Goal: Task Accomplishment & Management: Complete application form

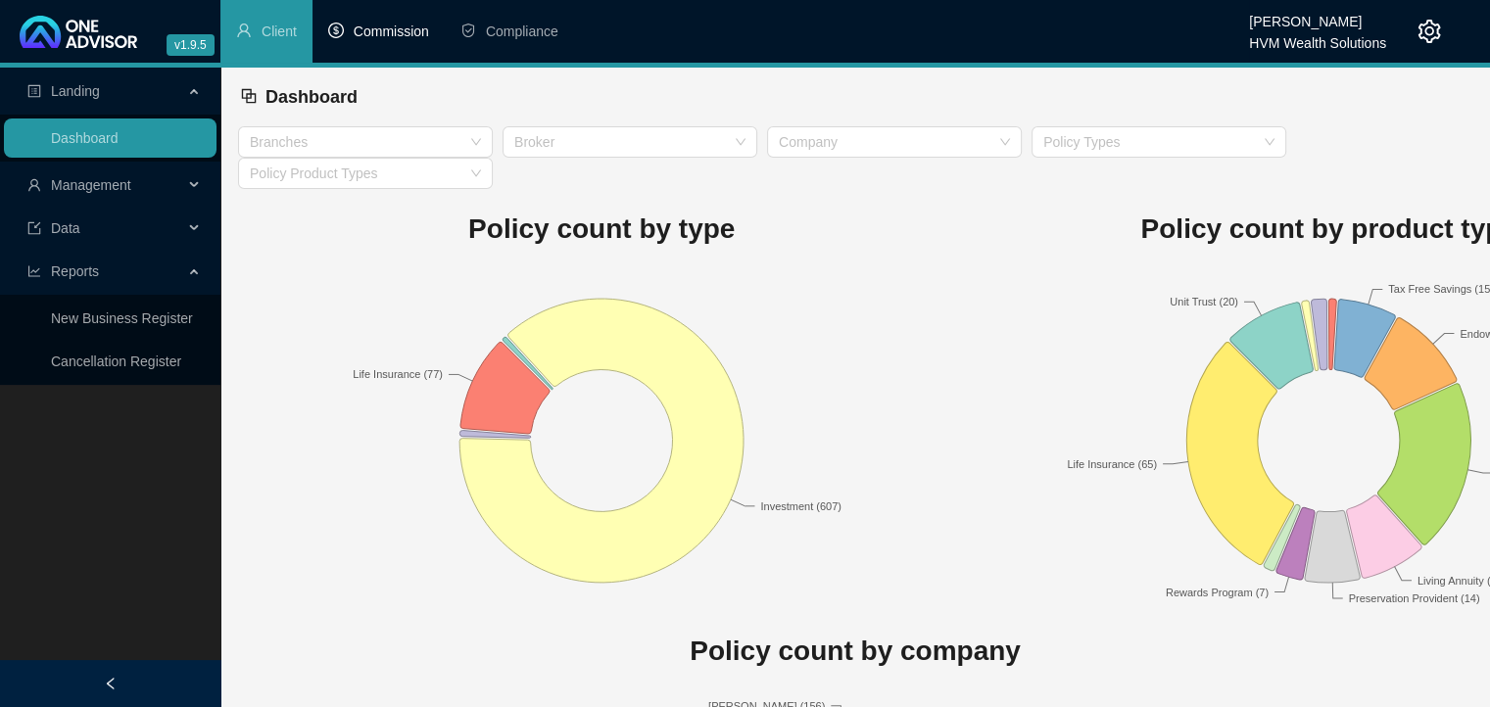
click at [391, 35] on span "Commission" at bounding box center [391, 32] width 75 height 16
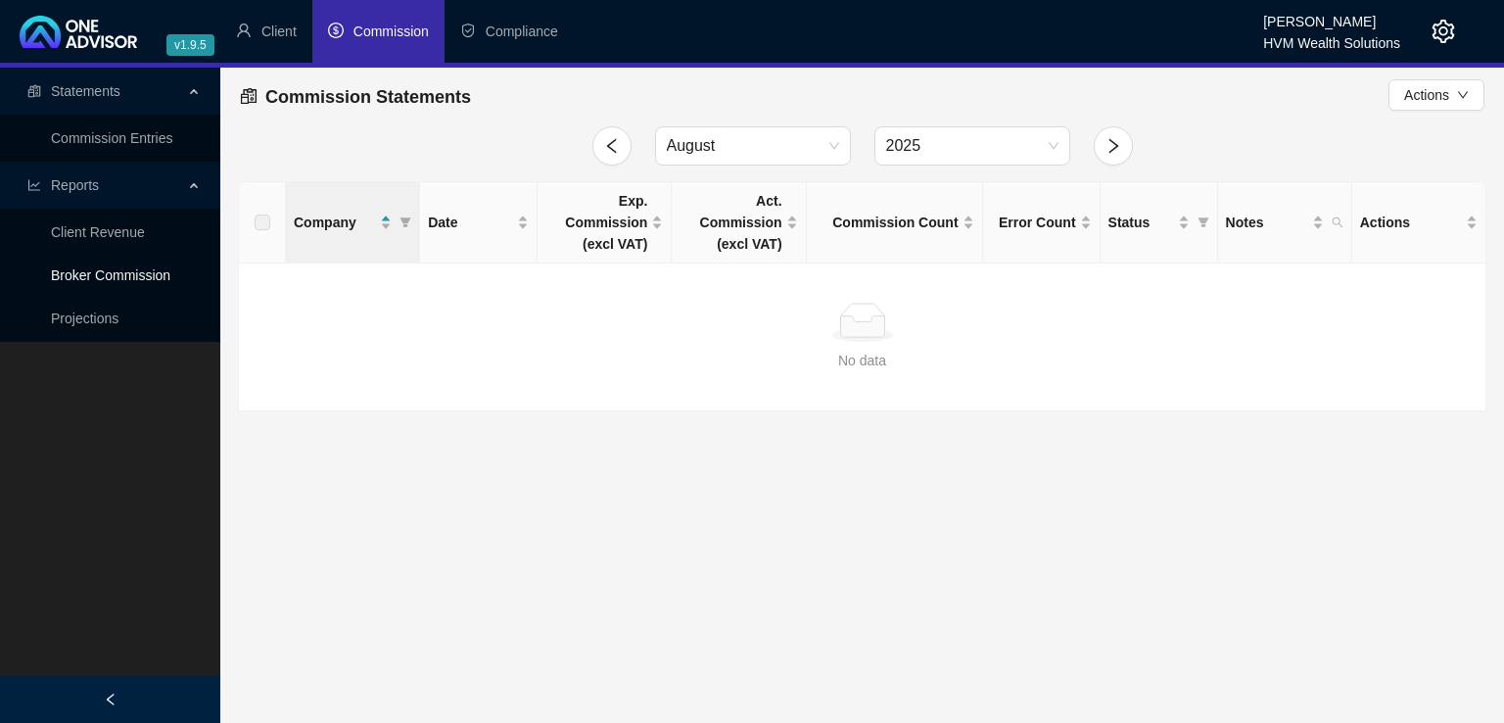
click at [120, 268] on link "Broker Commission" at bounding box center [110, 275] width 119 height 16
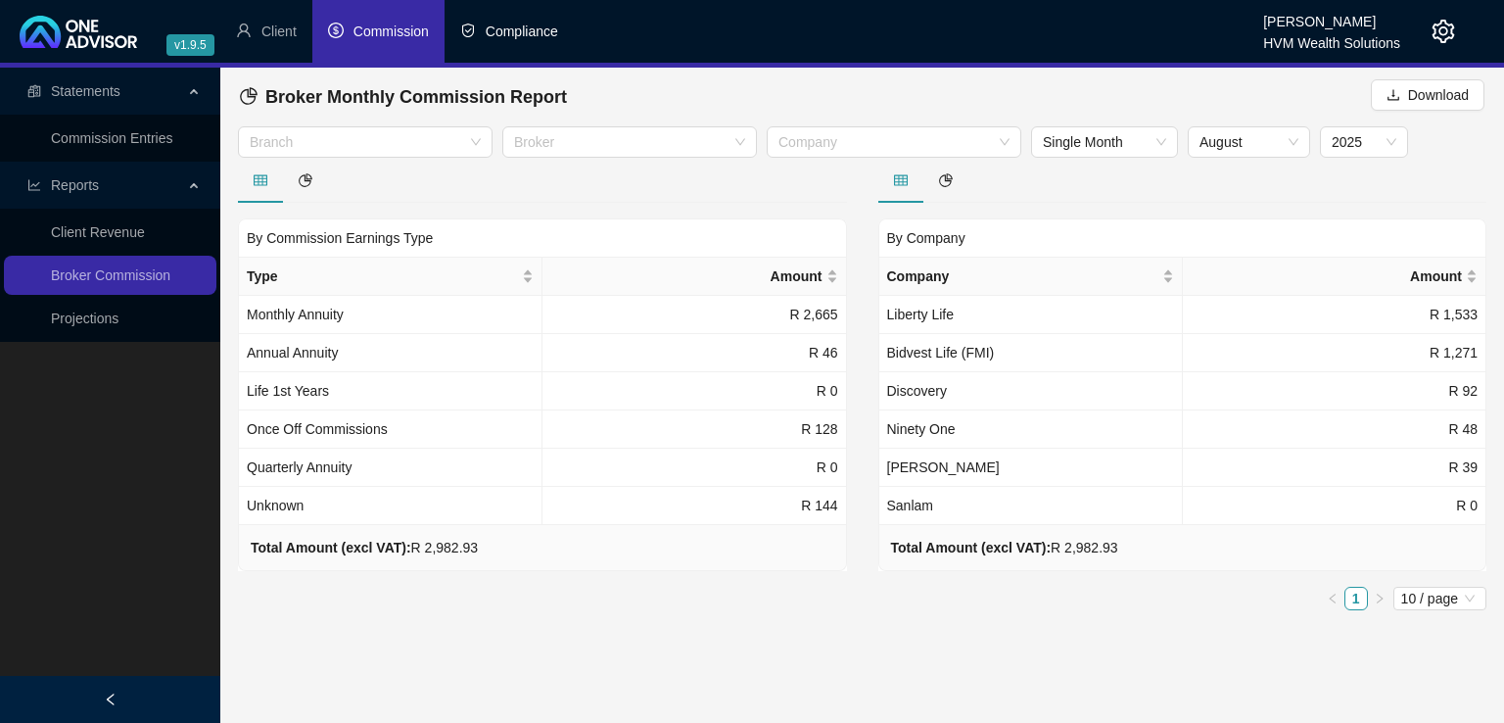
click at [501, 27] on span "Compliance" at bounding box center [522, 32] width 72 height 16
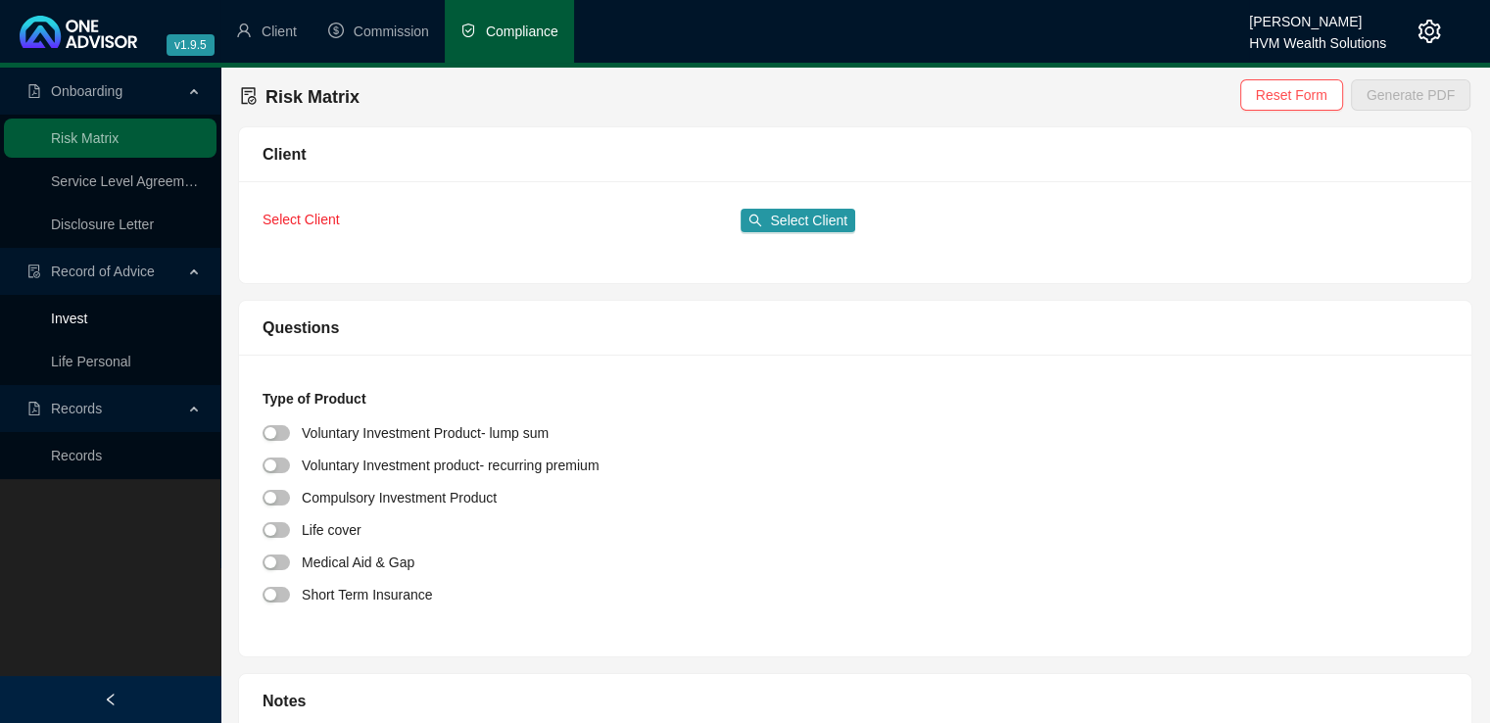
click at [74, 318] on link "Invest" at bounding box center [69, 318] width 36 height 16
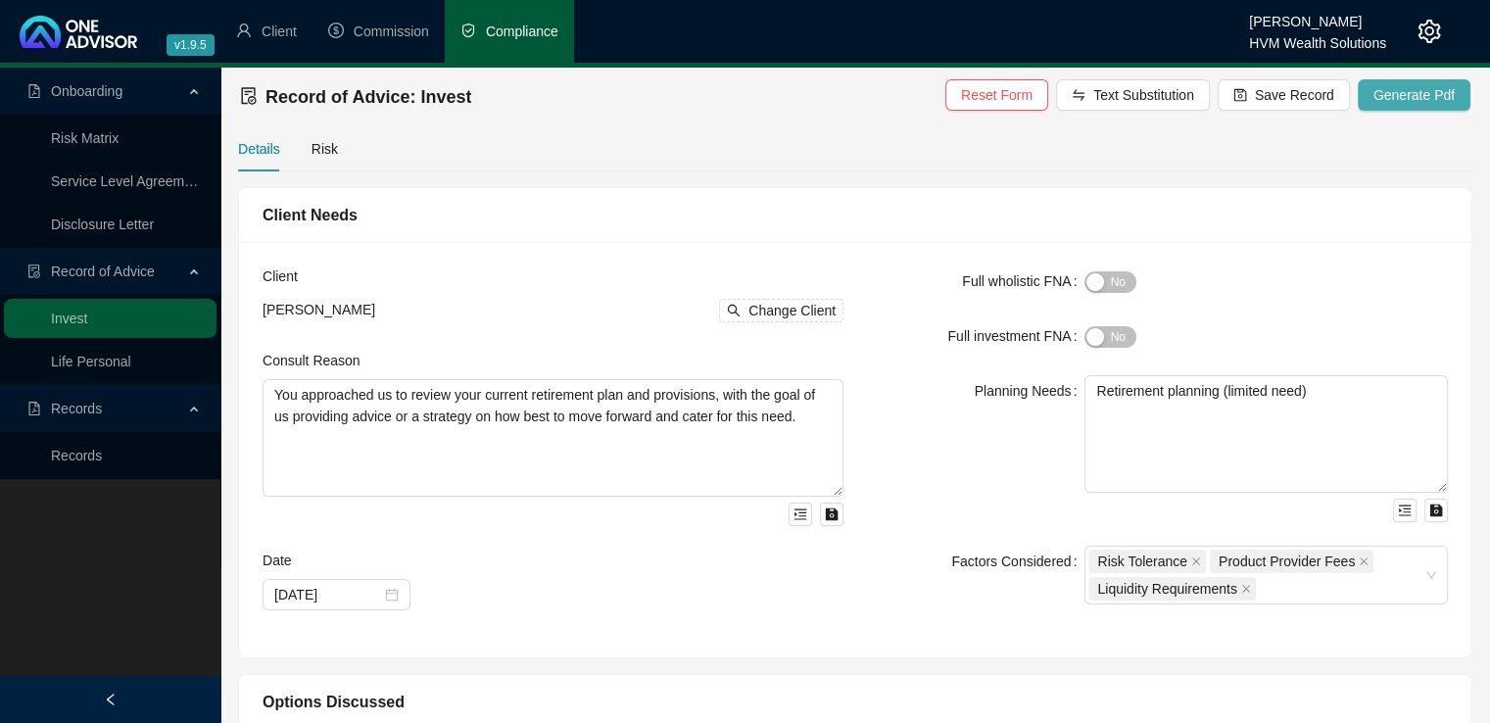
click at [1398, 90] on span "Generate Pdf" at bounding box center [1413, 95] width 81 height 22
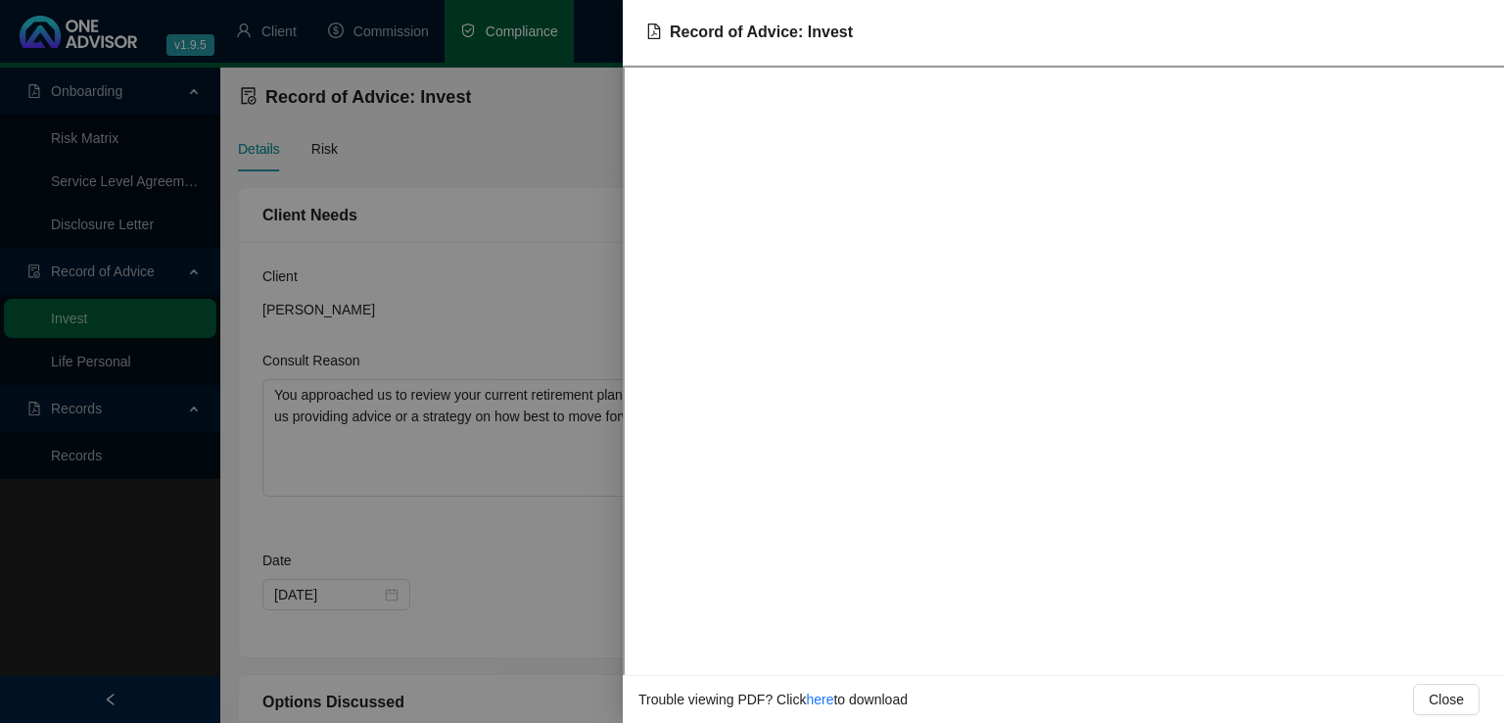
click at [512, 290] on div at bounding box center [752, 361] width 1504 height 723
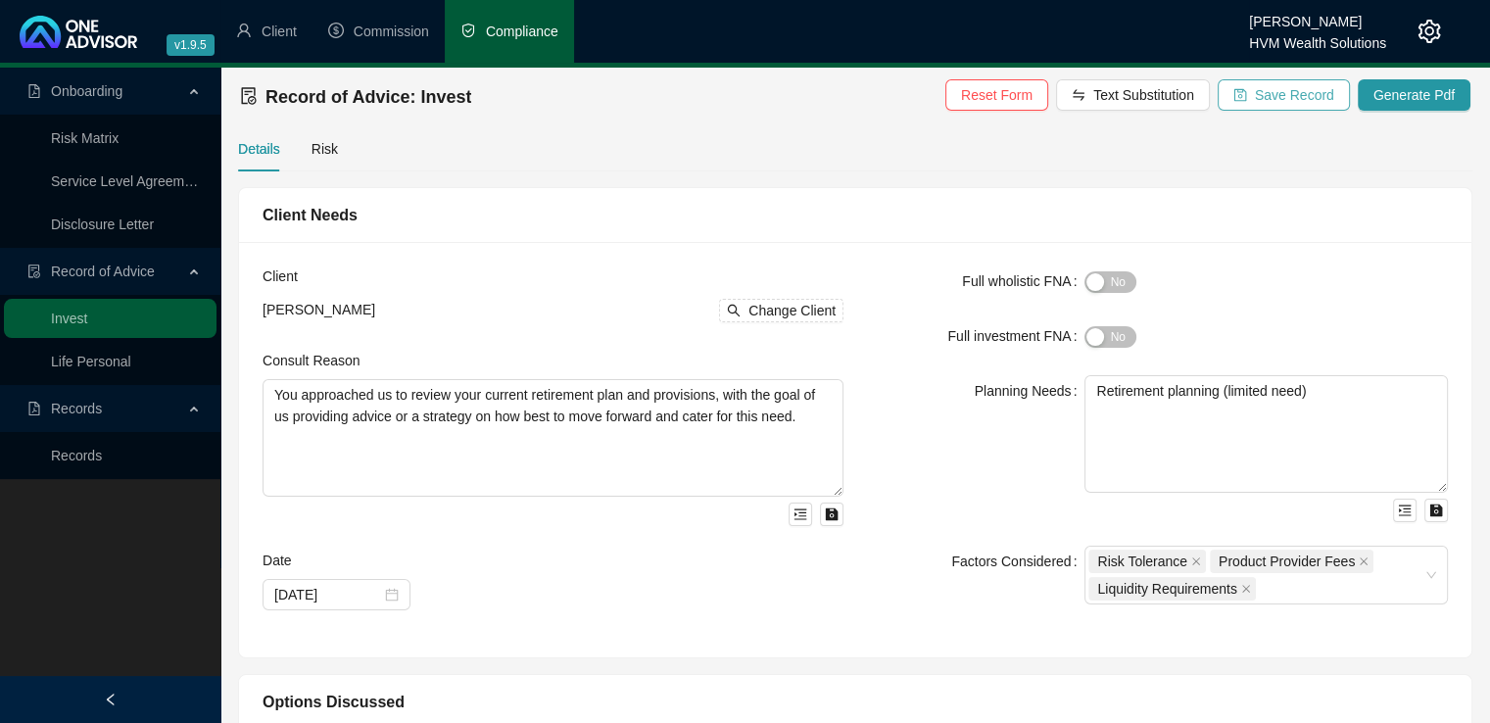
click at [1298, 97] on span "Save Record" at bounding box center [1294, 95] width 79 height 22
click at [765, 312] on span "Change Client" at bounding box center [791, 311] width 87 height 22
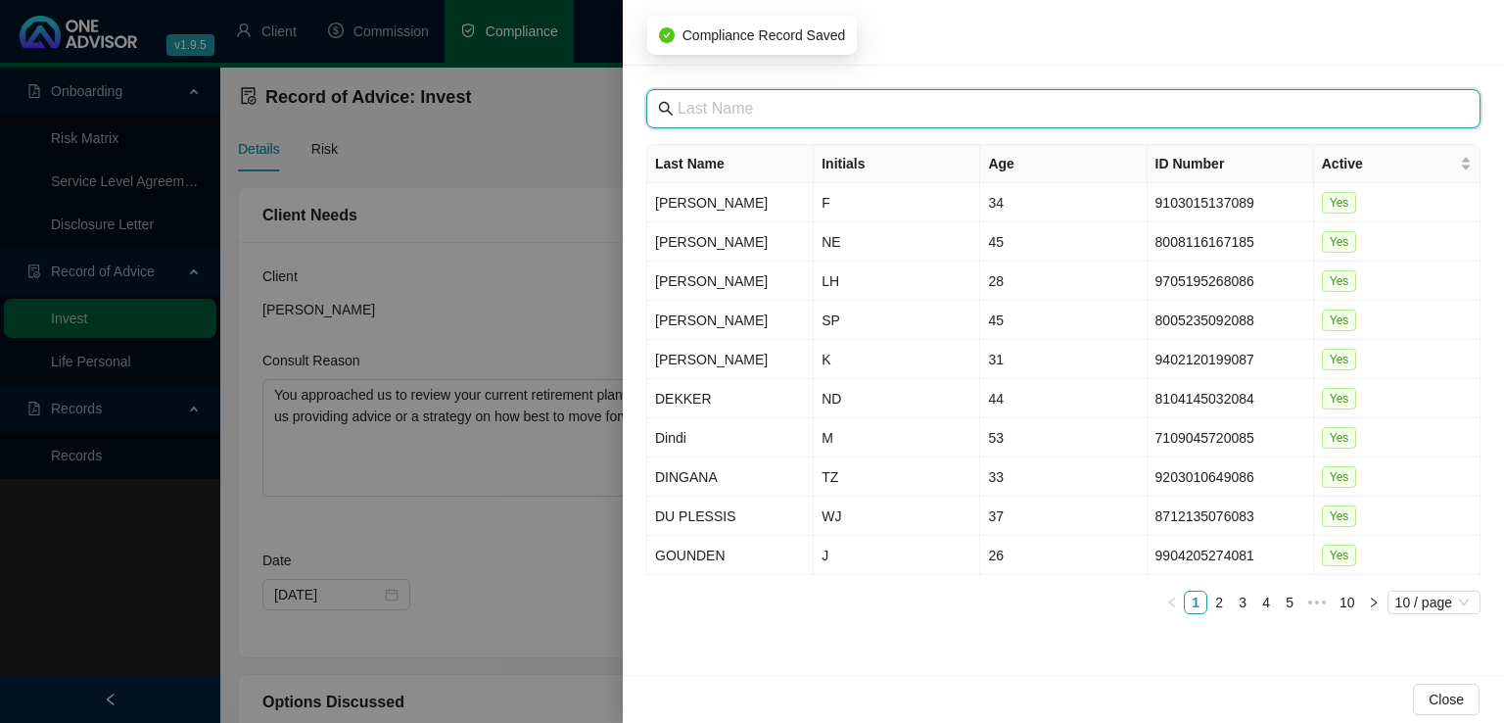
click at [875, 115] on input "text" at bounding box center [1066, 109] width 776 height 24
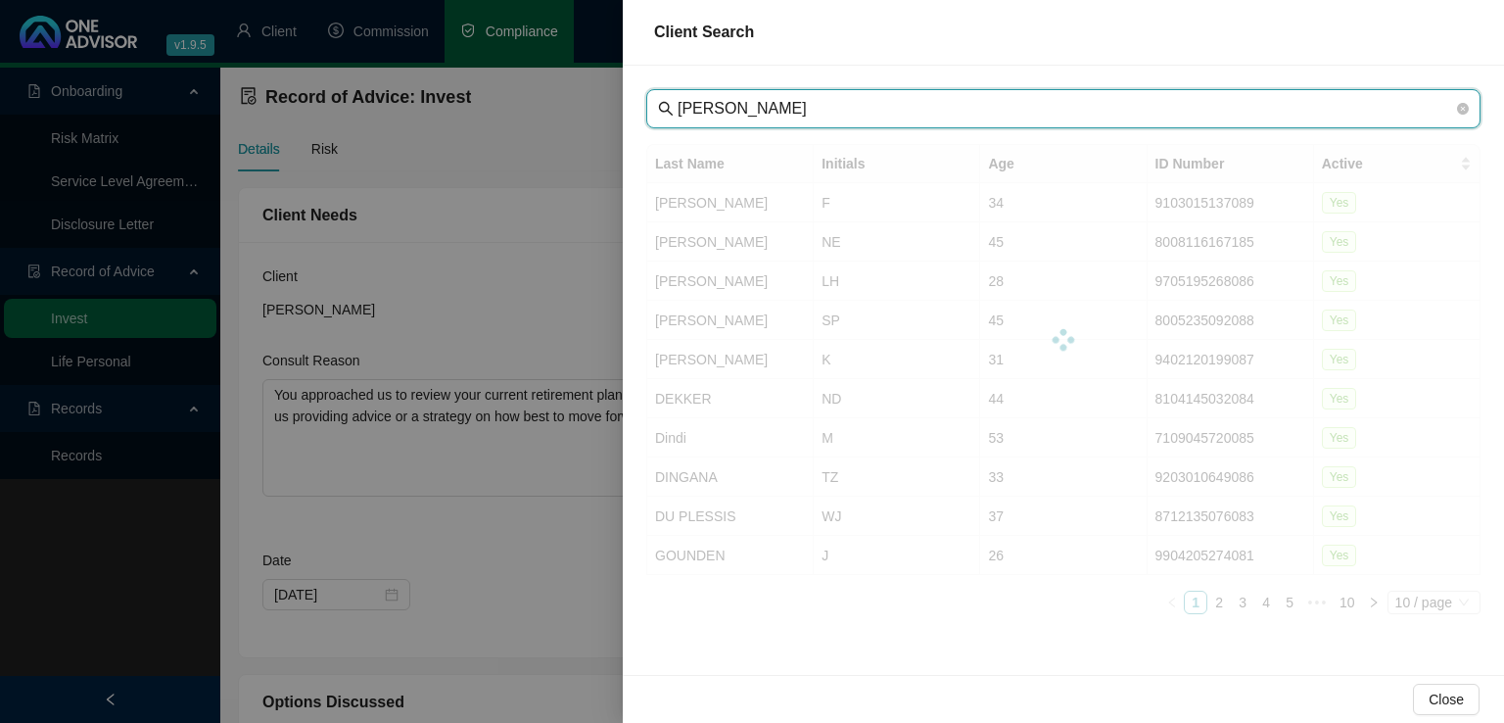
type input "[PERSON_NAME]"
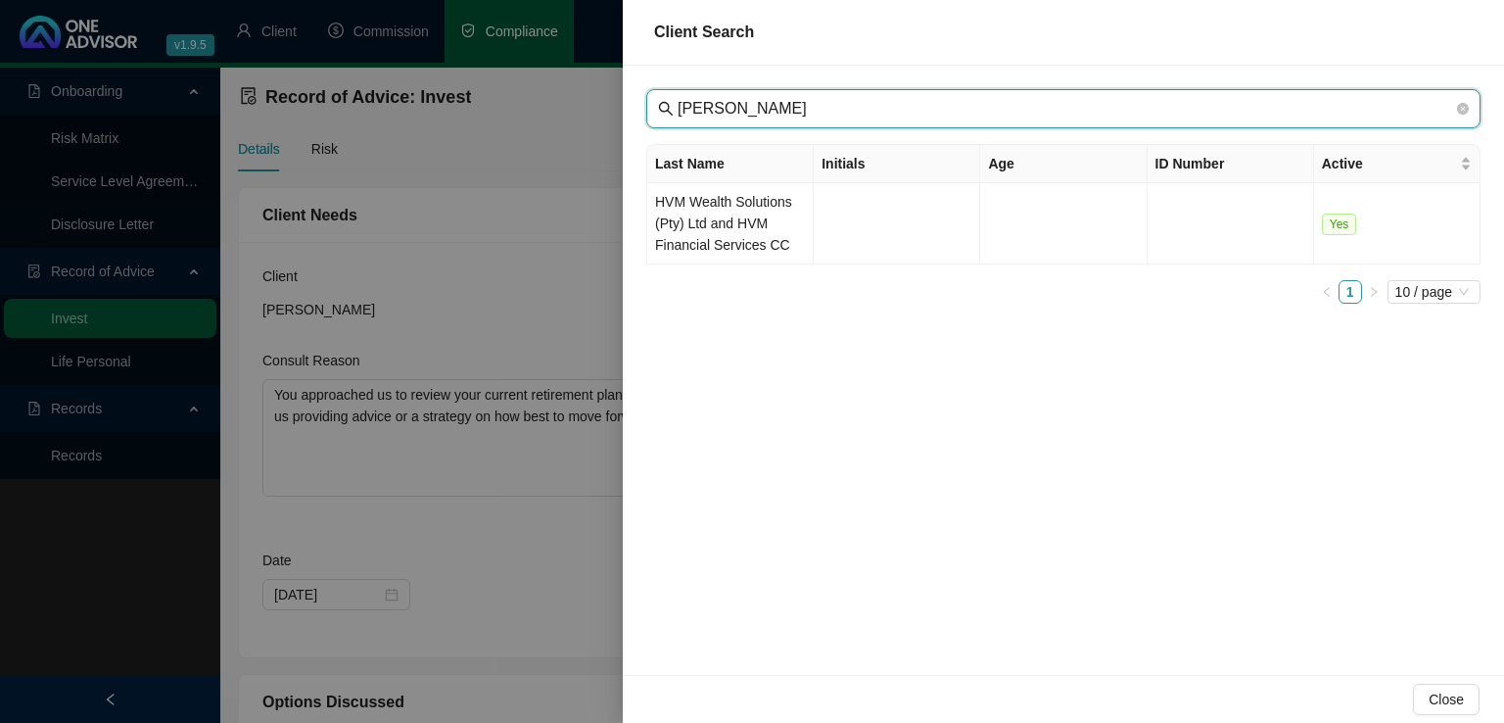
drag, startPoint x: 811, startPoint y: 111, endPoint x: 665, endPoint y: 113, distance: 145.9
click at [665, 113] on span "[PERSON_NAME]" at bounding box center [1063, 108] width 834 height 39
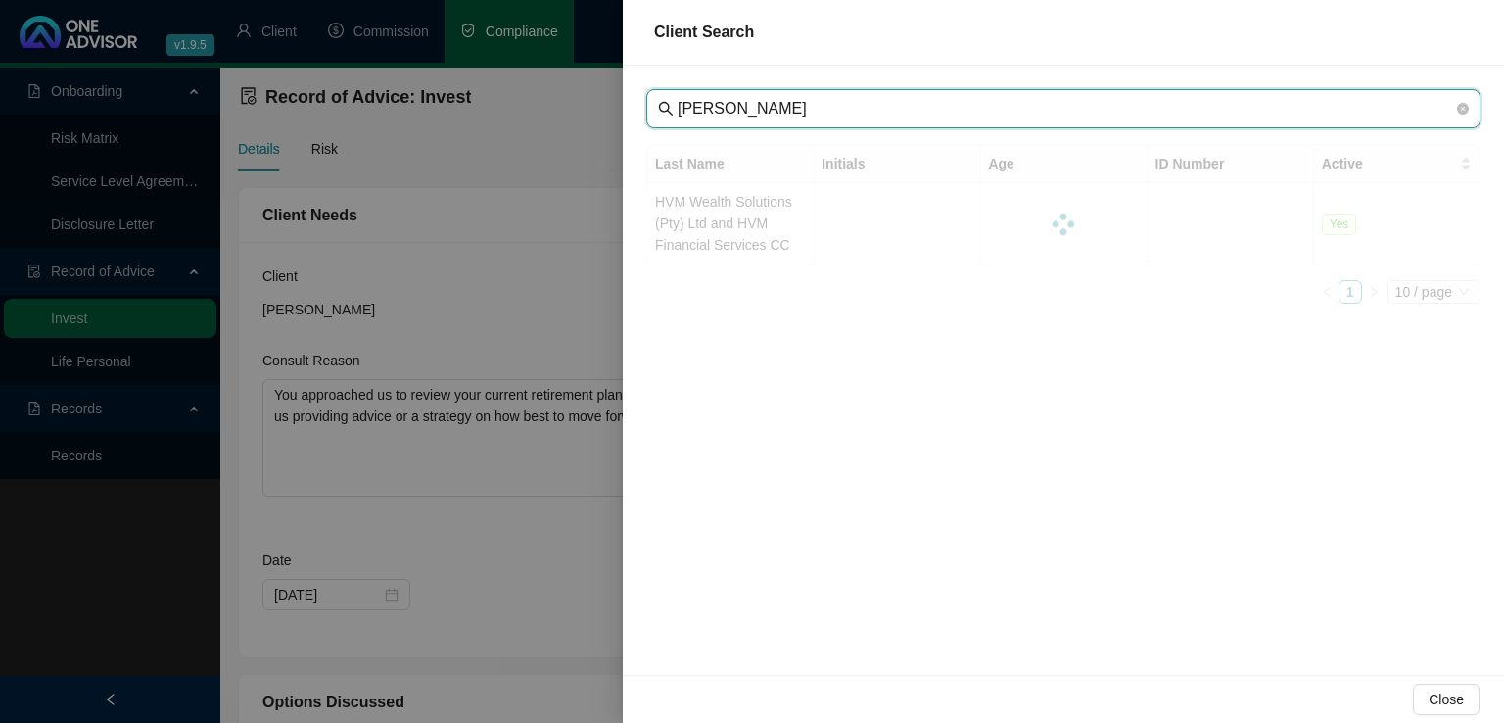
type input "[PERSON_NAME]"
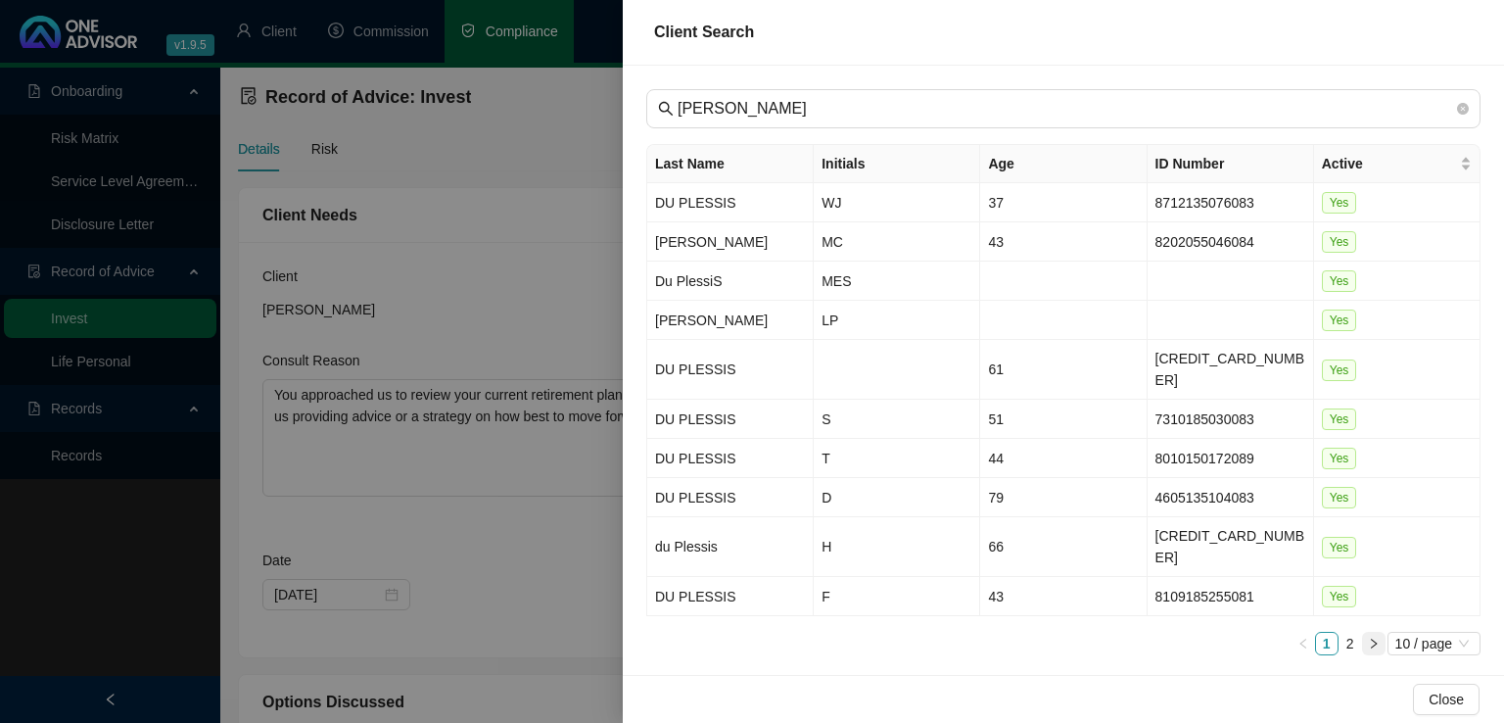
click at [1372, 638] on icon "right" at bounding box center [1374, 643] width 6 height 10
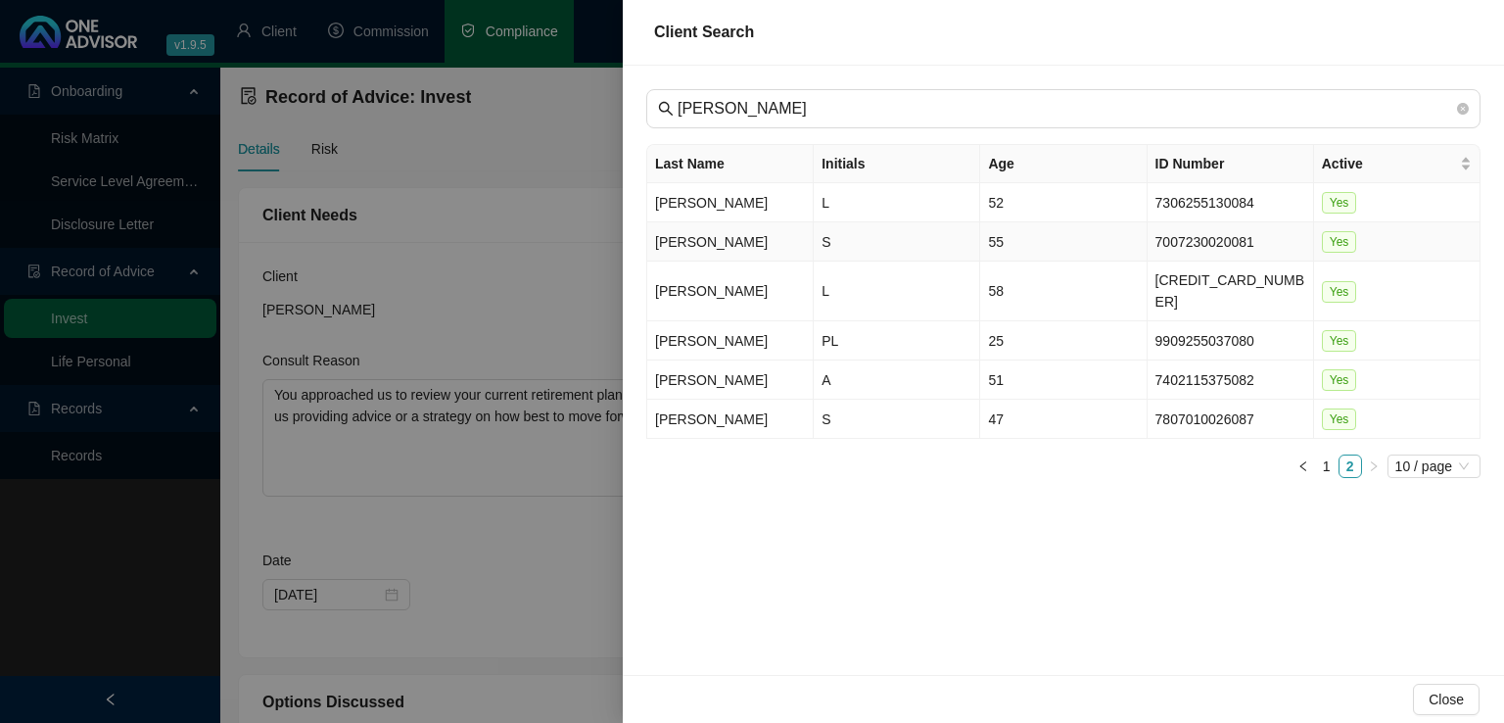
click at [748, 245] on td "[PERSON_NAME]" at bounding box center [730, 241] width 166 height 39
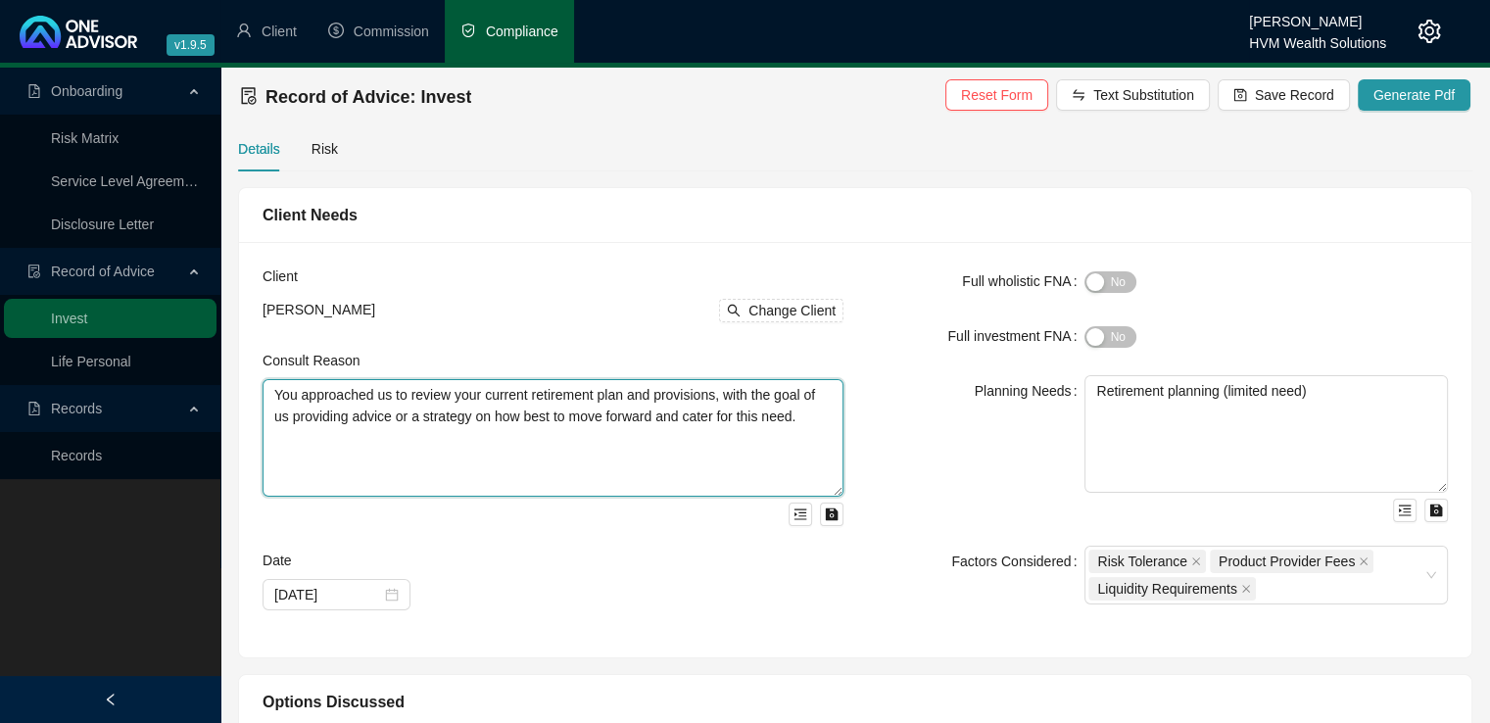
drag, startPoint x: 273, startPoint y: 396, endPoint x: 873, endPoint y: 450, distance: 601.8
click at [873, 450] on div "Client [PERSON_NAME] Change Client Consult Reason You approached us to review y…" at bounding box center [855, 449] width 1209 height 368
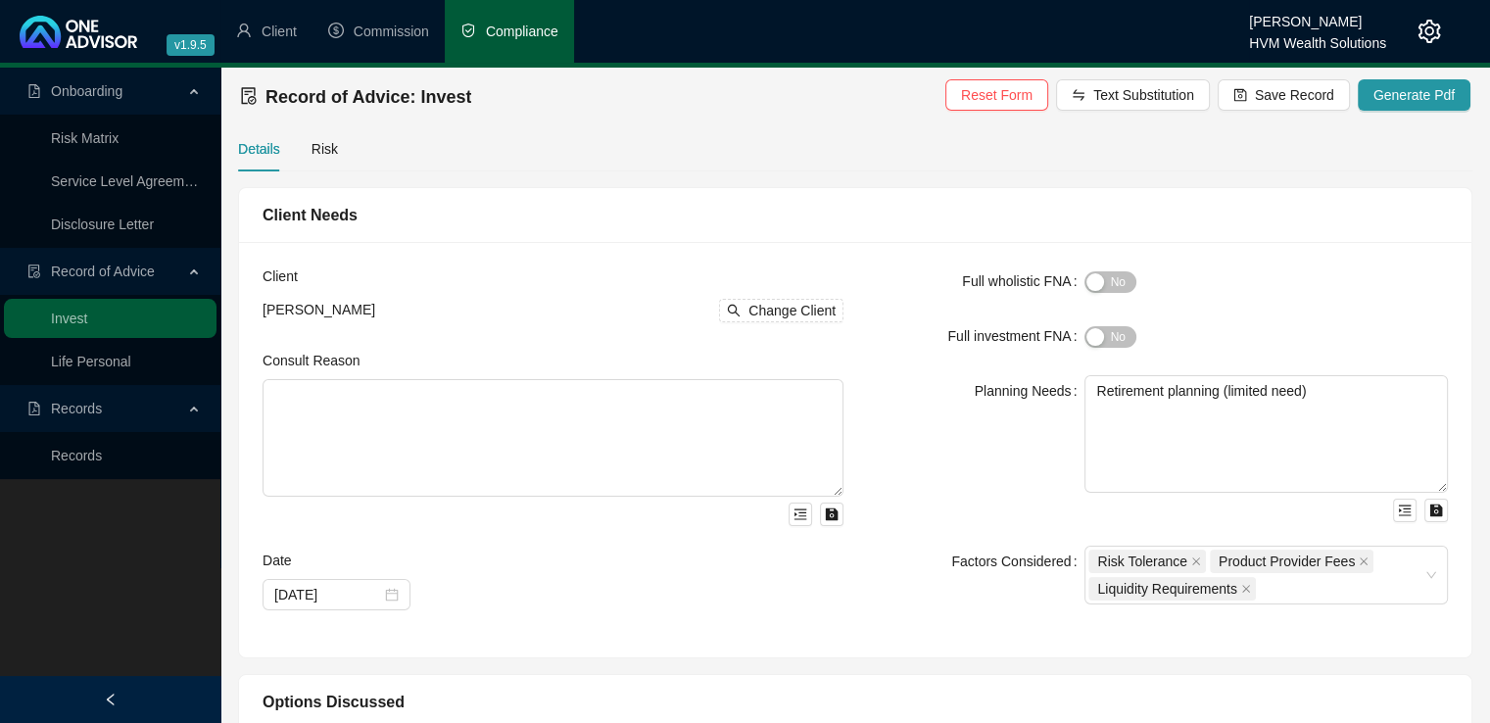
click at [740, 619] on div "Client [PERSON_NAME] Change Client Consult Reason Date [DATE]" at bounding box center [553, 449] width 604 height 368
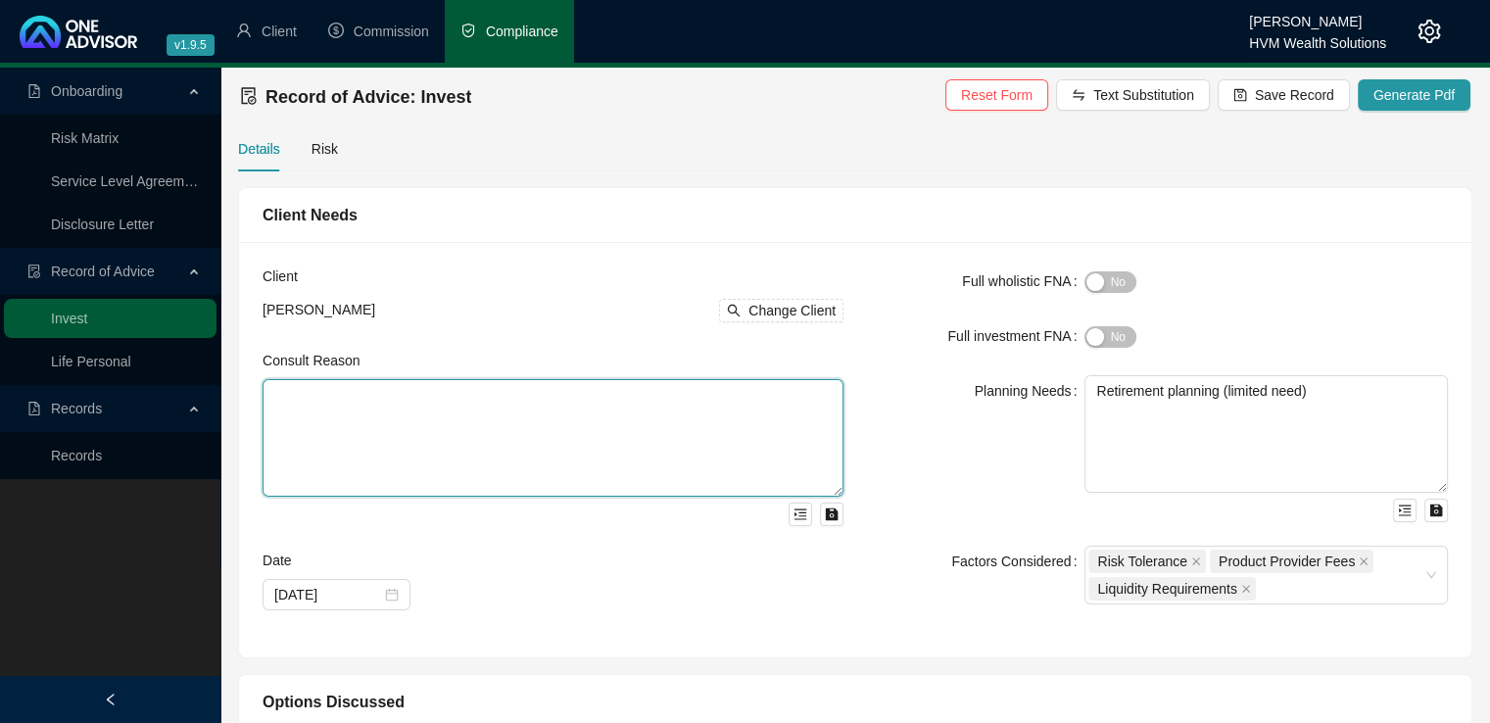
click at [282, 407] on textarea at bounding box center [552, 438] width 581 height 118
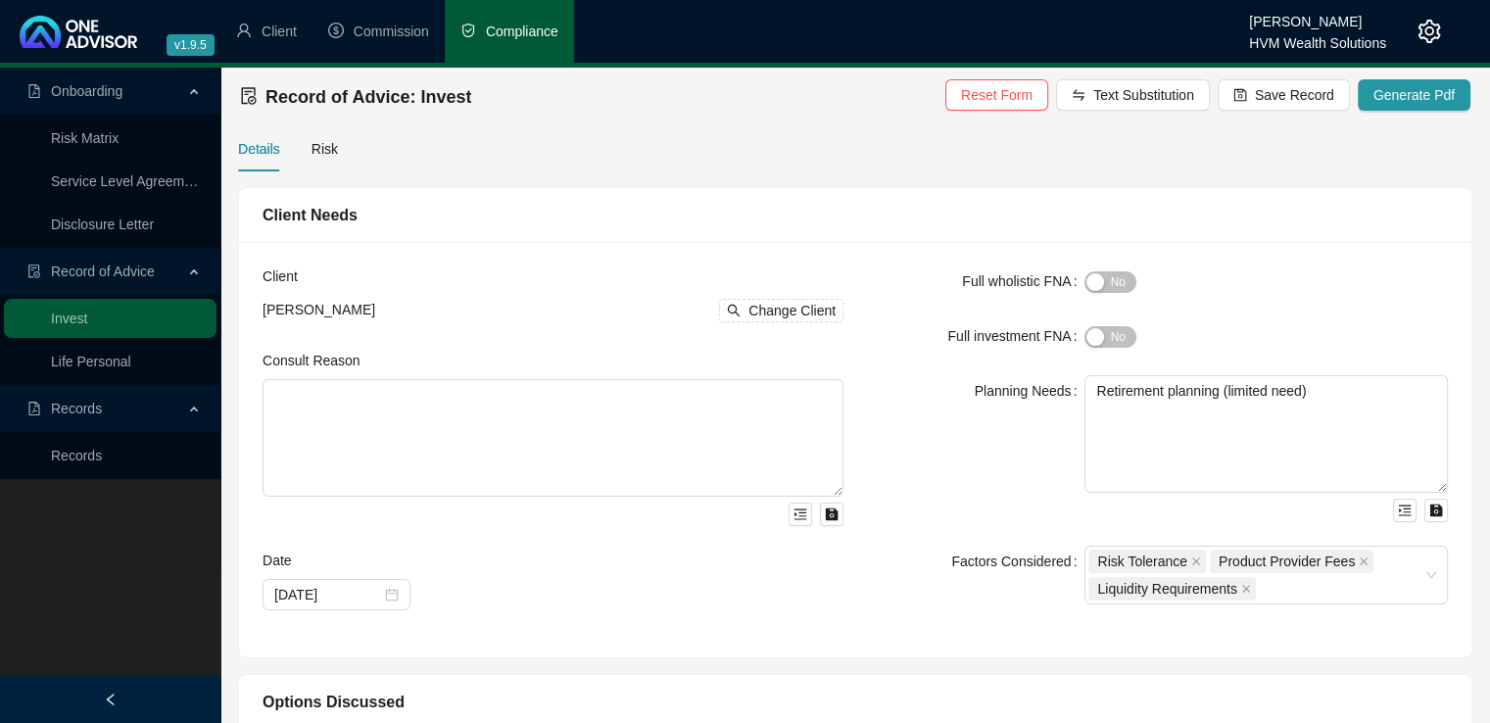
drag, startPoint x: 282, startPoint y: 407, endPoint x: 704, endPoint y: 245, distance: 452.3
click at [704, 245] on div "Client [PERSON_NAME] Change Client Consult Reason Date [DATE] Full wholistic FN…" at bounding box center [855, 449] width 1232 height 415
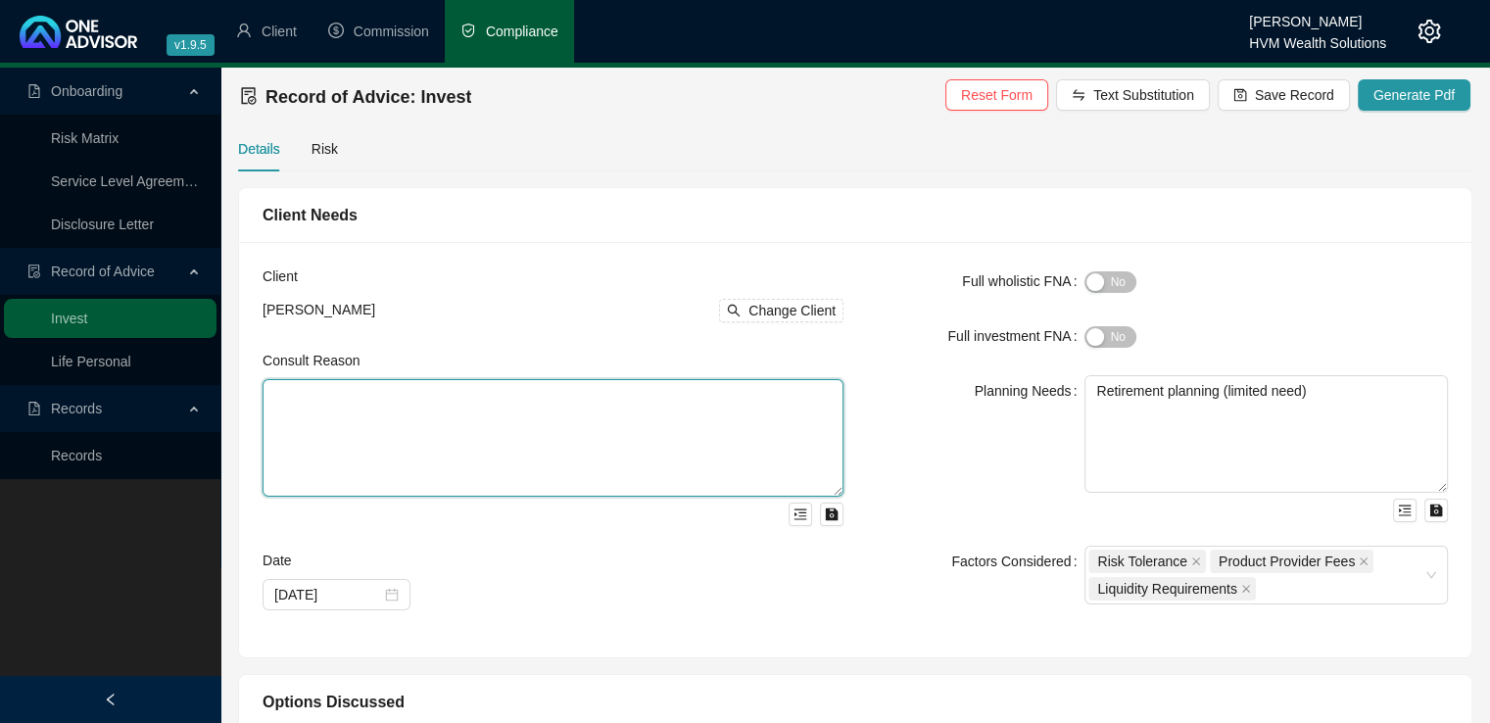
click at [348, 404] on textarea at bounding box center [552, 438] width 581 height 118
click at [280, 412] on textarea at bounding box center [552, 438] width 581 height 118
paste textarea "This Record of Advice outlines the steps of our advice provided to you. There a…"
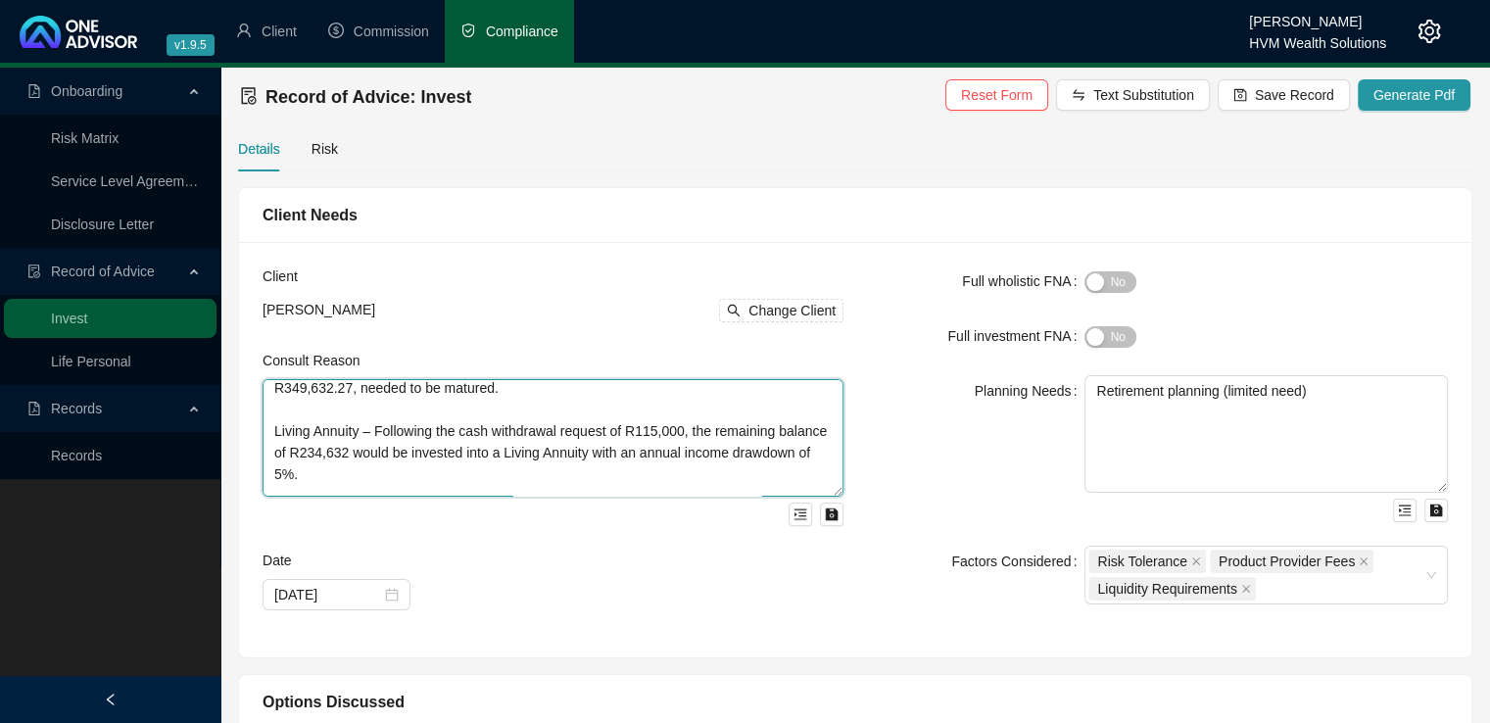
scroll to position [125, 0]
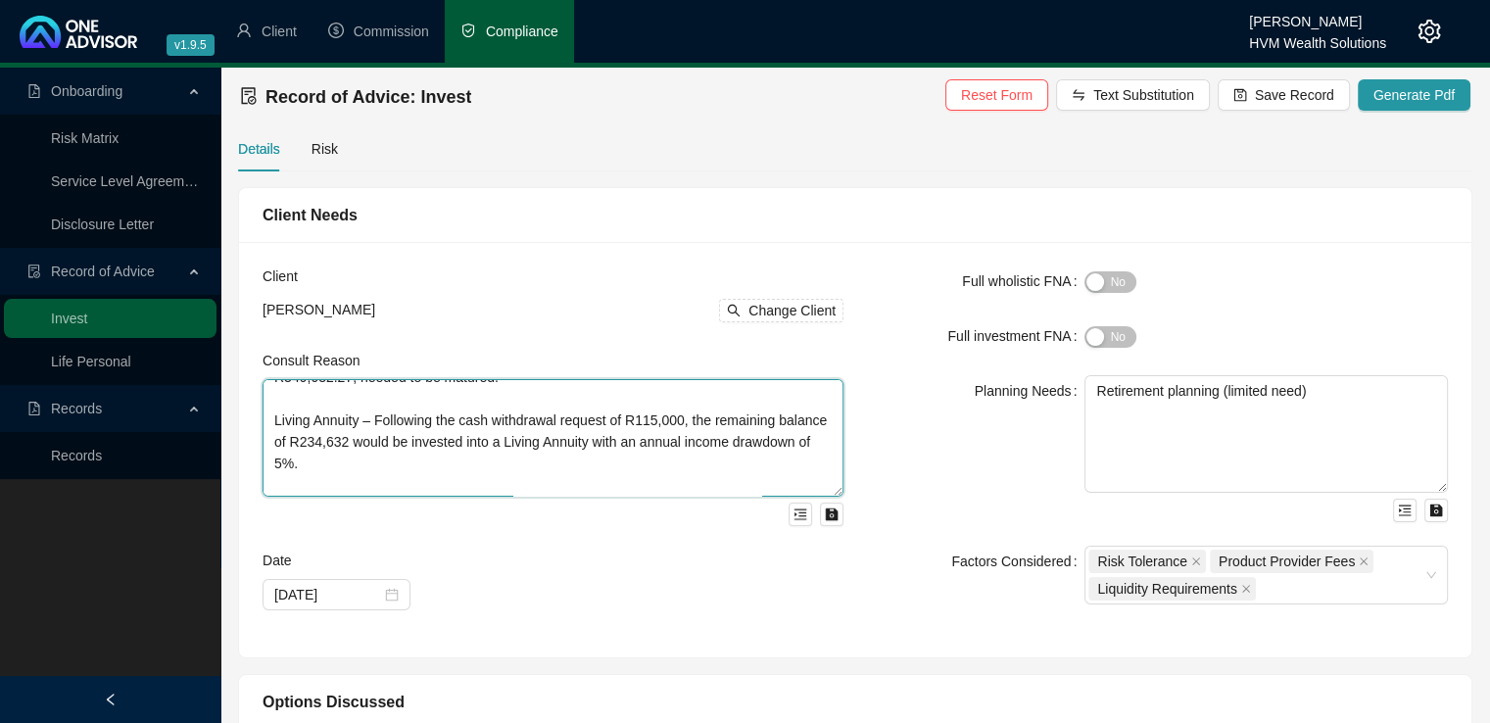
type textarea "This Record of Advice outlines the steps of our advice provided to you. There a…"
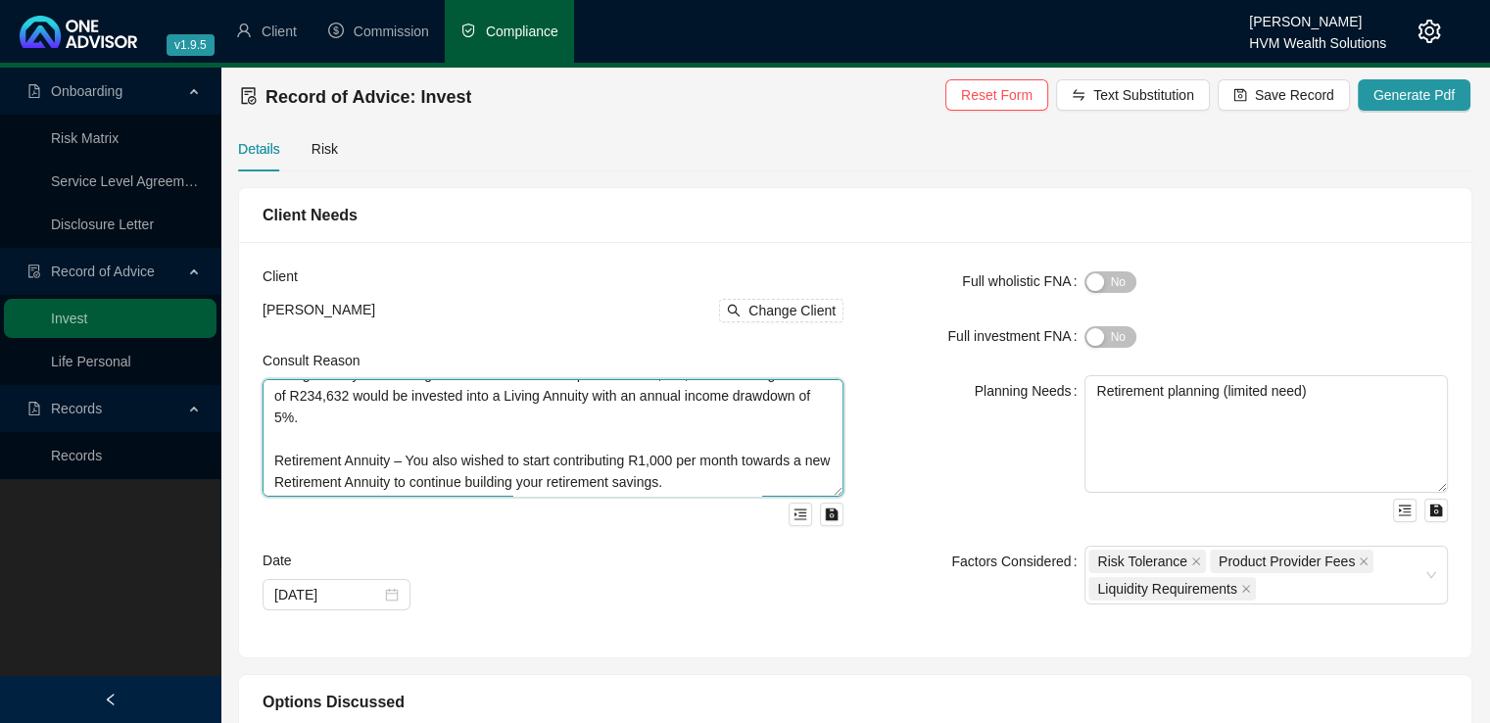
scroll to position [172, 0]
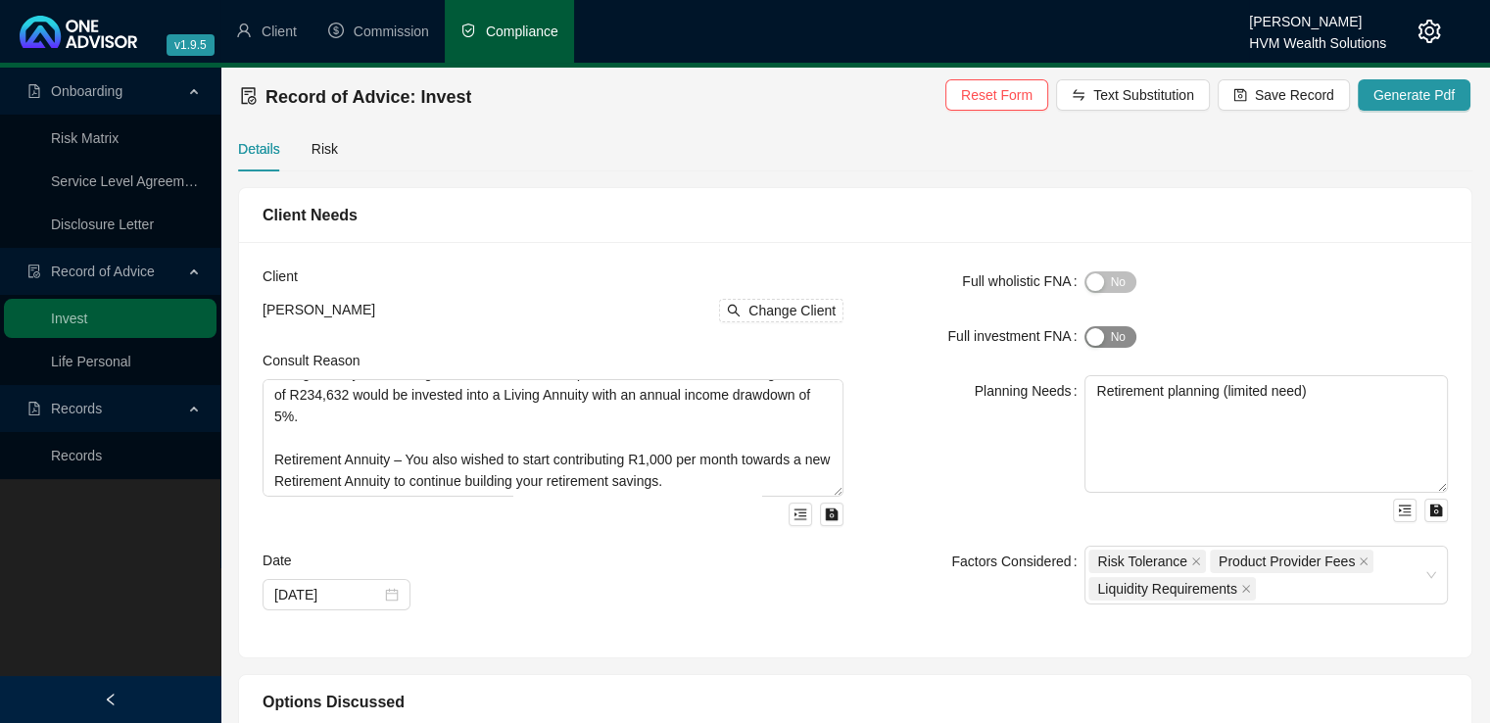
click at [1099, 330] on div "button" at bounding box center [1095, 337] width 18 height 18
click at [1398, 91] on span "Generate Pdf" at bounding box center [1413, 95] width 81 height 22
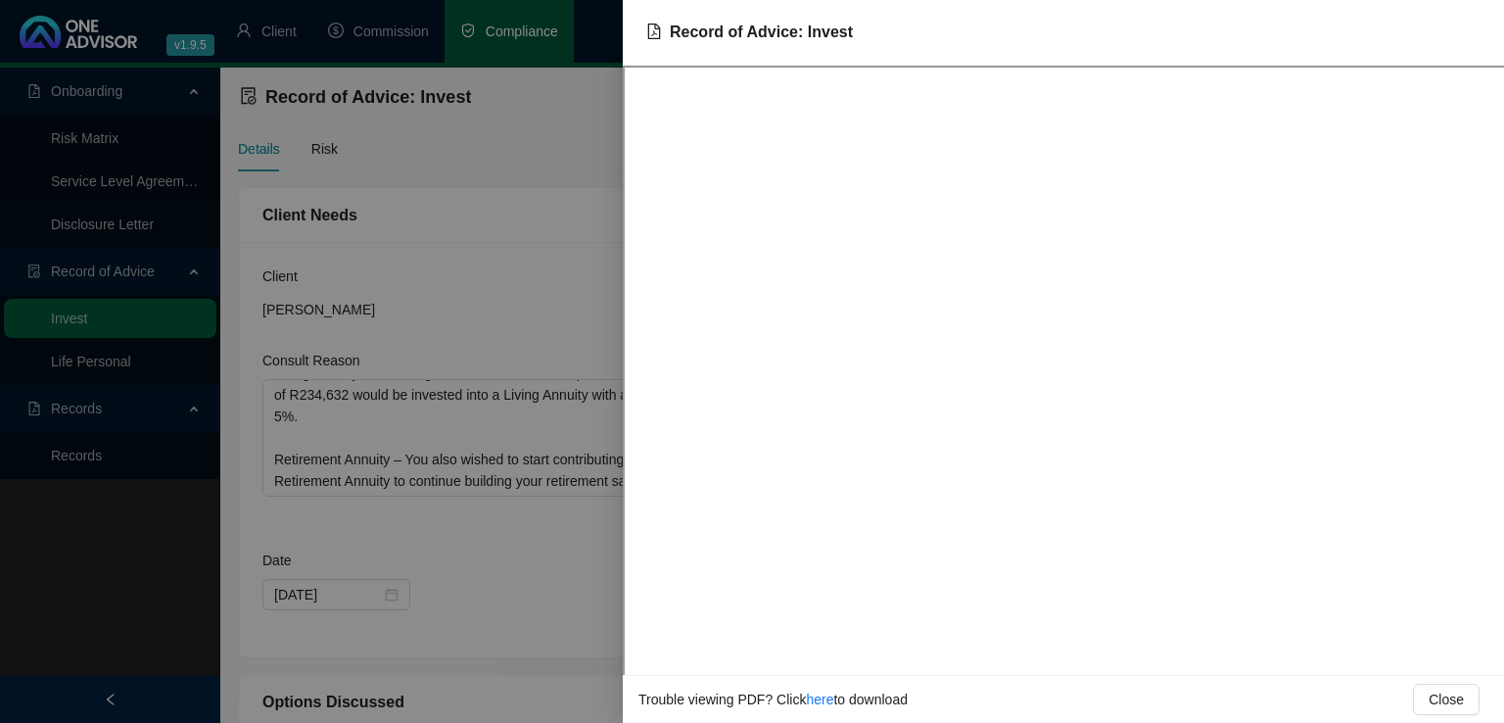
click at [593, 252] on div at bounding box center [752, 361] width 1504 height 723
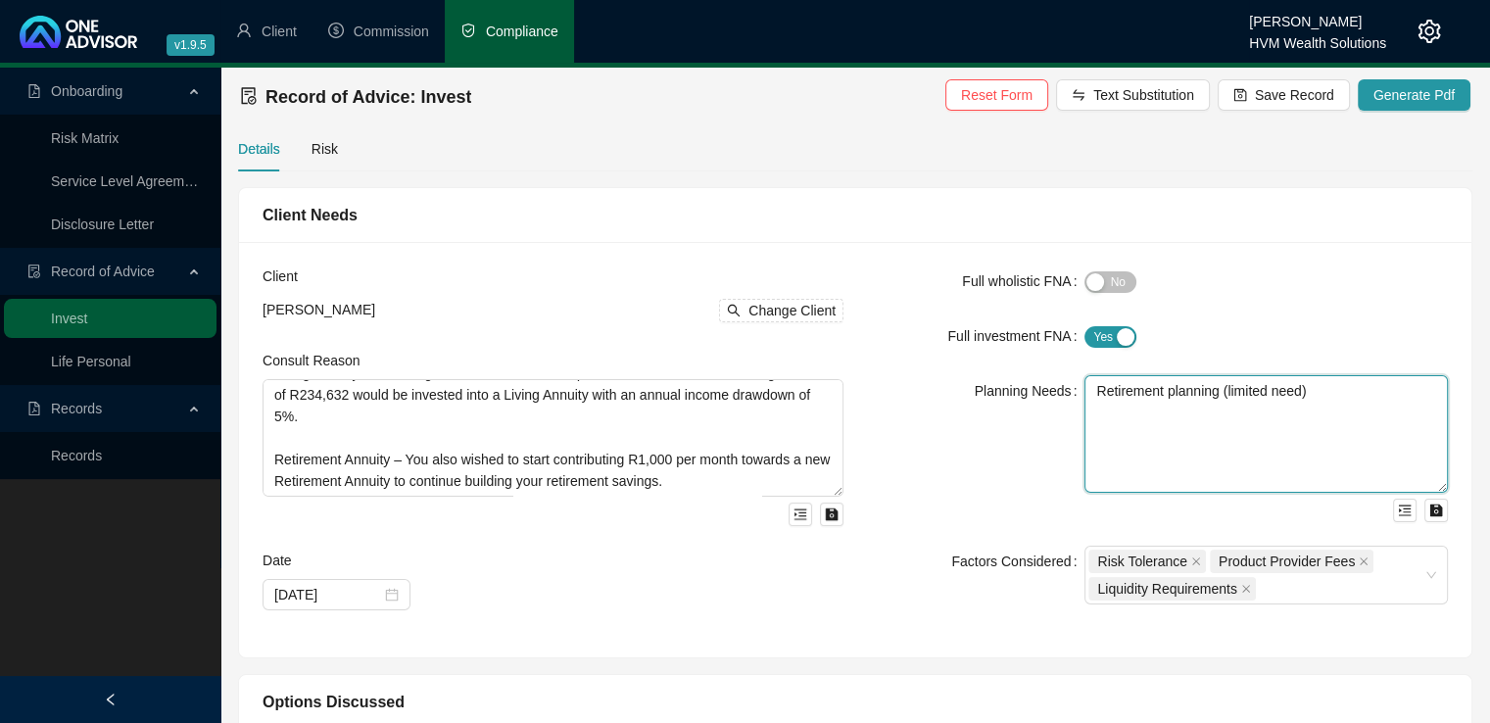
click at [1324, 414] on textarea "Retirement planning (limited need)" at bounding box center [1265, 434] width 363 height 118
drag, startPoint x: 1314, startPoint y: 392, endPoint x: 1092, endPoint y: 404, distance: 222.7
click at [1092, 404] on textarea "Retirement planning (limited need)" at bounding box center [1265, 434] width 363 height 118
paste textarea "The primary planning needs identified from our discussions are: Immediate liqui…"
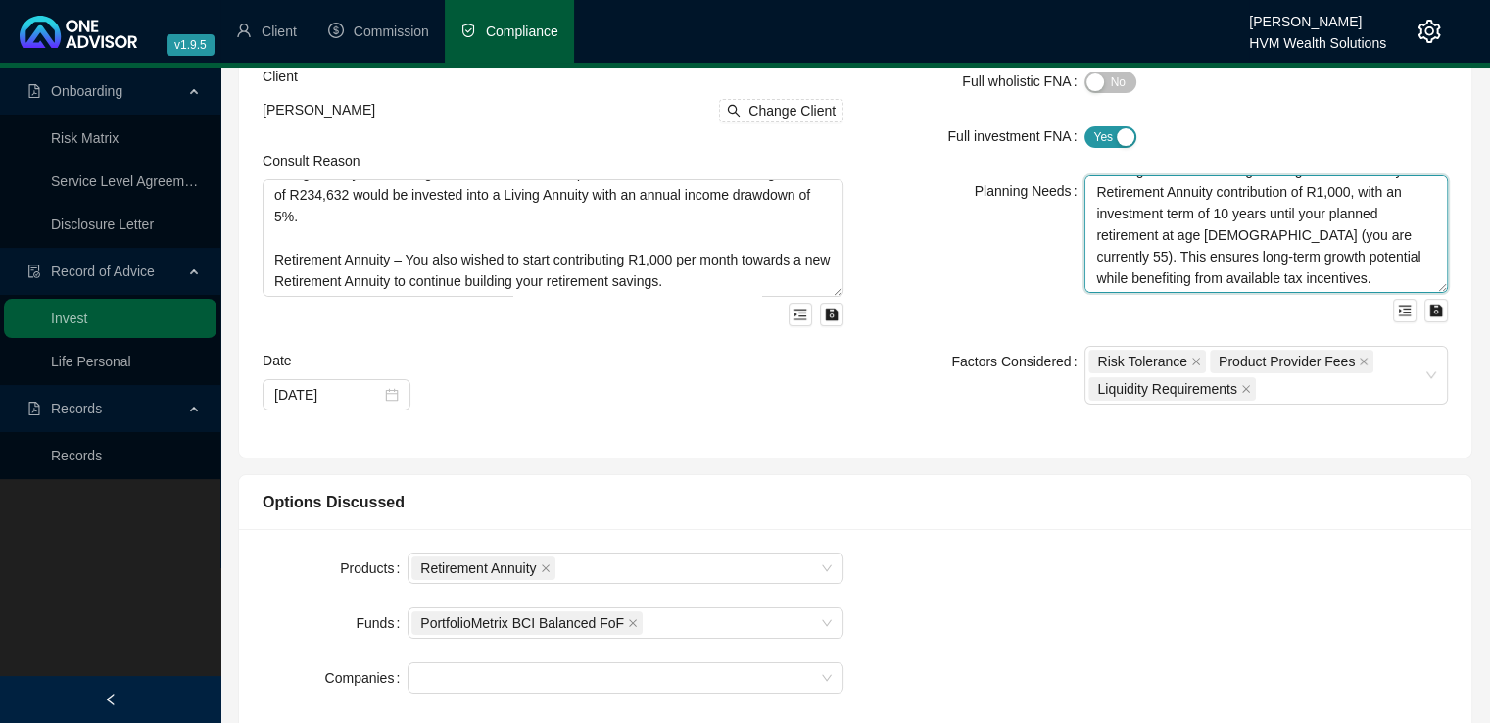
scroll to position [211, 0]
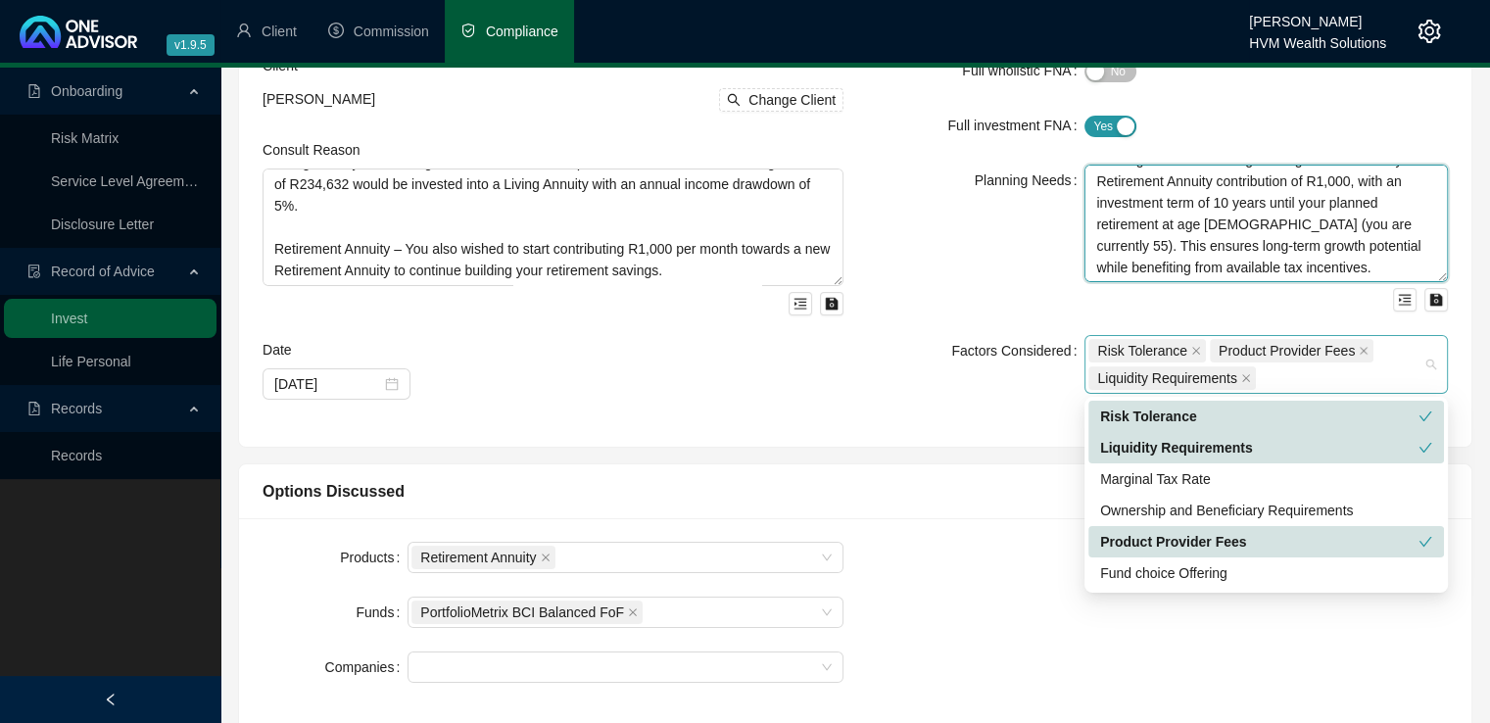
click at [1431, 364] on div "Risk Tolerance Product Provider Fees Liquidity Requirements" at bounding box center [1265, 364] width 363 height 59
type textarea "The primary planning needs identified from our discussions are: Immediate liqui…"
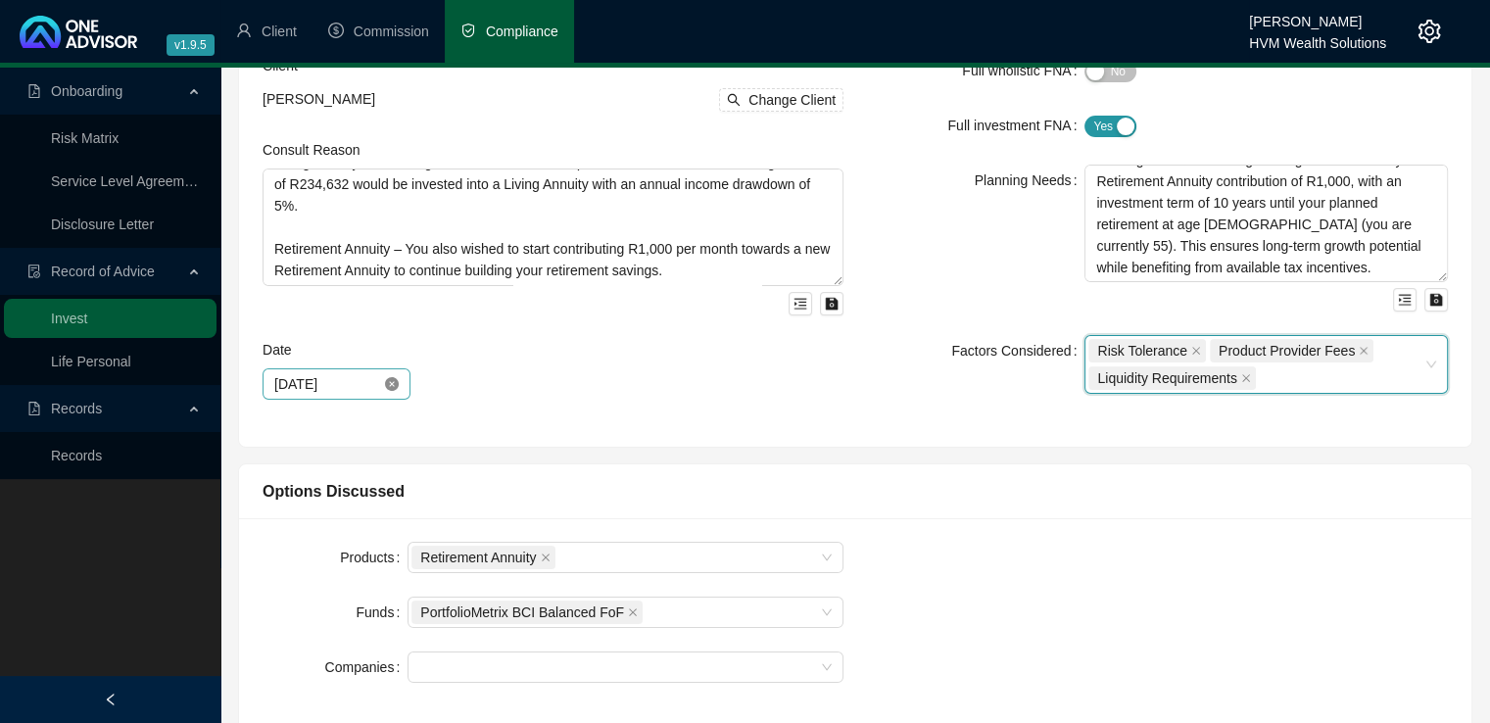
click at [392, 378] on icon "close-circle" at bounding box center [392, 384] width 14 height 14
click at [367, 384] on input at bounding box center [327, 384] width 107 height 22
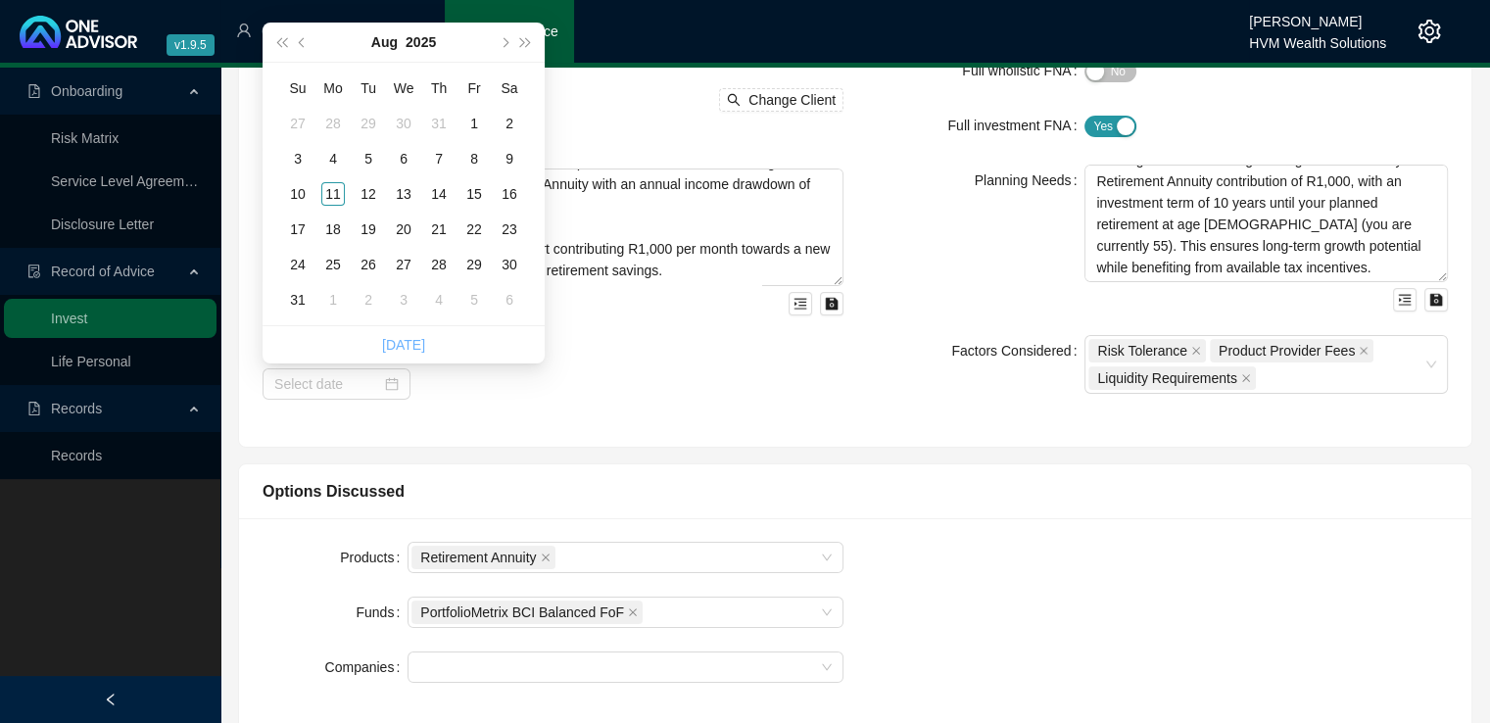
click at [396, 350] on link "[DATE]" at bounding box center [403, 345] width 43 height 16
type input "[DATE]"
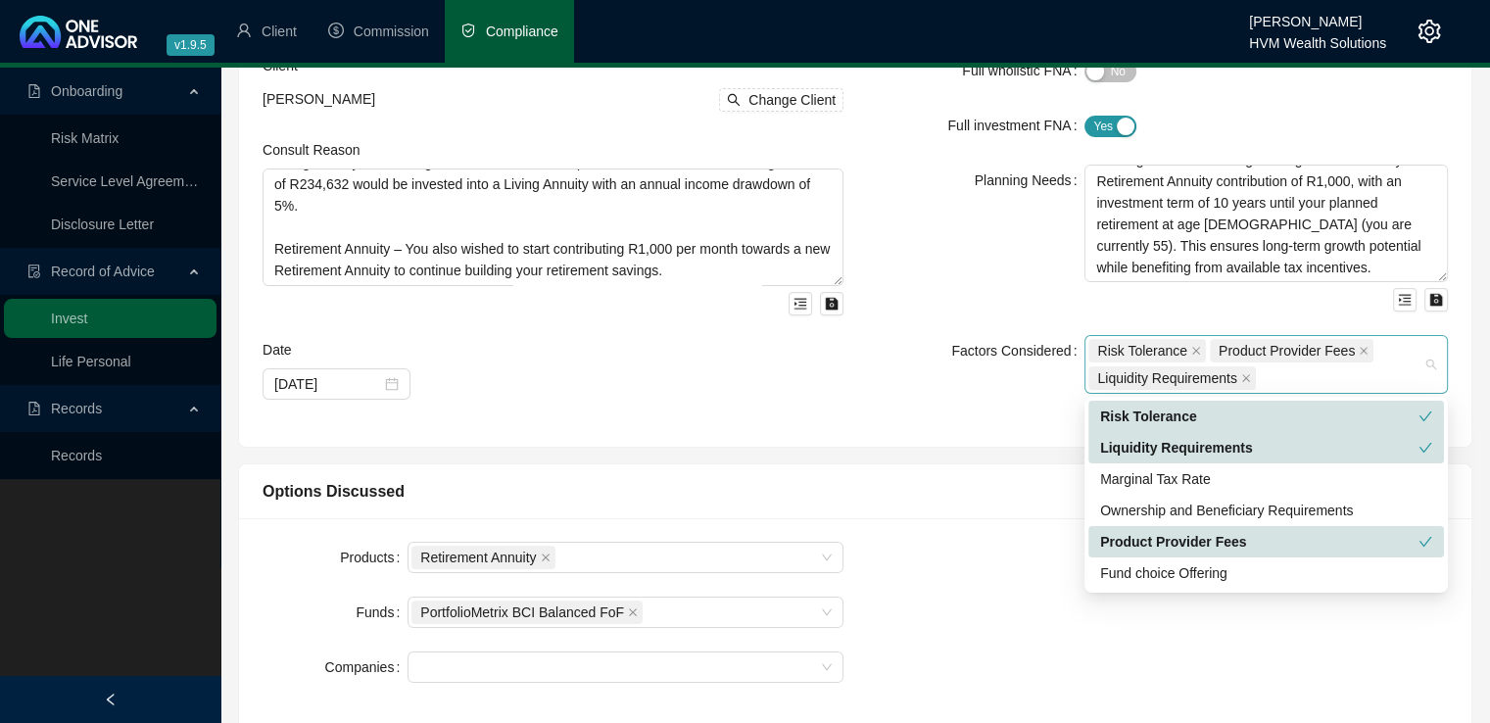
click at [1431, 371] on div "Risk Tolerance Product Provider Fees Liquidity Requirements" at bounding box center [1265, 364] width 363 height 59
click at [1289, 509] on div "Ownership and Beneficiary Requirements" at bounding box center [1266, 510] width 332 height 22
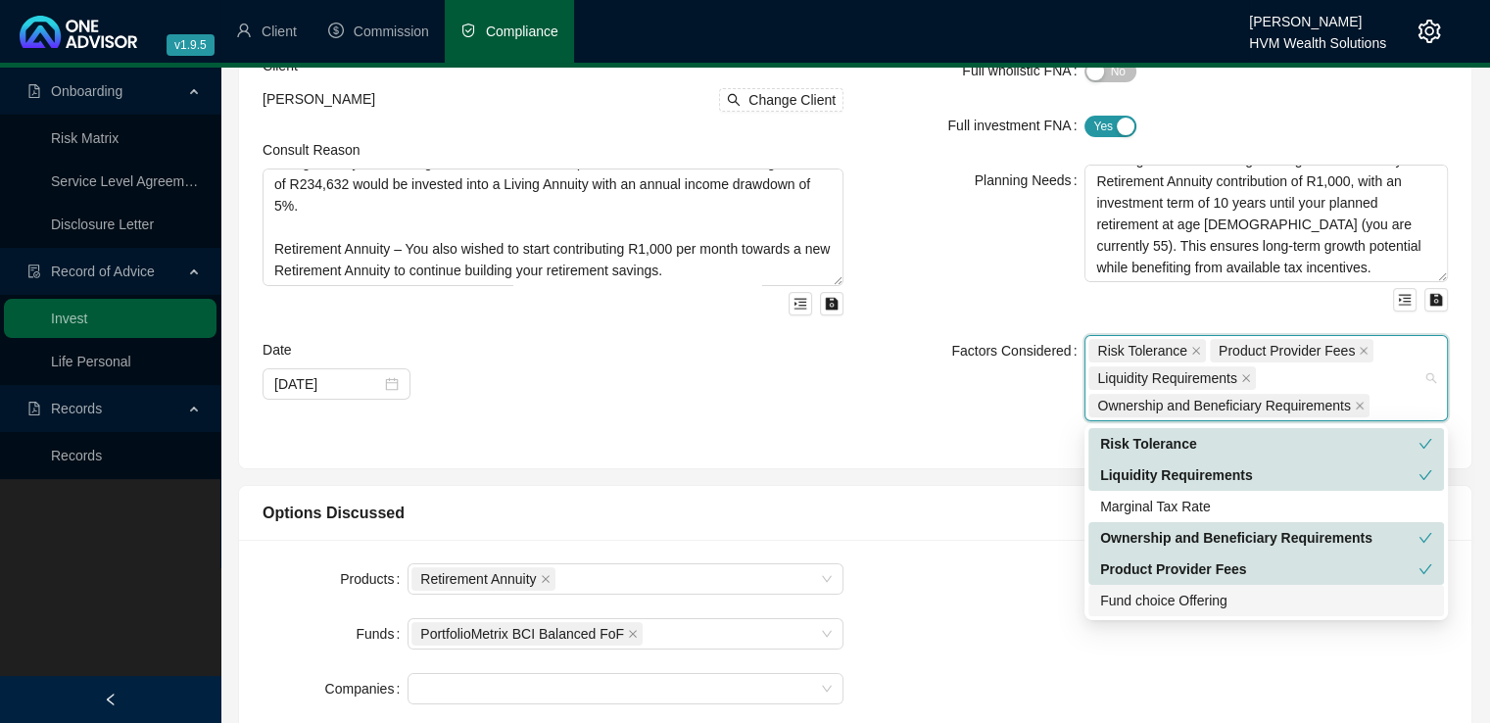
click at [1246, 603] on div "Fund choice Offering" at bounding box center [1266, 601] width 332 height 22
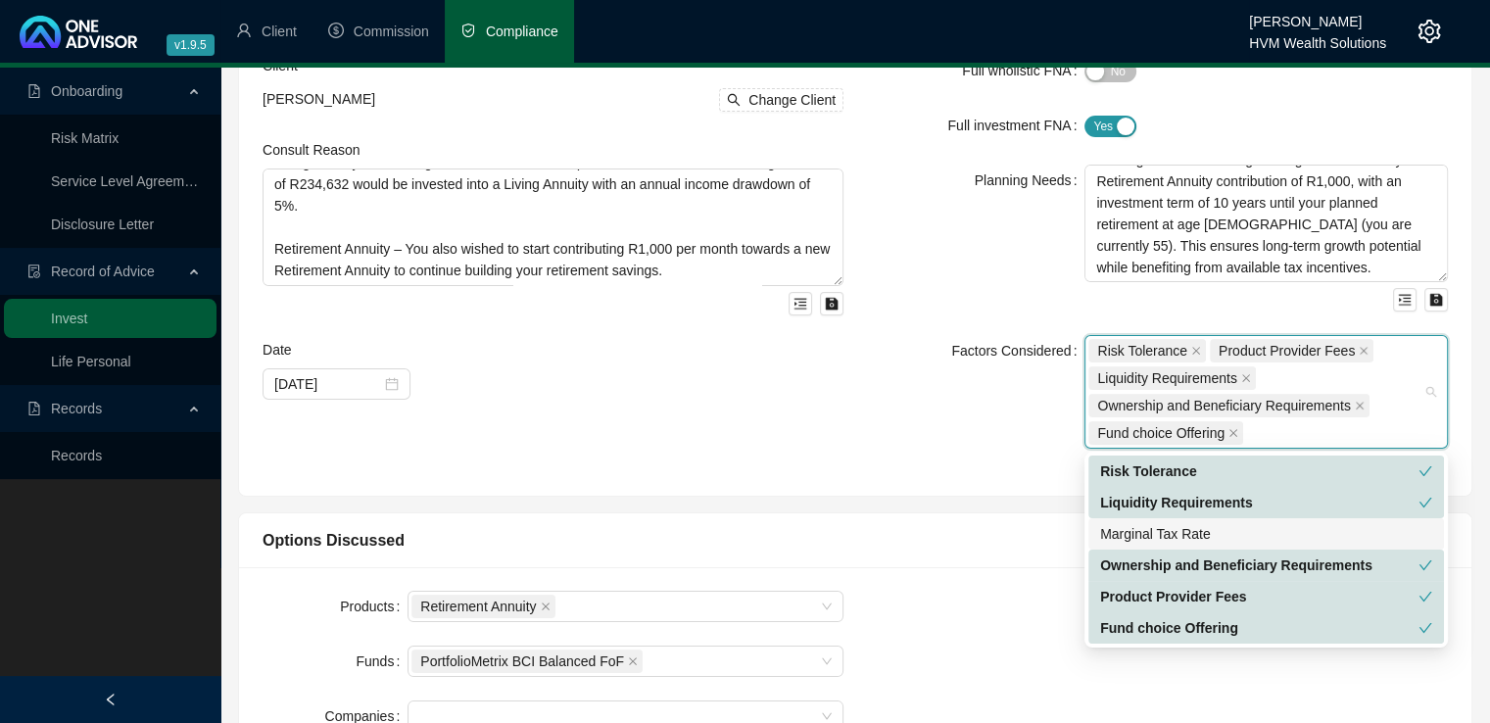
click at [927, 398] on div "Factors Considered" at bounding box center [975, 392] width 217 height 114
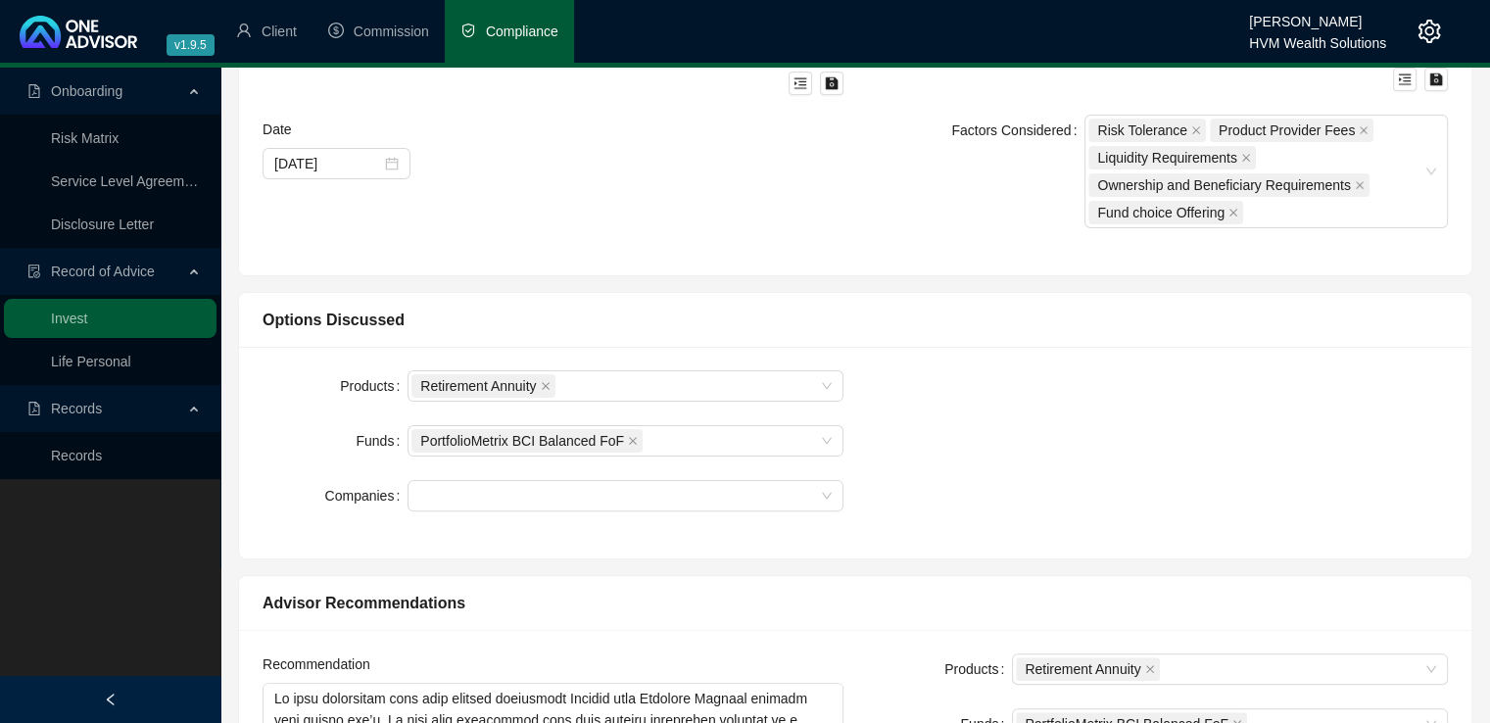
scroll to position [507, 0]
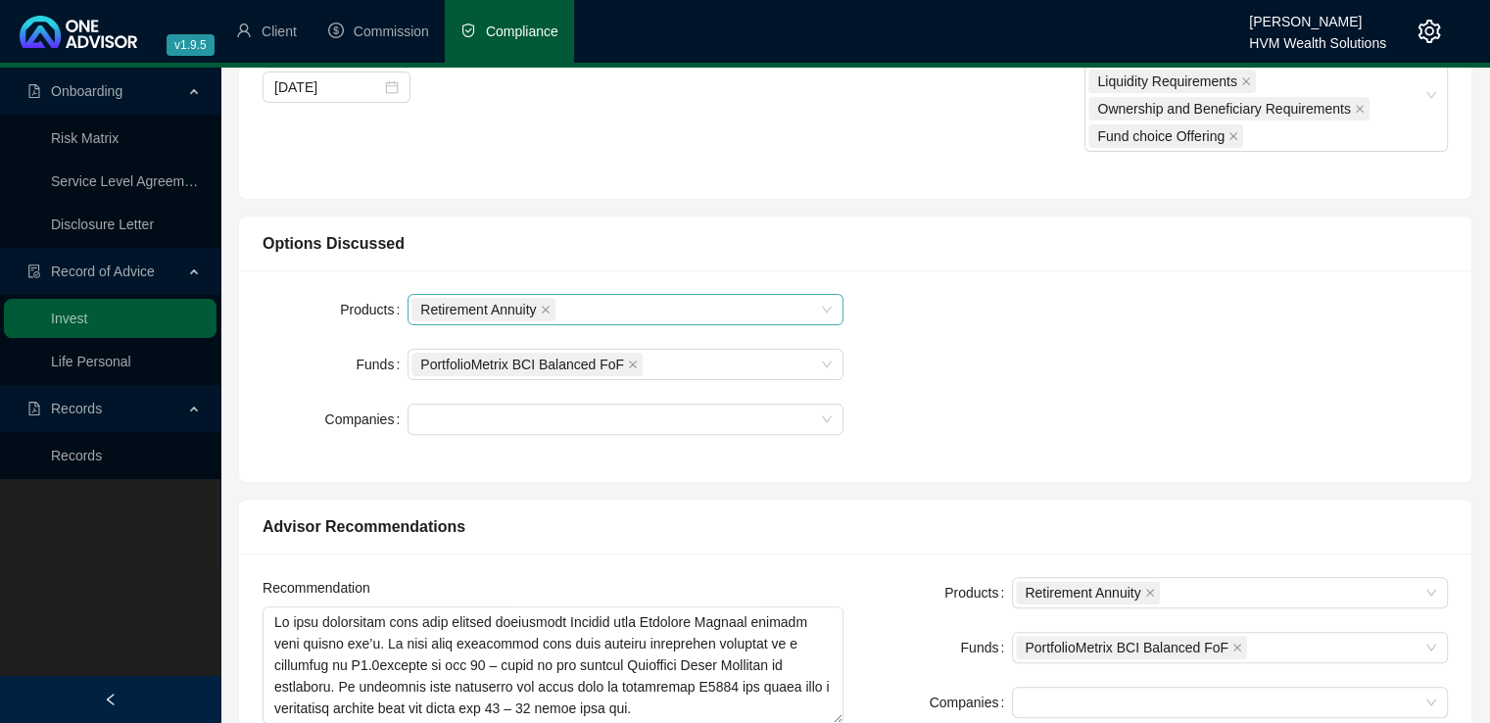
click at [597, 306] on div "Retirement Annuity" at bounding box center [614, 309] width 407 height 27
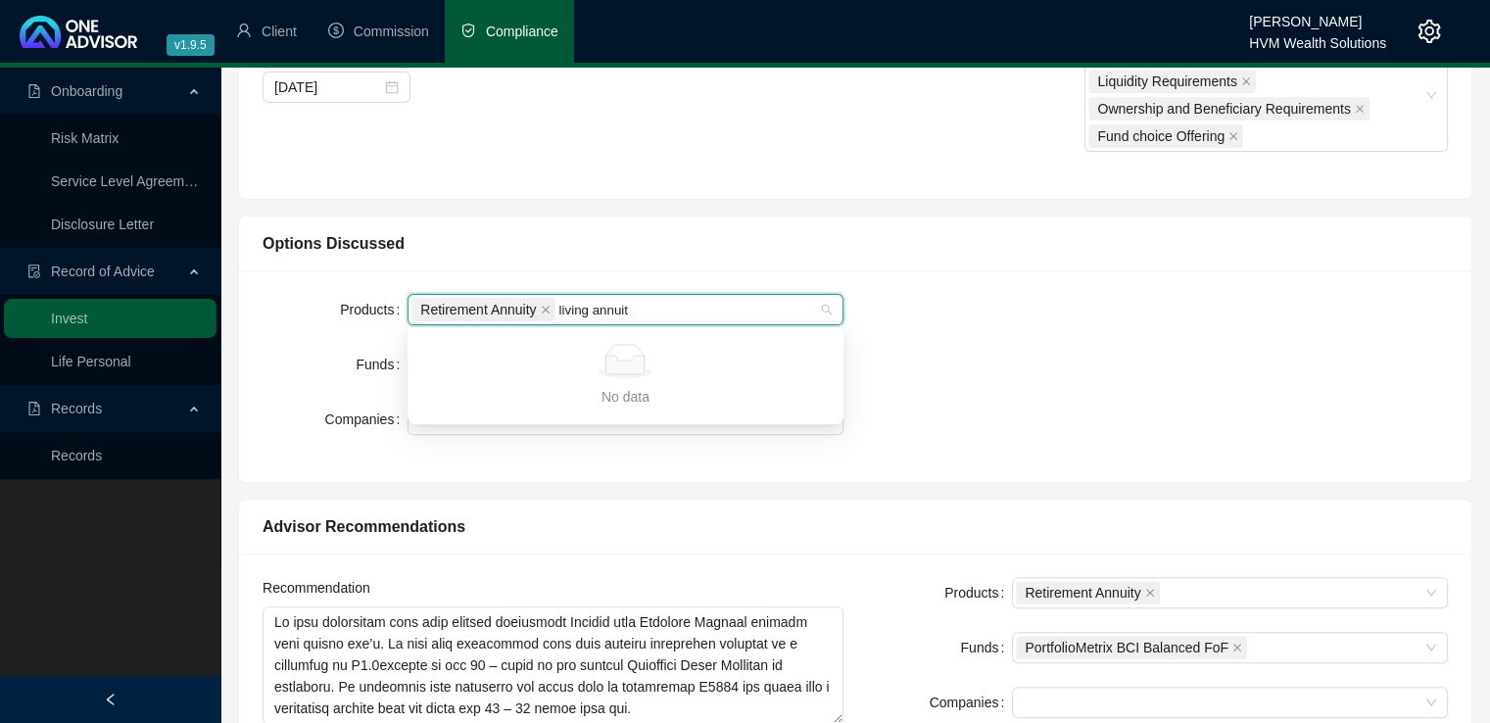
type input "living annuity"
click at [639, 313] on input "living annuity" at bounding box center [601, 310] width 85 height 15
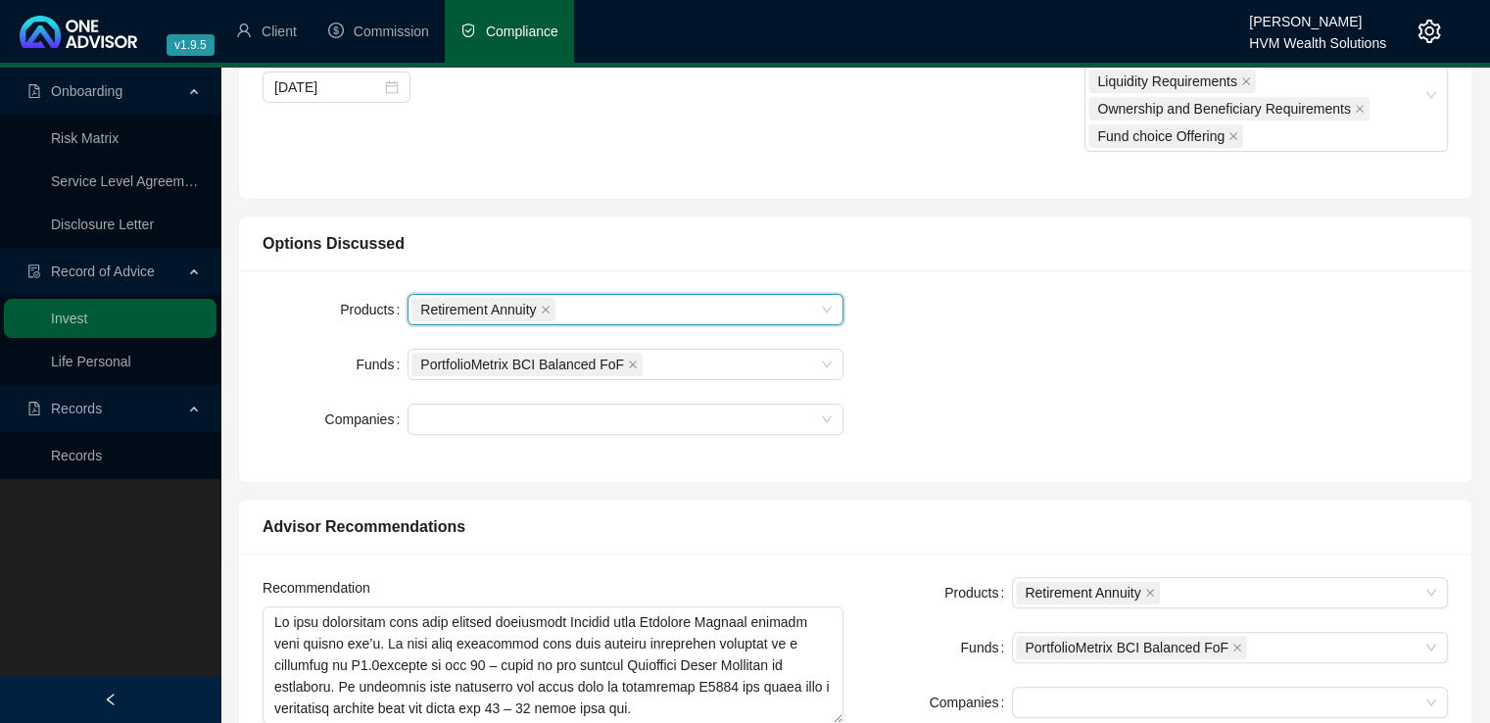
drag, startPoint x: 669, startPoint y: 306, endPoint x: 598, endPoint y: 309, distance: 70.6
click at [598, 309] on div "Retirement Annuity" at bounding box center [614, 309] width 407 height 27
click at [615, 309] on div "Retirement Annuity" at bounding box center [614, 309] width 407 height 27
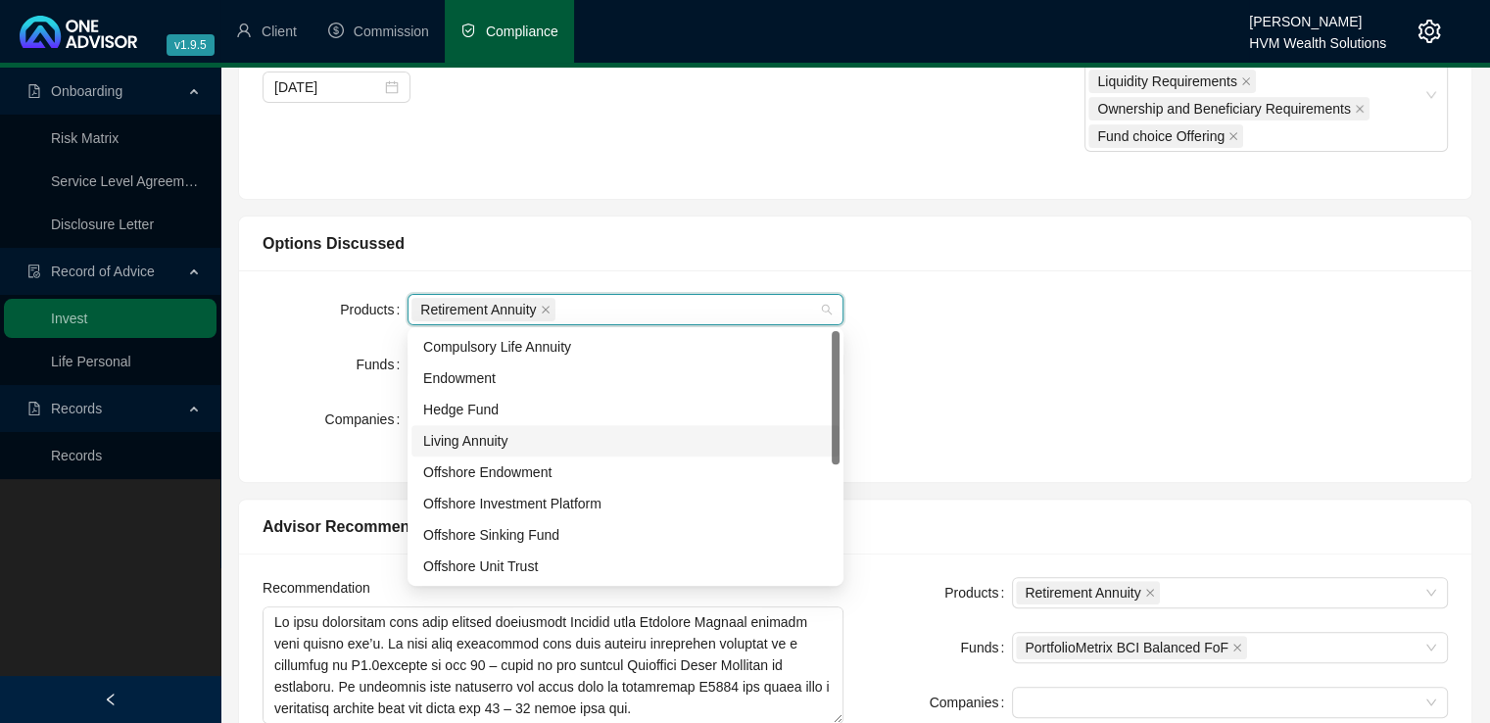
click at [594, 441] on div "Living Annuity" at bounding box center [625, 441] width 404 height 22
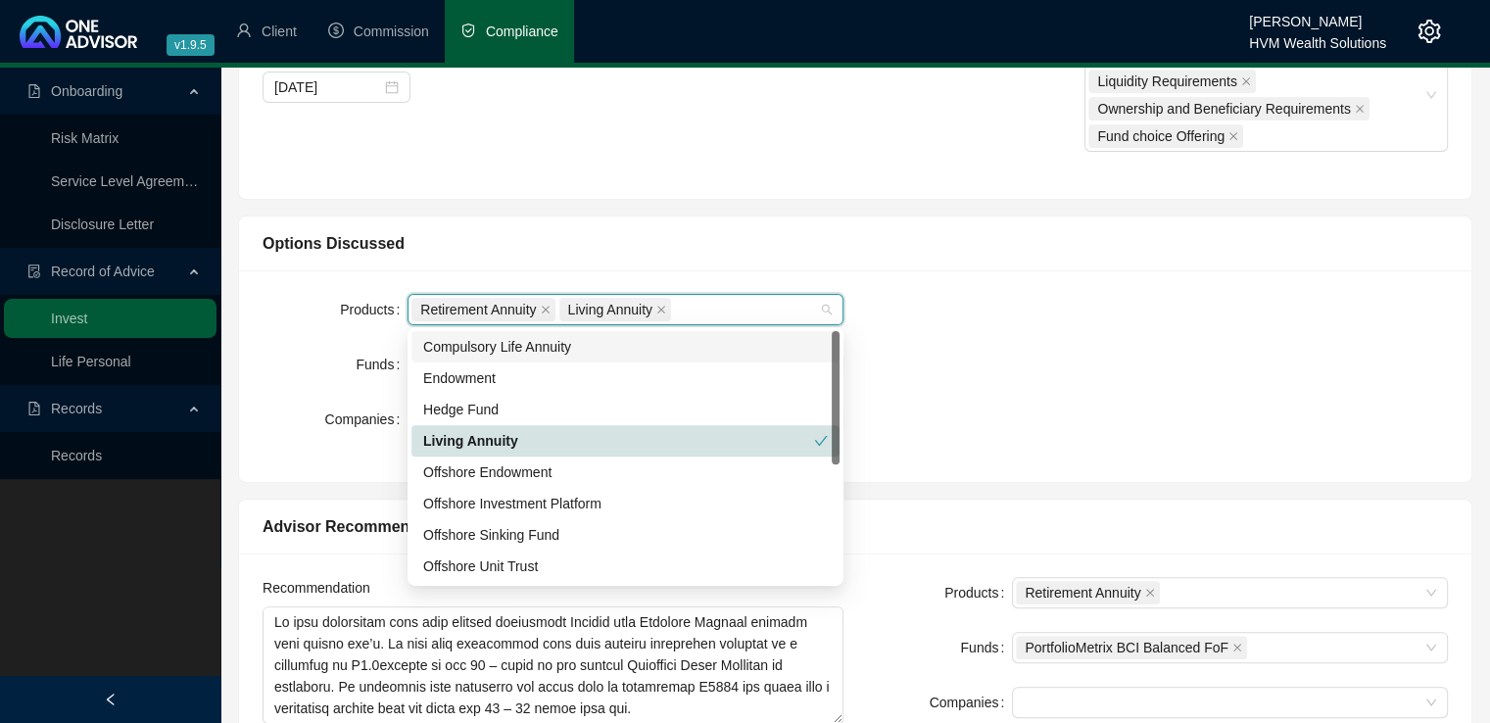
click at [1046, 307] on div "Products Retirement Annuity Living Annuity Funds PortfolioMetrix BCI Balanced F…" at bounding box center [855, 376] width 1209 height 165
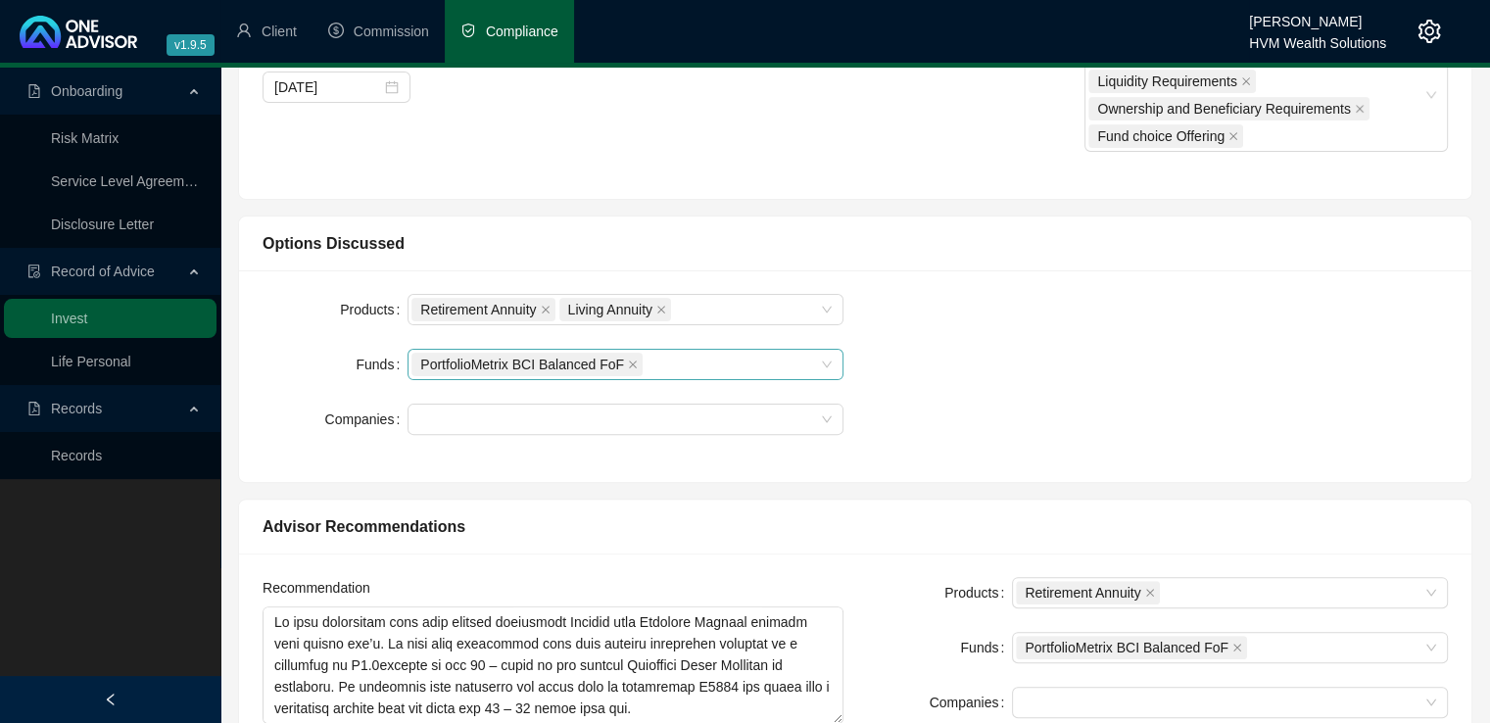
click at [628, 368] on span at bounding box center [633, 365] width 10 height 22
click at [641, 361] on div at bounding box center [614, 364] width 407 height 15
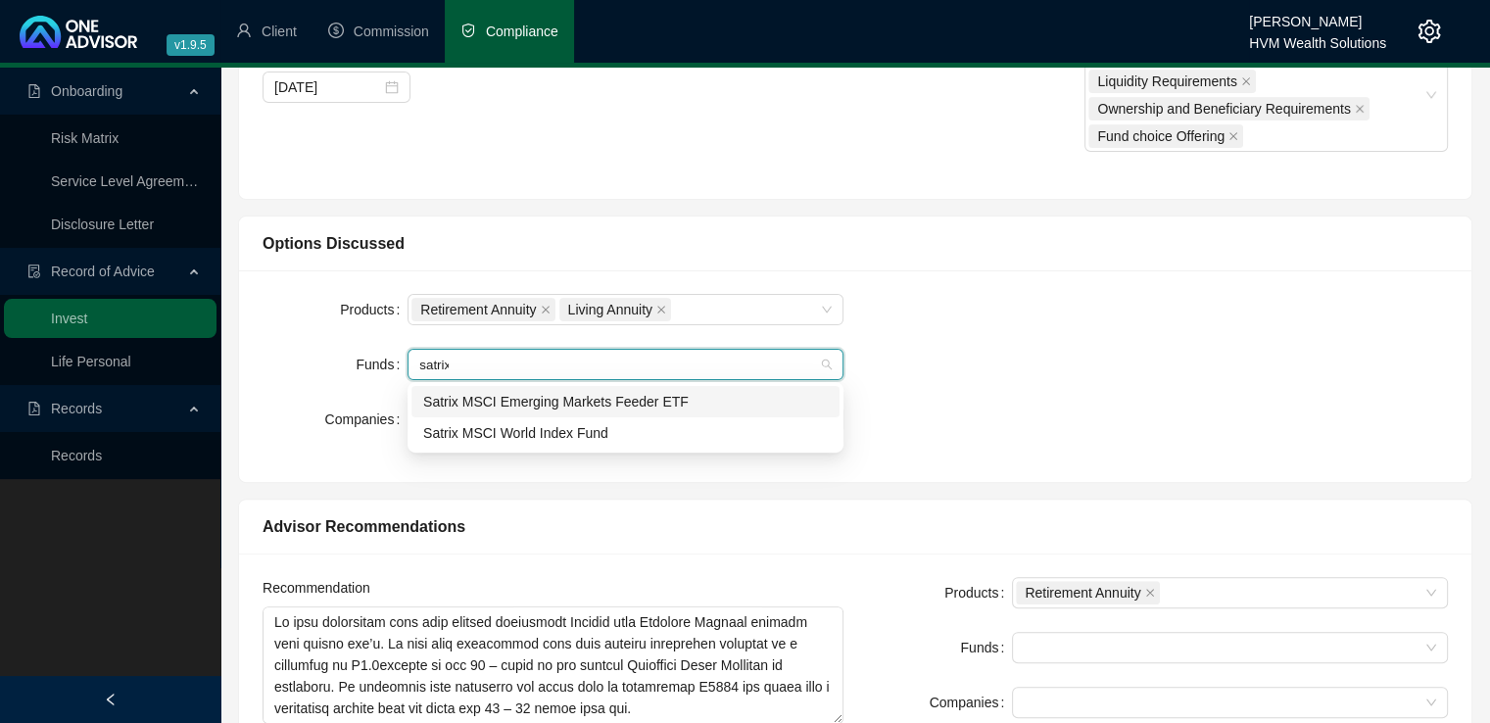
type input "satrix"
click at [924, 311] on div "Products Retirement Annuity Living Annuity Funds satrix Companies" at bounding box center [855, 376] width 1209 height 165
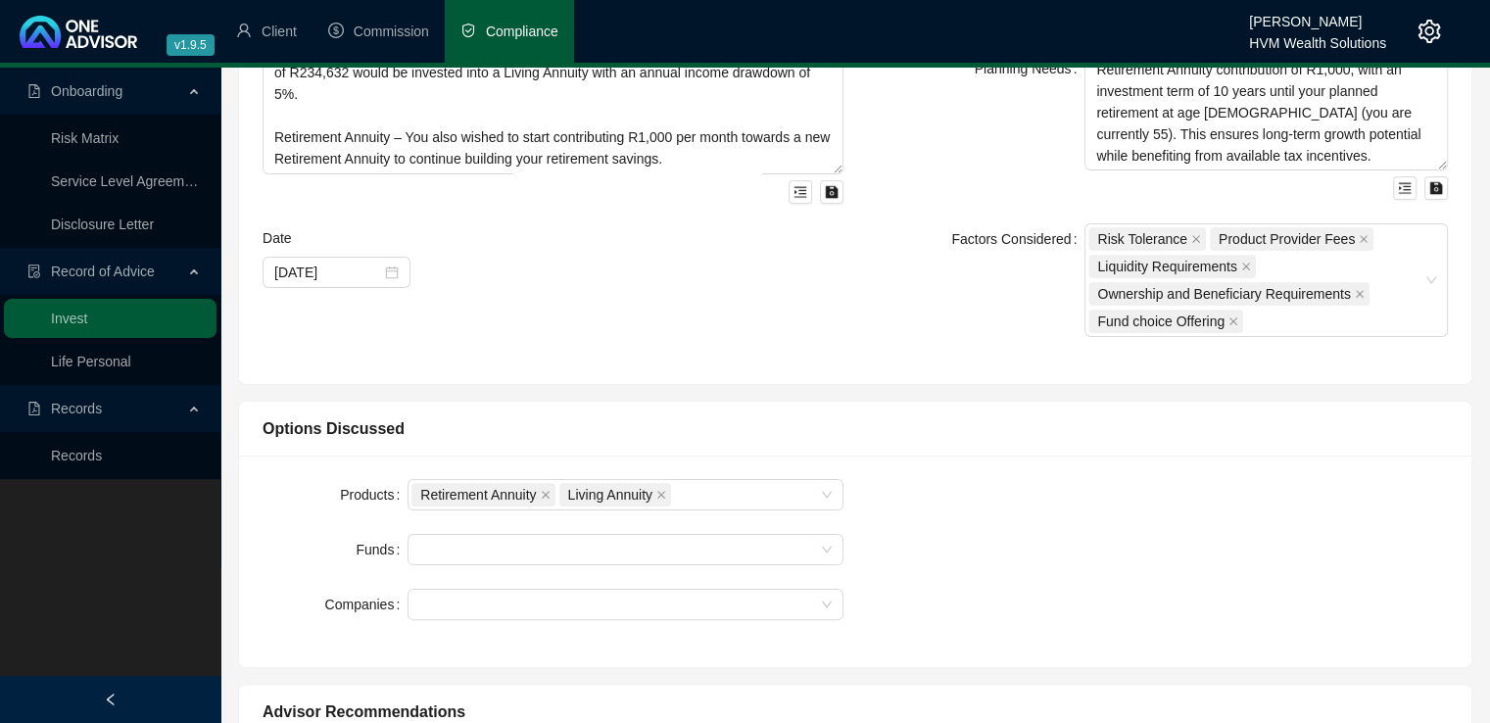
scroll to position [564, 0]
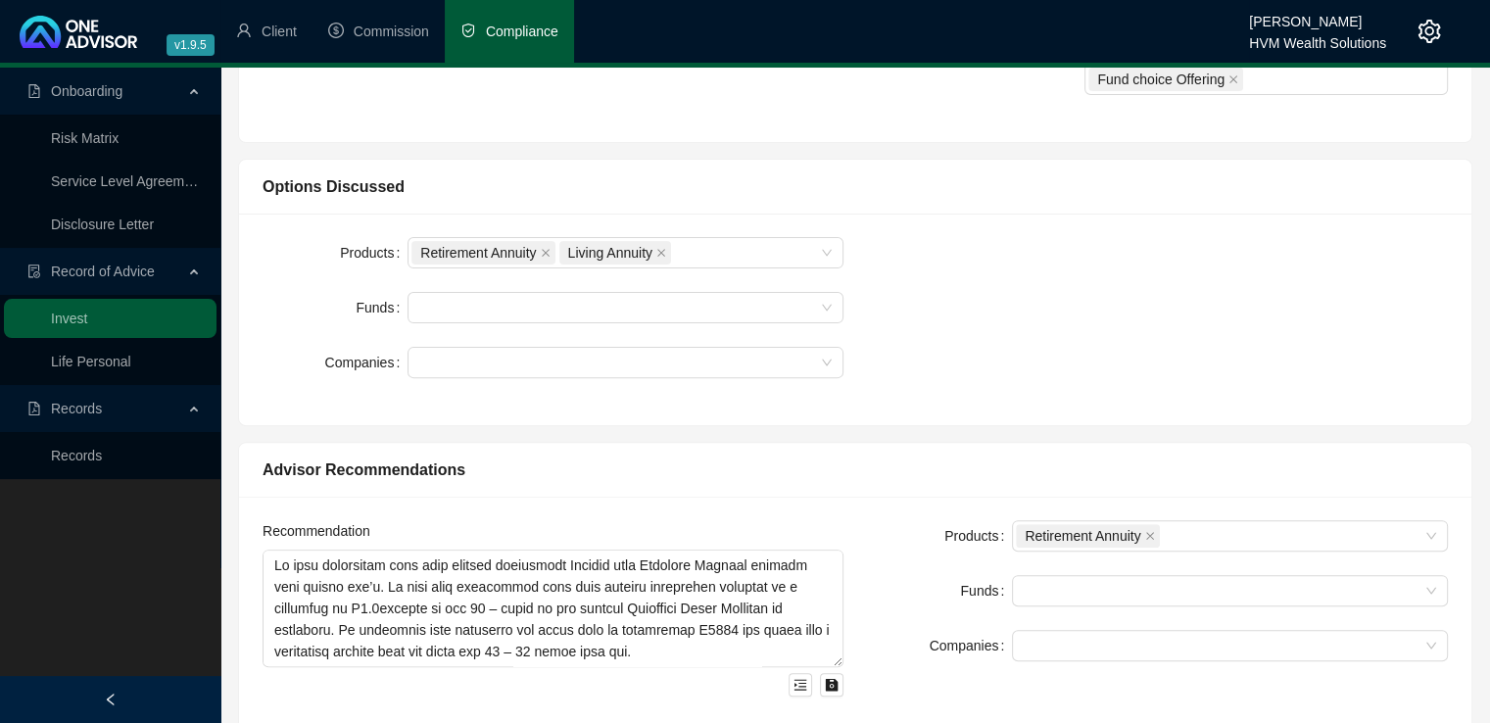
click at [1062, 322] on div "Products Retirement Annuity Living Annuity Funds Companies" at bounding box center [855, 319] width 1209 height 165
click at [584, 360] on div at bounding box center [614, 363] width 407 height 15
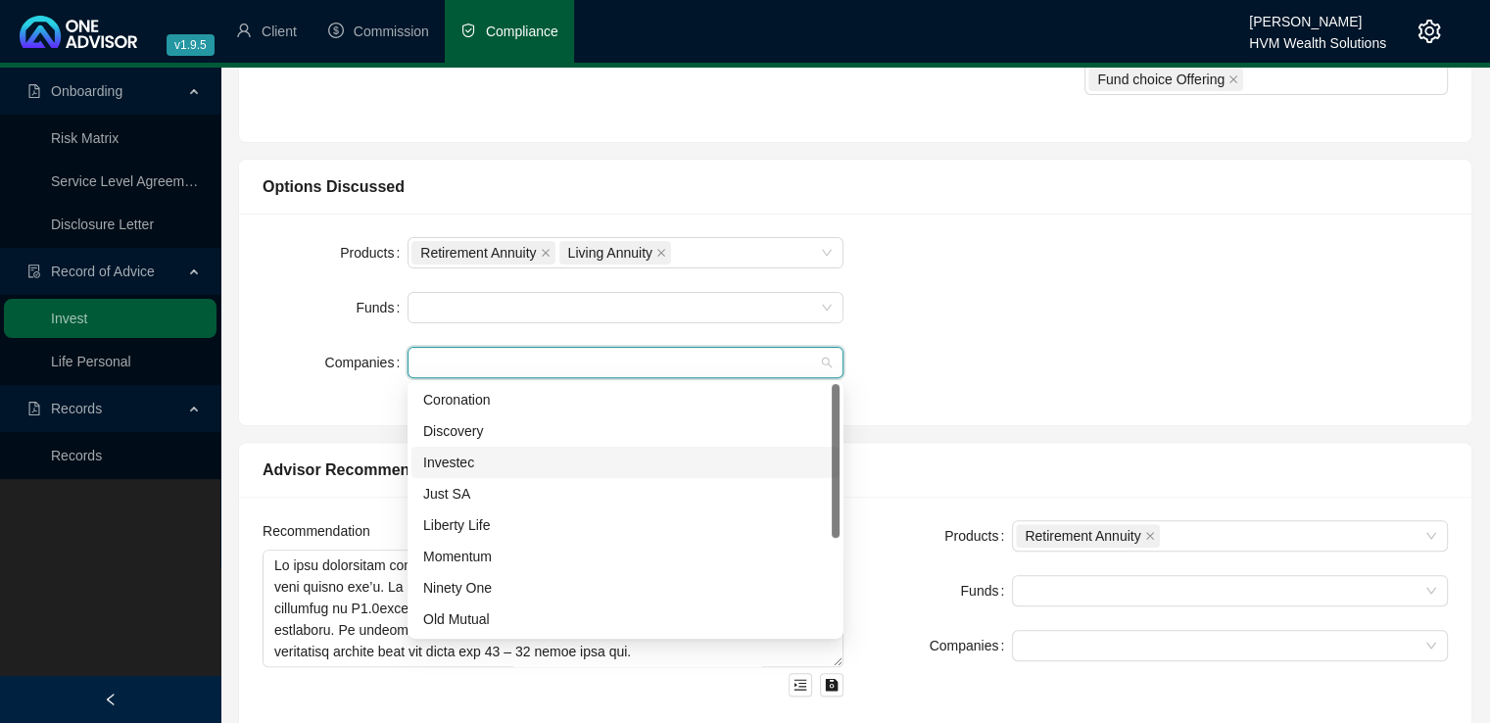
scroll to position [0, 0]
drag, startPoint x: 834, startPoint y: 462, endPoint x: 834, endPoint y: 440, distance: 22.5
click at [834, 440] on div at bounding box center [836, 461] width 8 height 154
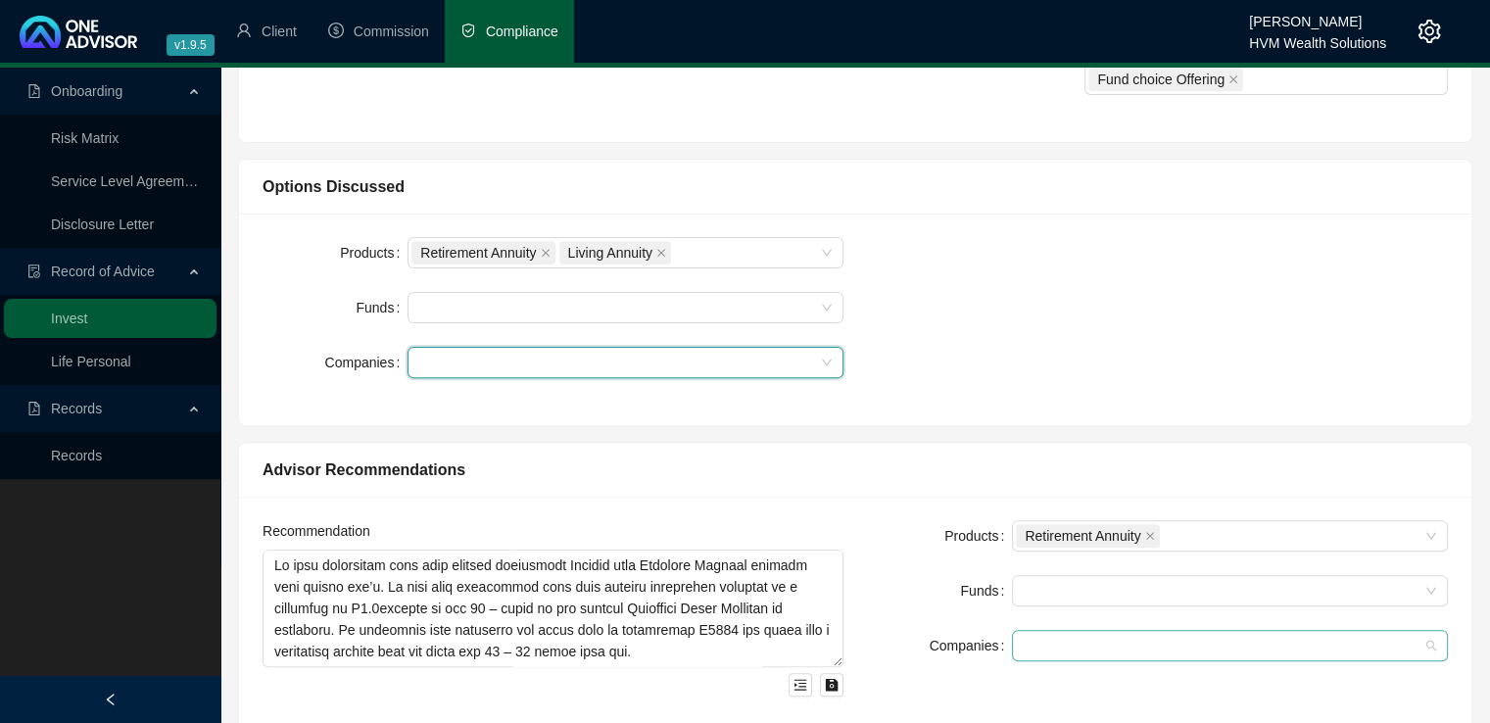
click at [1066, 642] on div at bounding box center [1219, 646] width 407 height 15
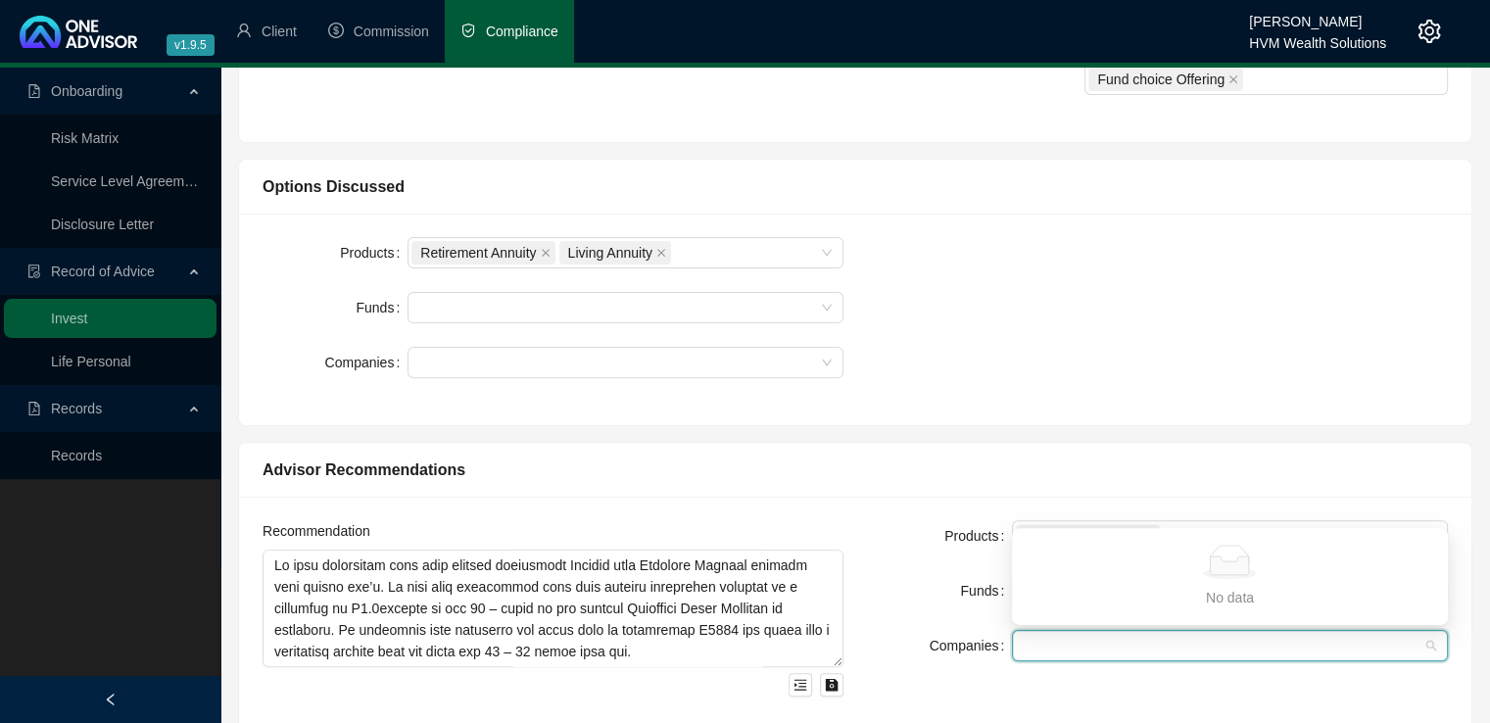
click at [1066, 642] on div at bounding box center [1219, 646] width 407 height 15
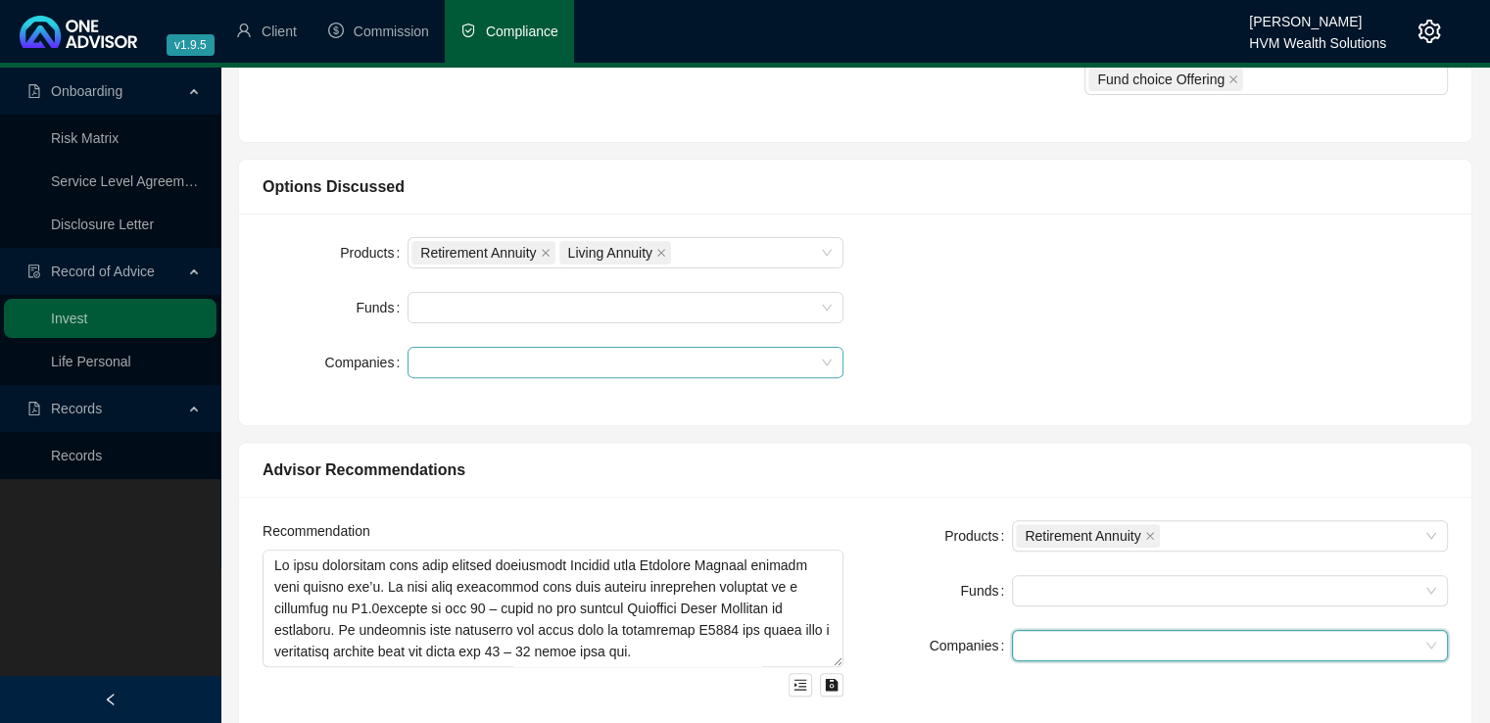
click at [638, 356] on div at bounding box center [614, 363] width 407 height 15
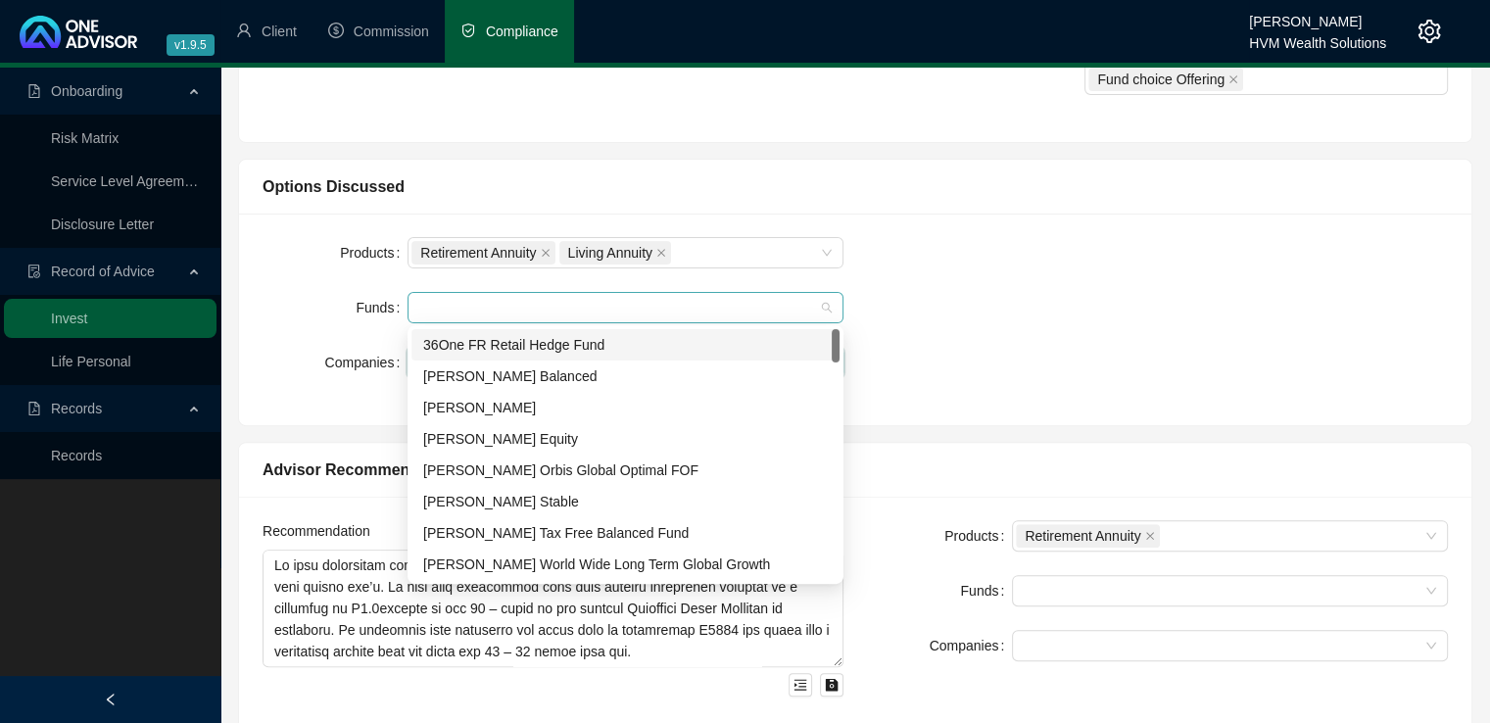
click at [619, 309] on div at bounding box center [614, 308] width 407 height 15
click at [737, 247] on div "Retirement Annuity Living Annuity" at bounding box center [614, 252] width 407 height 27
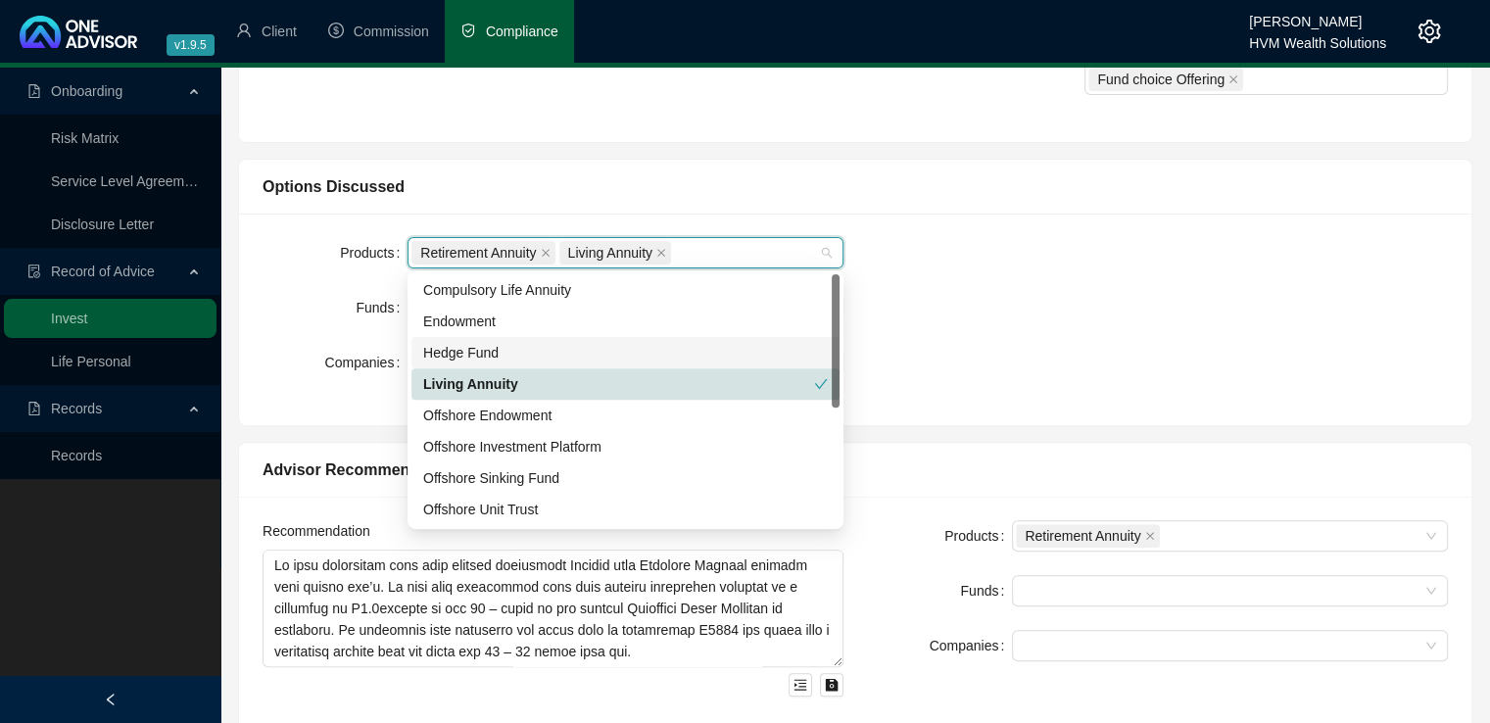
drag, startPoint x: 833, startPoint y: 354, endPoint x: 829, endPoint y: 331, distance: 23.1
click at [829, 331] on div "Compulsory Life Annuity Endowment Hedge Fund Living Annuity Offshore Endowment …" at bounding box center [625, 399] width 428 height 251
click at [932, 287] on div "Products Retirement Annuity Living Annuity Funds Companies" at bounding box center [855, 319] width 1209 height 165
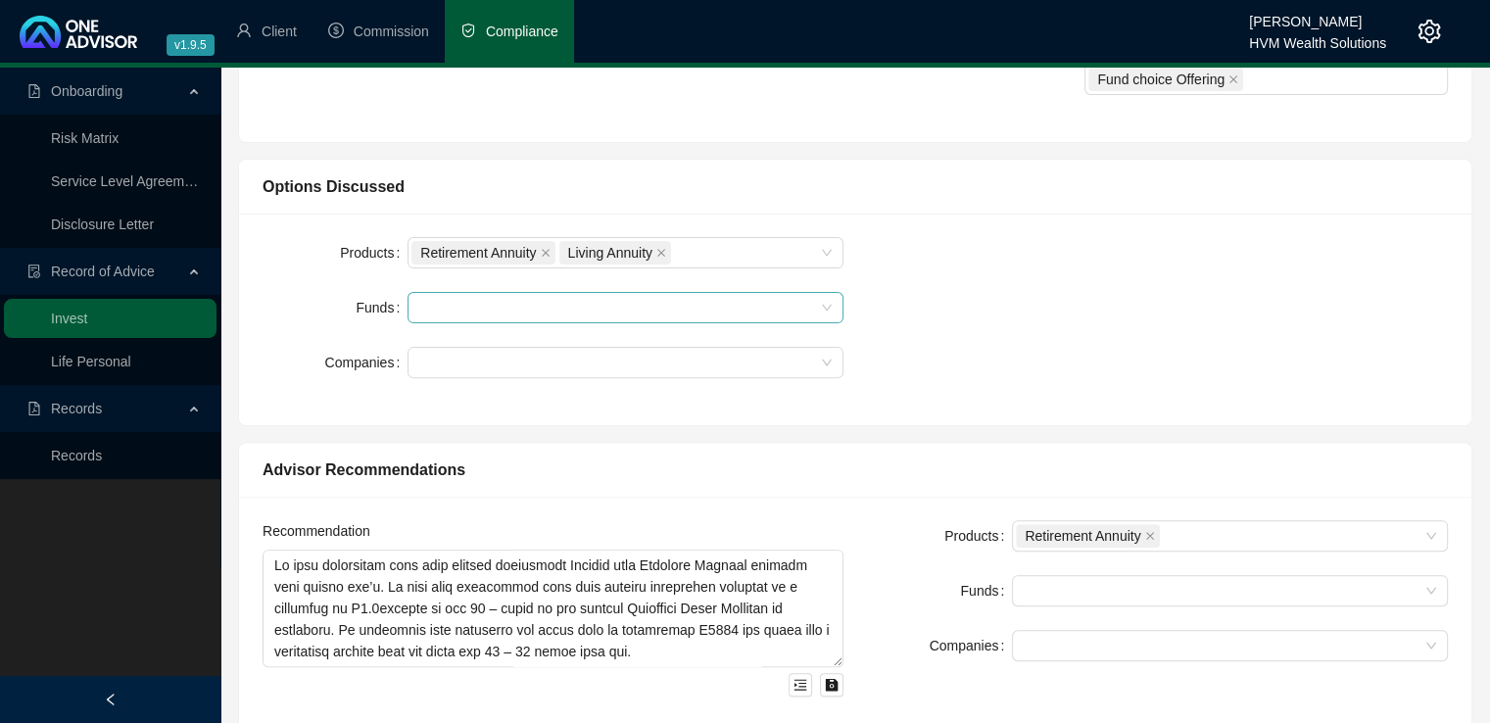
click at [829, 301] on div at bounding box center [625, 307] width 436 height 31
click at [1033, 301] on div "Products Retirement Annuity Living Annuity Funds Companies" at bounding box center [855, 319] width 1209 height 165
click at [595, 310] on div at bounding box center [614, 308] width 407 height 15
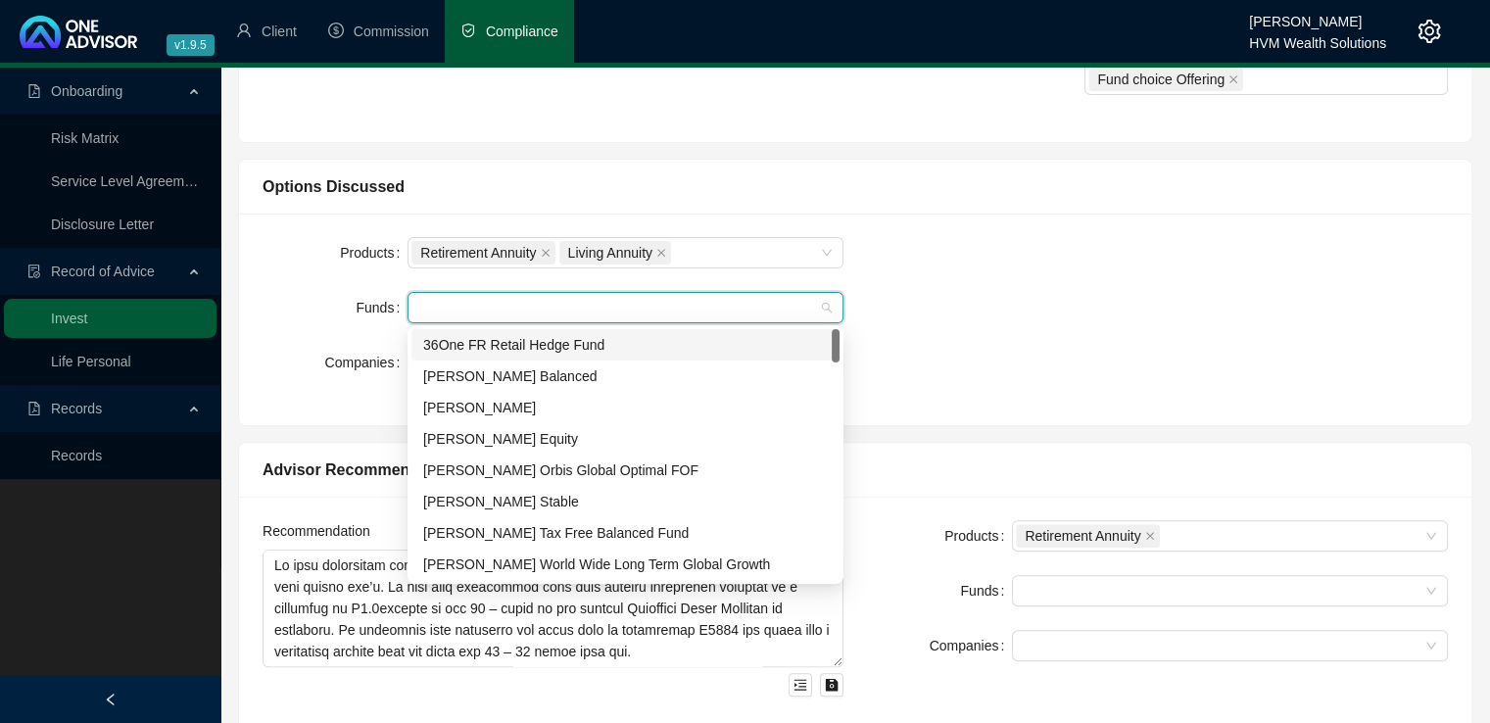
click at [513, 308] on div at bounding box center [614, 308] width 407 height 15
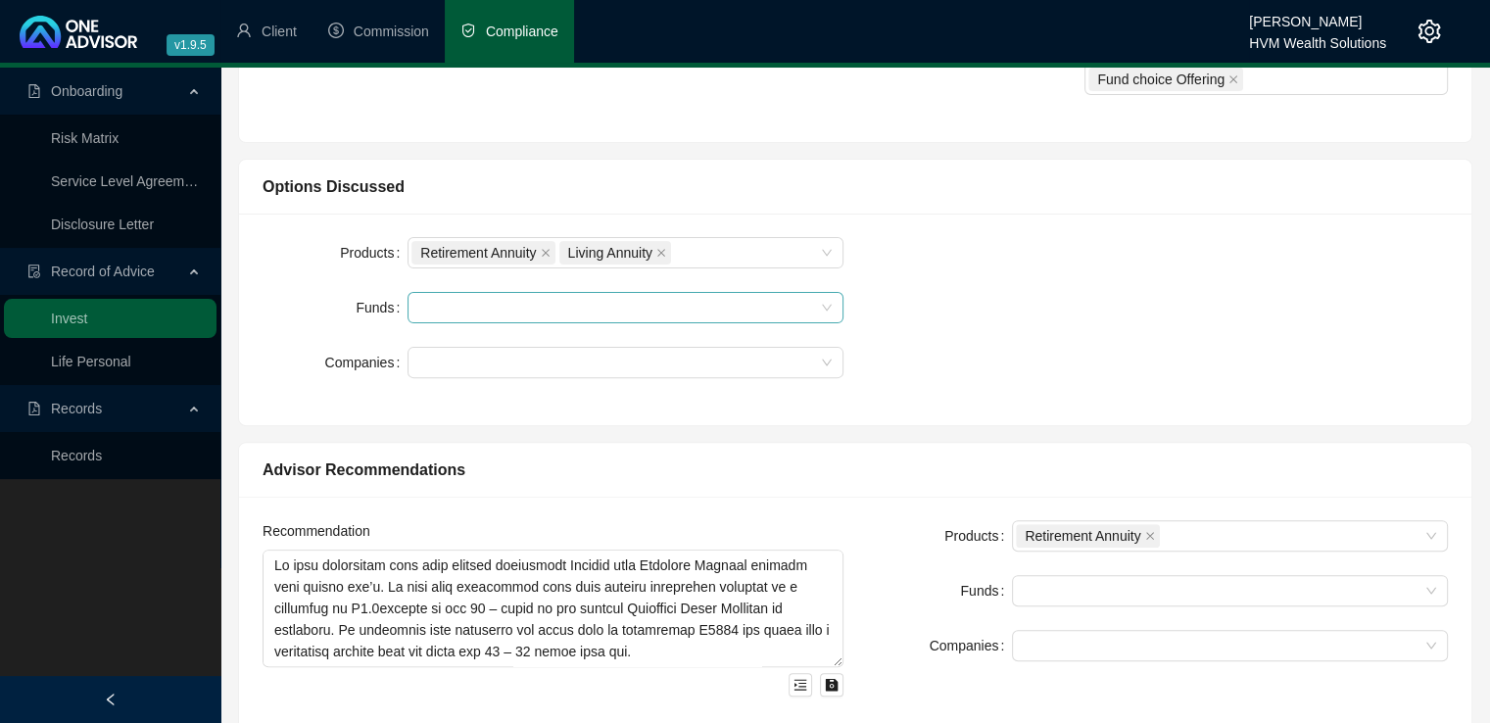
click at [415, 306] on div at bounding box center [417, 308] width 12 height 15
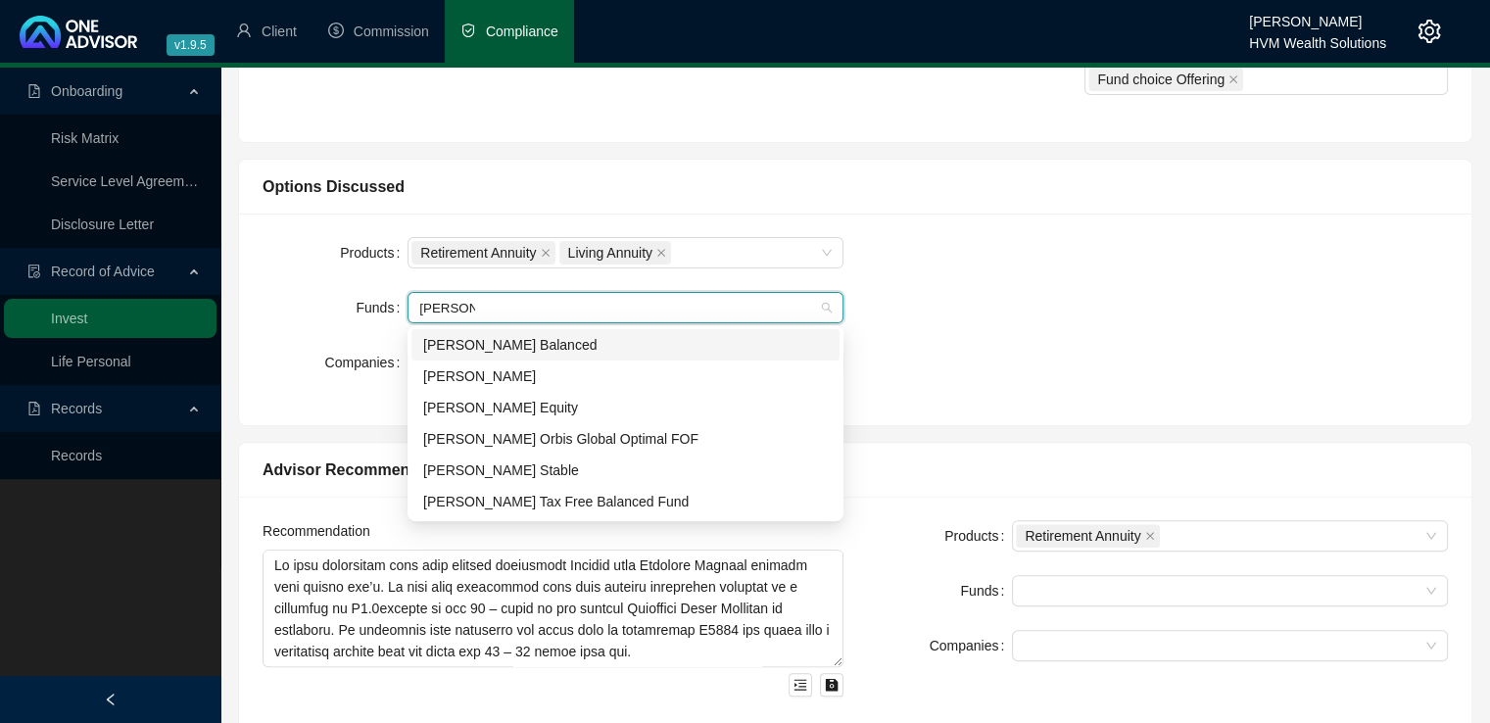
type input "[PERSON_NAME]"
click at [505, 354] on div "[PERSON_NAME] Balanced" at bounding box center [625, 345] width 404 height 22
type input "ninety"
click at [615, 335] on div "Ninety One Cautious Managed" at bounding box center [625, 345] width 404 height 22
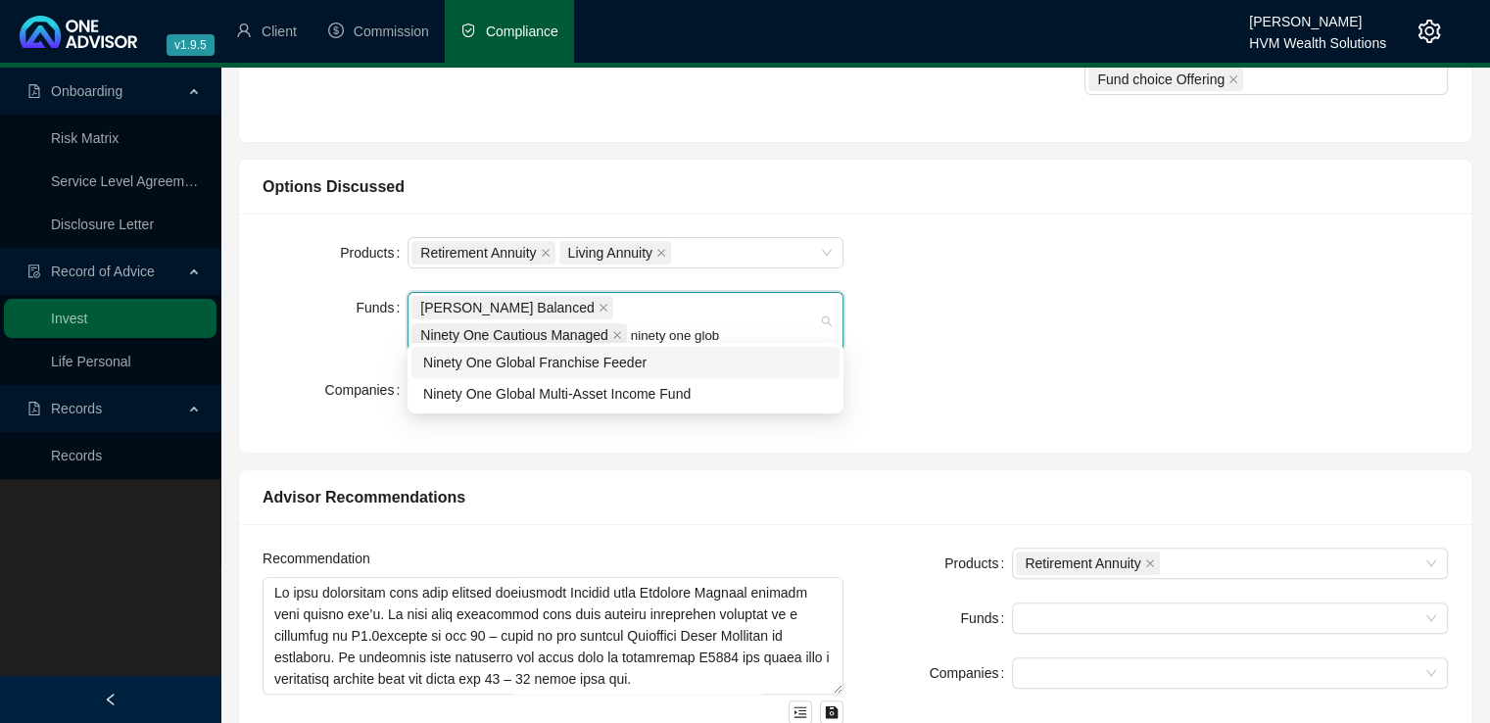
type input "ninety one globa"
click at [642, 357] on div "Ninety One Global Franchise Feeder" at bounding box center [625, 363] width 404 height 22
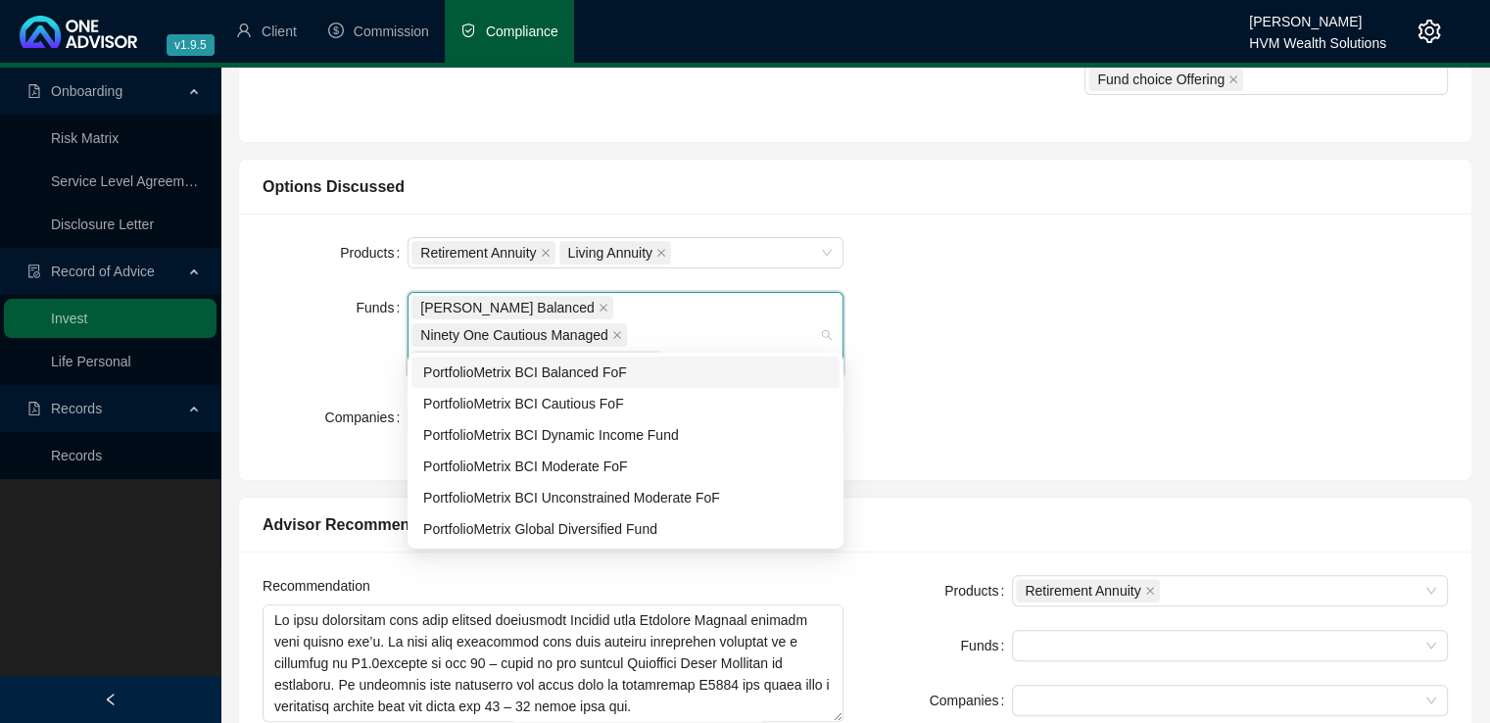
type input "portfolio"
click at [588, 428] on div "PortfolioMetrix BCI Dynamic Income Fund" at bounding box center [625, 435] width 404 height 22
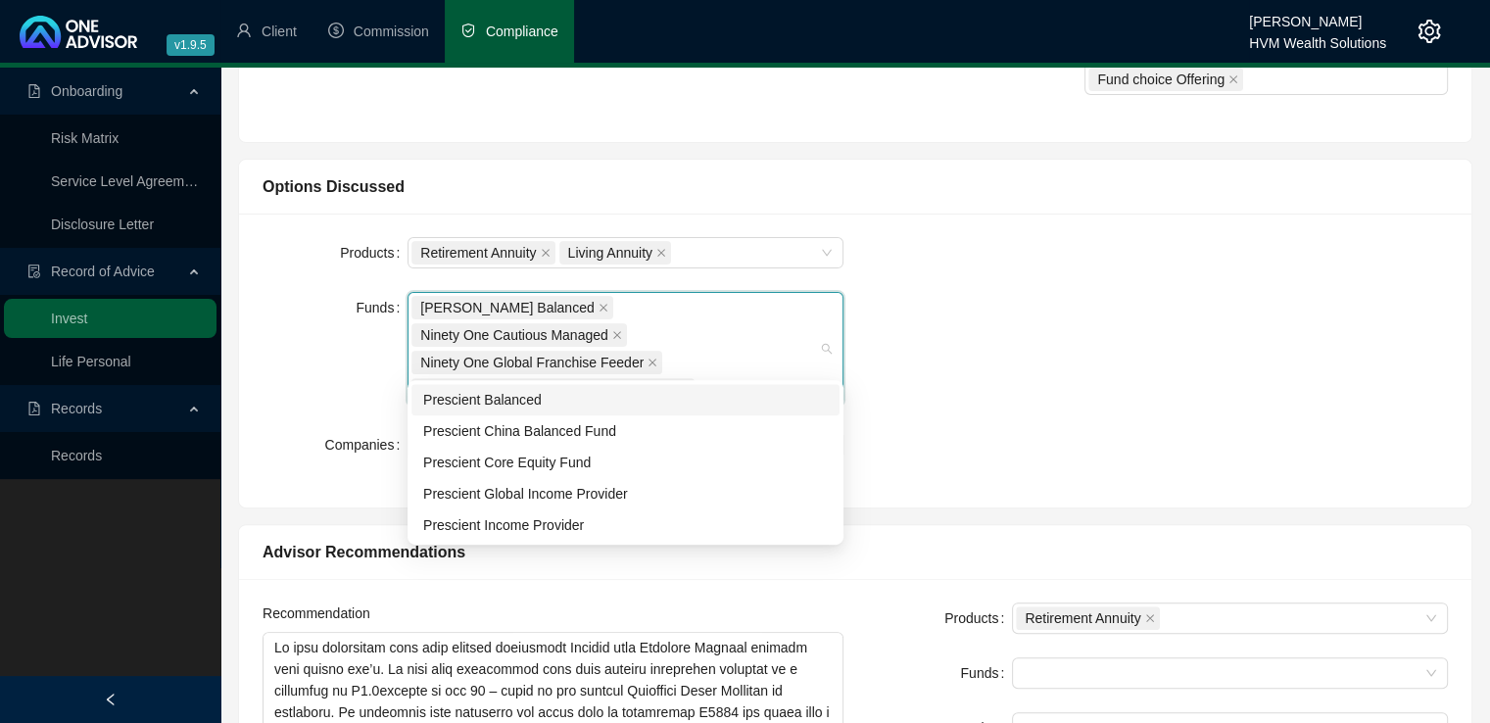
type input "prescient"
click at [576, 524] on div "Prescient Income Provider" at bounding box center [625, 525] width 404 height 22
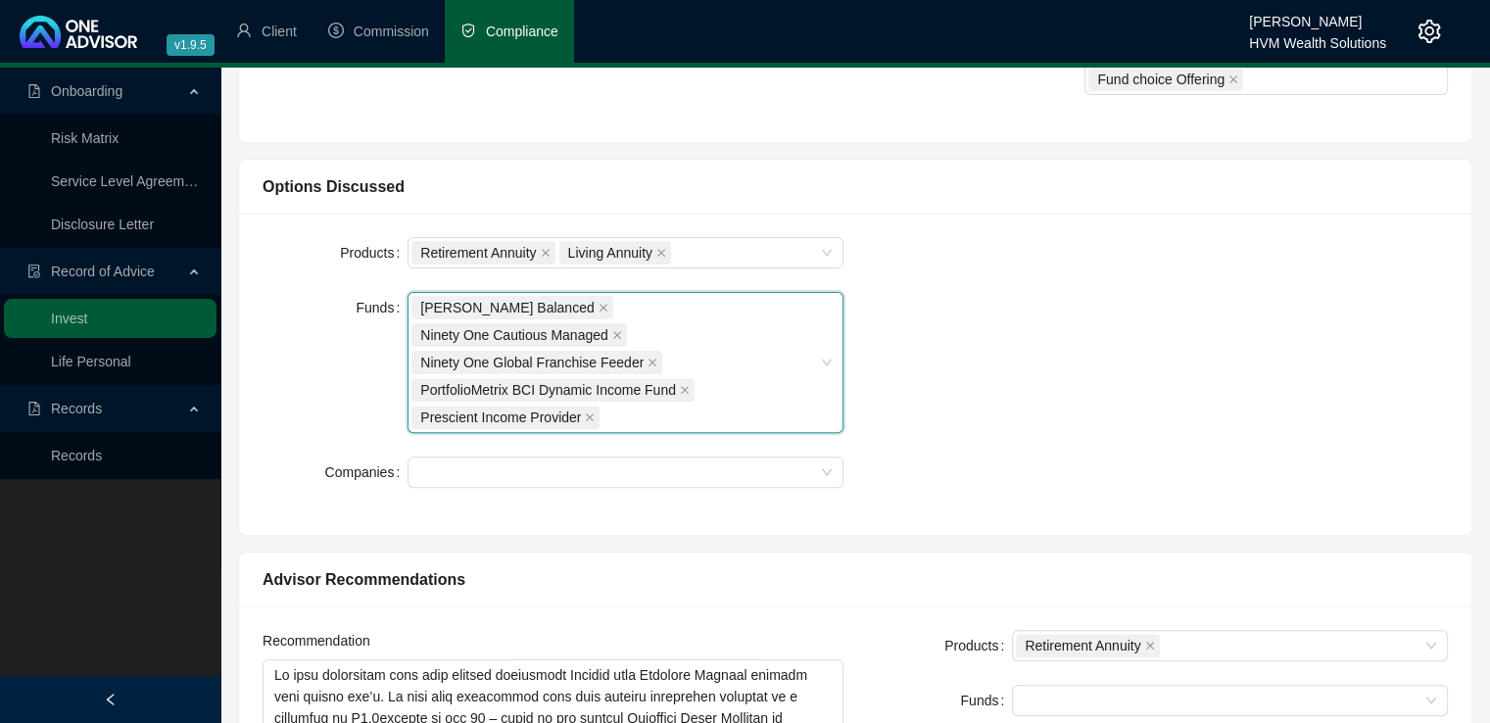
click at [1081, 393] on div "Products Retirement Annuity Living Annuity Funds [PERSON_NAME] Balanced, Ninety…" at bounding box center [855, 374] width 1209 height 274
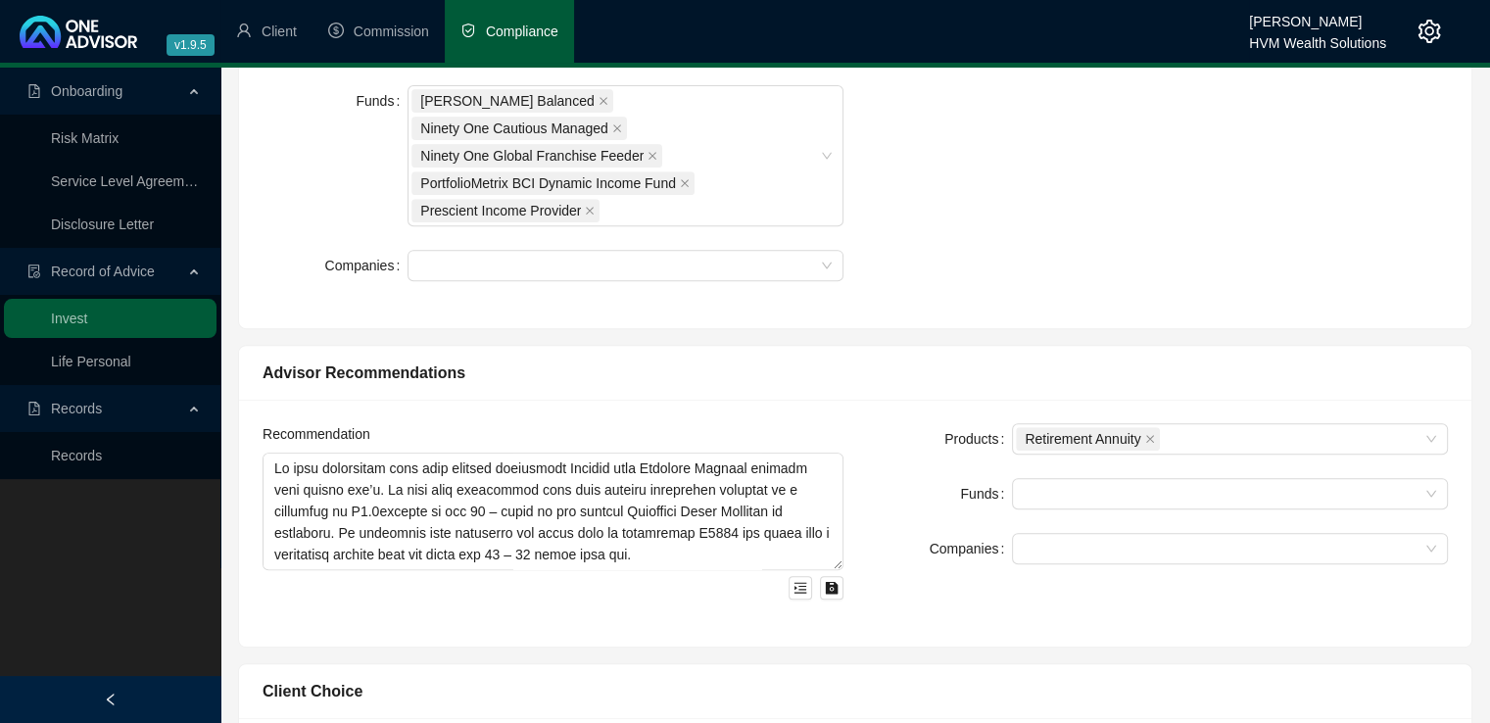
scroll to position [779, 0]
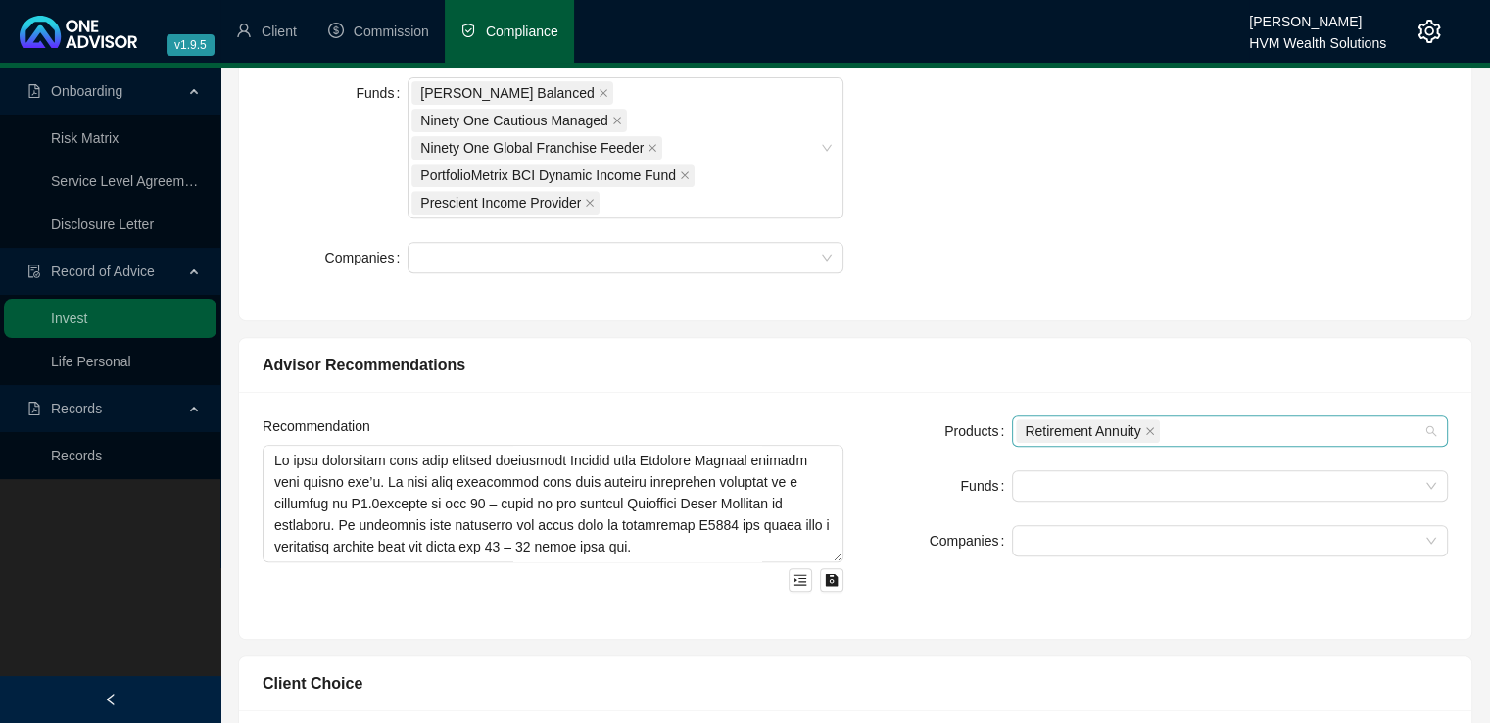
click at [1296, 417] on div "Retirement Annuity" at bounding box center [1219, 430] width 407 height 27
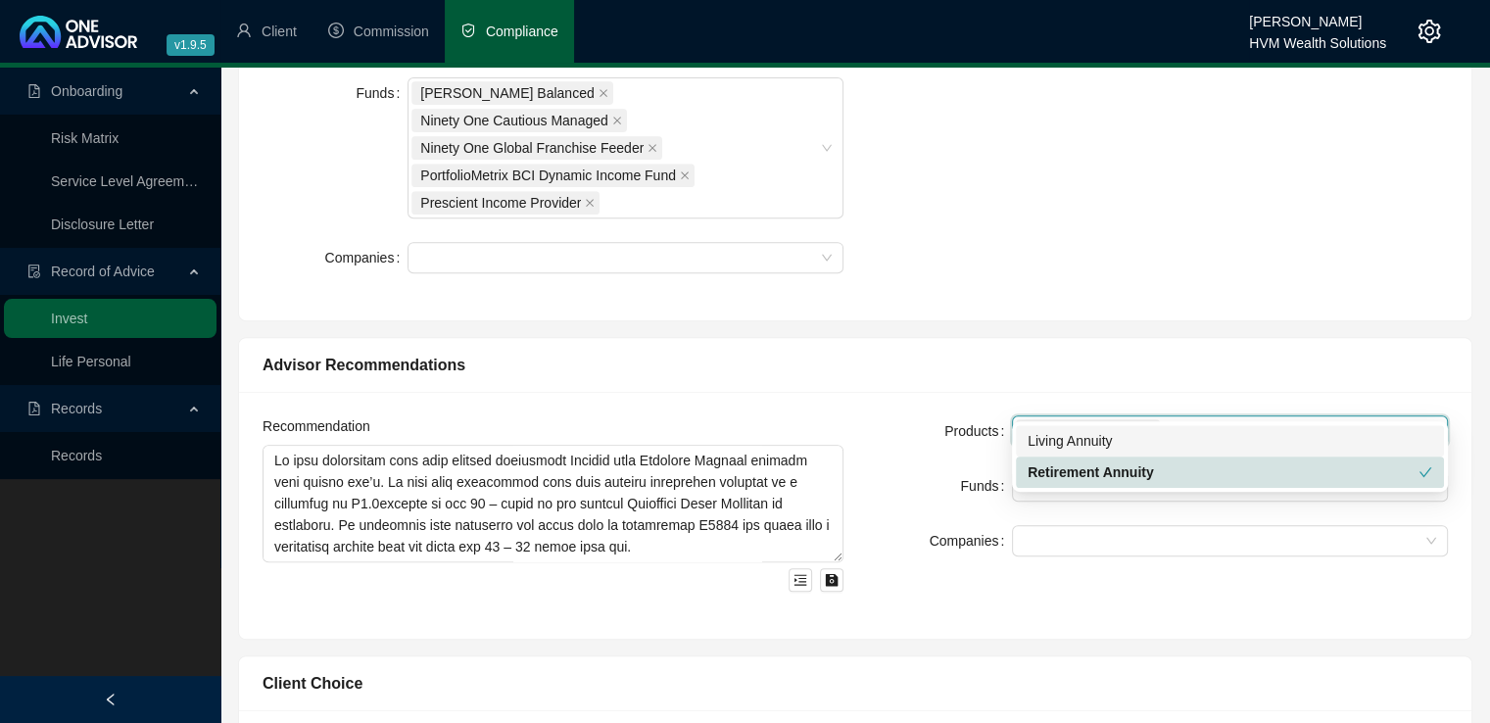
click at [1280, 443] on div "Living Annuity" at bounding box center [1229, 441] width 404 height 22
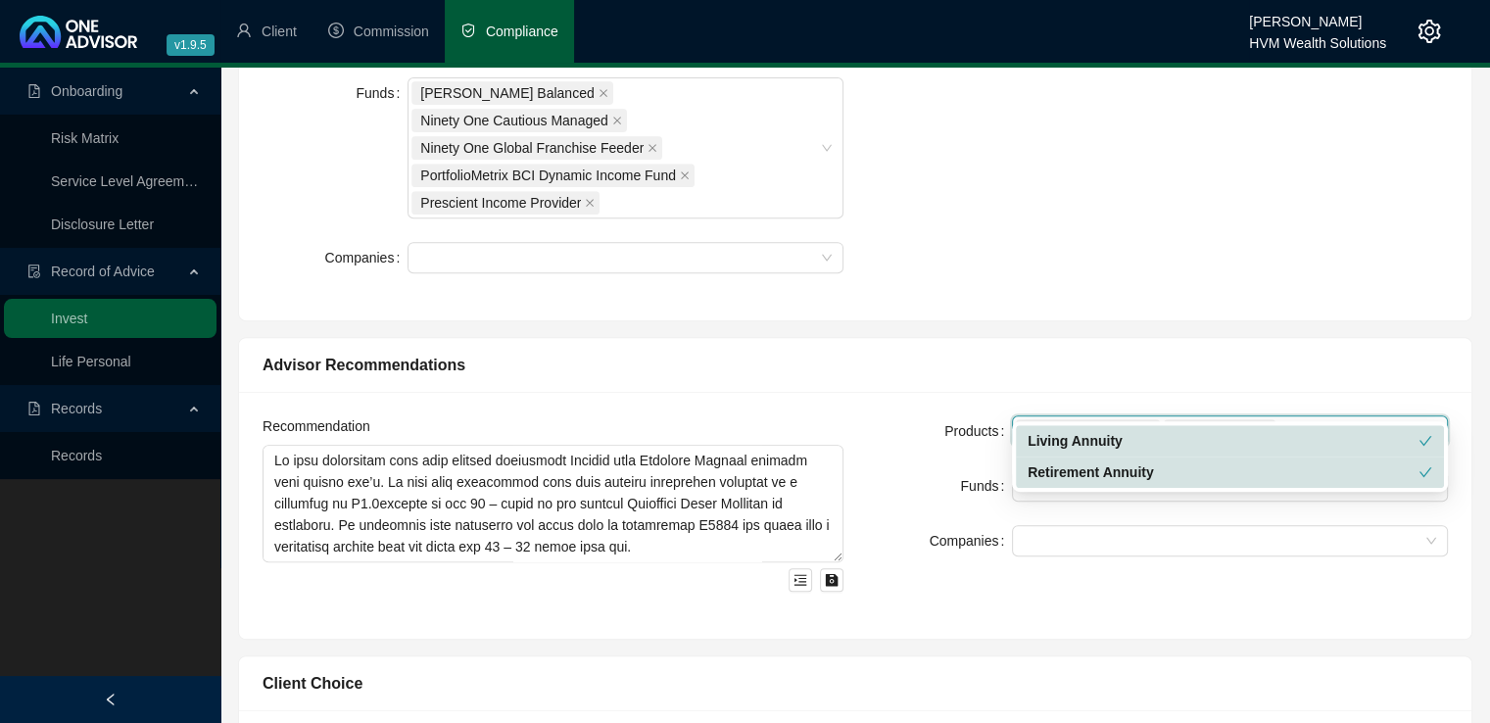
click at [1138, 551] on div "Products Retirement Annuity Living Annuity Funds Companies" at bounding box center [1157, 515] width 604 height 200
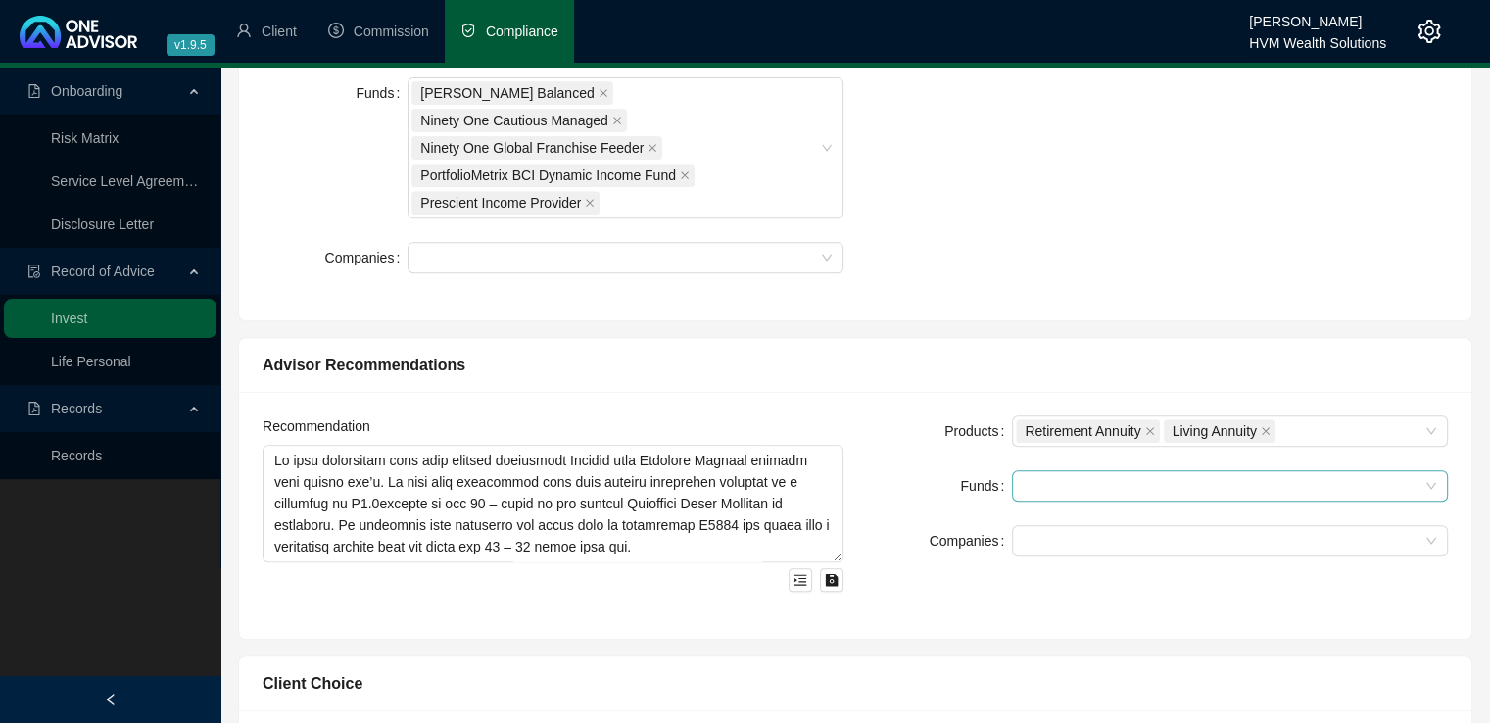
click at [1112, 479] on div at bounding box center [1219, 486] width 407 height 15
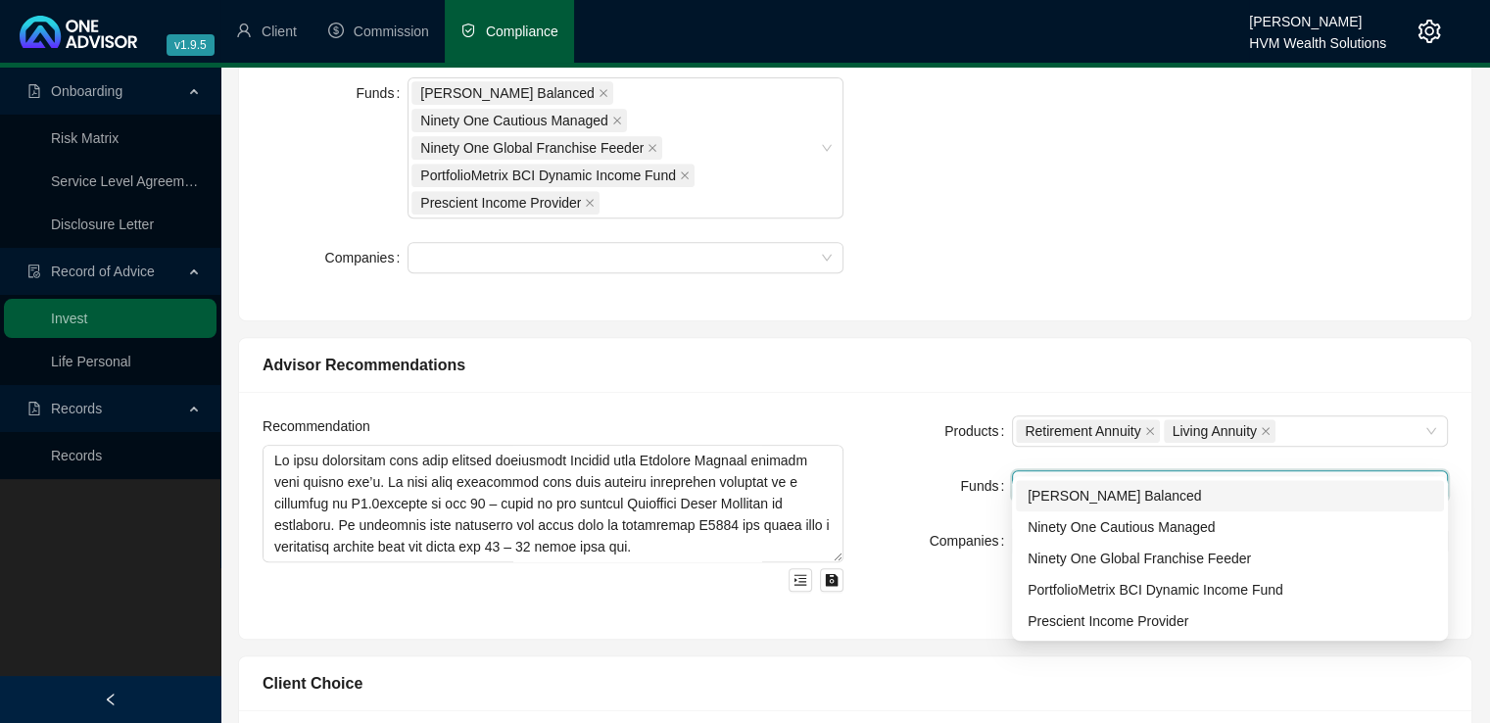
click at [1113, 498] on div "[PERSON_NAME] Balanced" at bounding box center [1229, 496] width 404 height 22
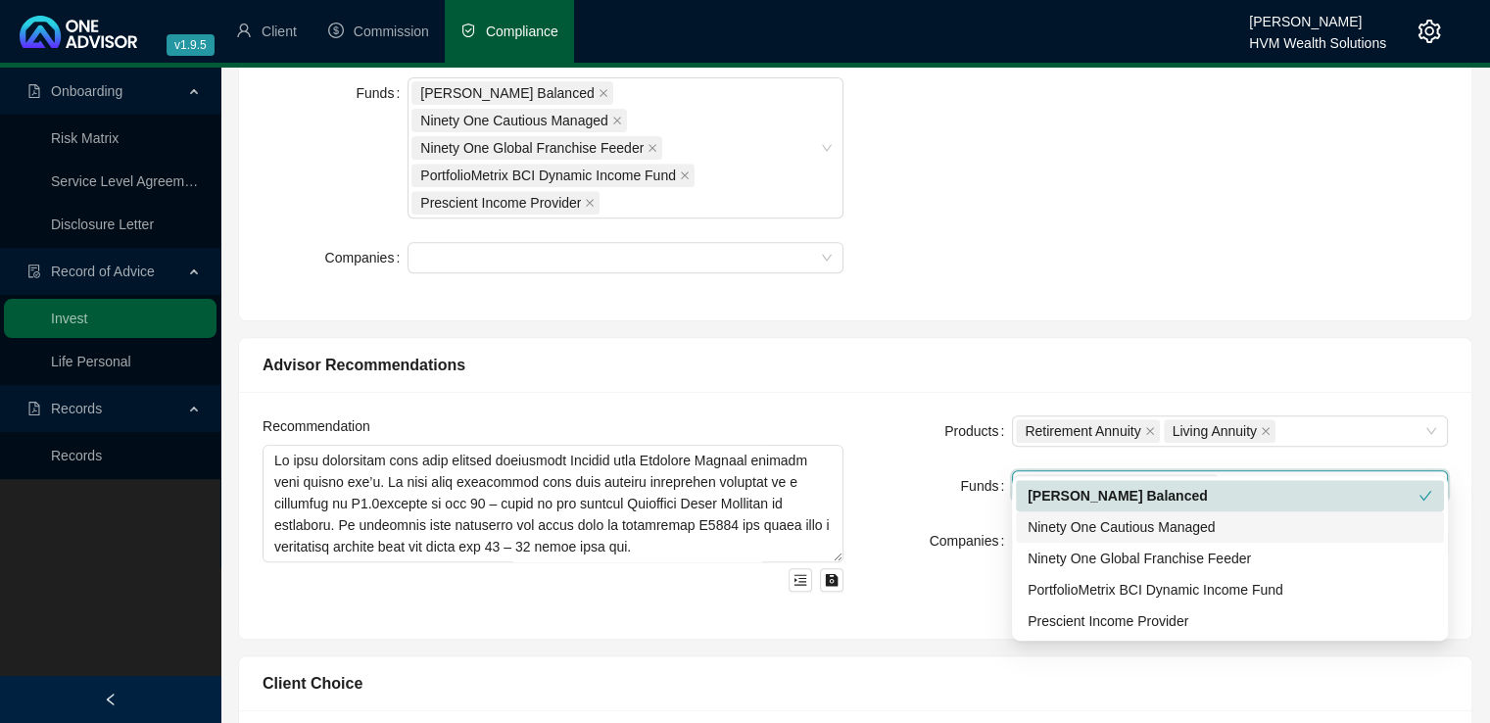
click at [1125, 522] on div "Ninety One Cautious Managed" at bounding box center [1229, 527] width 404 height 22
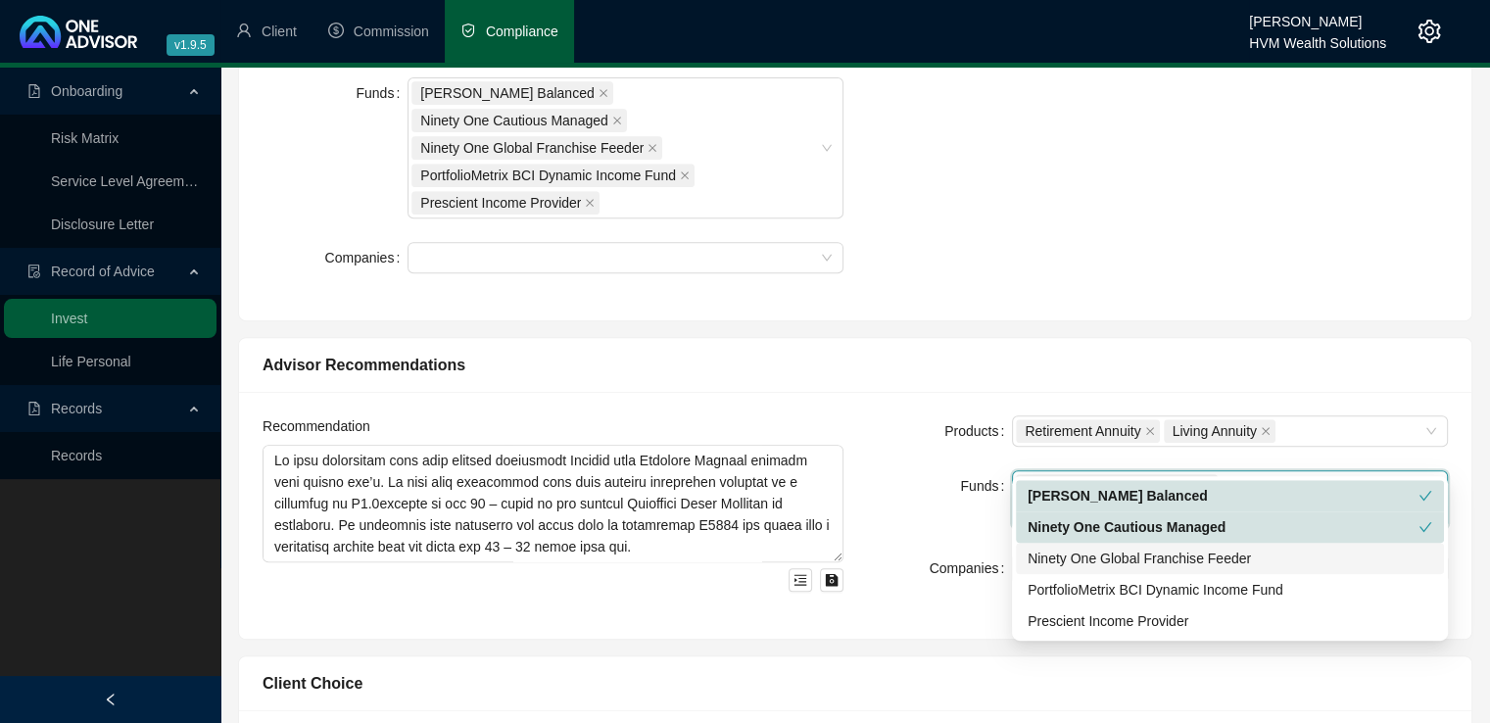
click at [1133, 547] on div "Ninety One Global Franchise Feeder" at bounding box center [1229, 558] width 404 height 22
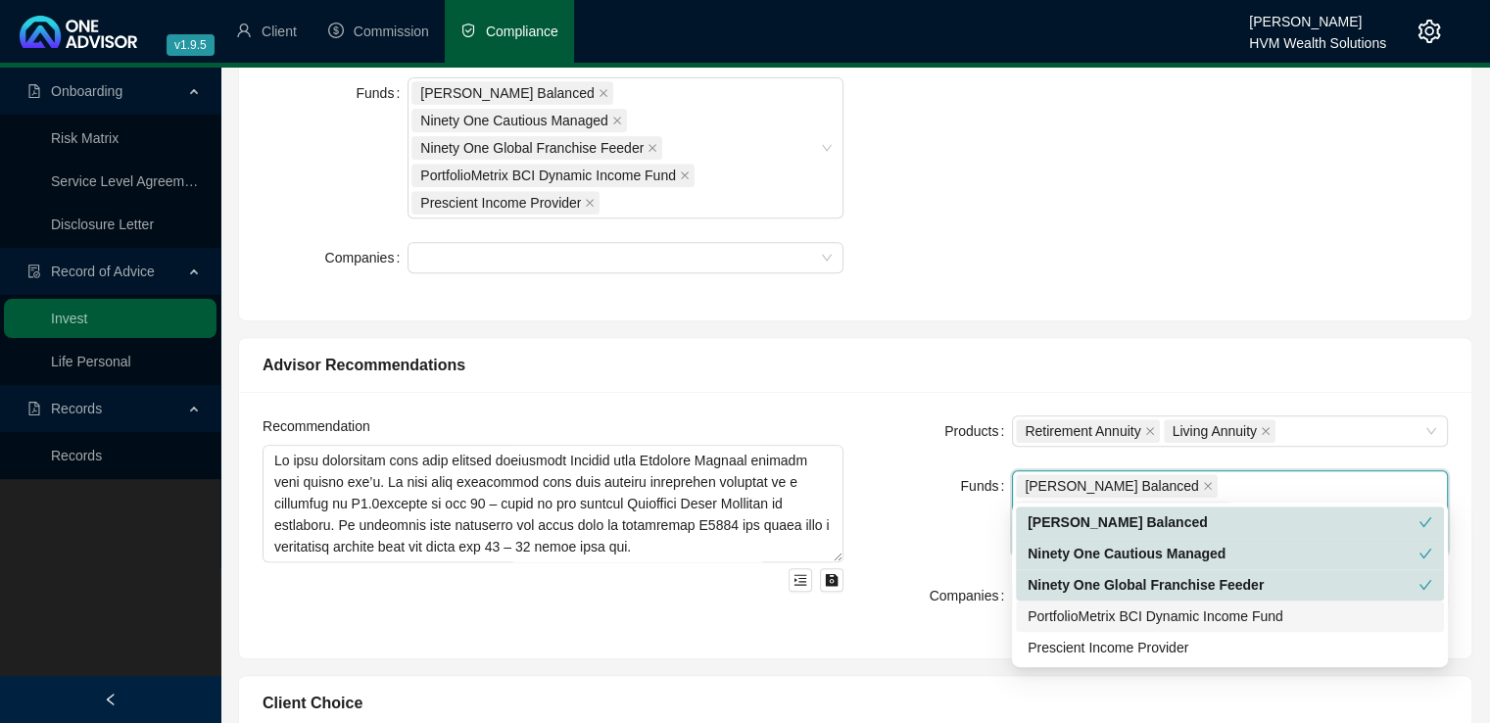
click at [1148, 612] on div "PortfolioMetrix BCI Dynamic Income Fund" at bounding box center [1229, 616] width 404 height 22
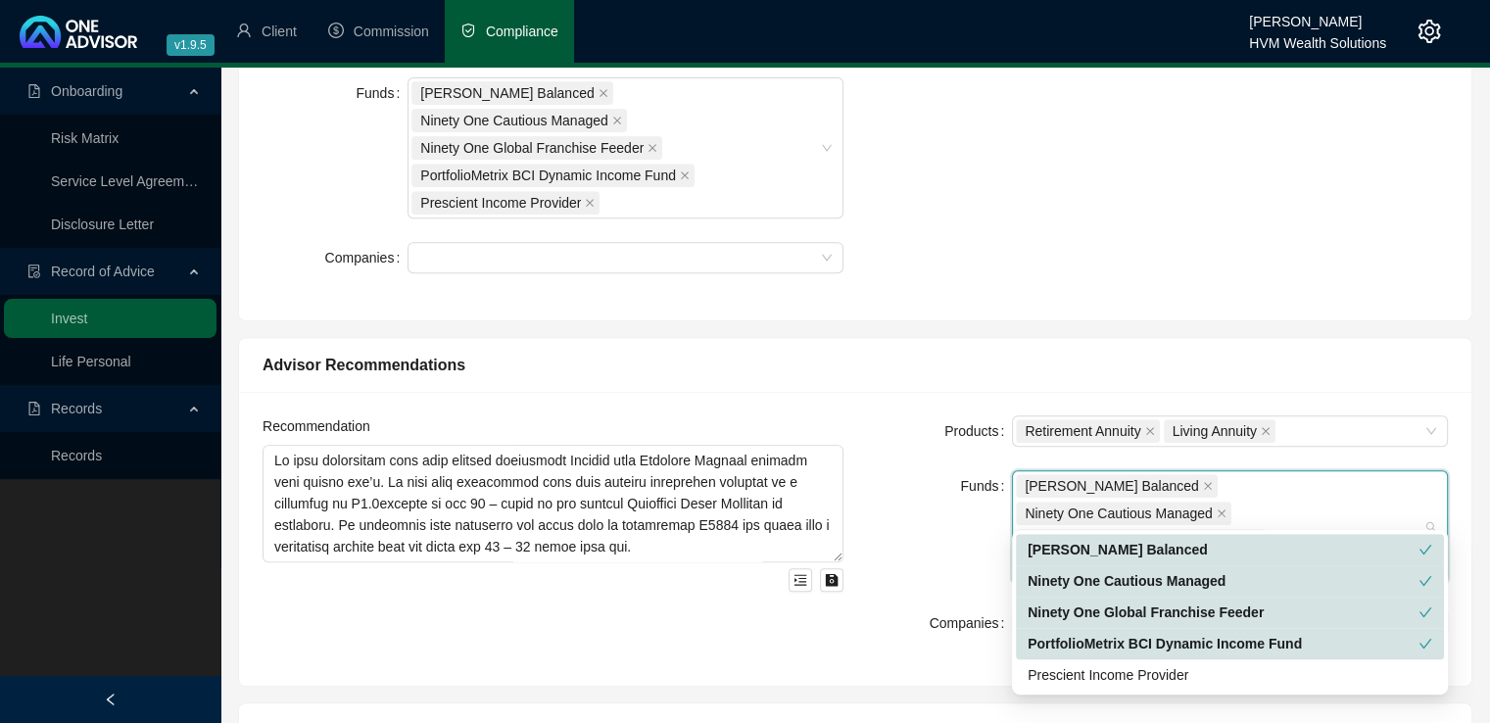
click at [1212, 249] on div "Products Retirement Annuity Living Annuity Funds [PERSON_NAME] Balanced Ninety …" at bounding box center [855, 160] width 1209 height 274
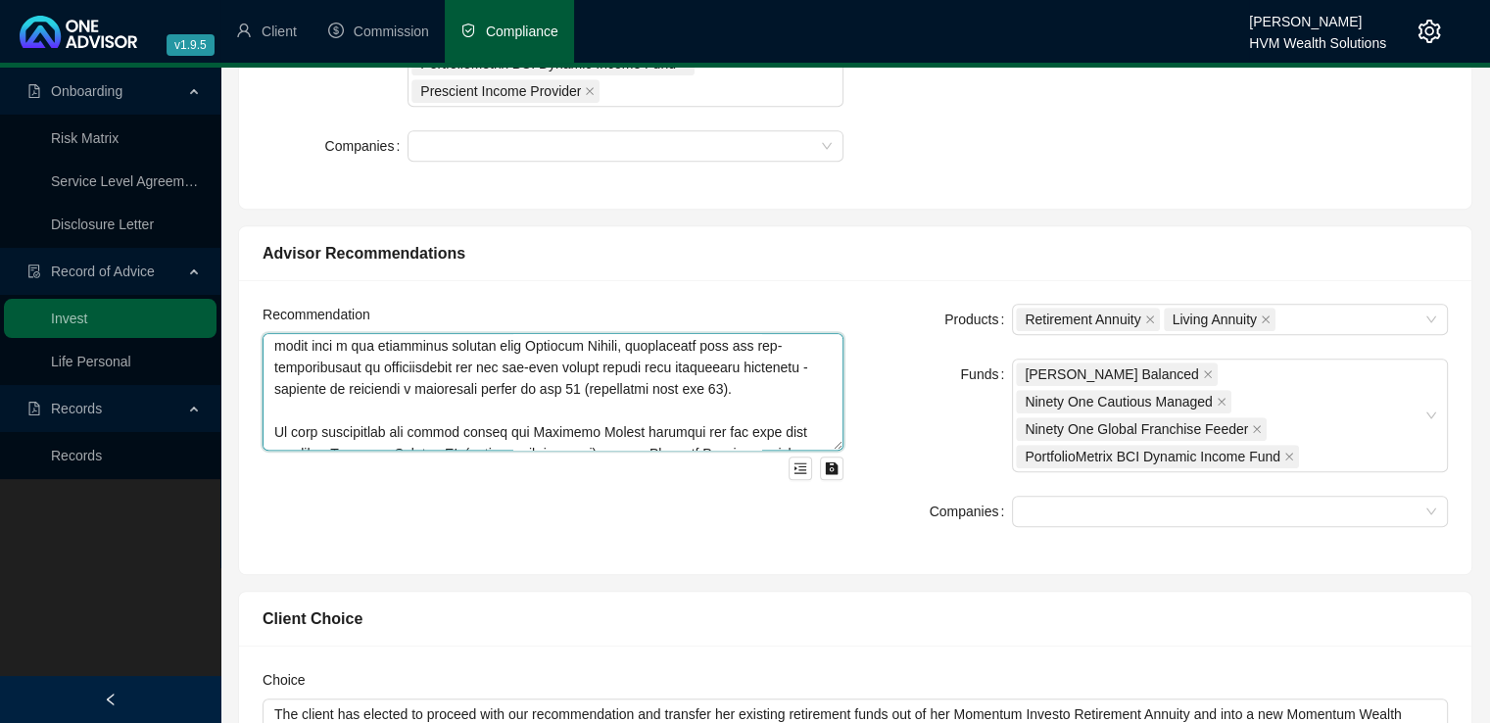
scroll to position [733, 0]
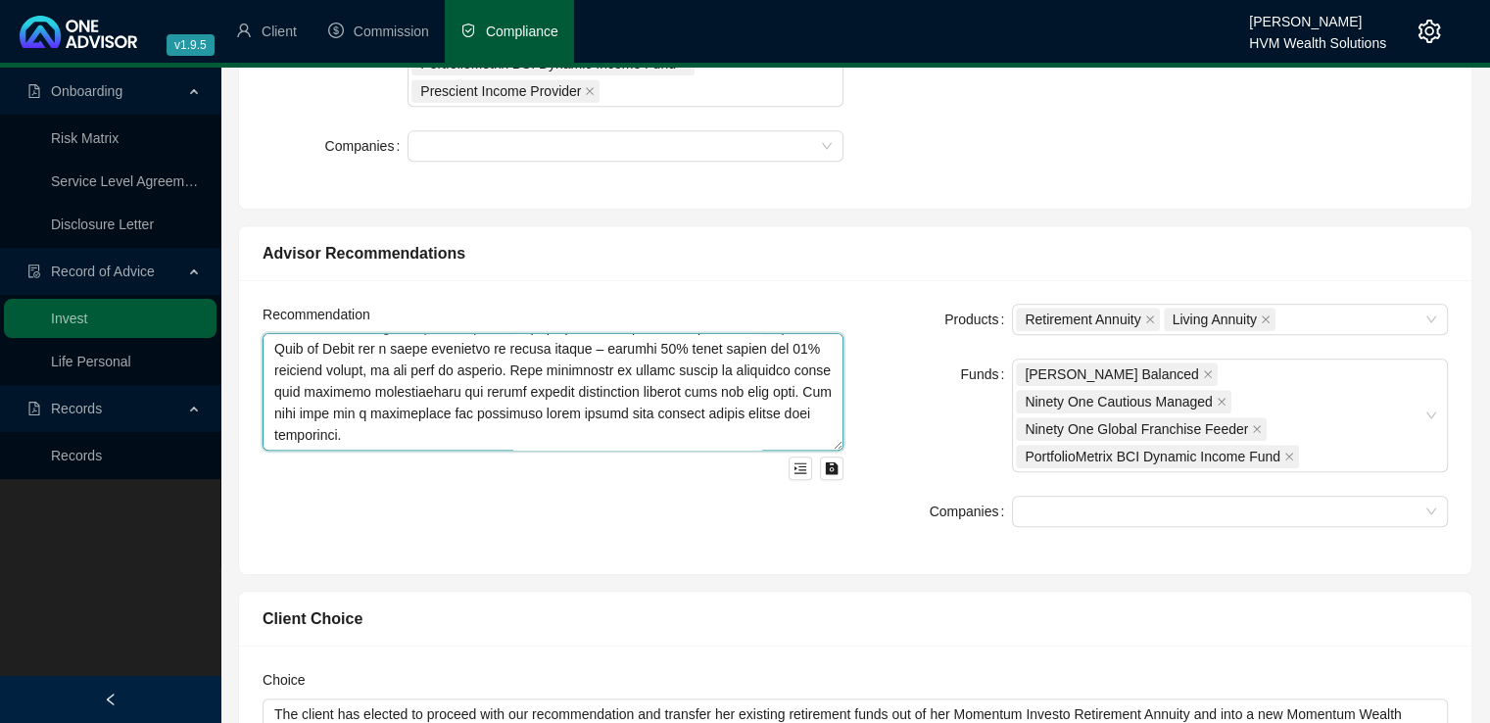
drag, startPoint x: 272, startPoint y: 322, endPoint x: 633, endPoint y: 446, distance: 381.0
click at [633, 446] on div at bounding box center [552, 406] width 581 height 147
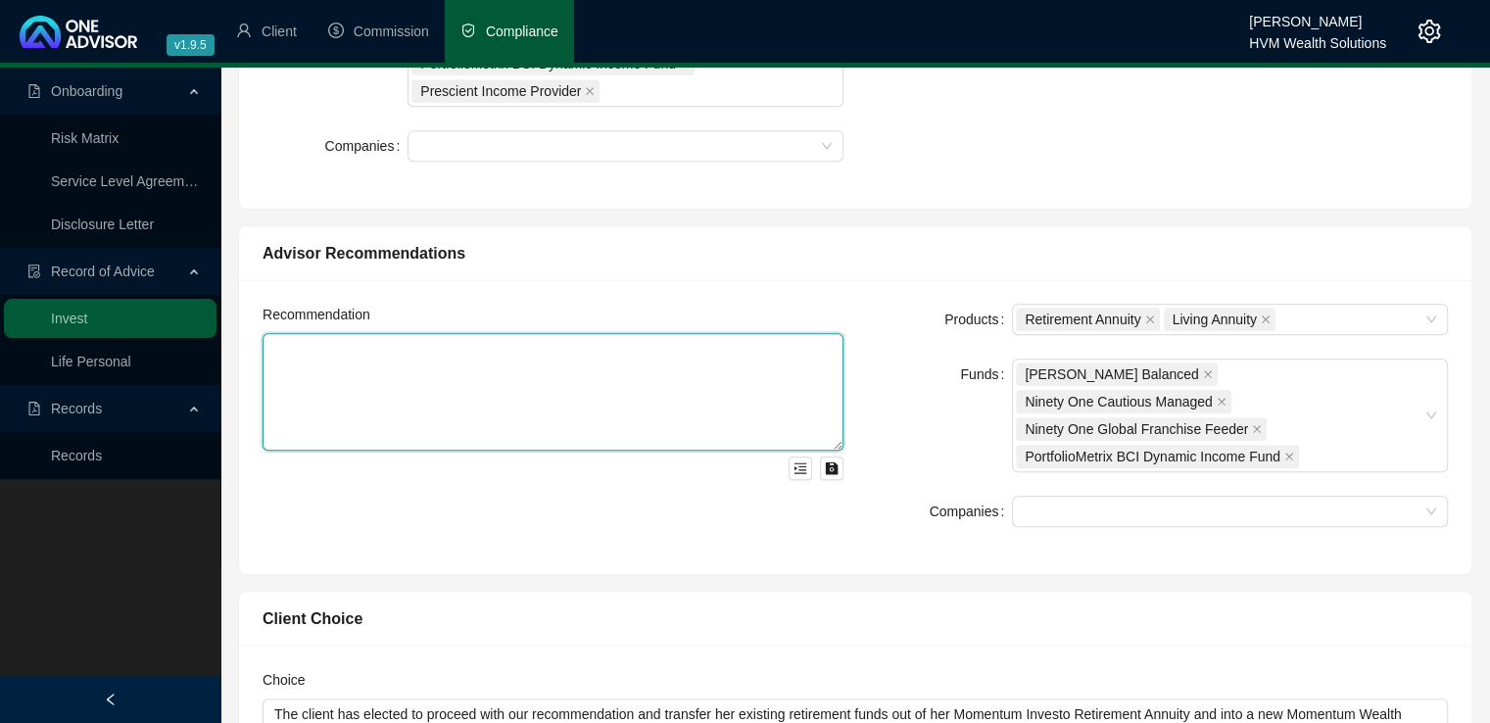
scroll to position [0, 0]
click at [1116, 504] on div at bounding box center [1219, 511] width 407 height 15
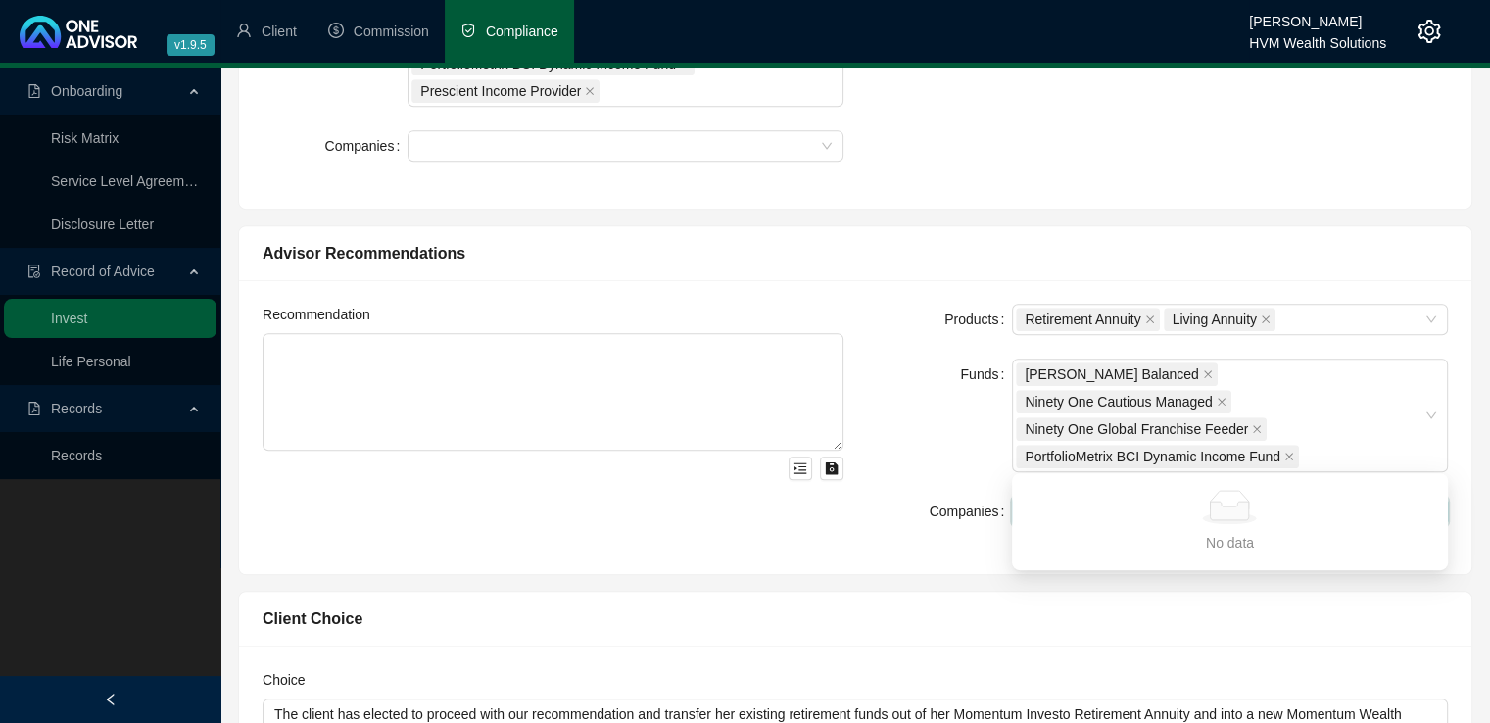
click at [962, 514] on div "Recommendation Products Retirement Annuity Living Annuity Funds [PERSON_NAME] B…" at bounding box center [855, 427] width 1232 height 294
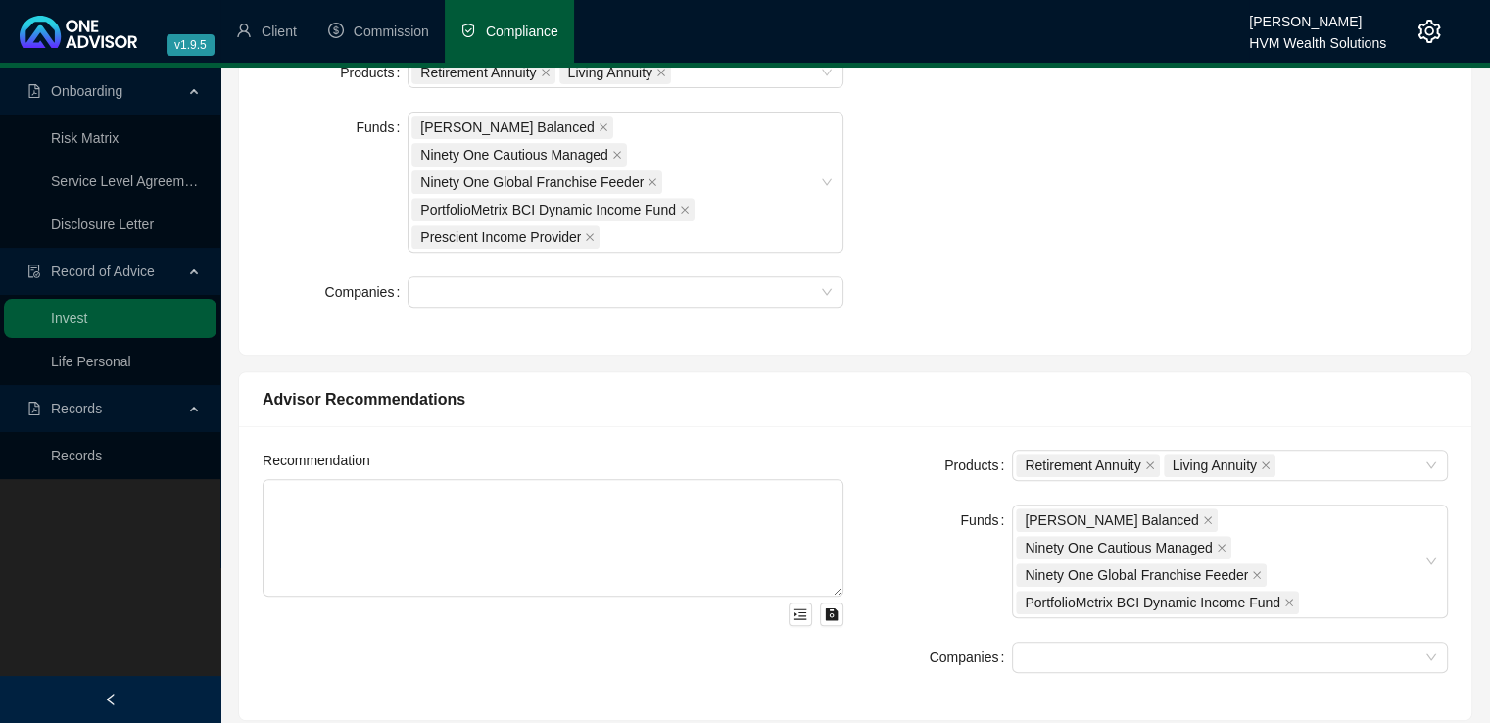
scroll to position [741, 0]
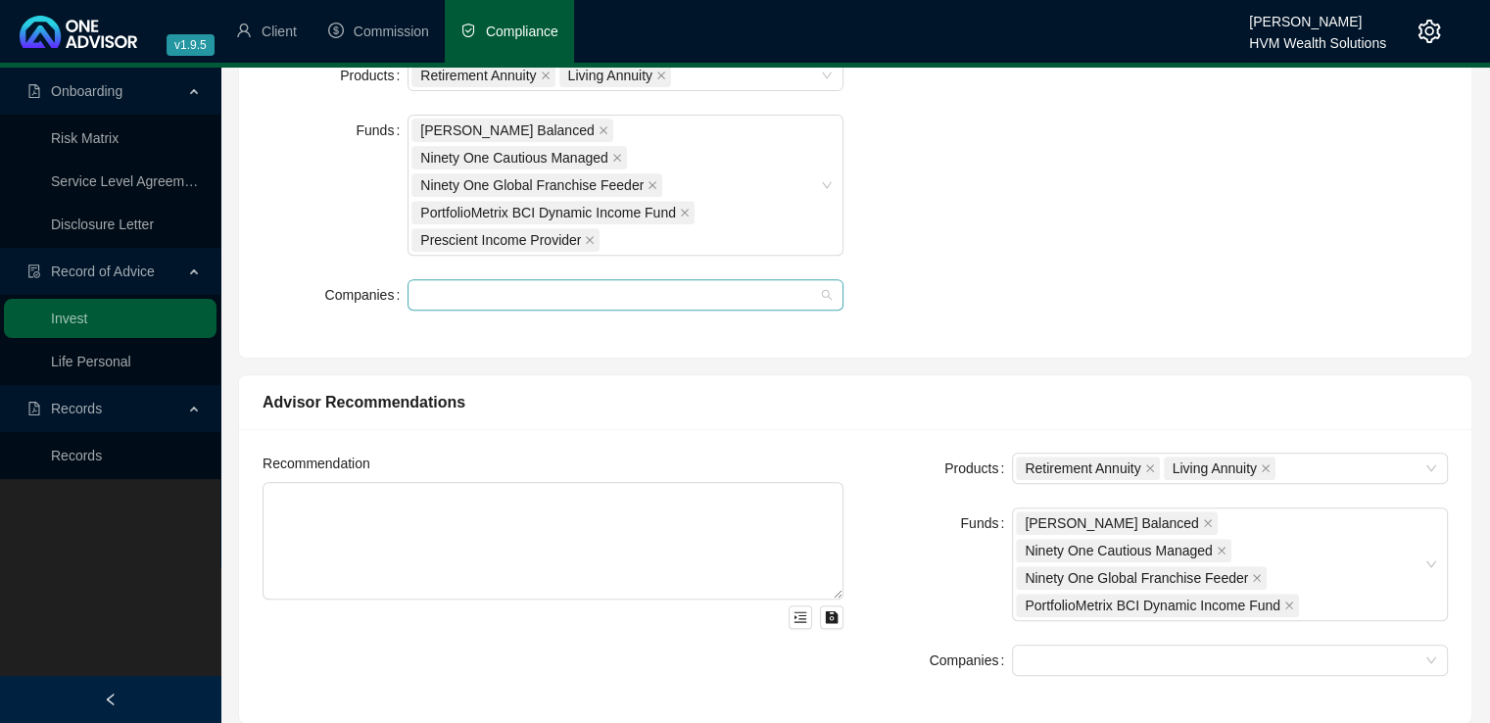
click at [558, 288] on div at bounding box center [614, 295] width 407 height 15
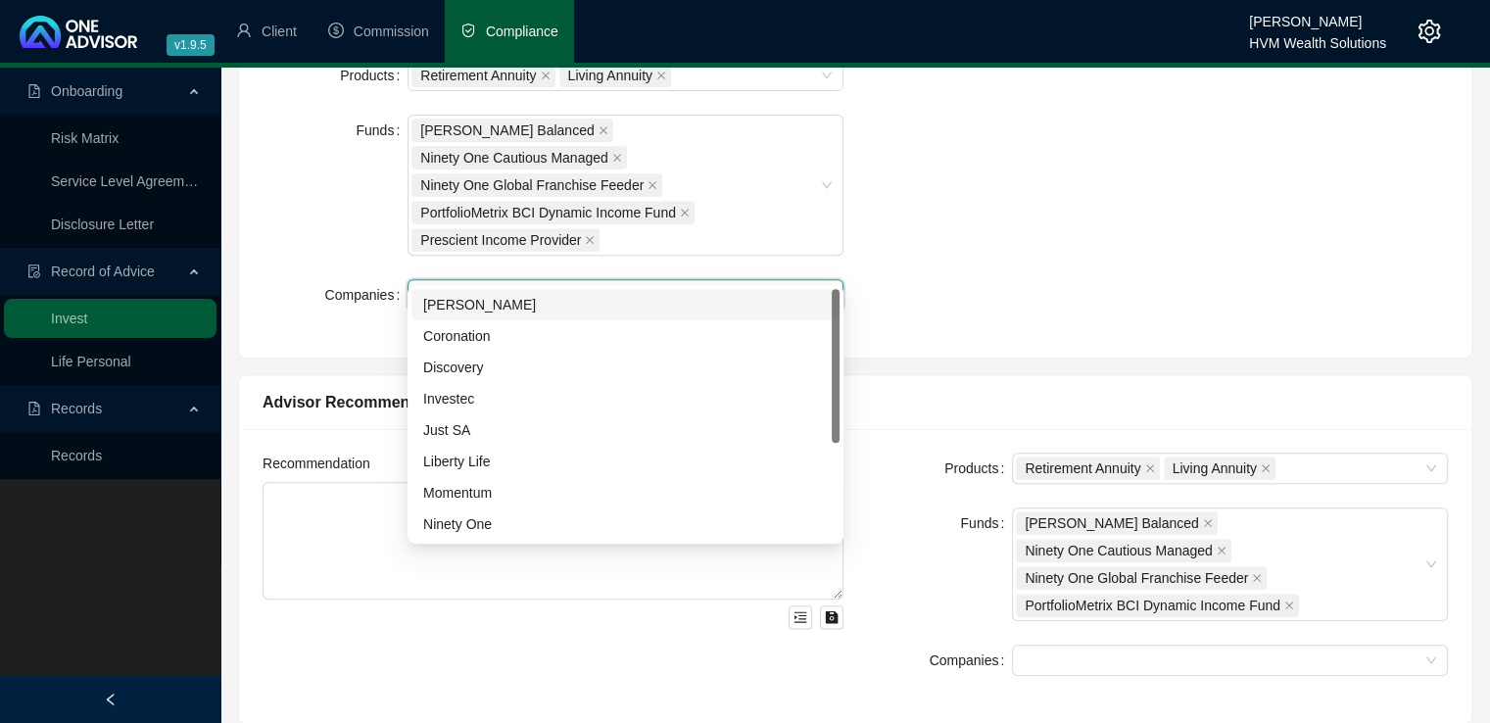
click at [527, 303] on div "[PERSON_NAME]" at bounding box center [625, 305] width 404 height 22
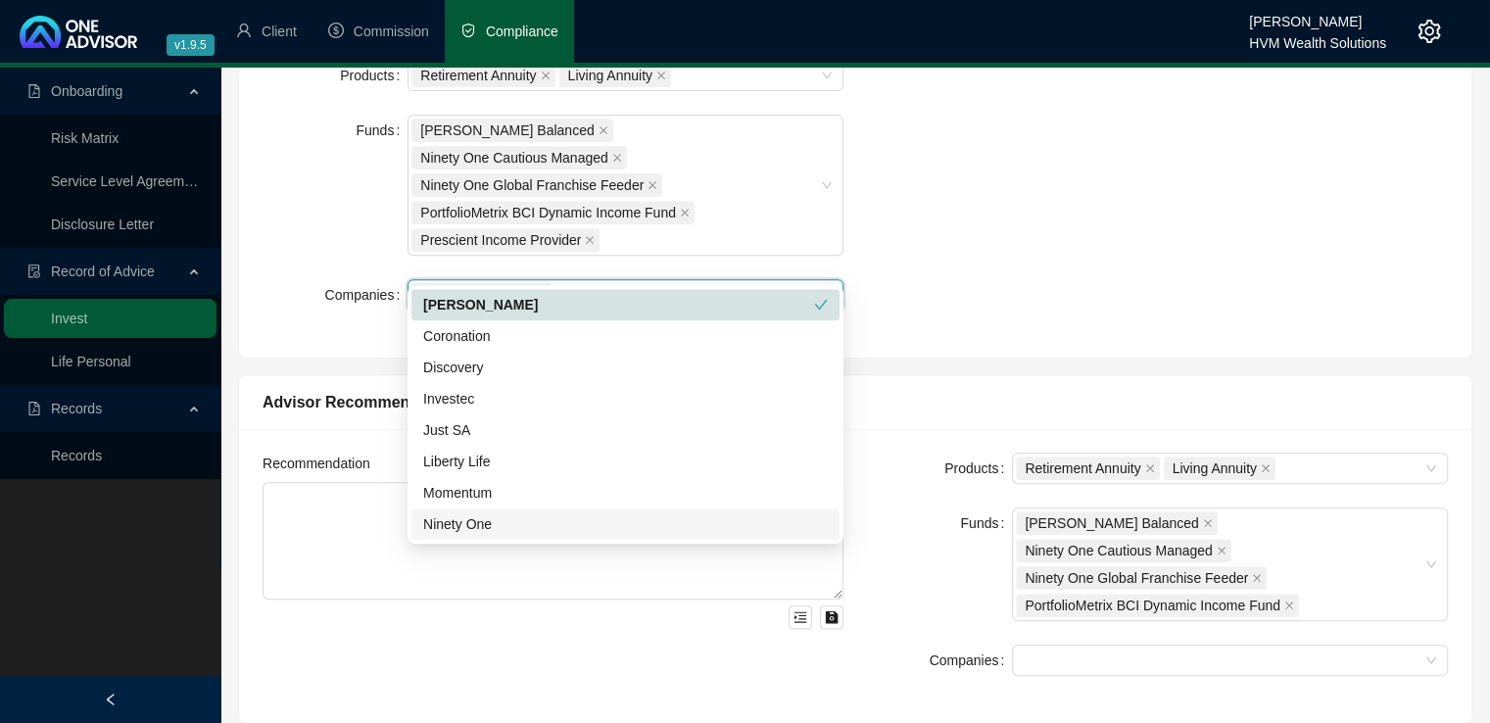
click at [497, 519] on div "Ninety One" at bounding box center [625, 524] width 404 height 22
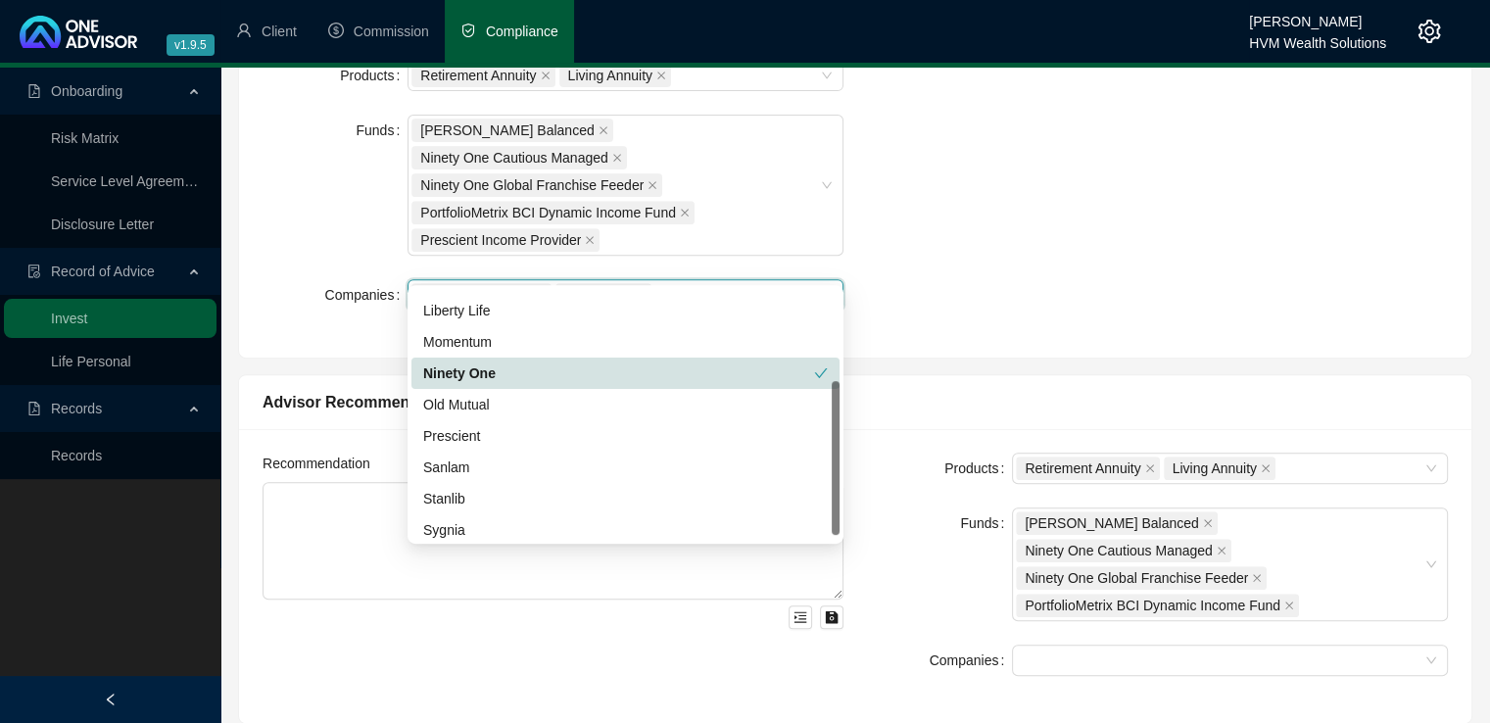
scroll to position [157, 0]
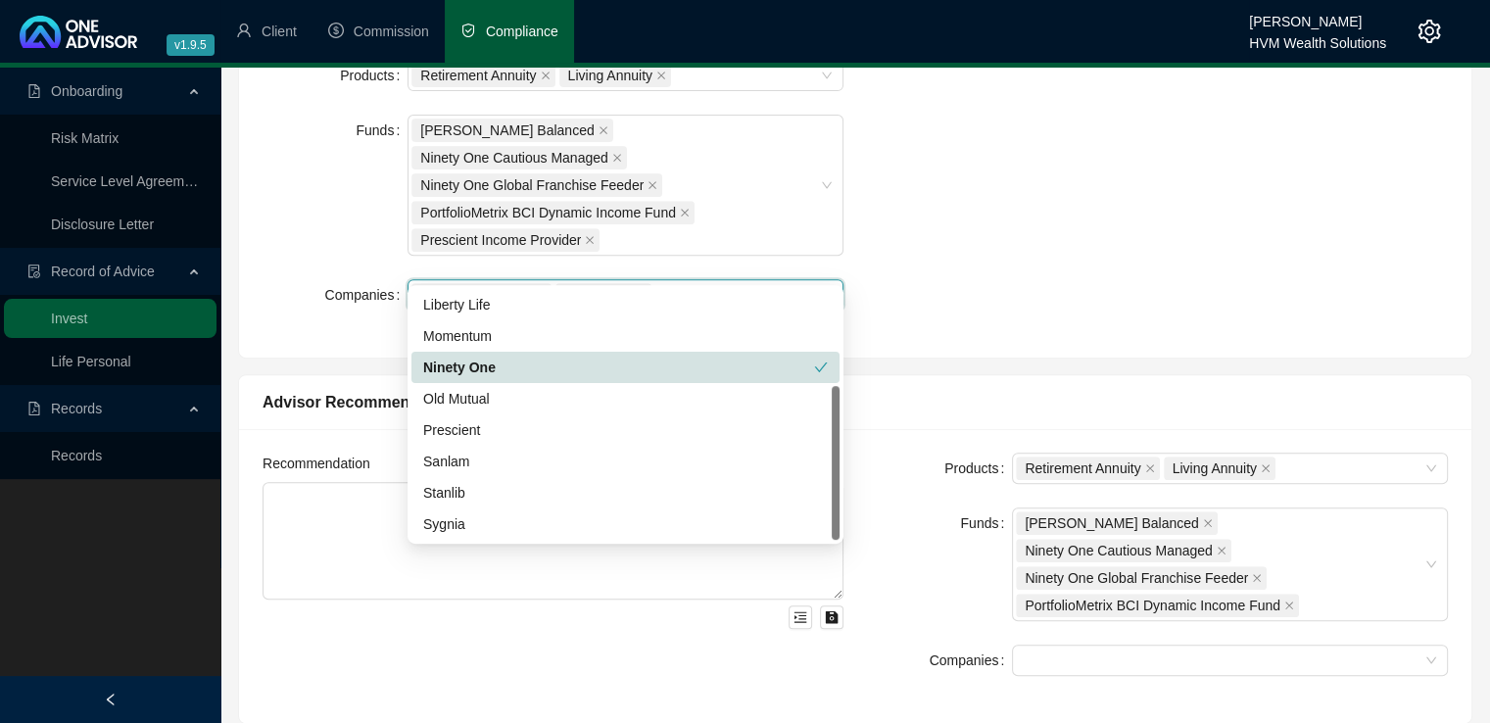
drag, startPoint x: 834, startPoint y: 299, endPoint x: 829, endPoint y: 418, distance: 119.6
click at [832, 418] on div at bounding box center [836, 463] width 8 height 154
click at [531, 469] on div "Sanlam" at bounding box center [625, 462] width 404 height 22
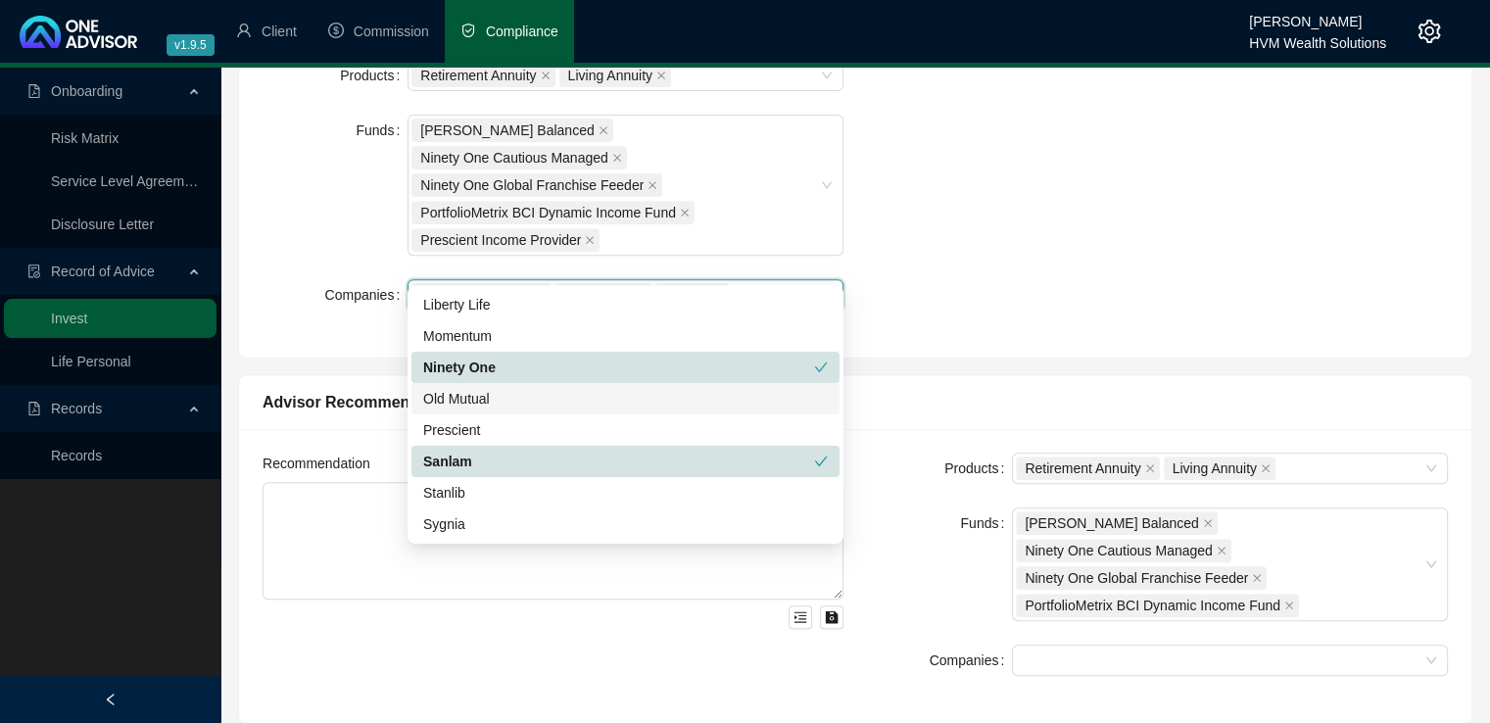
click at [505, 404] on div "Old Mutual" at bounding box center [625, 399] width 404 height 22
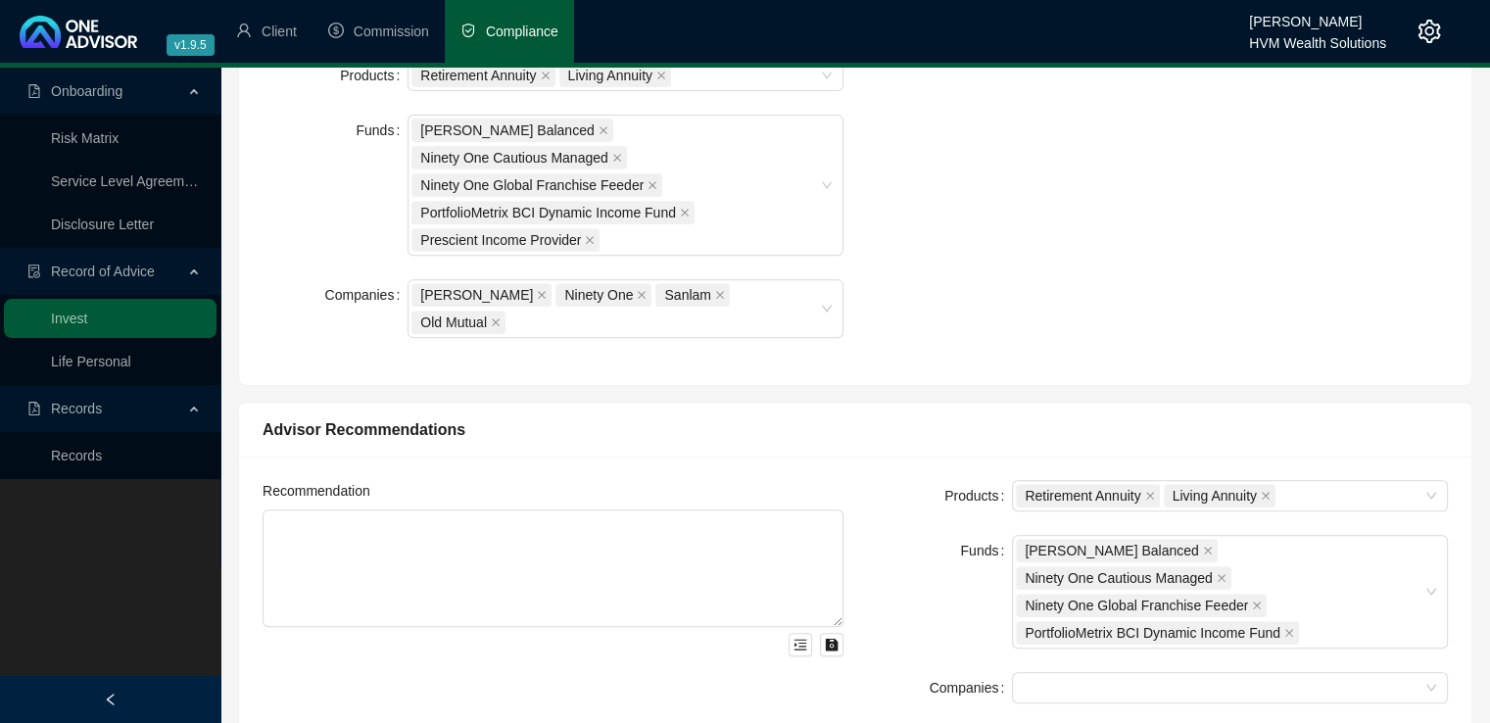
click at [1085, 245] on div "Products Retirement Annuity Living Annuity Funds [PERSON_NAME] Balanced Ninety …" at bounding box center [855, 211] width 1209 height 302
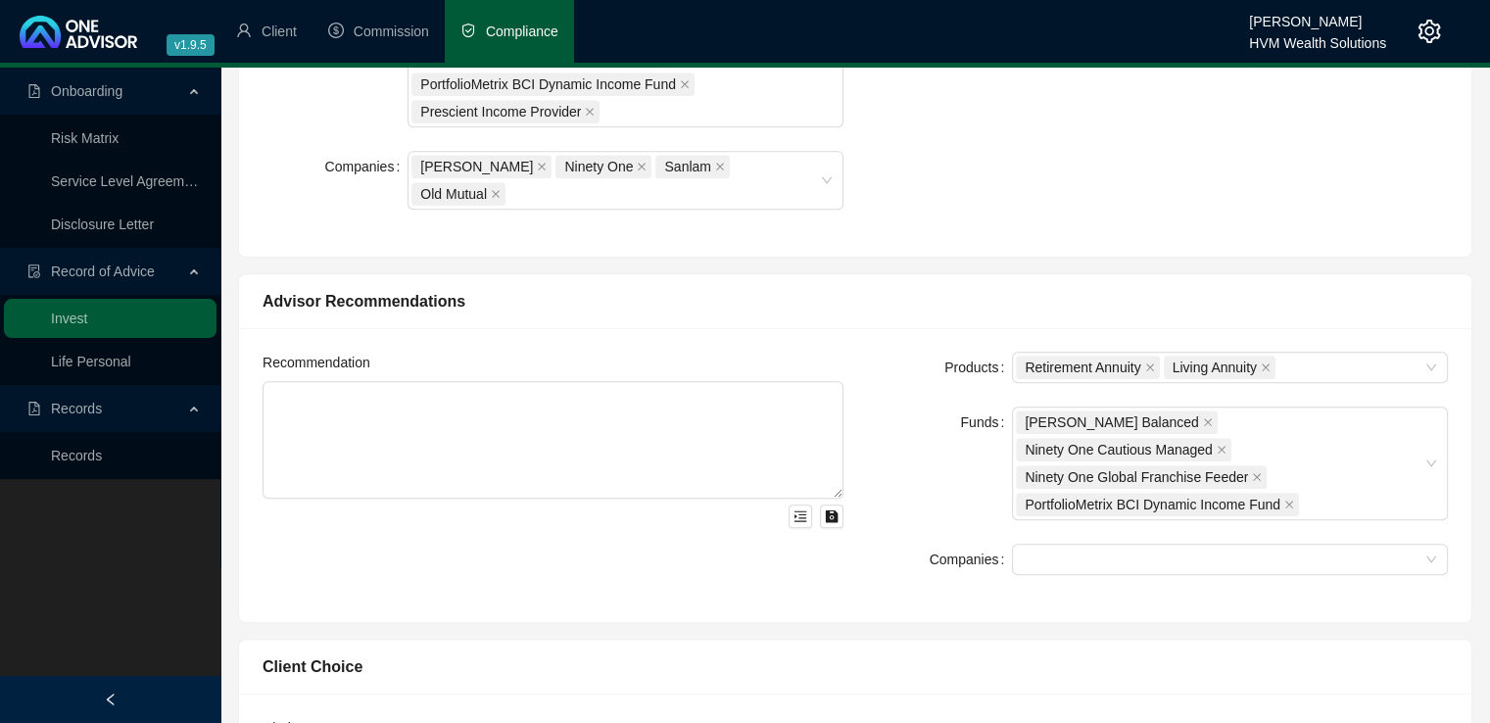
scroll to position [873, 0]
click at [1127, 549] on div at bounding box center [1219, 556] width 407 height 15
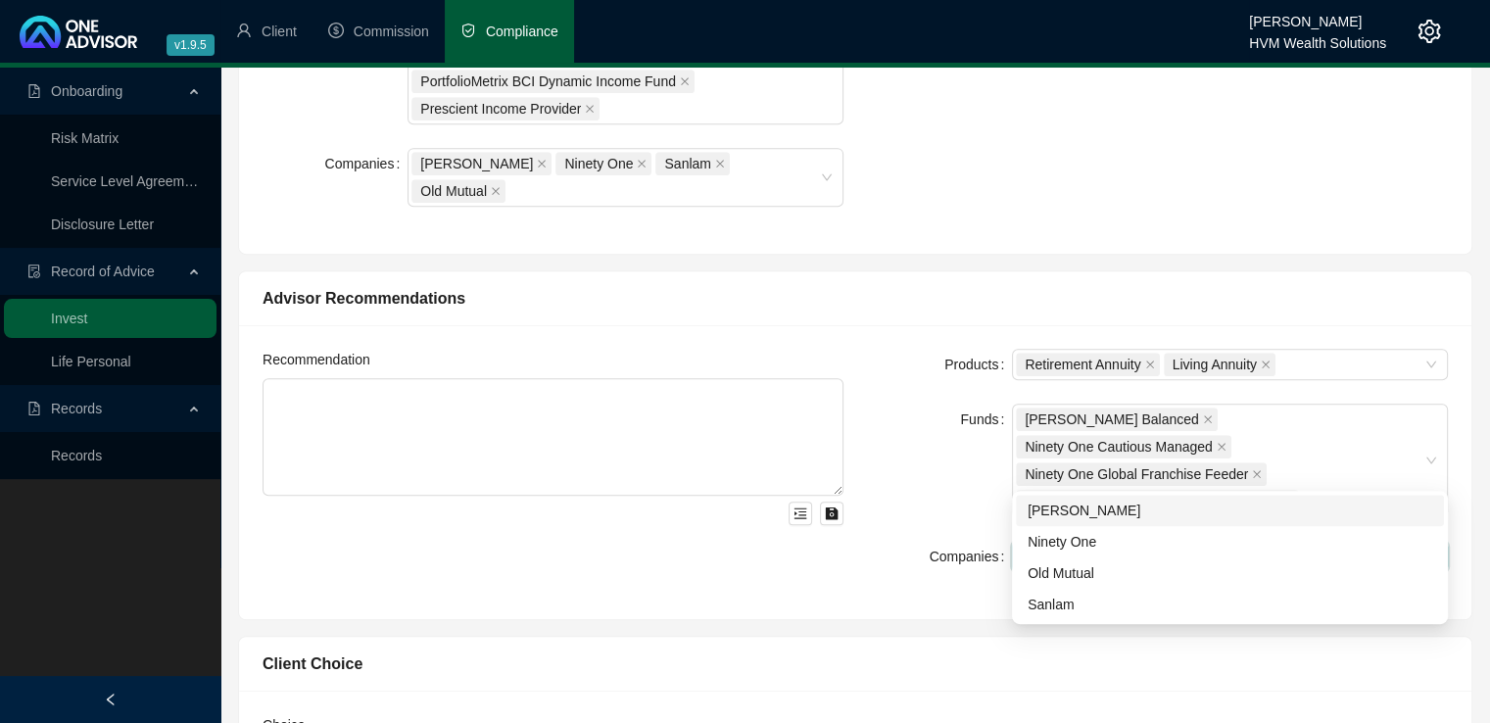
click at [1107, 510] on div "[PERSON_NAME]" at bounding box center [1229, 510] width 404 height 22
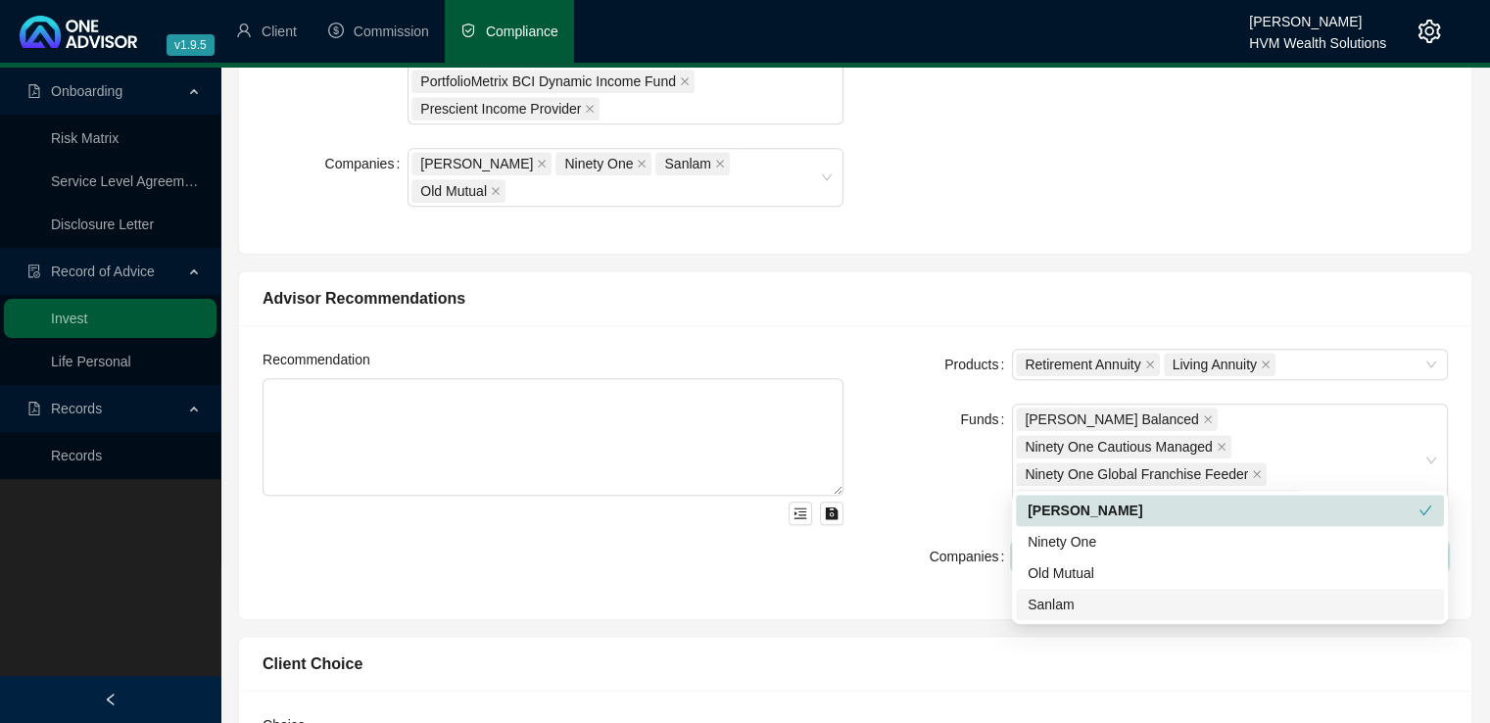
click at [1096, 602] on div "Sanlam" at bounding box center [1229, 605] width 404 height 22
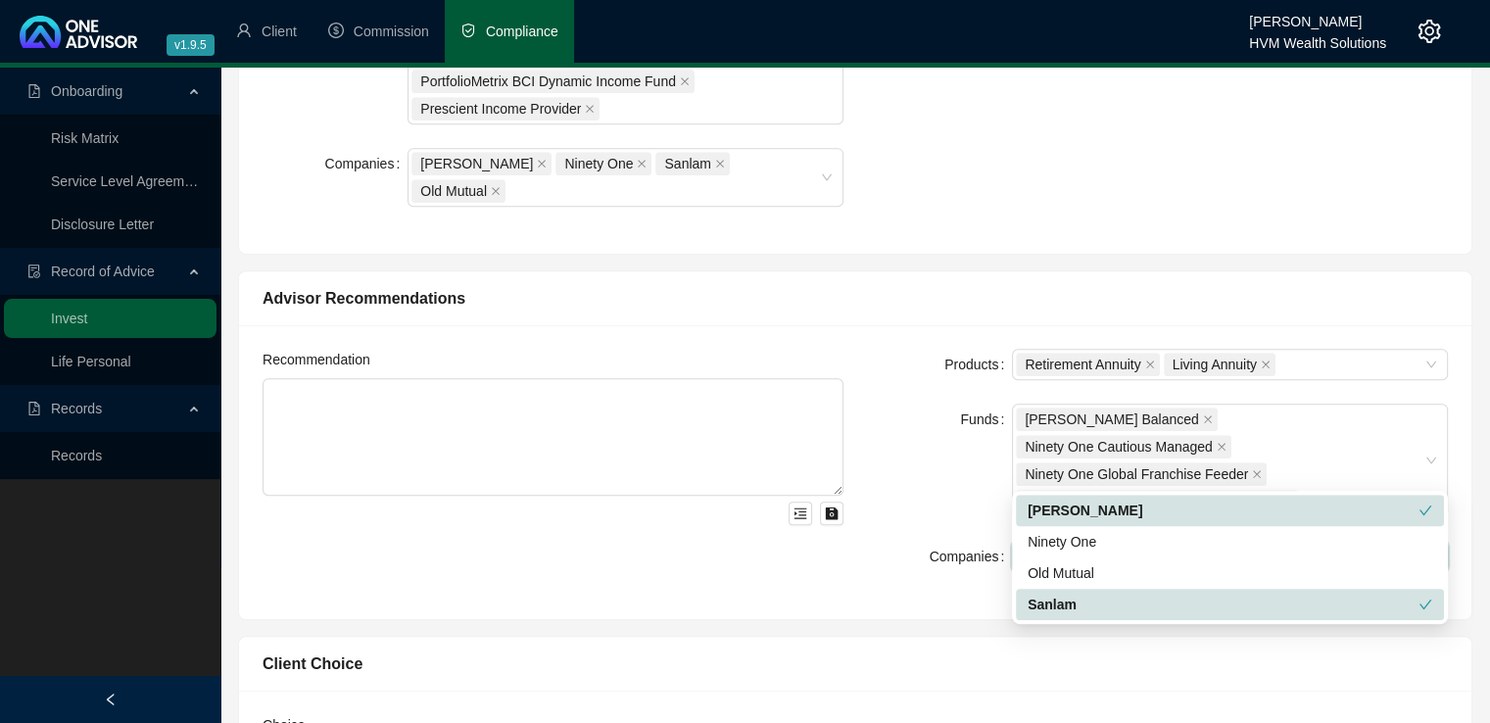
click at [1099, 286] on div "Advisor Recommendations" at bounding box center [854, 298] width 1185 height 24
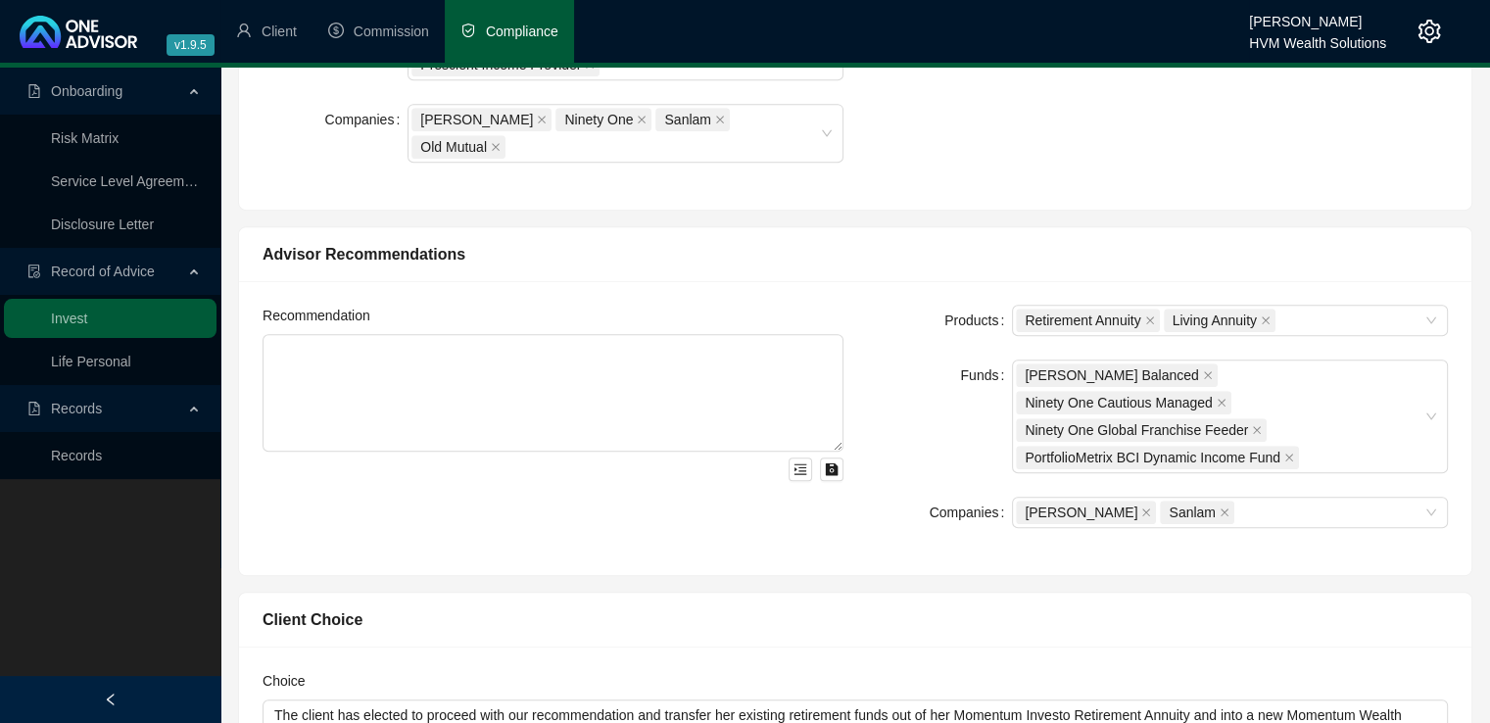
scroll to position [932, 0]
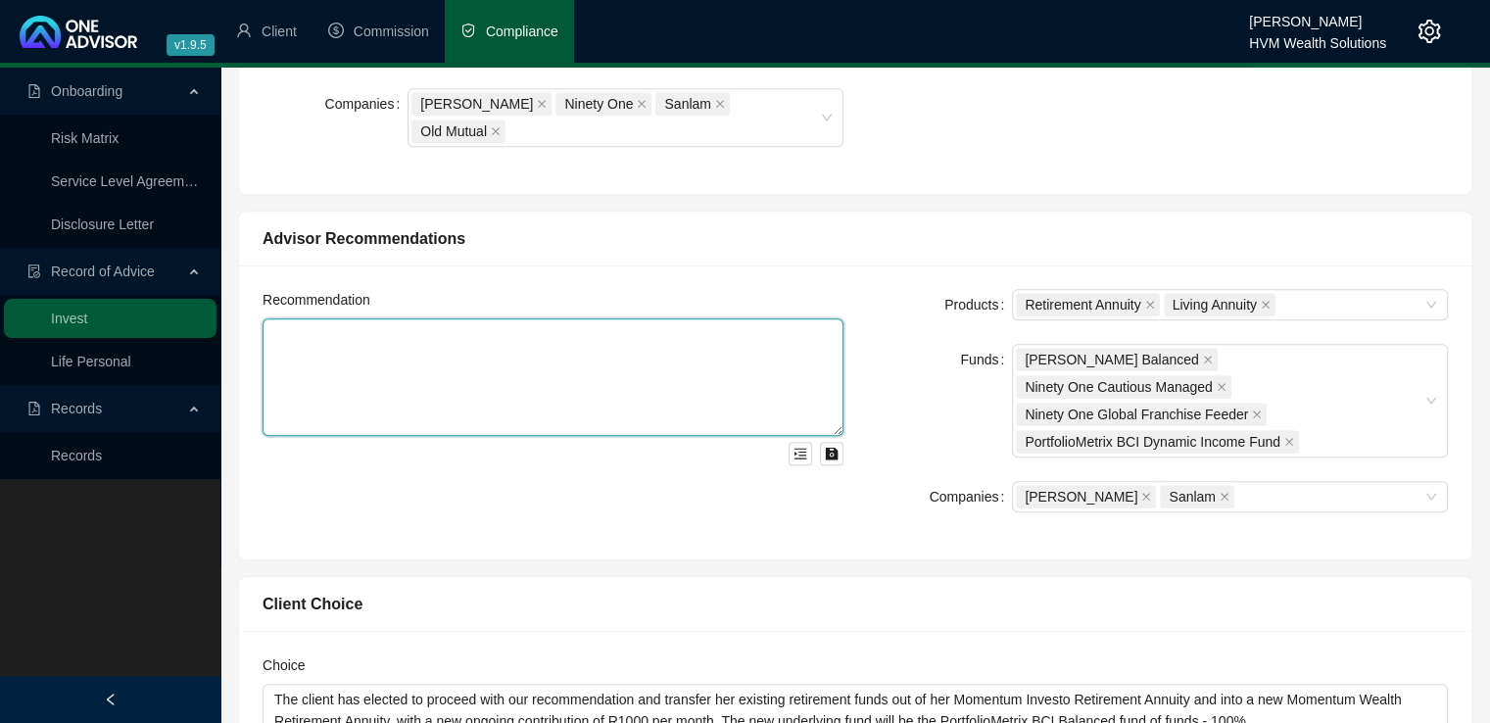
click at [360, 318] on textarea at bounding box center [552, 377] width 581 height 118
click at [698, 318] on textarea at bounding box center [552, 377] width 581 height 118
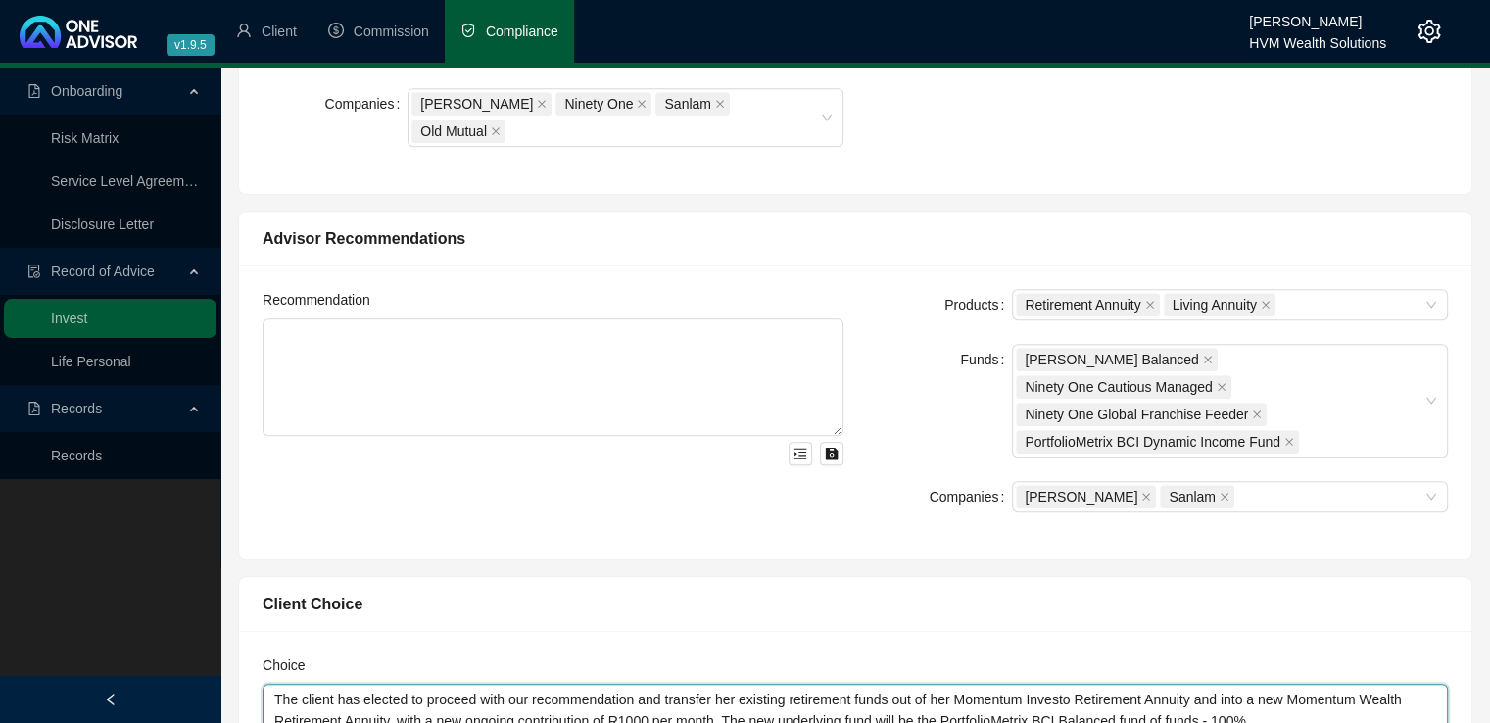
drag, startPoint x: 1281, startPoint y: 646, endPoint x: 235, endPoint y: 605, distance: 1046.8
click at [235, 605] on div "Client Choice Choice The client has elected to proceed with our recommendation …" at bounding box center [855, 697] width 1252 height 275
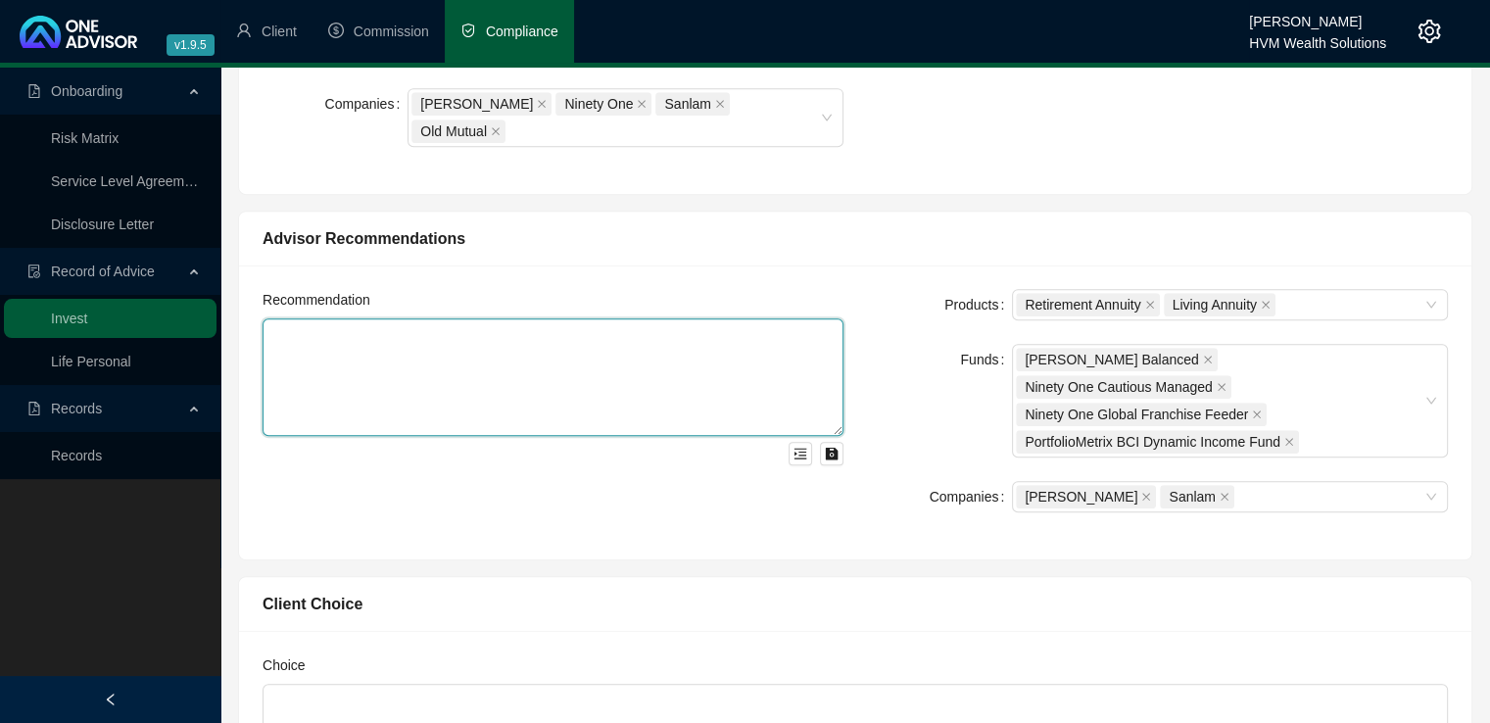
click at [311, 318] on textarea at bounding box center [552, 377] width 581 height 118
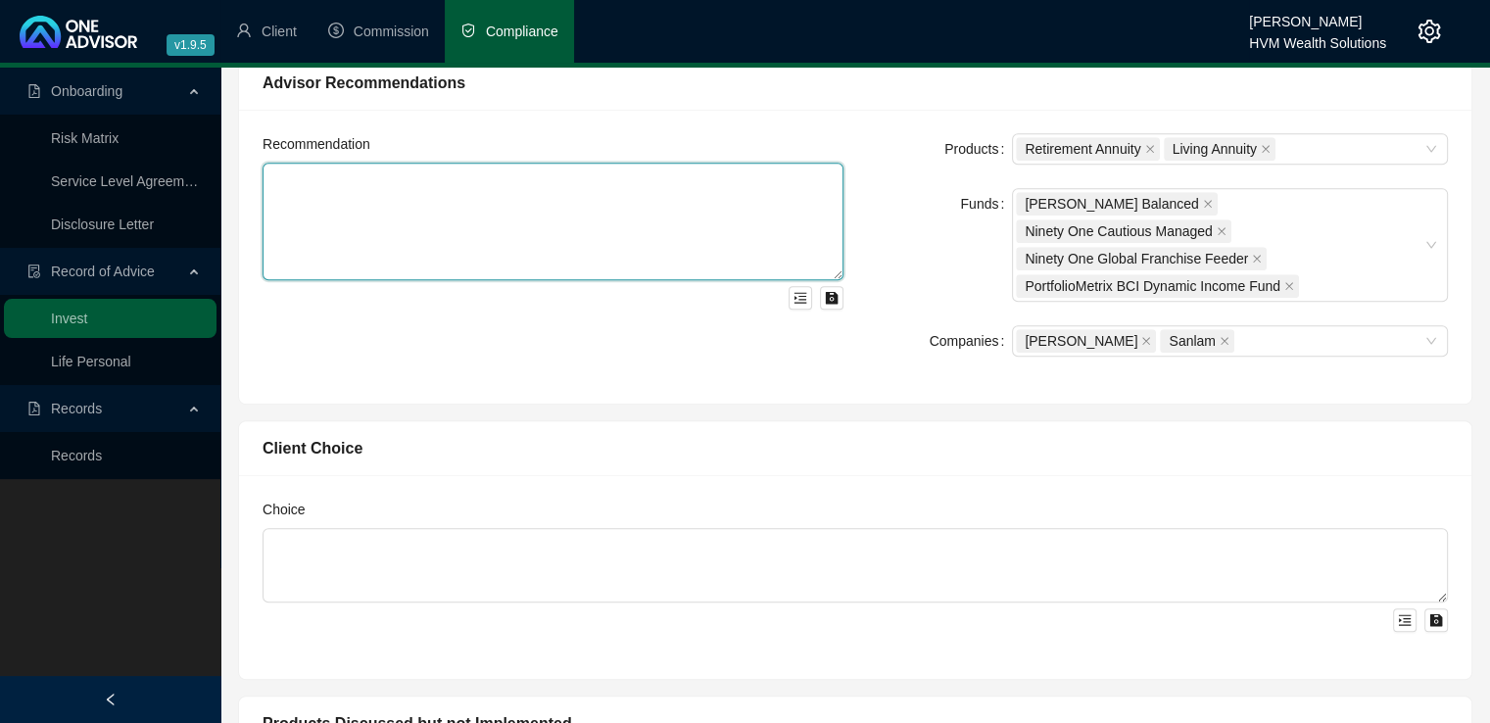
scroll to position [1145, 0]
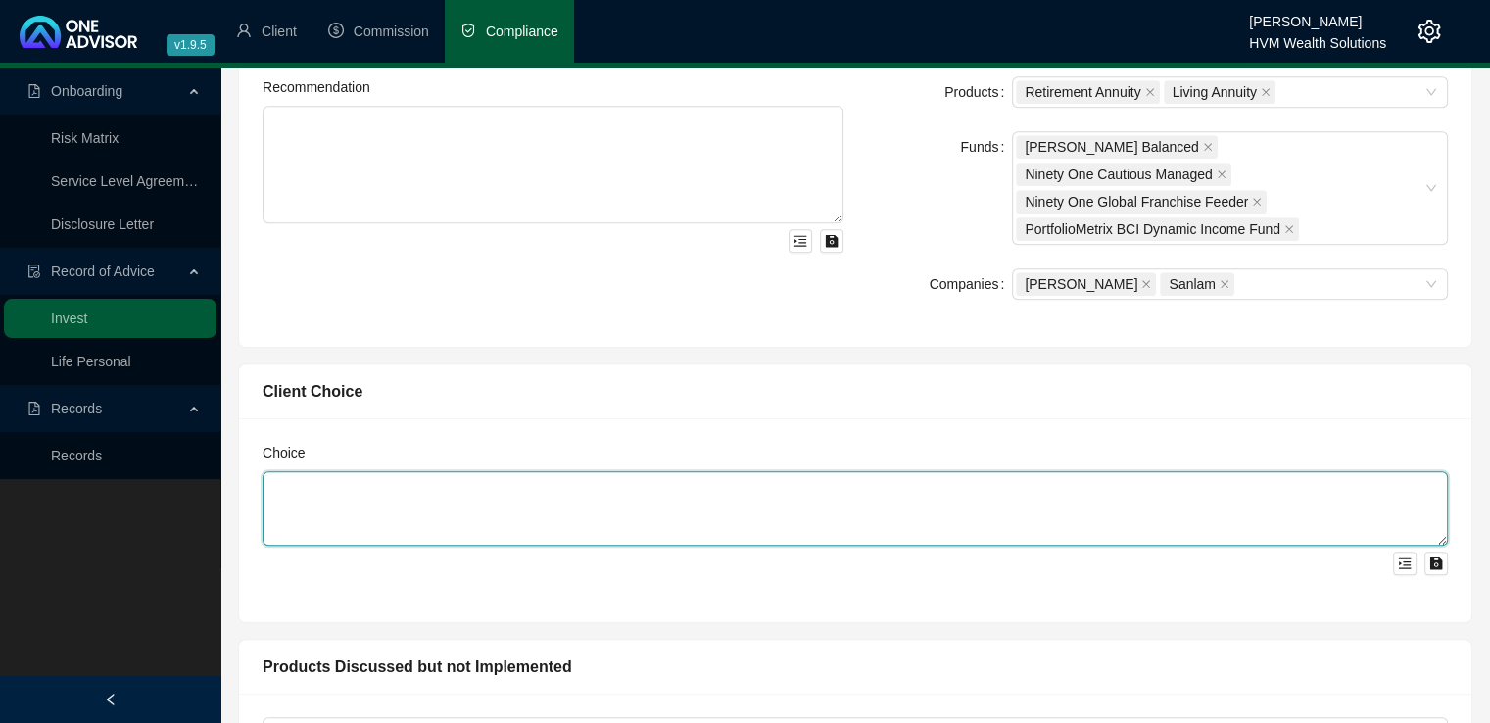
click at [512, 471] on textarea at bounding box center [854, 508] width 1185 height 74
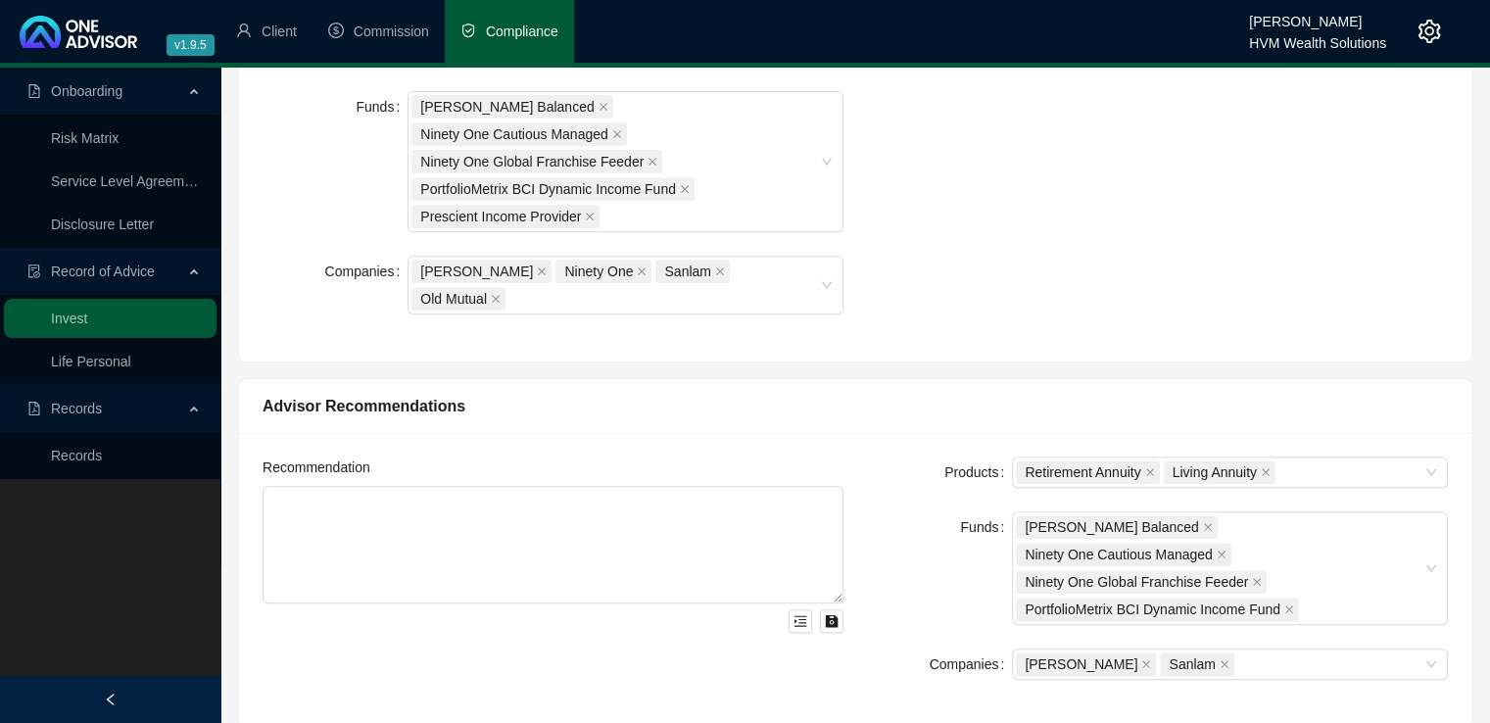
scroll to position [894, 0]
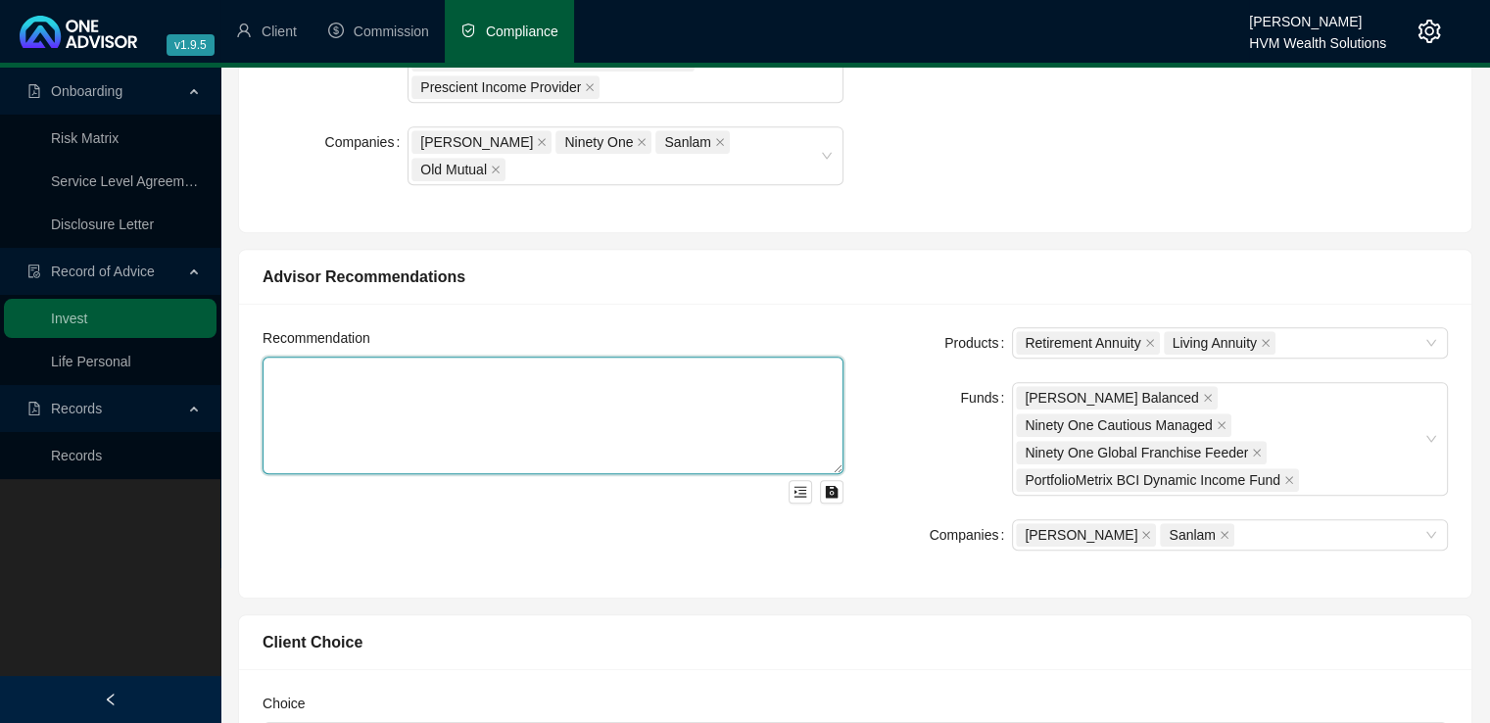
click at [303, 357] on textarea at bounding box center [552, 416] width 581 height 118
paste textarea "You completed the PortfolioMetrix Financial Personality Questionnaire, which id…"
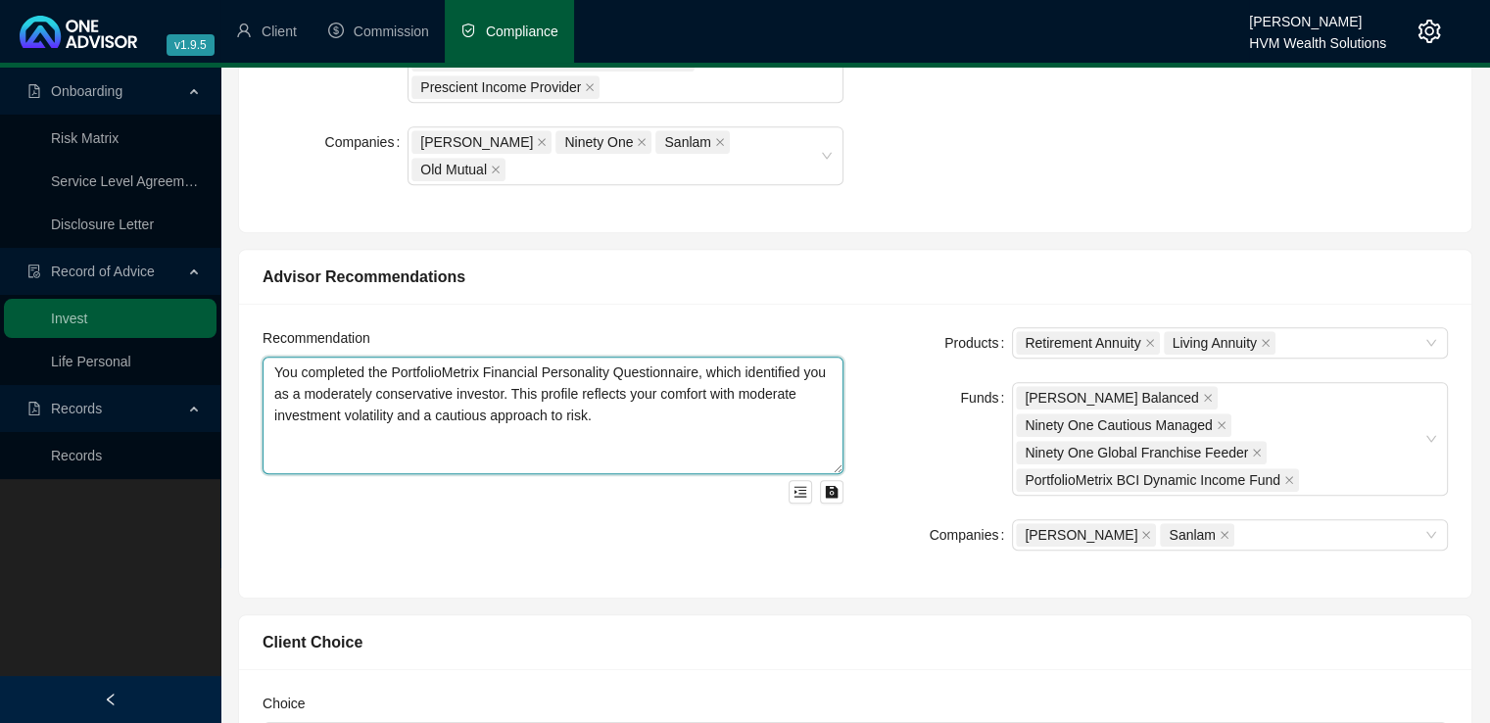
click at [309, 385] on textarea "You completed the PortfolioMetrix Financial Personality Questionnaire, which id…" at bounding box center [552, 416] width 581 height 118
click at [641, 369] on textarea "You completed the PortfolioMetrix Financial Personality Questionnaire, which id…" at bounding box center [552, 416] width 581 height 118
click at [621, 361] on textarea "You completed the PortfolioMetrix Financial Personality Questionnaire, which id…" at bounding box center [552, 416] width 581 height 118
click at [362, 401] on textarea "You completed the PortfolioMetrix Financial Personality Questionnaire, which id…" at bounding box center [552, 416] width 581 height 118
paste textarea "Living Annuity Recommendation We proposed a Living Annuity for the portion of R…"
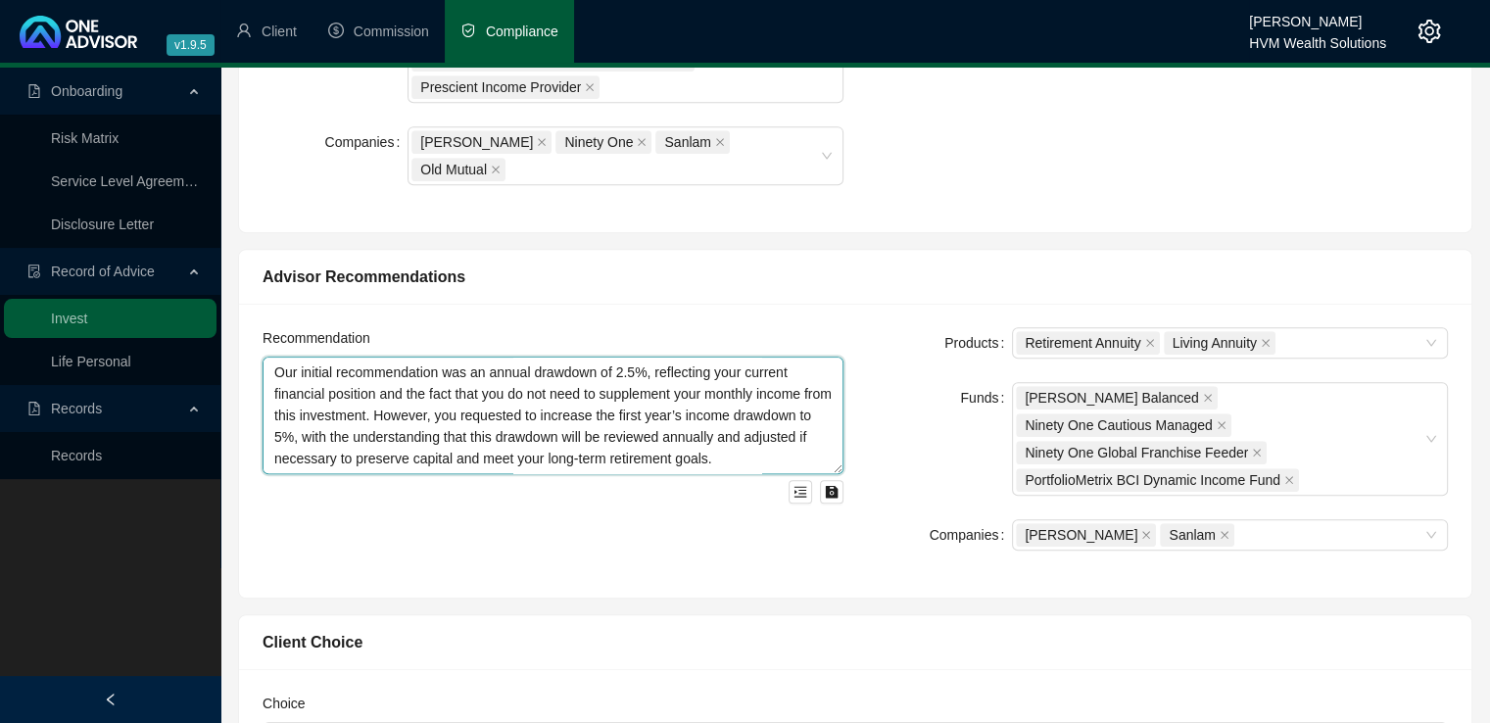
scroll to position [253, 0]
click at [297, 401] on textarea "You completed the PortfolioMetrix Financial Personality Questionnaire, which id…" at bounding box center [552, 416] width 581 height 118
paste textarea "The Living Annuity portfolio will be structured to align with the moderate risk…"
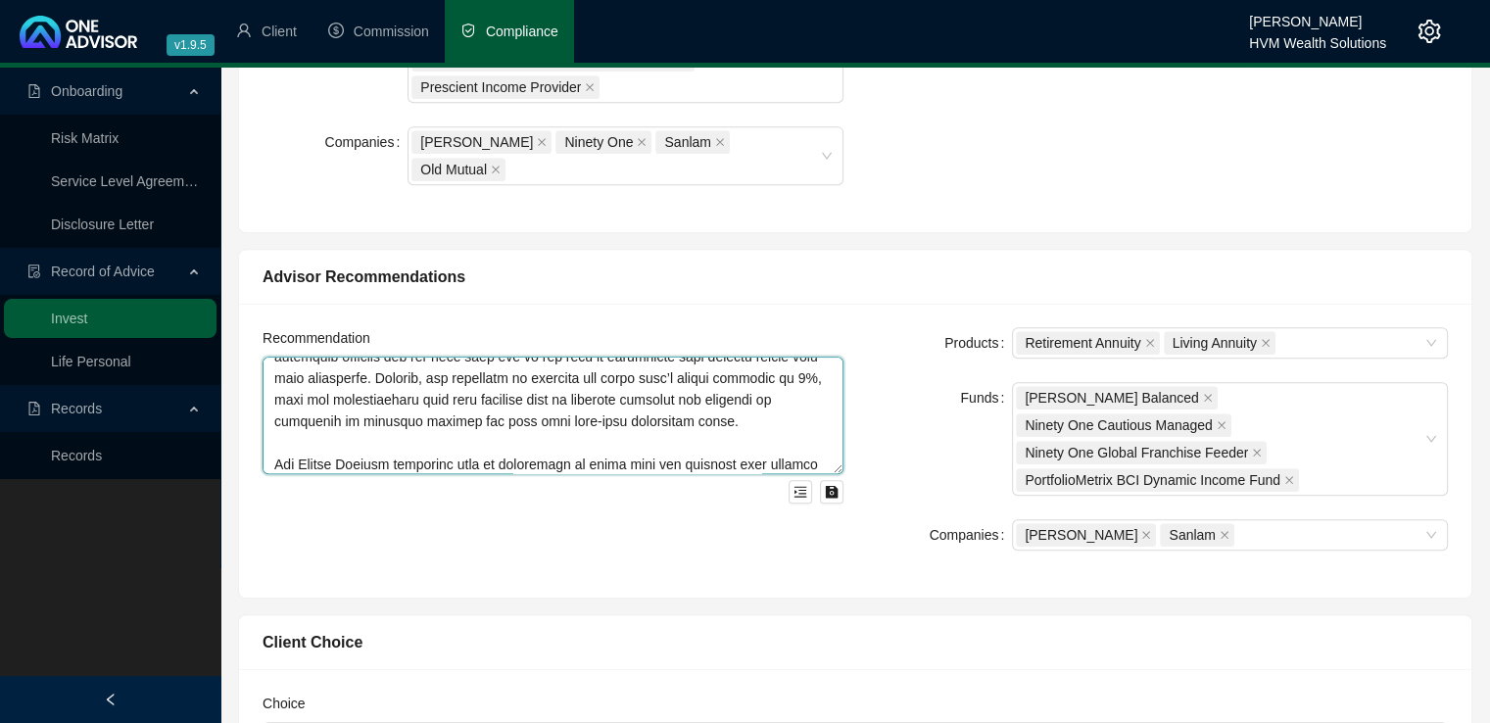
scroll to position [259, 0]
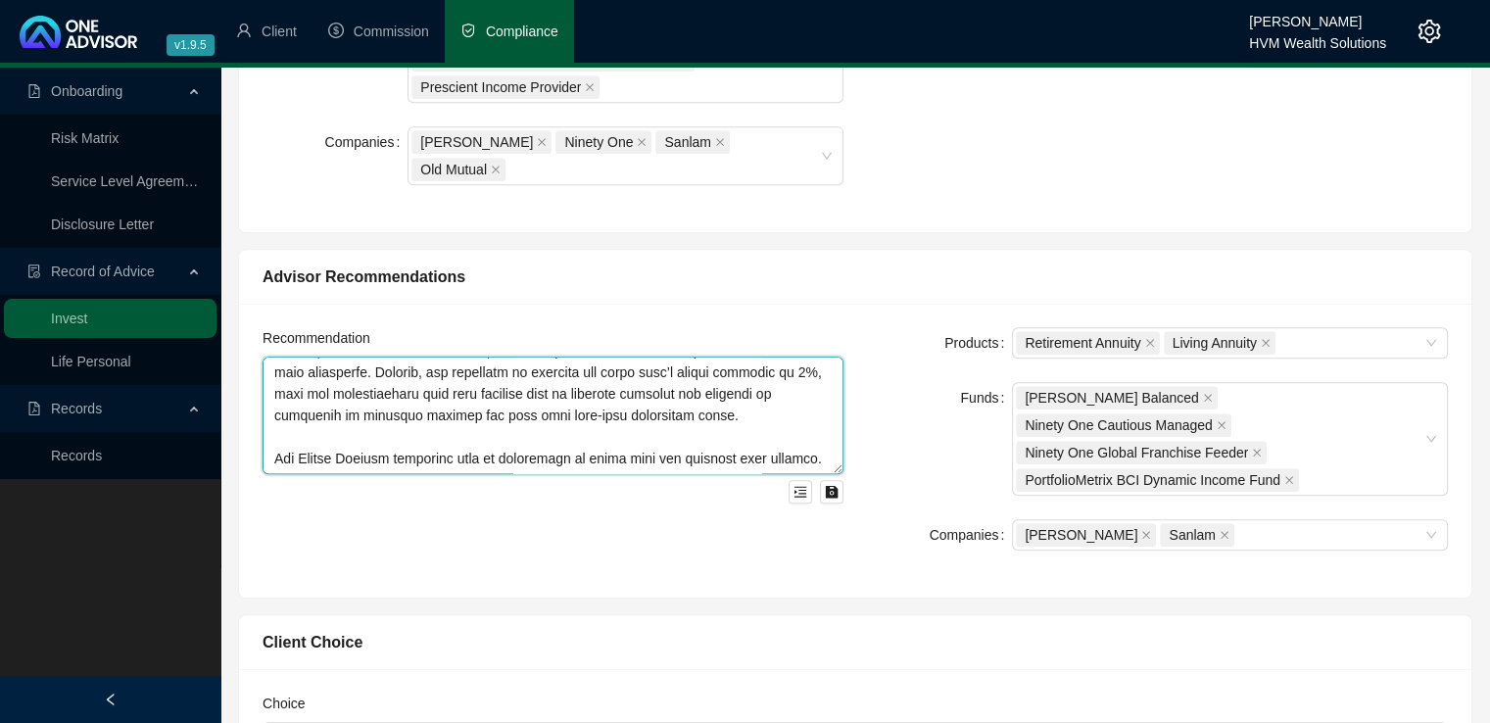
click at [799, 403] on textarea at bounding box center [552, 416] width 581 height 118
paste textarea "The deviation from your moderately conservative risk profile to a moderate risk…"
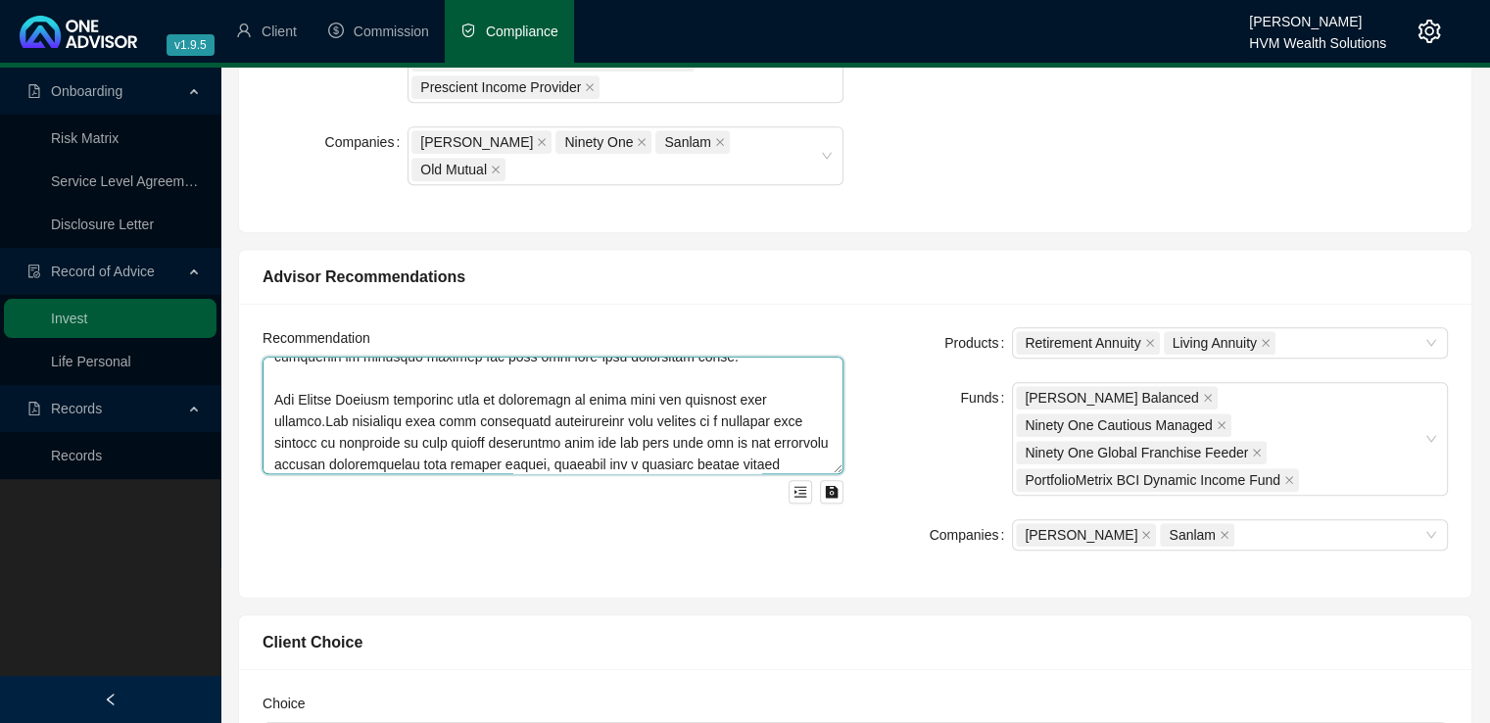
click at [787, 357] on textarea at bounding box center [552, 416] width 581 height 118
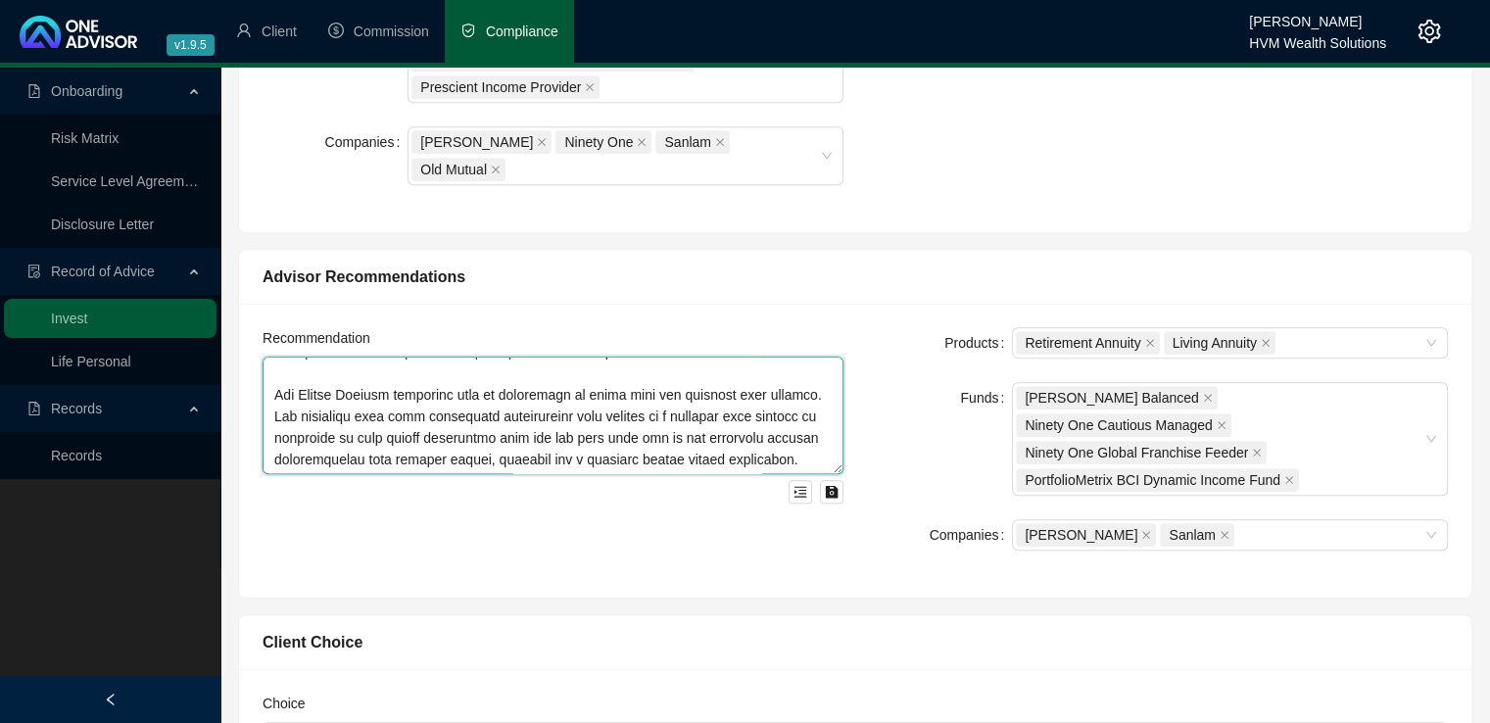
click at [805, 400] on textarea at bounding box center [552, 416] width 581 height 118
click at [309, 396] on textarea at bounding box center [552, 416] width 581 height 118
click at [305, 389] on textarea at bounding box center [552, 416] width 581 height 118
click at [370, 393] on textarea at bounding box center [552, 416] width 581 height 118
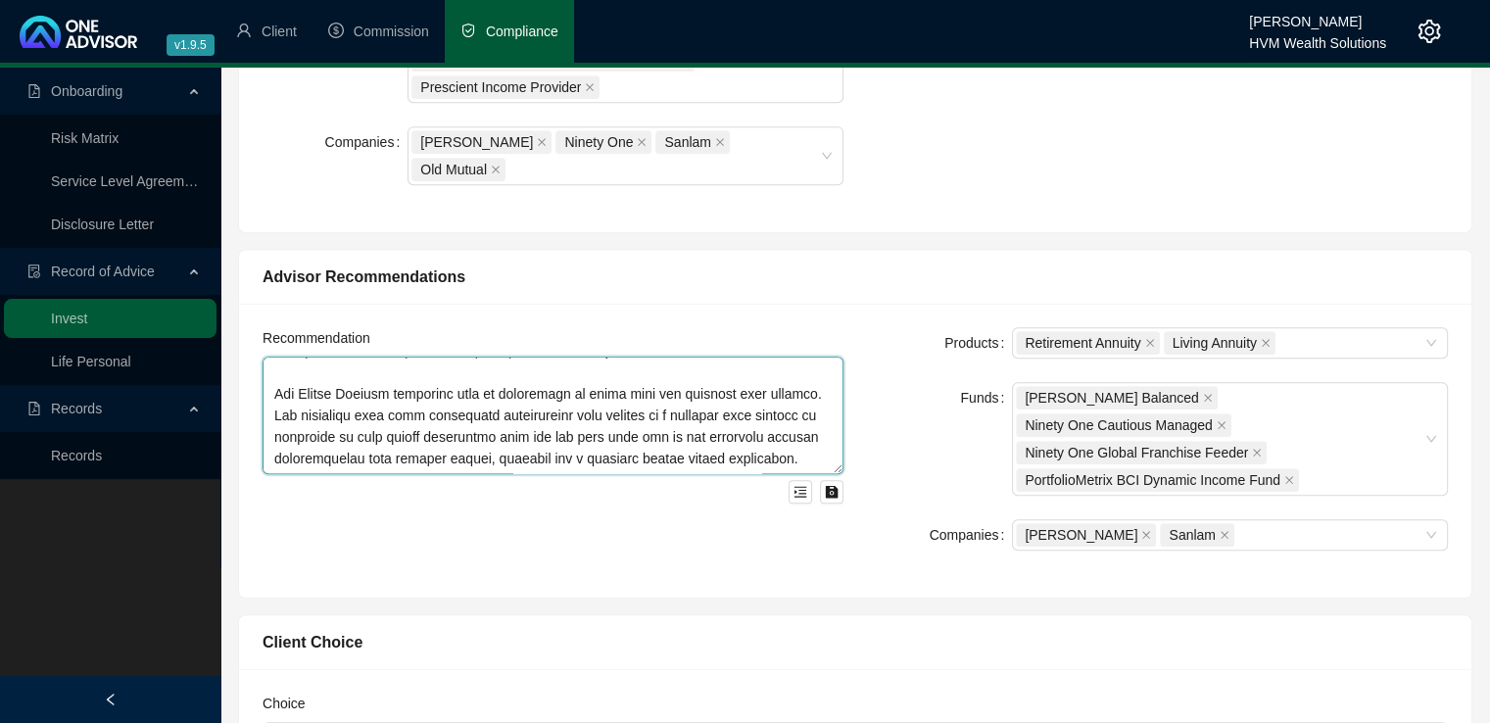
paste textarea "To continue building your retirement savings, you requested to contribute R1,00…"
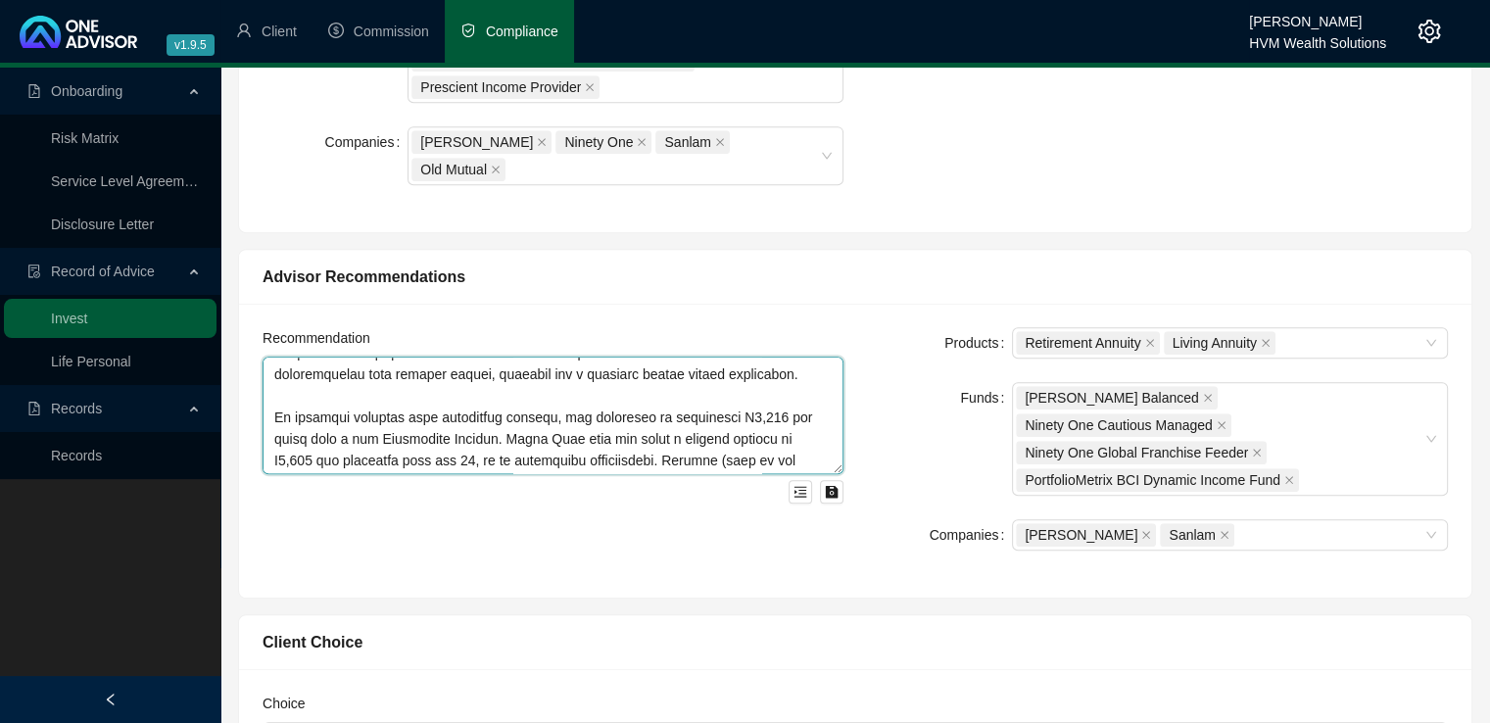
click at [283, 357] on textarea at bounding box center [552, 416] width 581 height 118
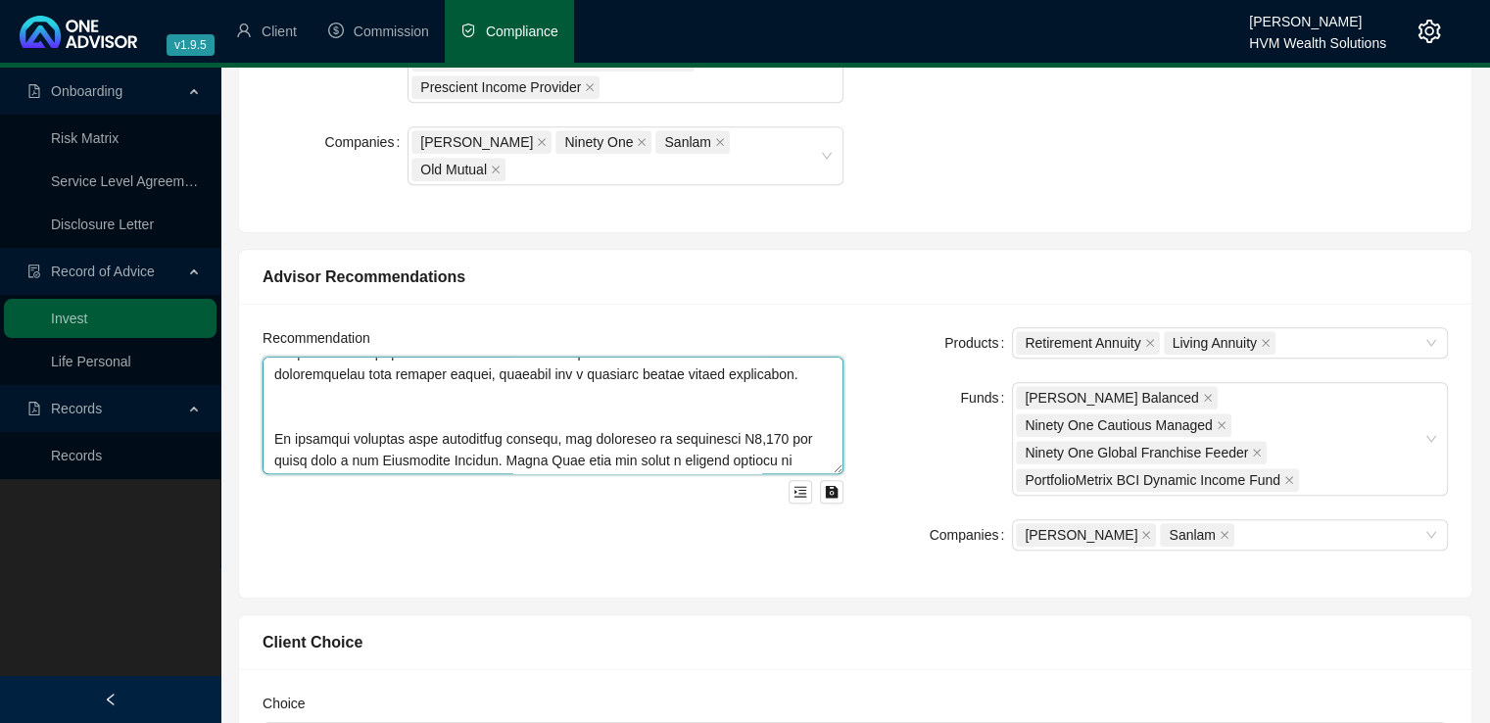
paste textarea "Retirement Annuity Recommendation"
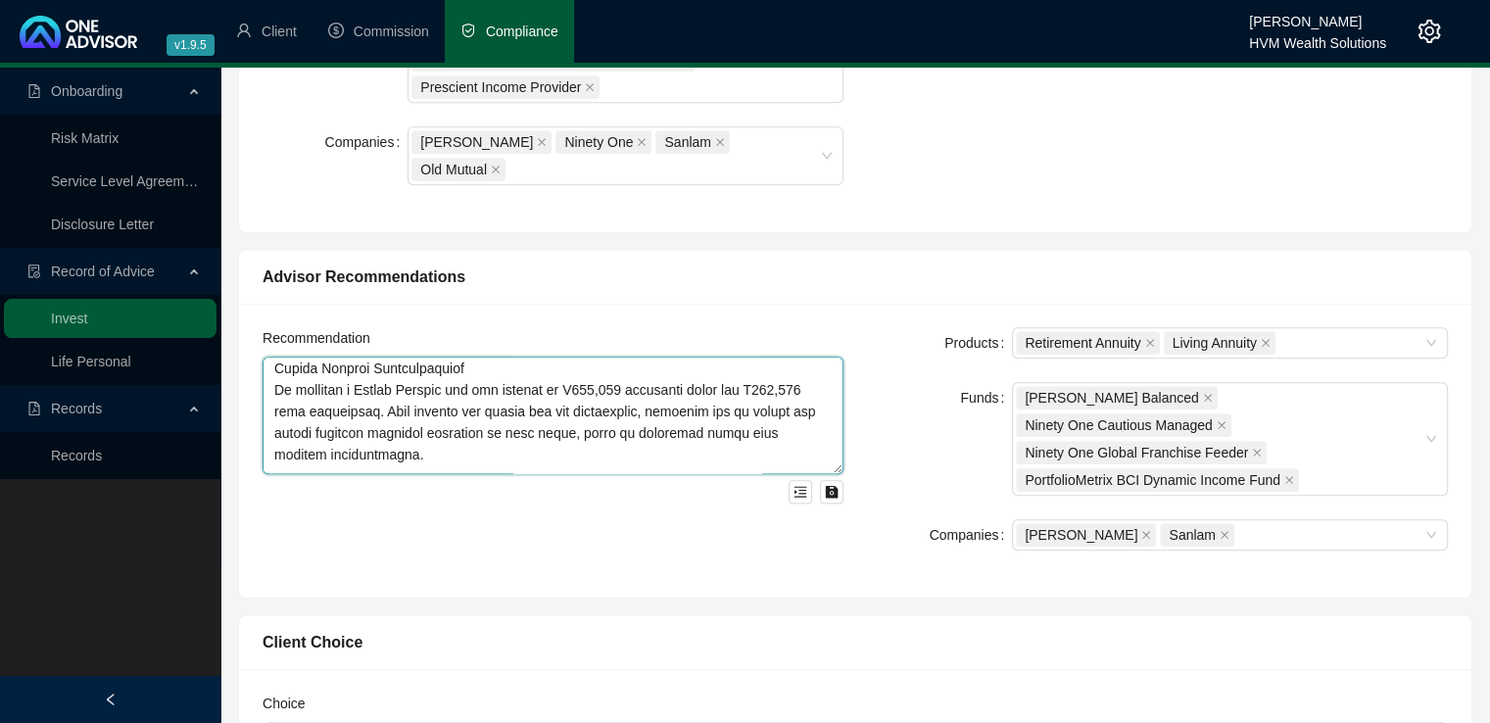
scroll to position [55, 0]
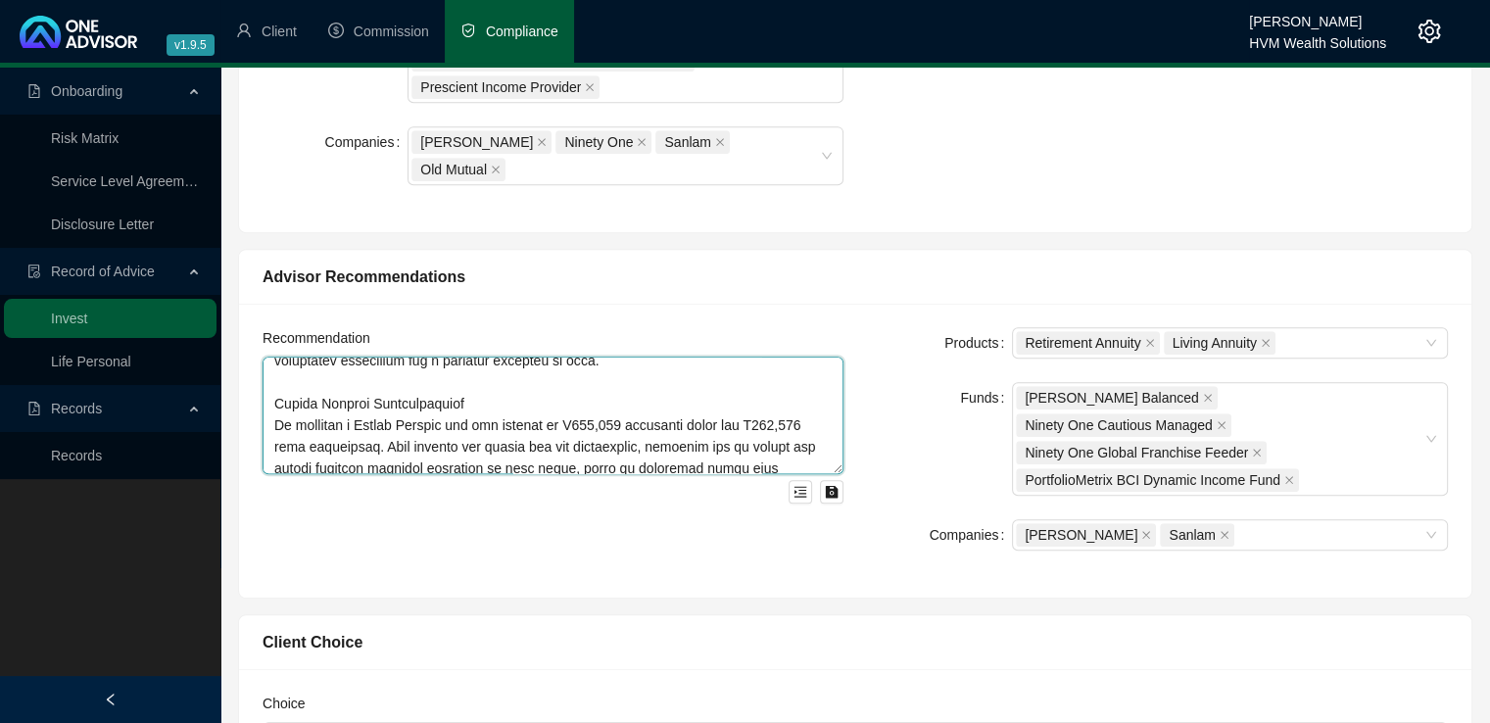
click at [524, 357] on textarea at bounding box center [552, 416] width 581 height 118
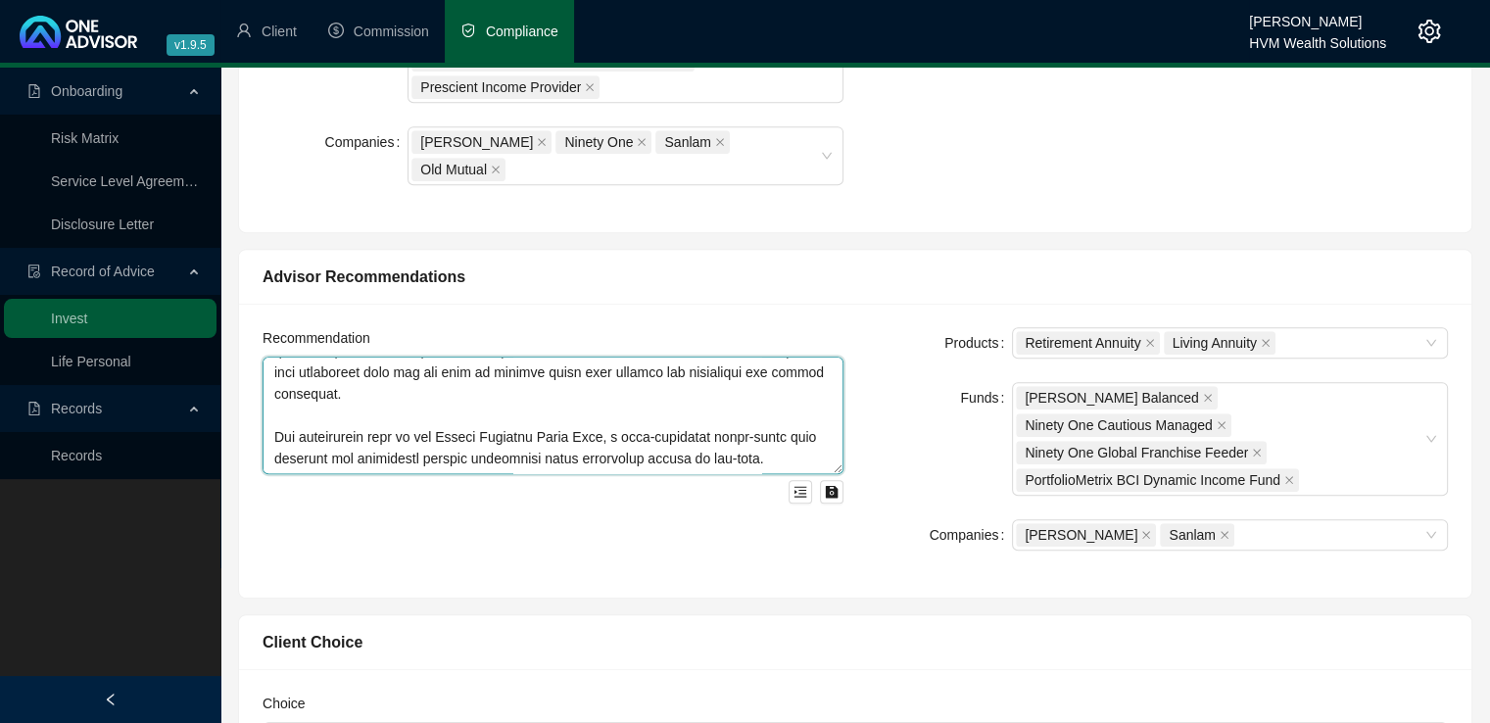
scroll to position [690, 0]
click at [384, 389] on textarea at bounding box center [552, 416] width 581 height 118
click at [291, 388] on textarea at bounding box center [552, 416] width 581 height 118
paste textarea "Advice Fees No upfront advice fees were charged. Only annual ongoing advice fee…"
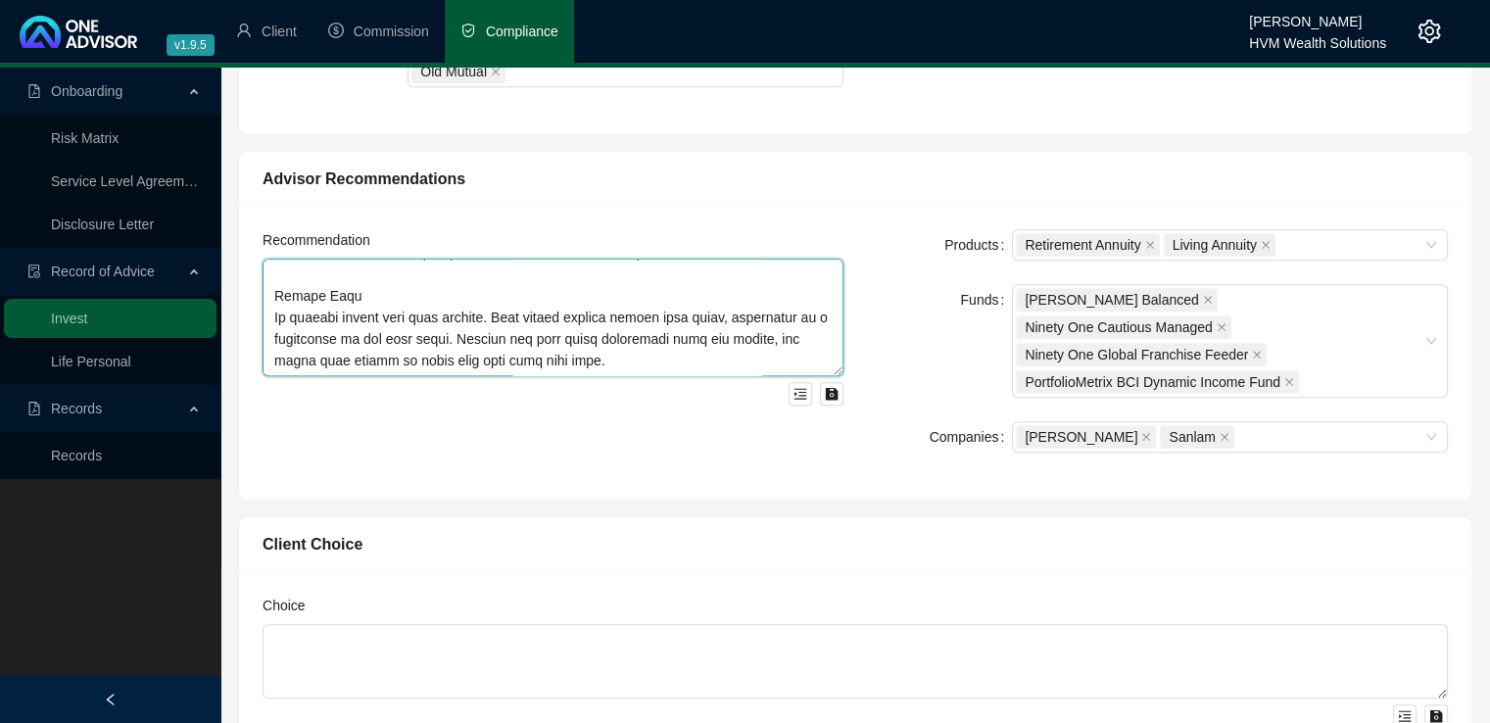
scroll to position [1000, 0]
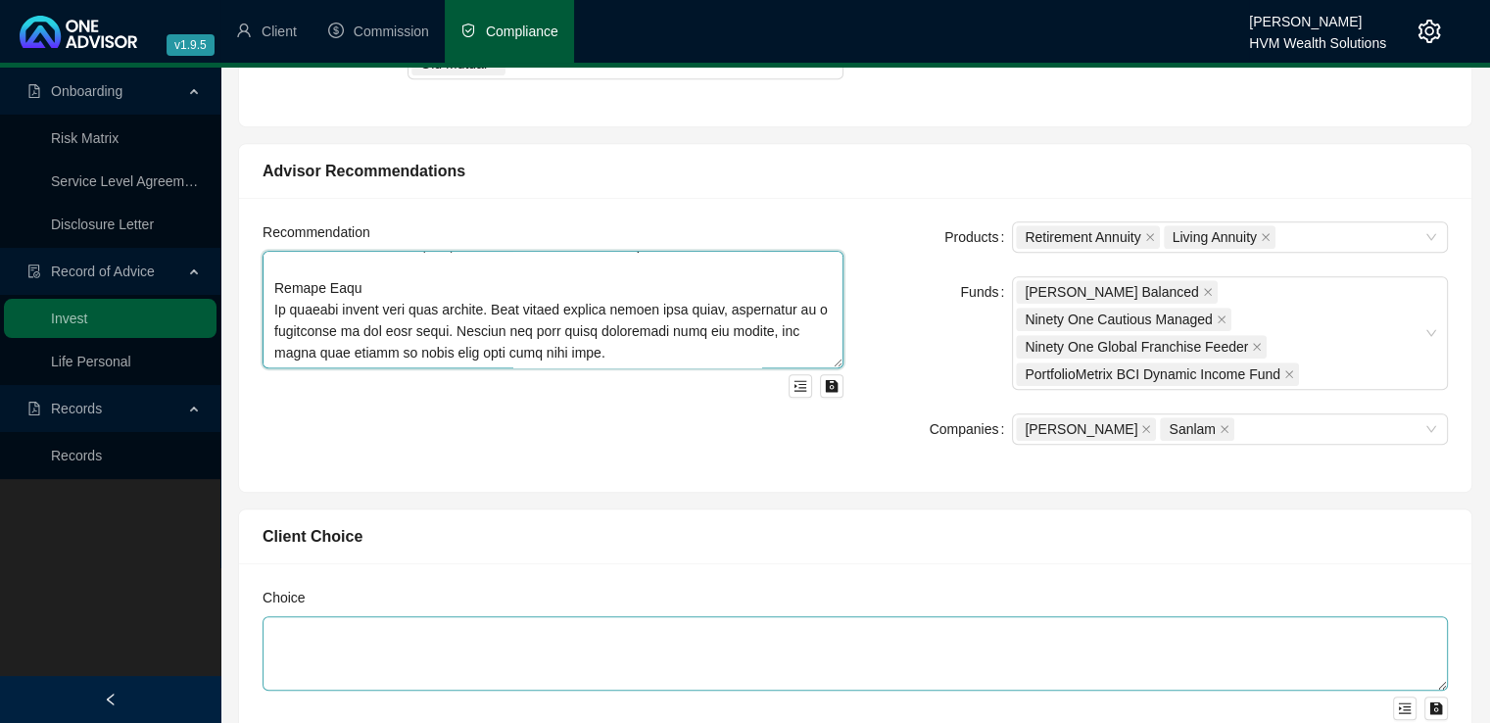
type textarea "Lor ipsumdolo sit AmetconseCtetur Adipiscin Elitseddoei Temporincidid, utlab et…"
click at [361, 616] on textarea at bounding box center [854, 653] width 1185 height 74
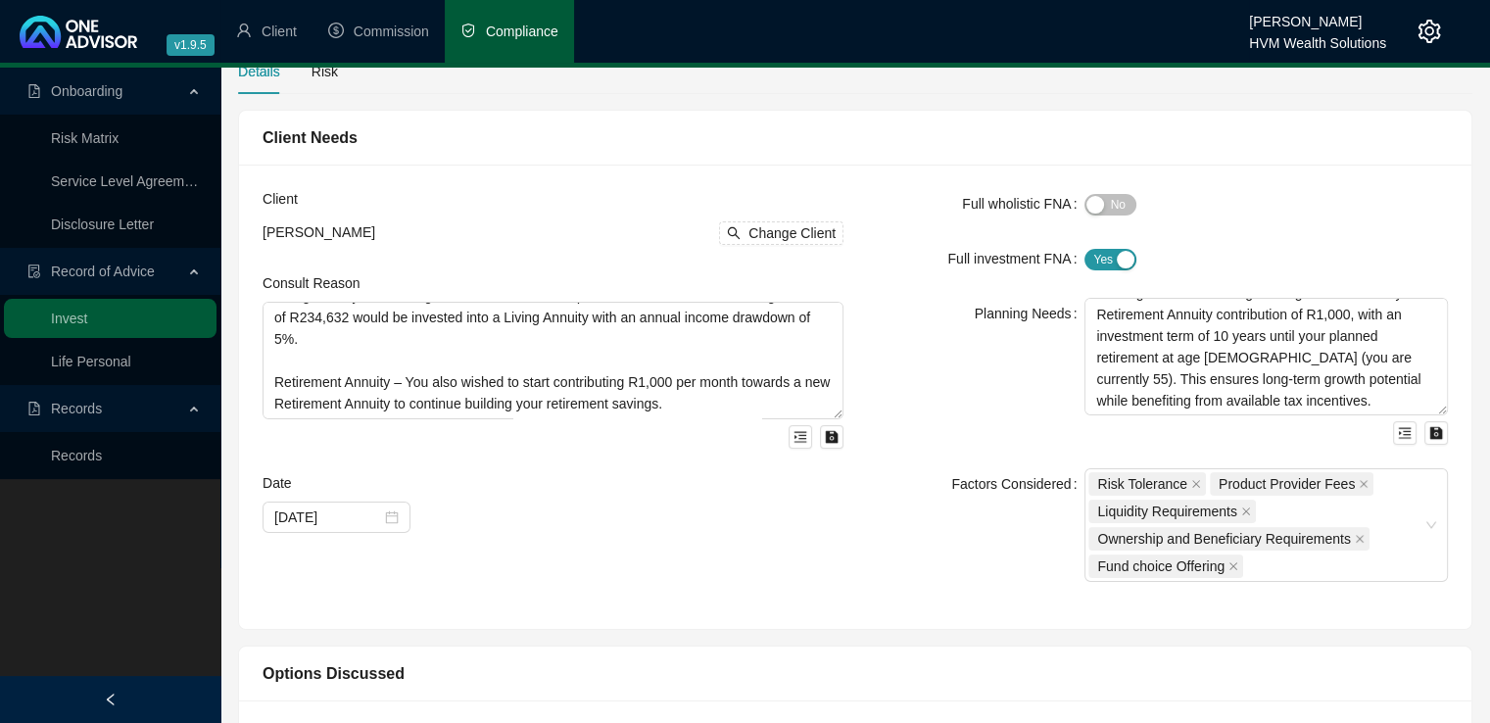
scroll to position [893, 0]
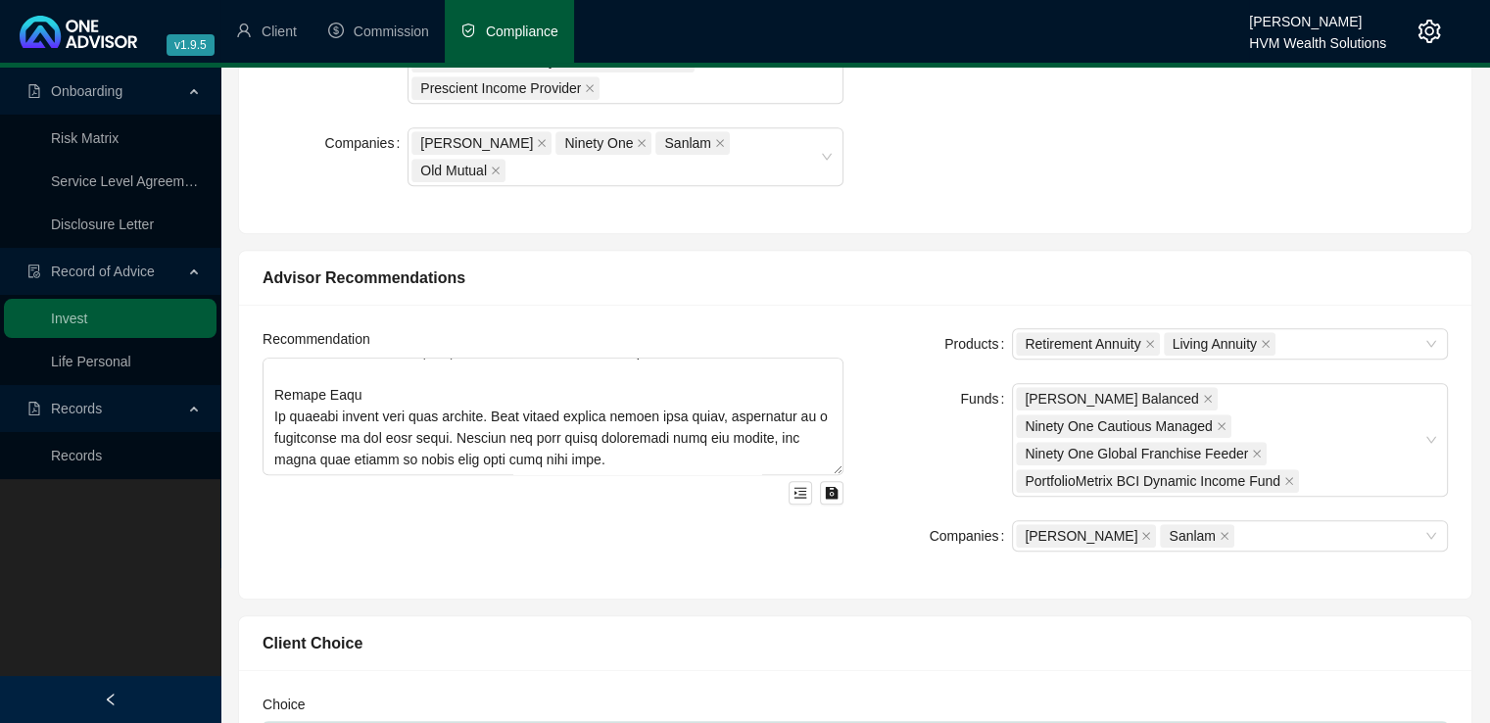
paste textarea "You have chosen to proceed with the [PERSON_NAME] Living Annuity, setting the i…"
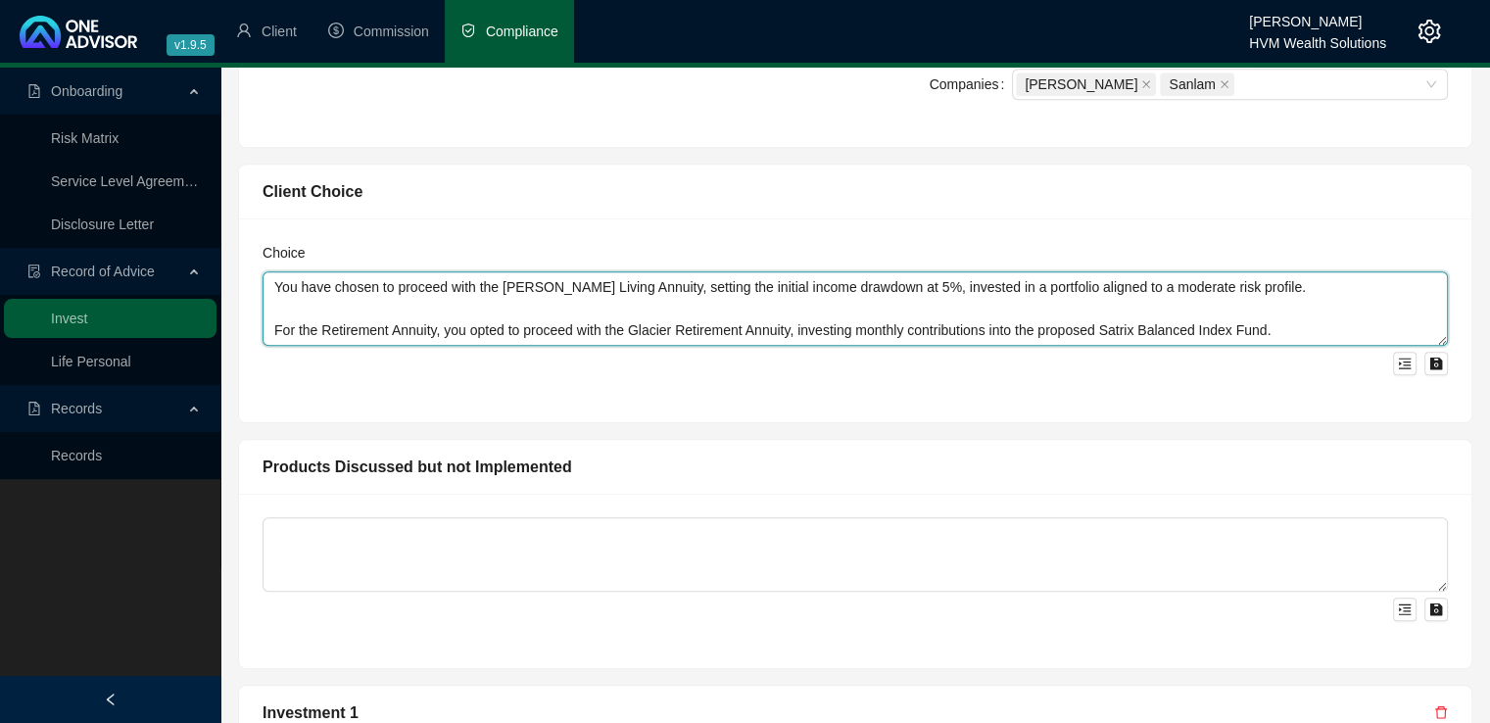
scroll to position [1381, 0]
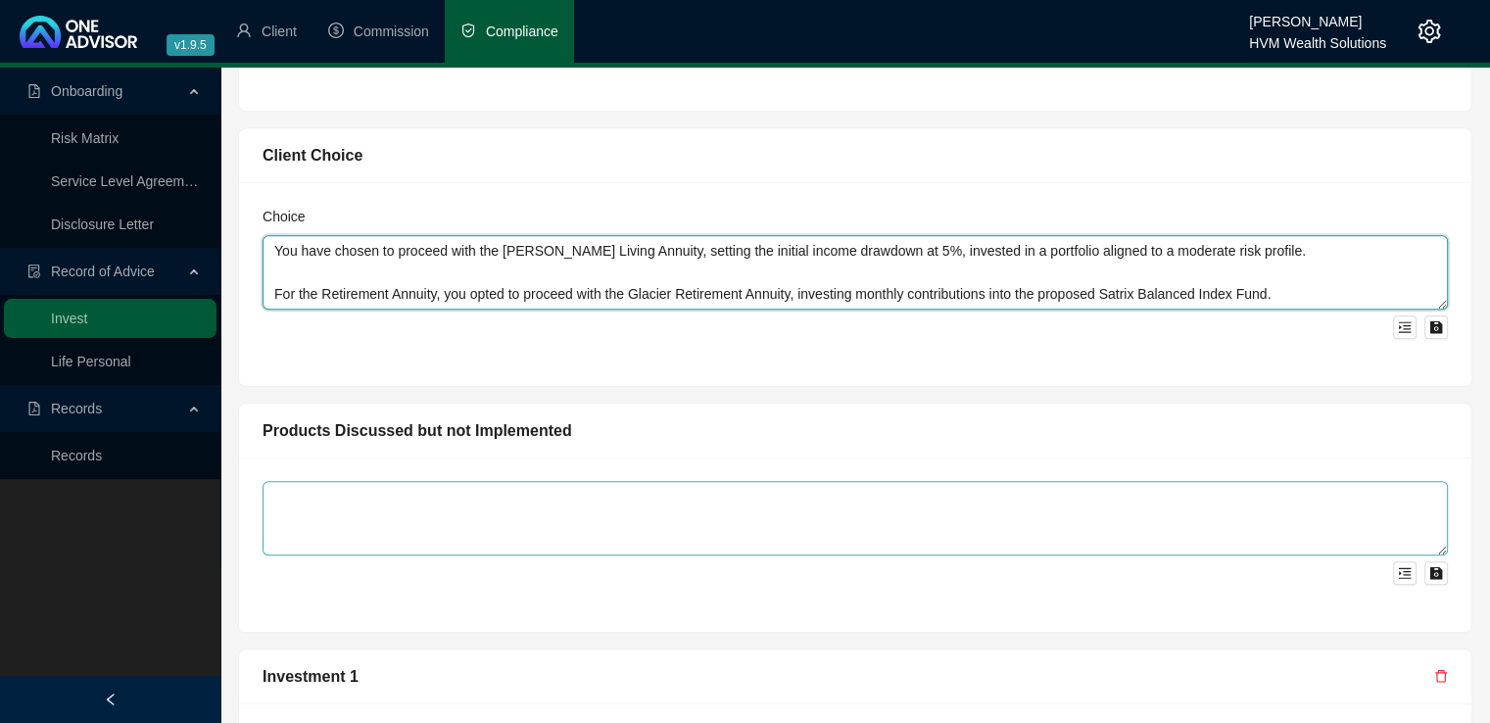
type textarea "You have chosen to proceed with the [PERSON_NAME] Living Annuity, setting the i…"
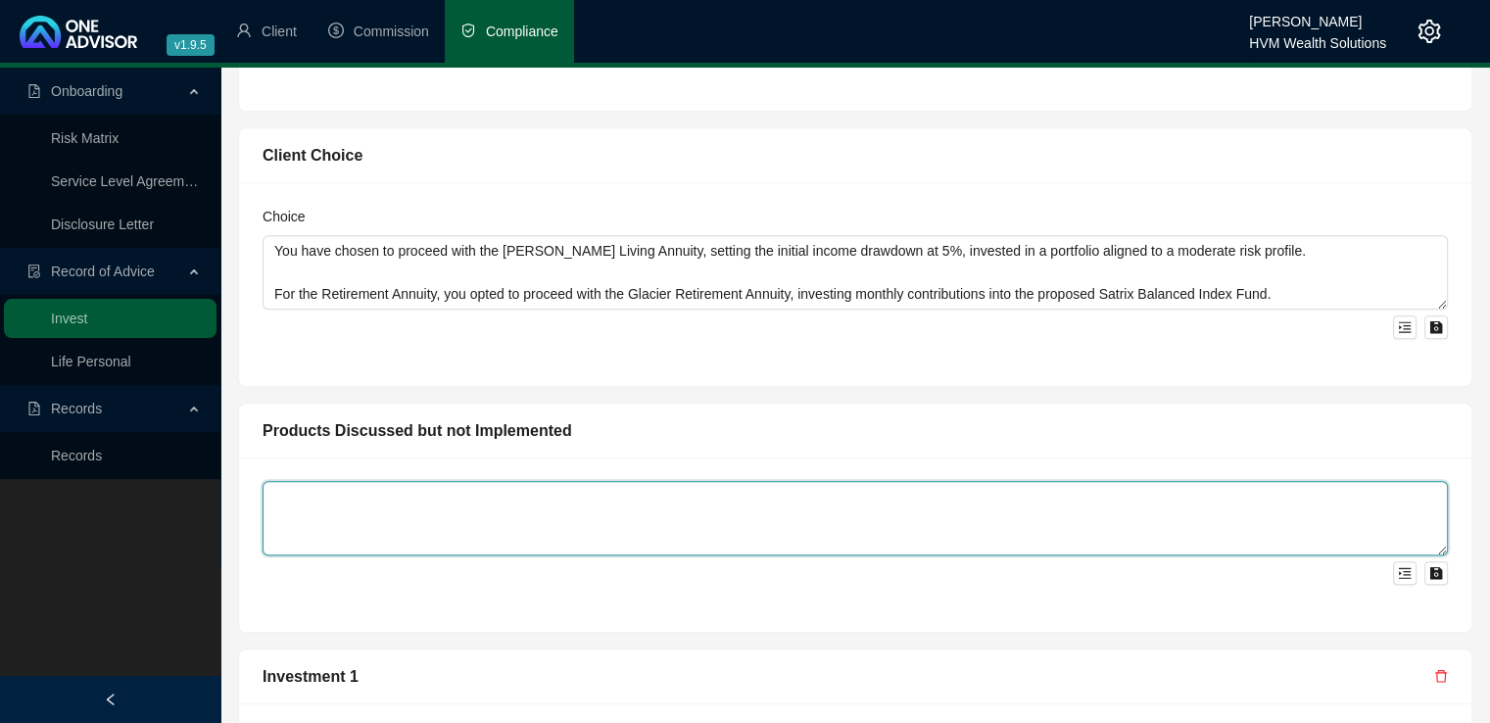
click at [341, 481] on textarea at bounding box center [854, 518] width 1185 height 74
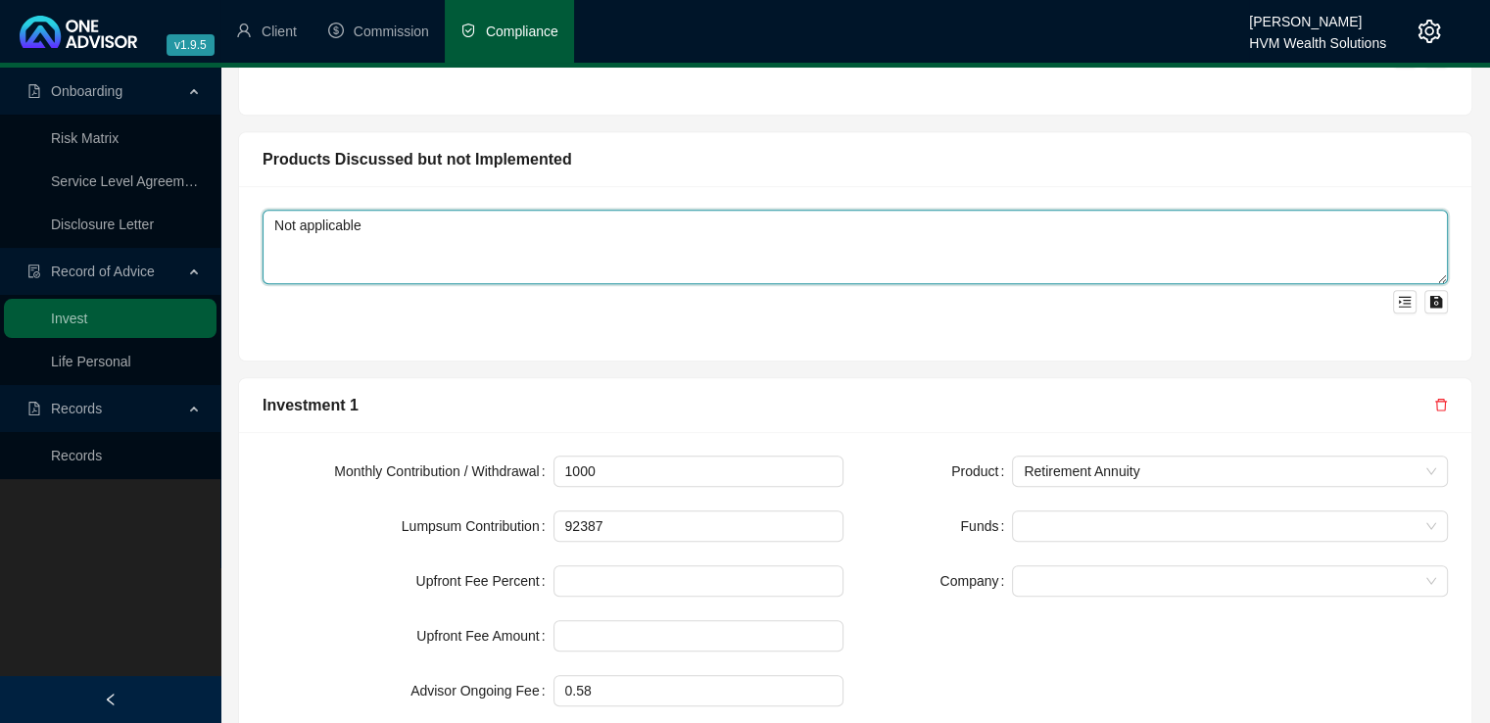
scroll to position [1683, 0]
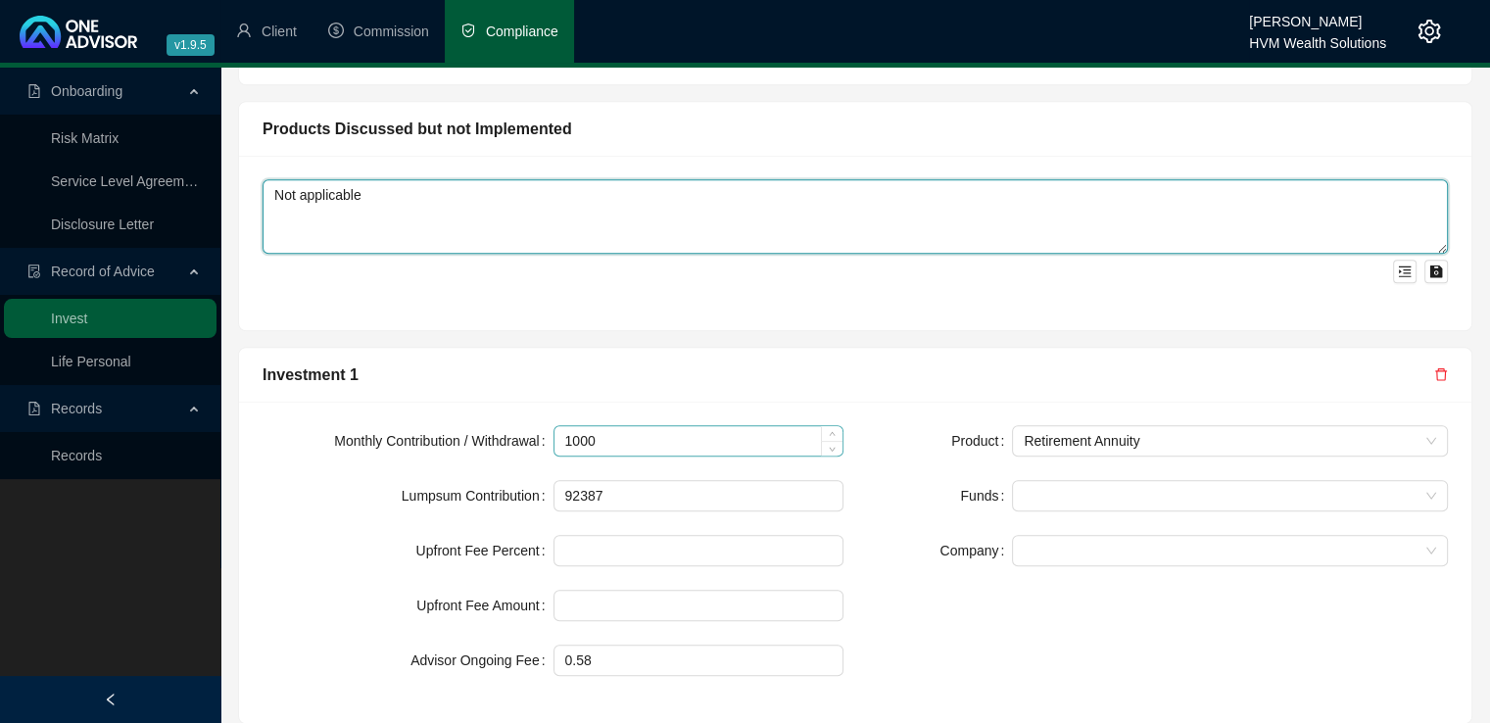
type textarea "Not applicable"
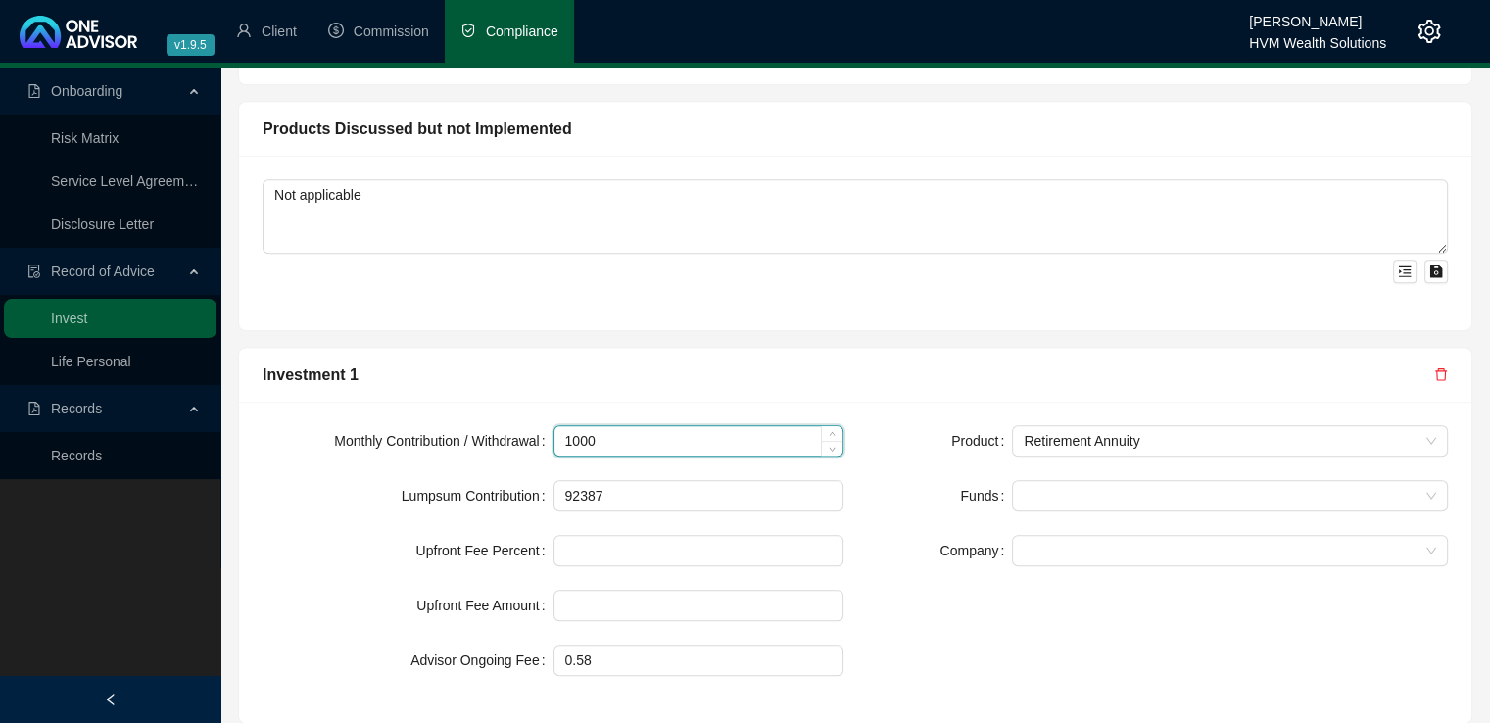
click at [632, 426] on input "1000" at bounding box center [698, 440] width 289 height 29
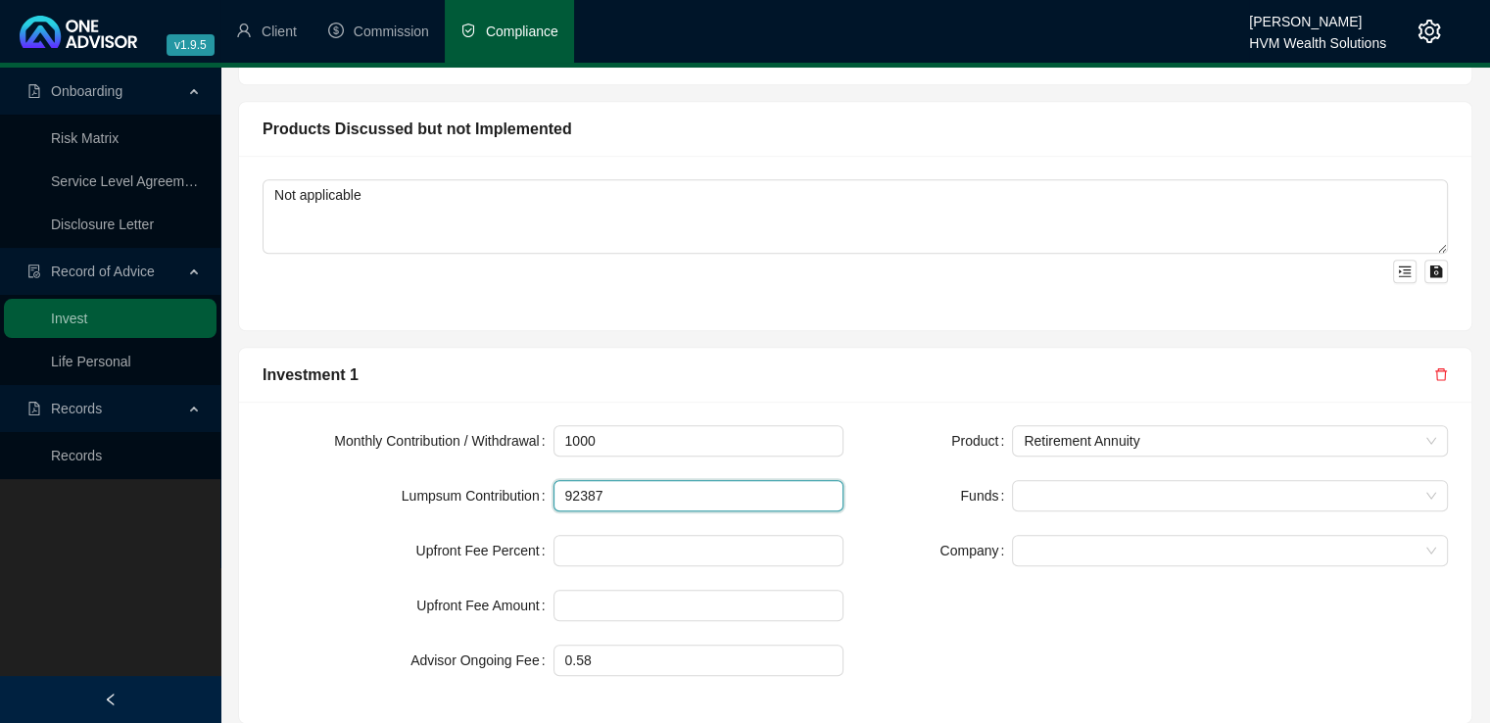
drag, startPoint x: 631, startPoint y: 413, endPoint x: 505, endPoint y: 410, distance: 125.4
click at [505, 480] on div "Lumpsum Contribution 92387" at bounding box center [552, 495] width 581 height 31
type input "0"
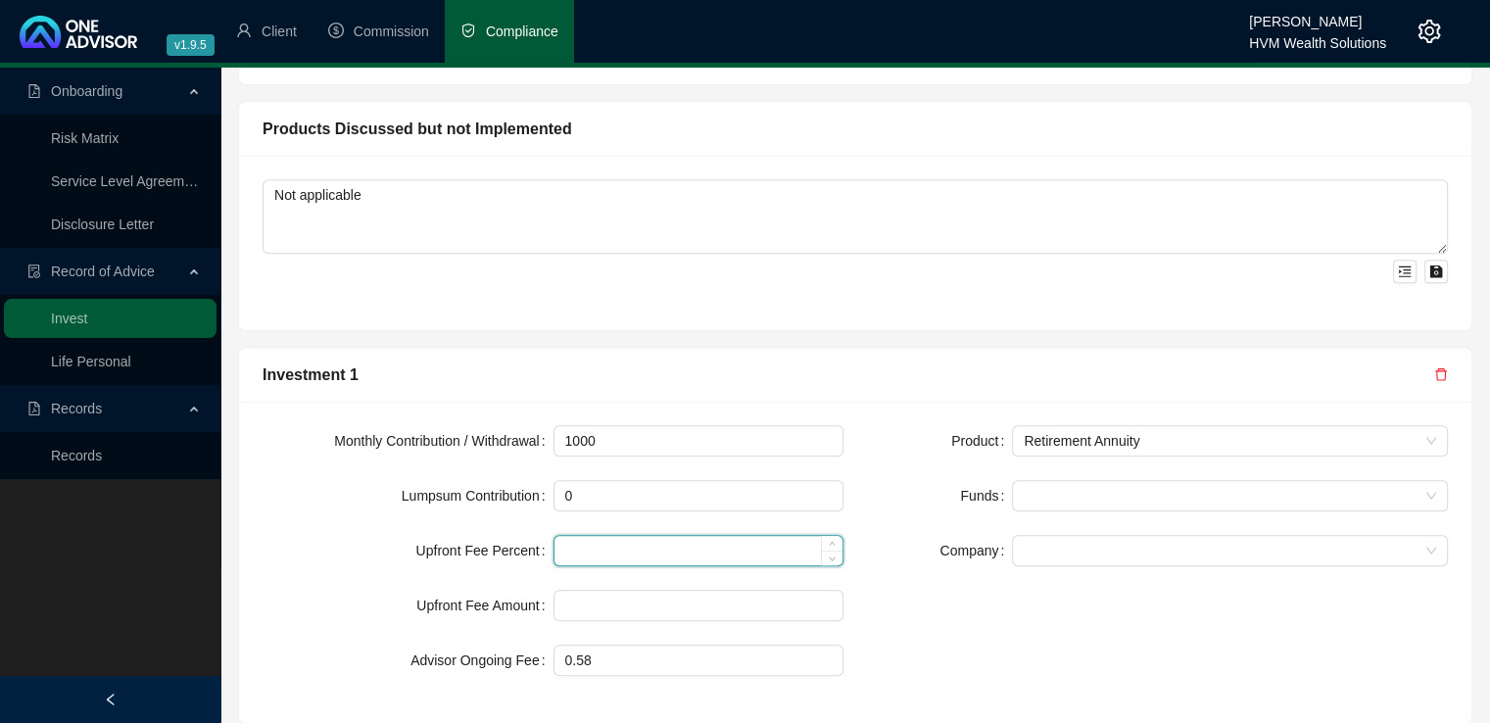
click at [588, 536] on input at bounding box center [698, 550] width 289 height 29
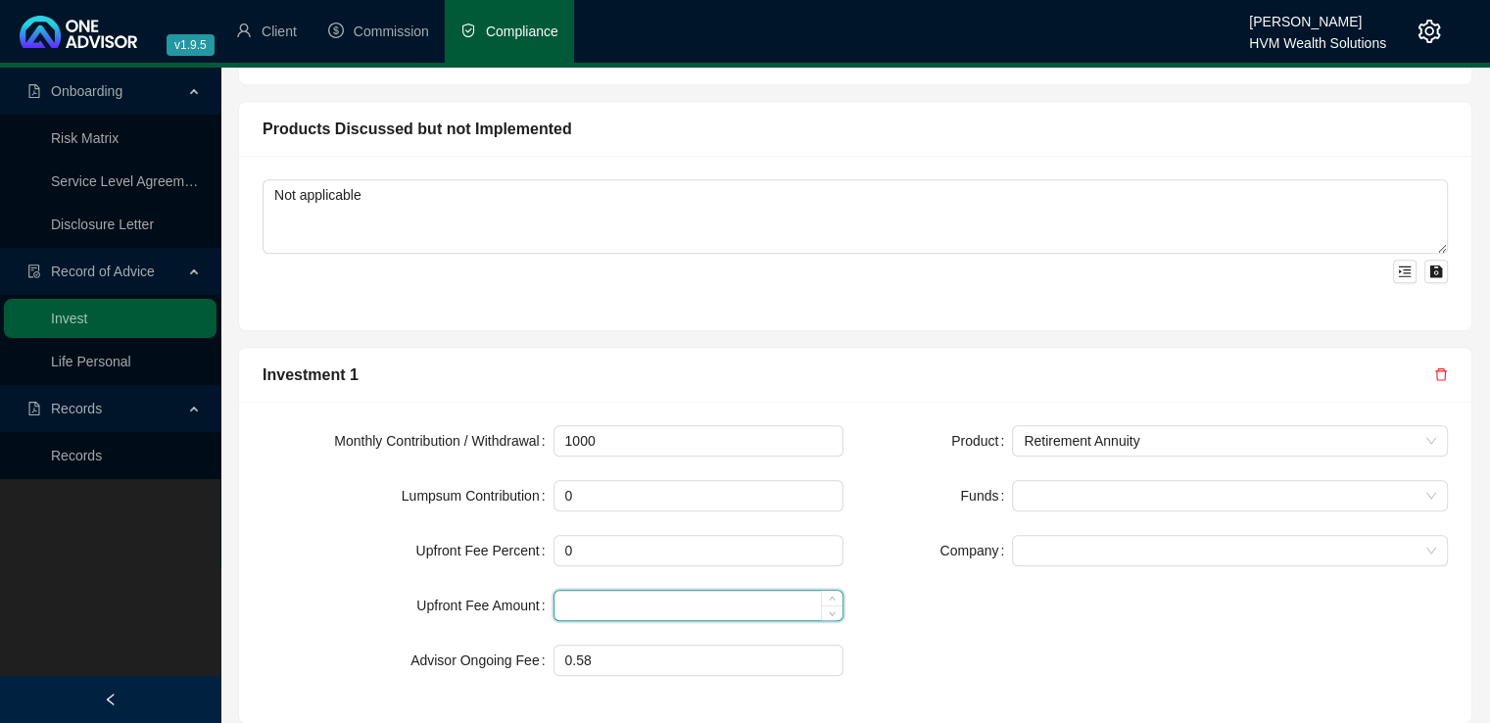
type input "0.00"
click at [590, 591] on input at bounding box center [698, 605] width 289 height 29
type input "0"
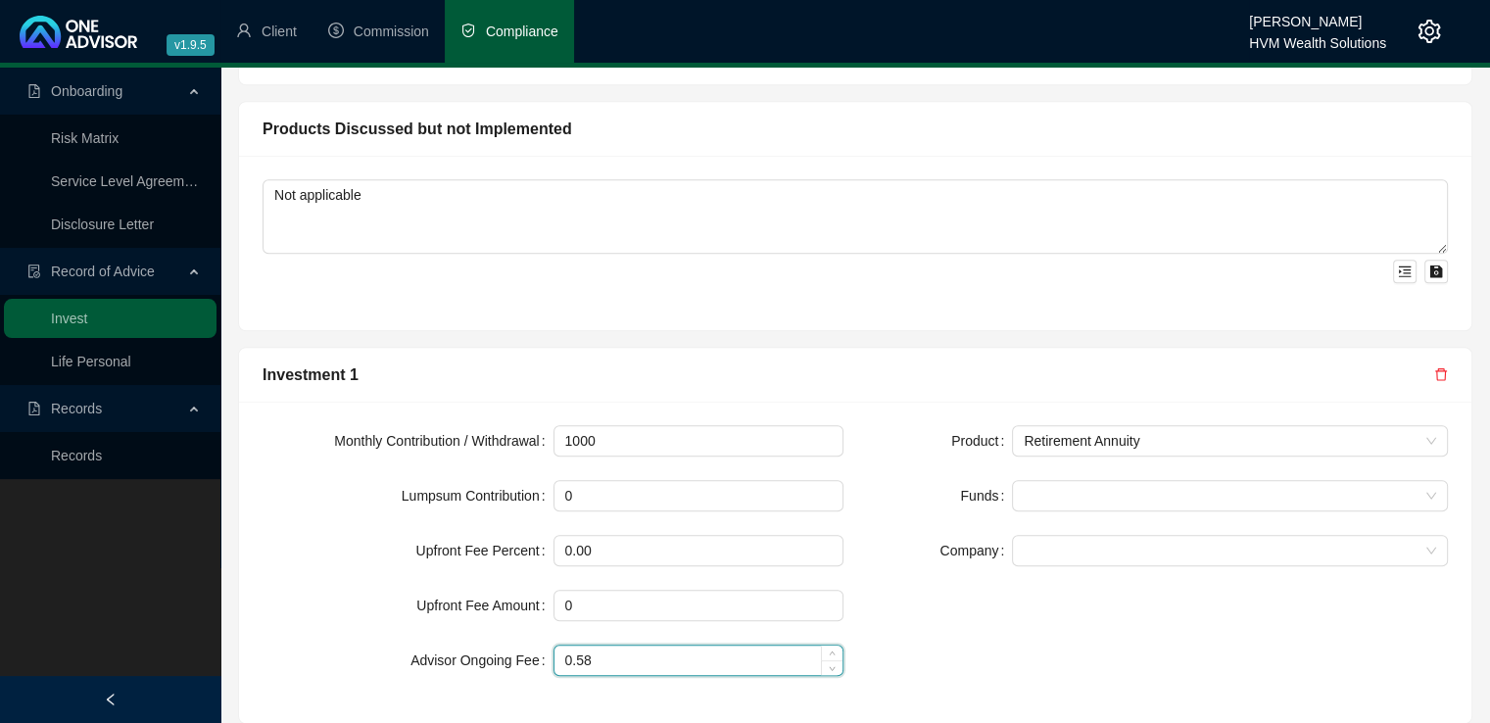
click at [614, 645] on input "0.58" at bounding box center [698, 659] width 289 height 29
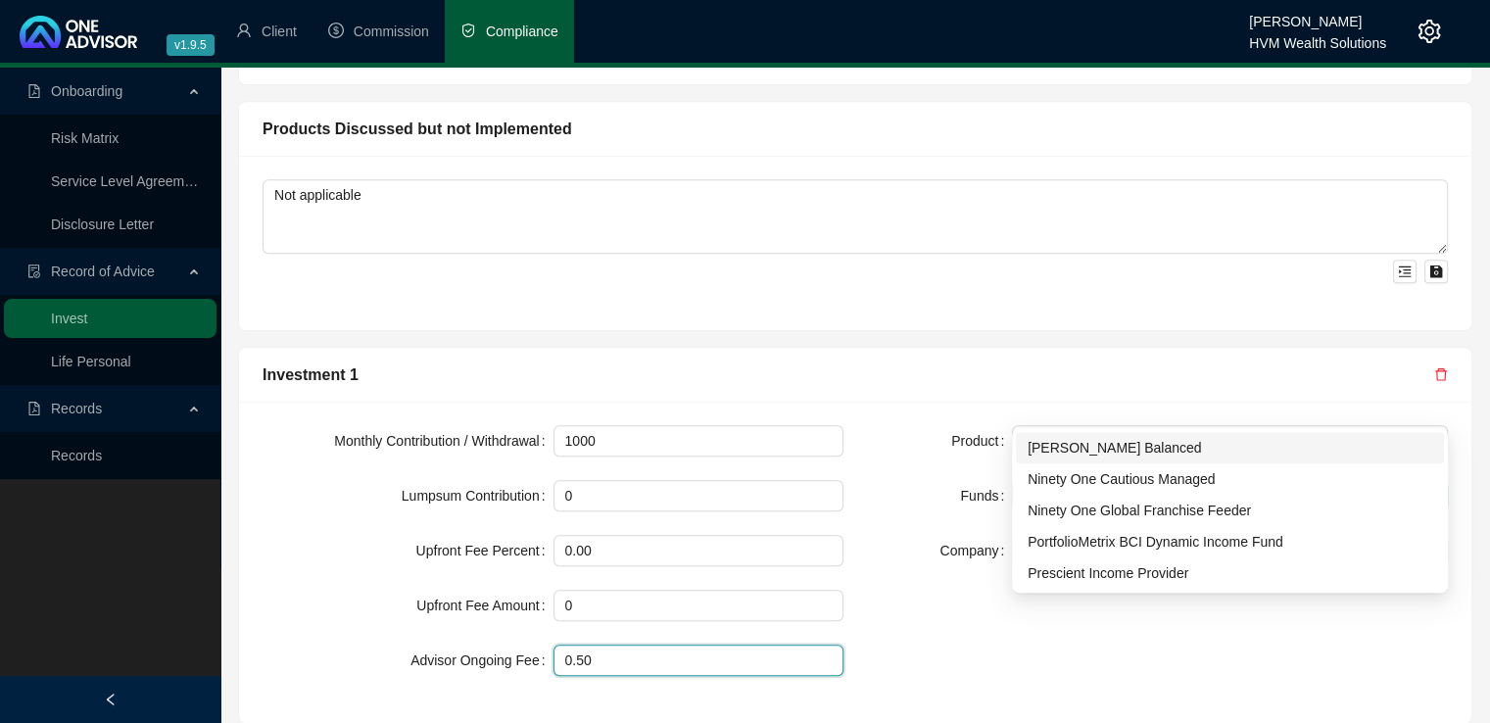
click at [1112, 489] on div at bounding box center [1219, 496] width 407 height 15
type input "0.50"
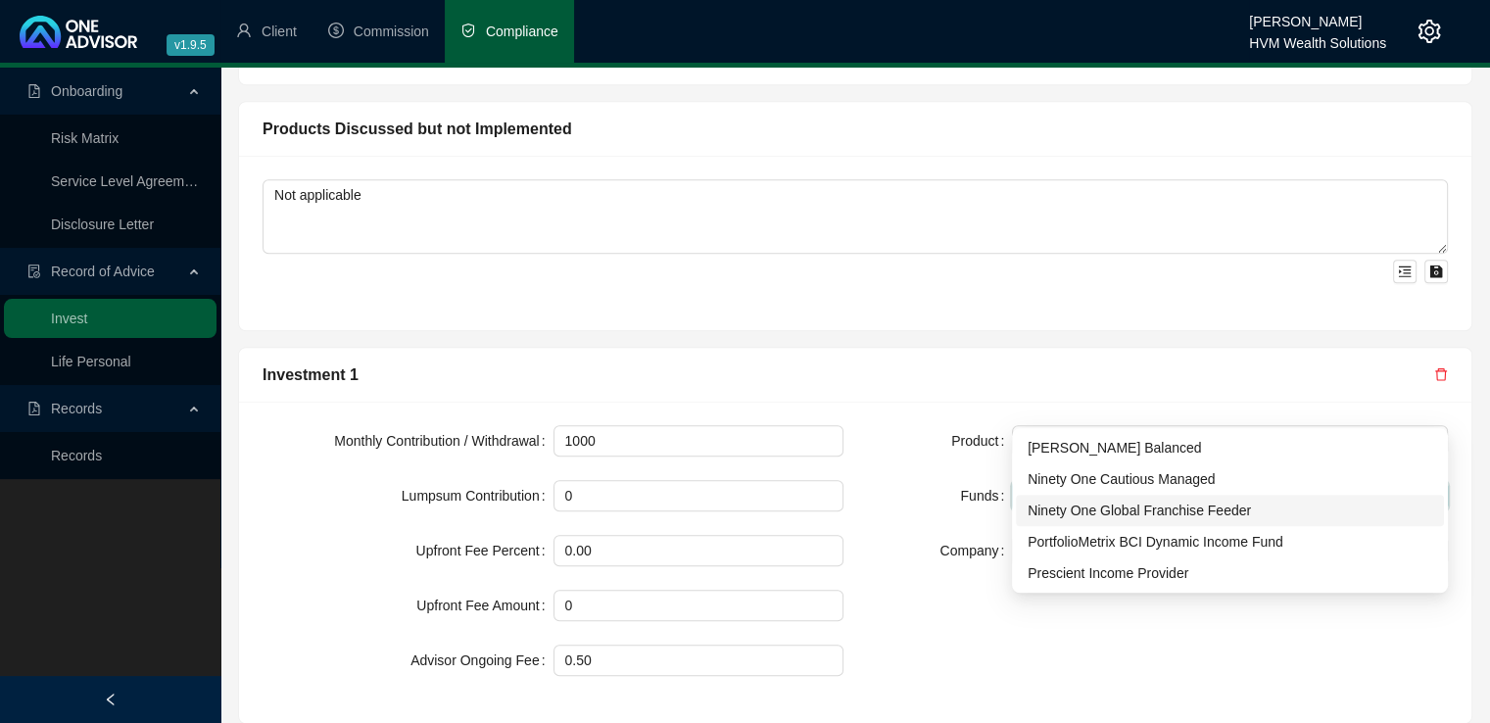
click at [954, 584] on div "Product Retirement Annuity Funds Company" at bounding box center [1157, 562] width 604 height 274
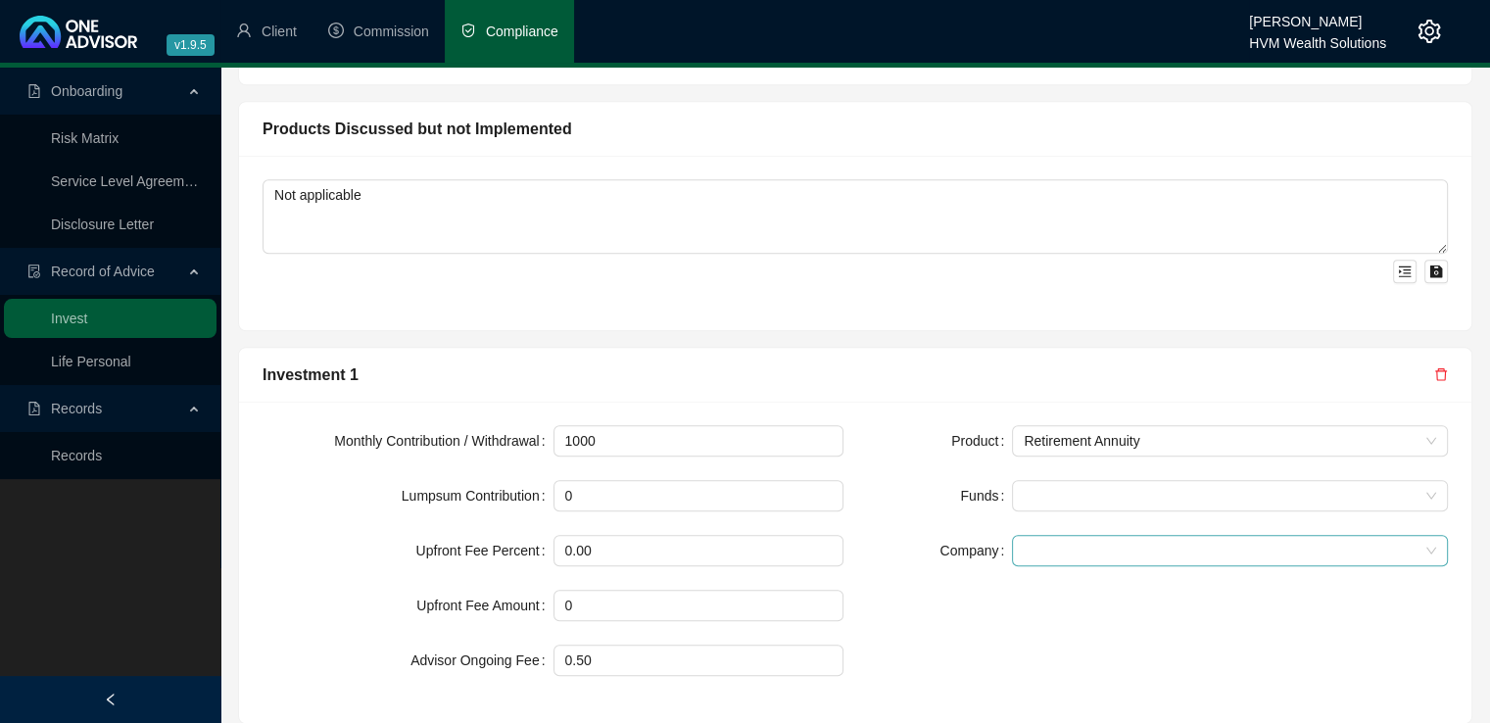
click at [1035, 536] on span at bounding box center [1229, 550] width 412 height 29
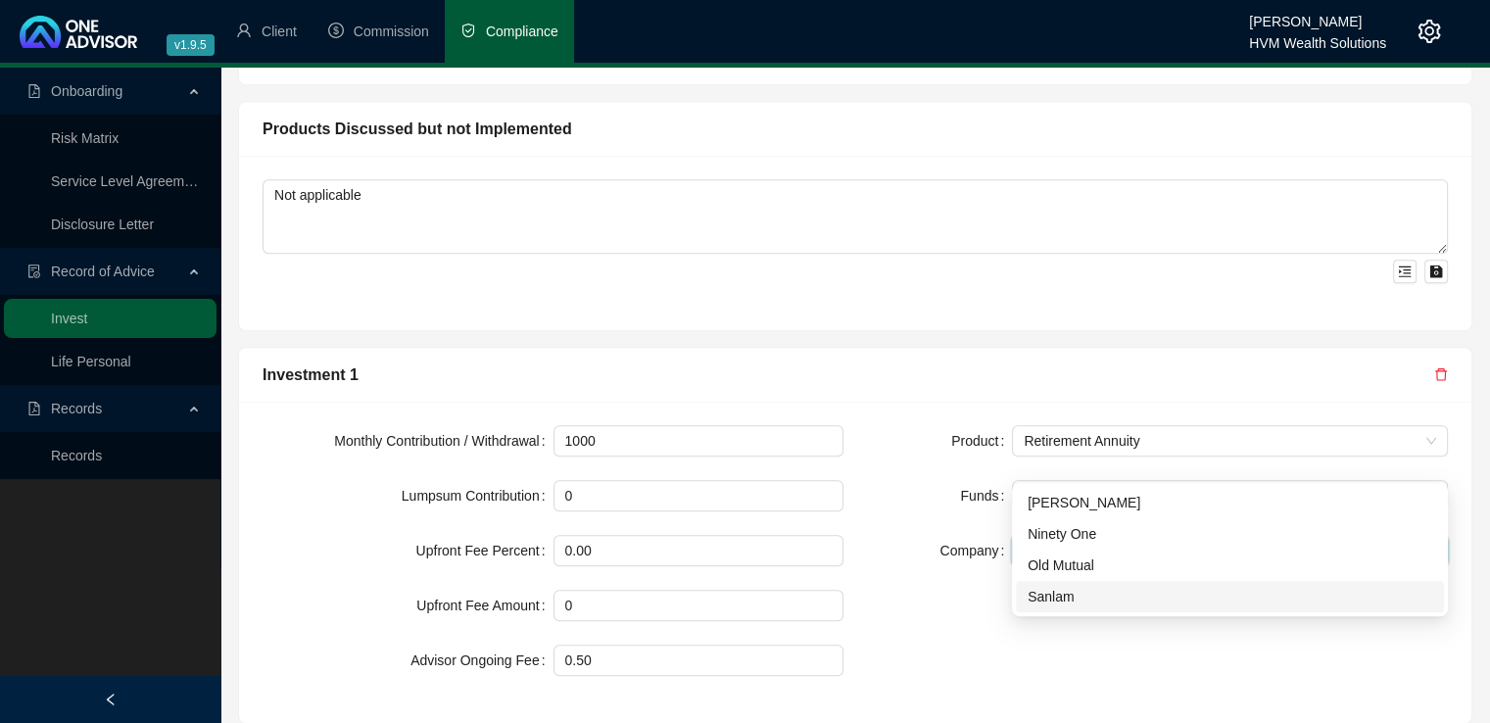
click at [1066, 591] on div "Sanlam" at bounding box center [1229, 597] width 404 height 22
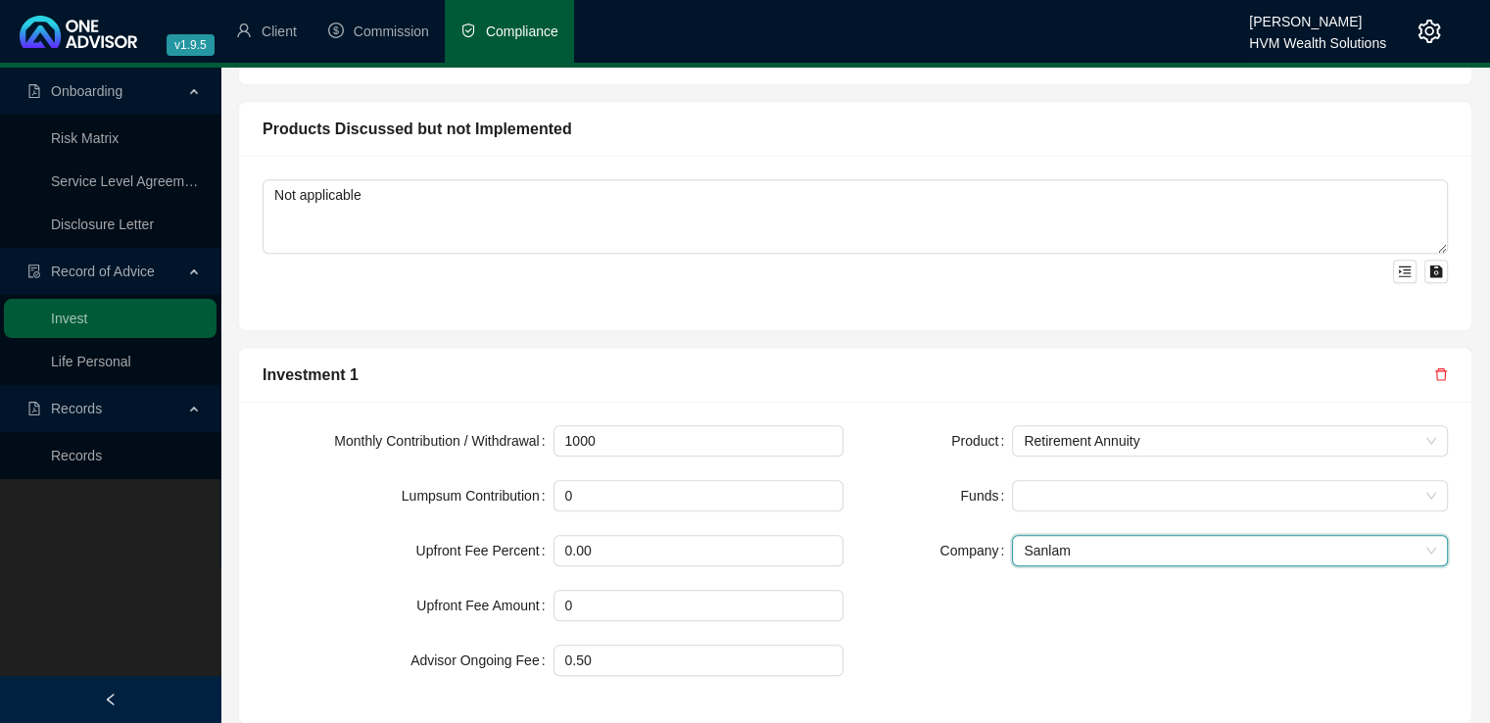
click at [967, 577] on div "Product Retirement Annuity Funds Company Sanlam Sanlam" at bounding box center [1157, 562] width 604 height 274
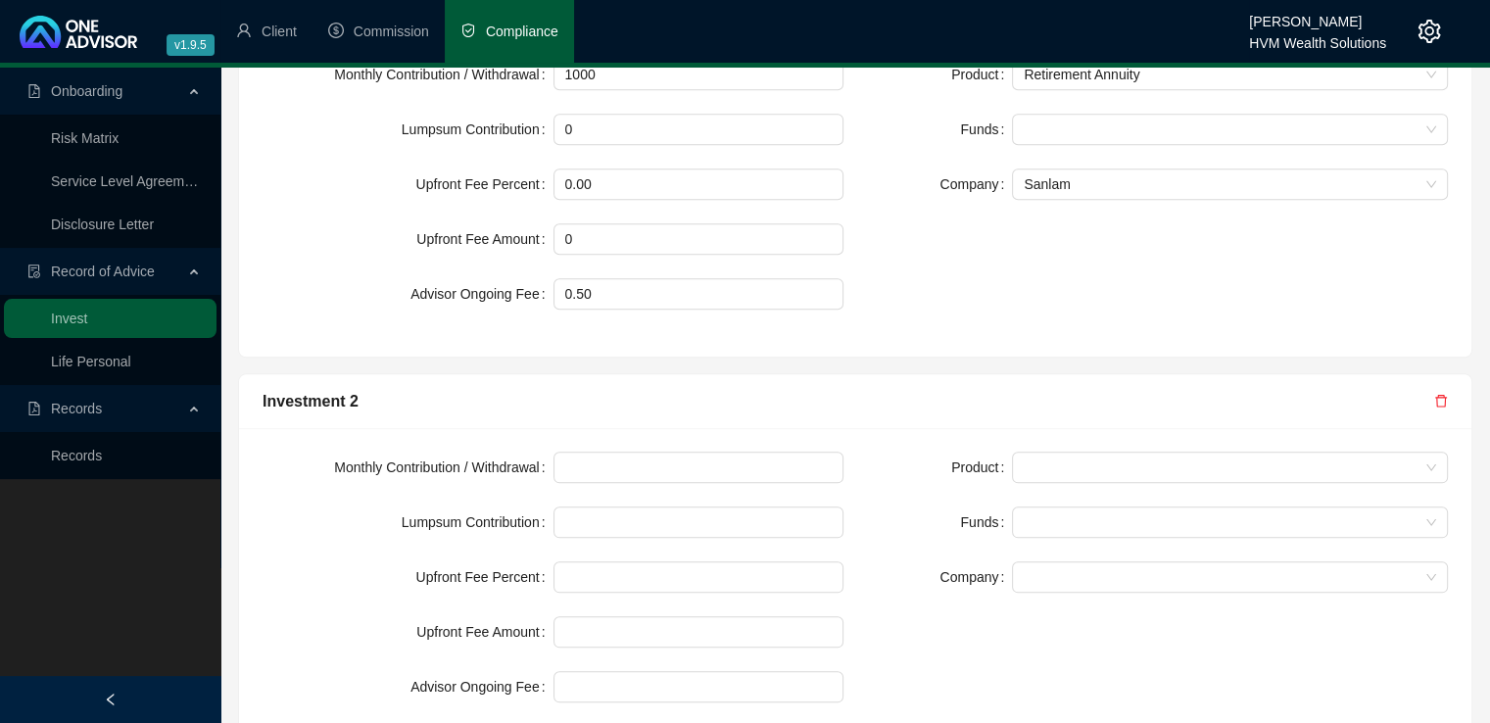
scroll to position [2075, 0]
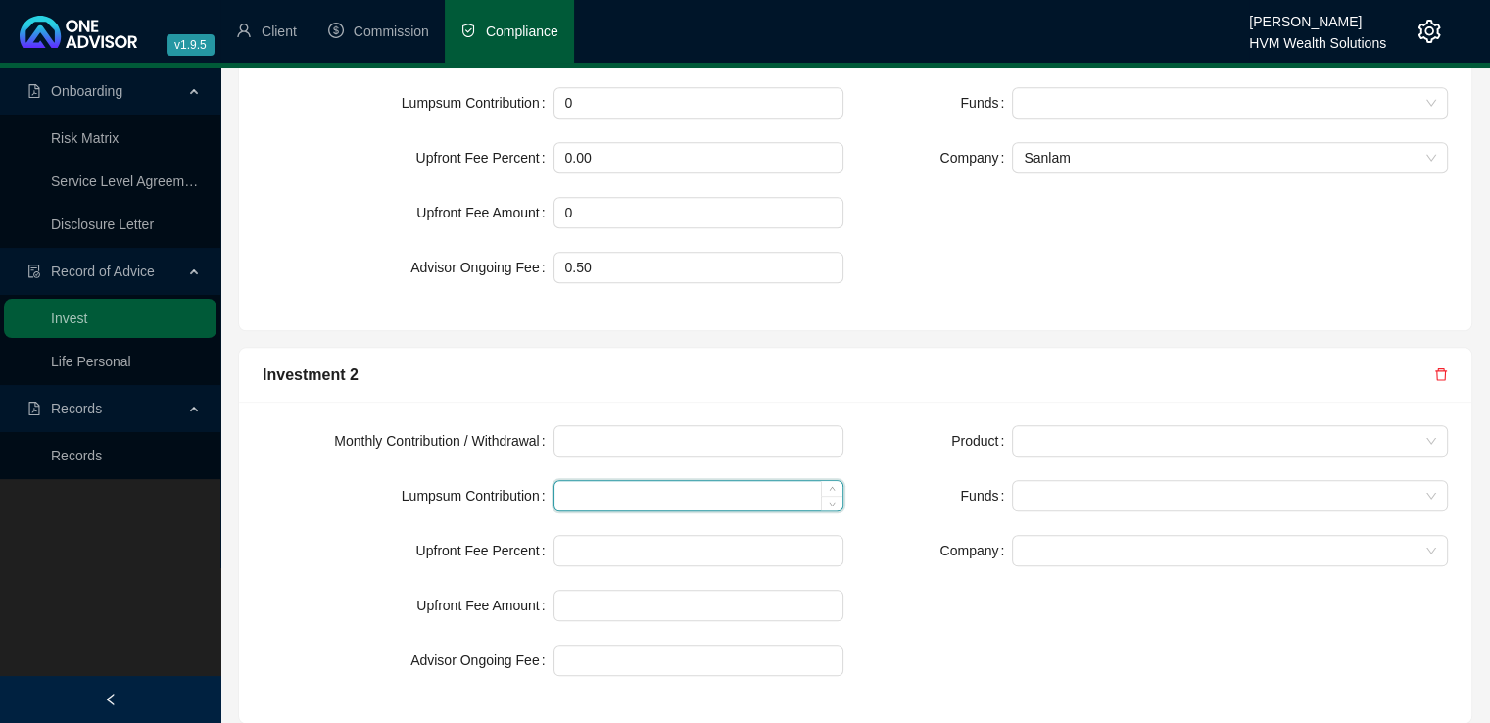
click at [582, 118] on input at bounding box center [698, 102] width 289 height 29
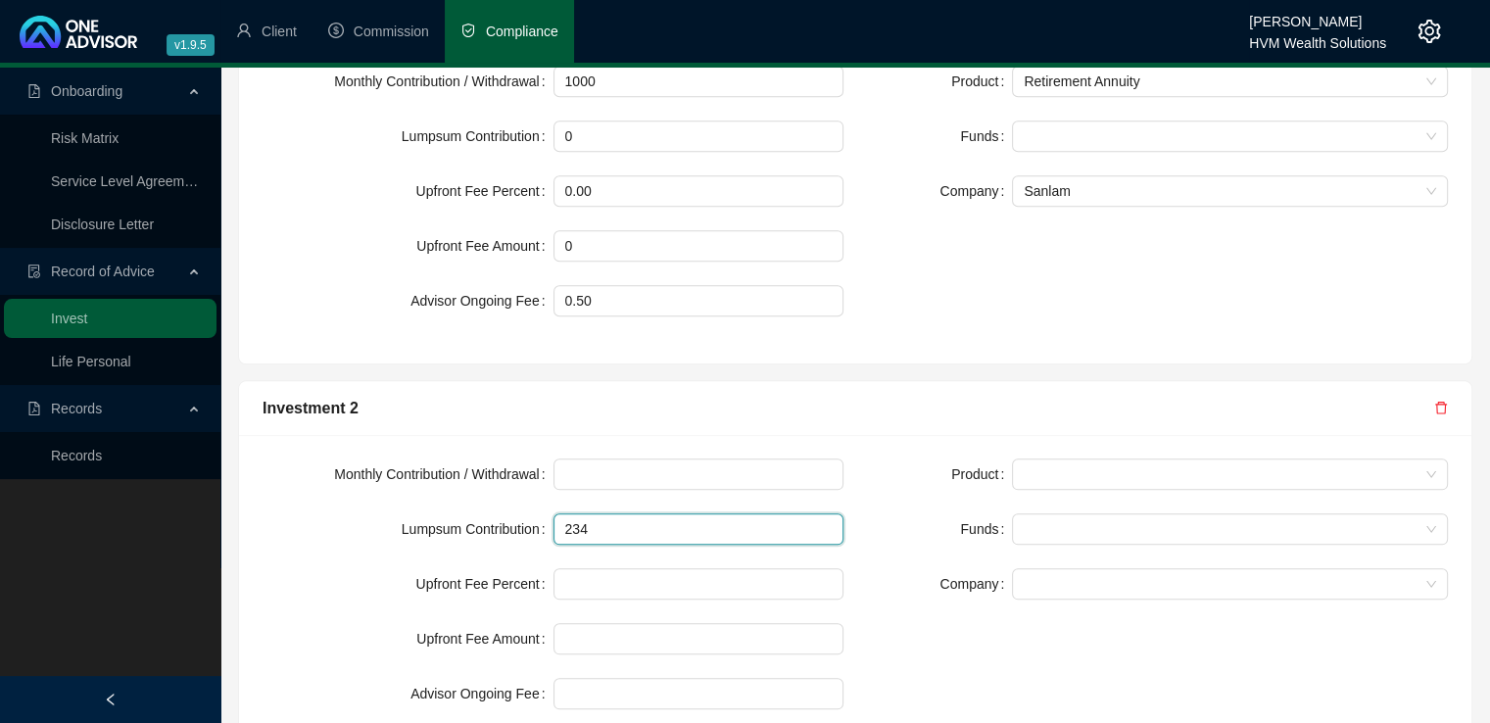
scroll to position [2045, 0]
type input "234632"
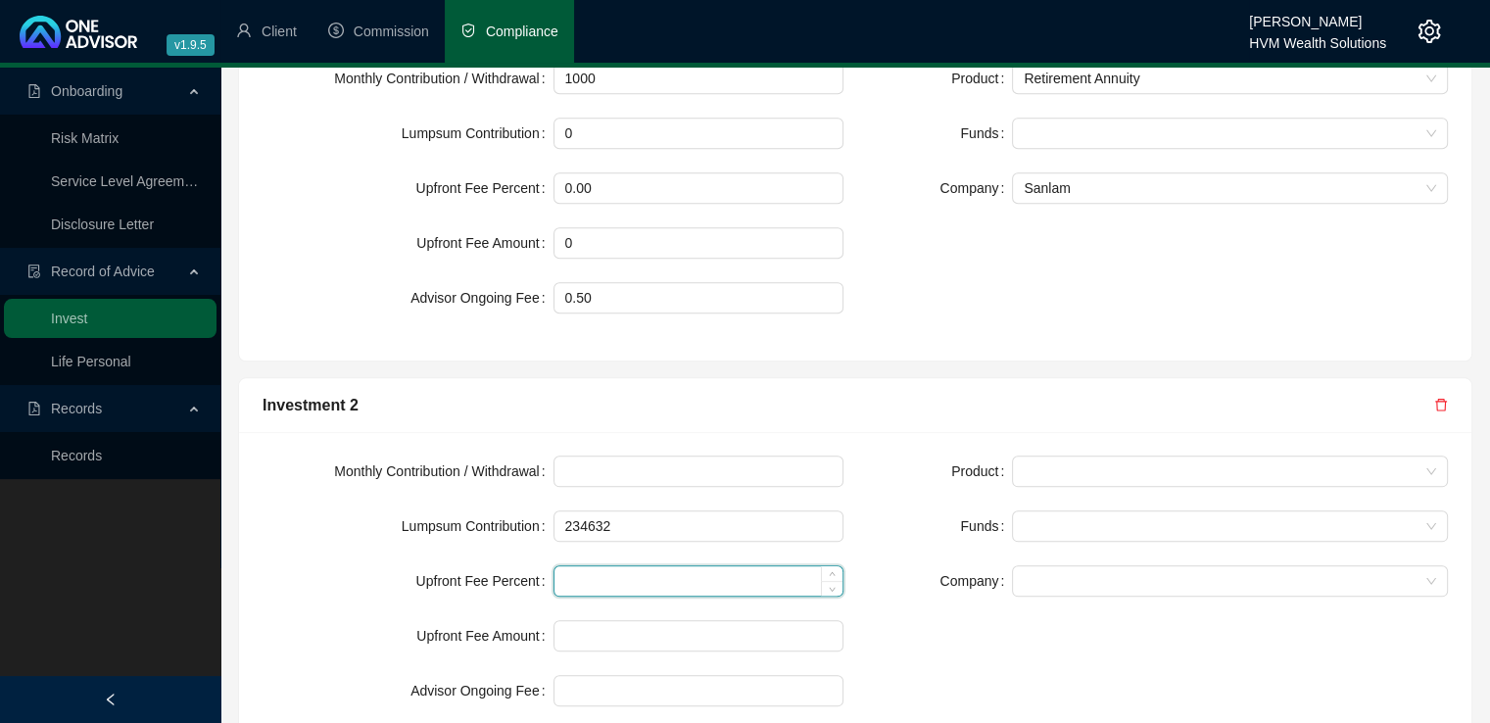
click at [642, 566] on input at bounding box center [698, 580] width 289 height 29
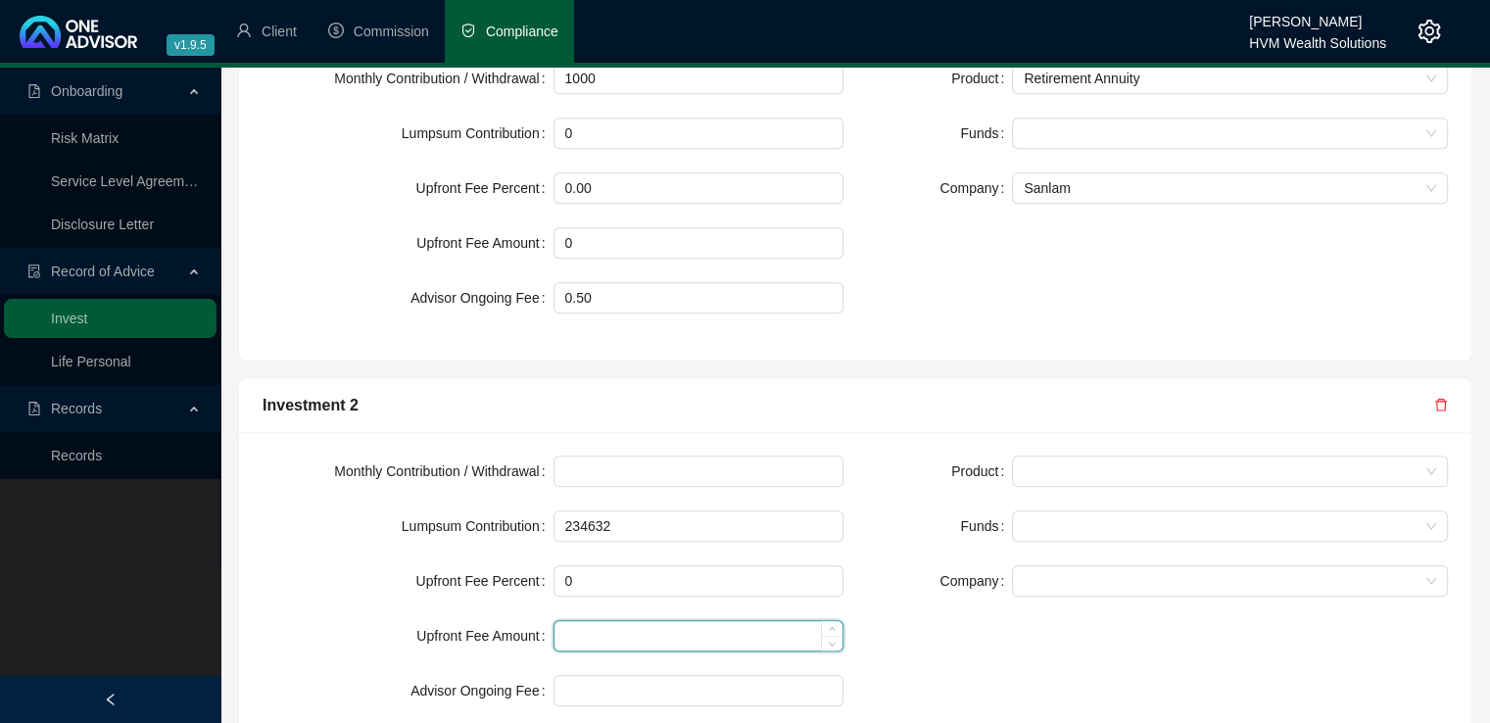
type input "0.00"
click at [623, 258] on input at bounding box center [698, 242] width 289 height 29
type input "0"
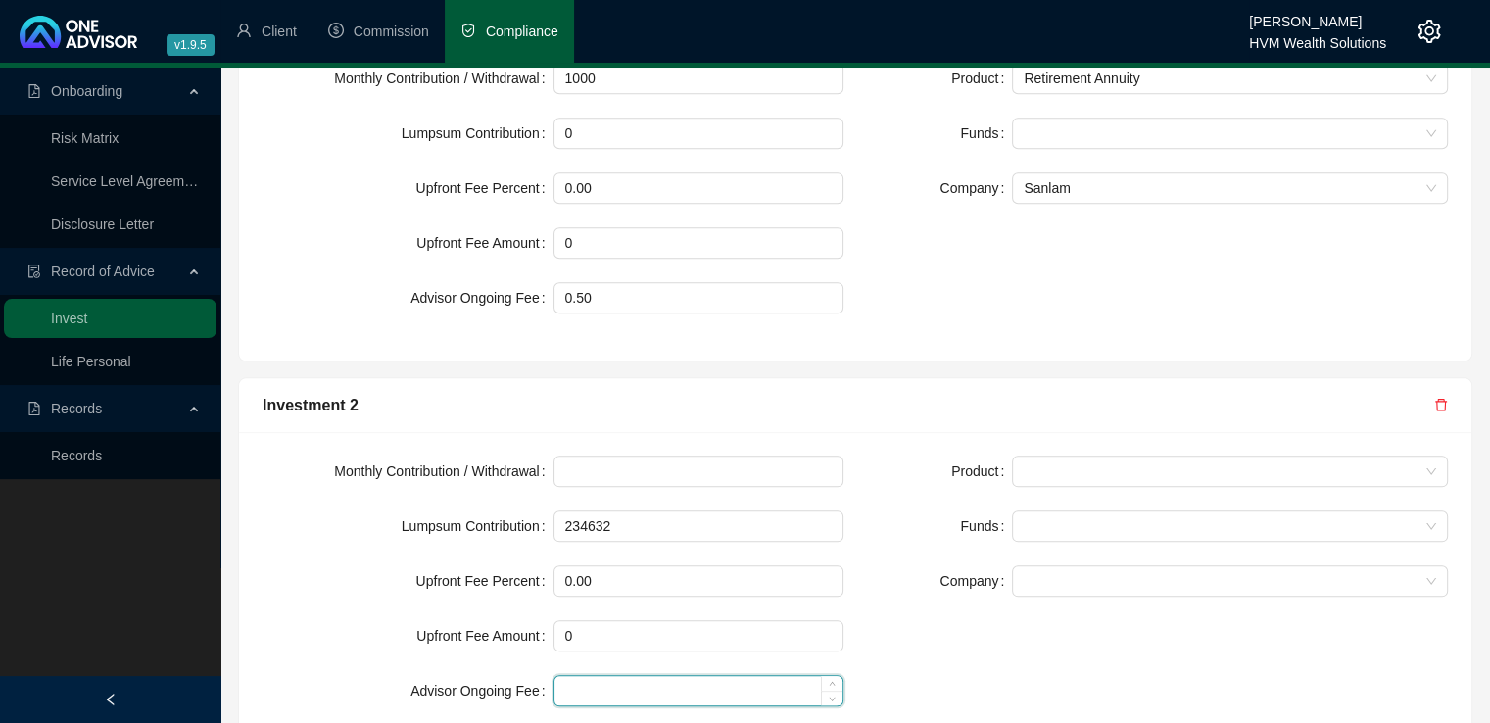
click at [595, 312] on input at bounding box center [698, 297] width 289 height 29
click at [1179, 456] on span at bounding box center [1229, 470] width 412 height 29
type input "0.75"
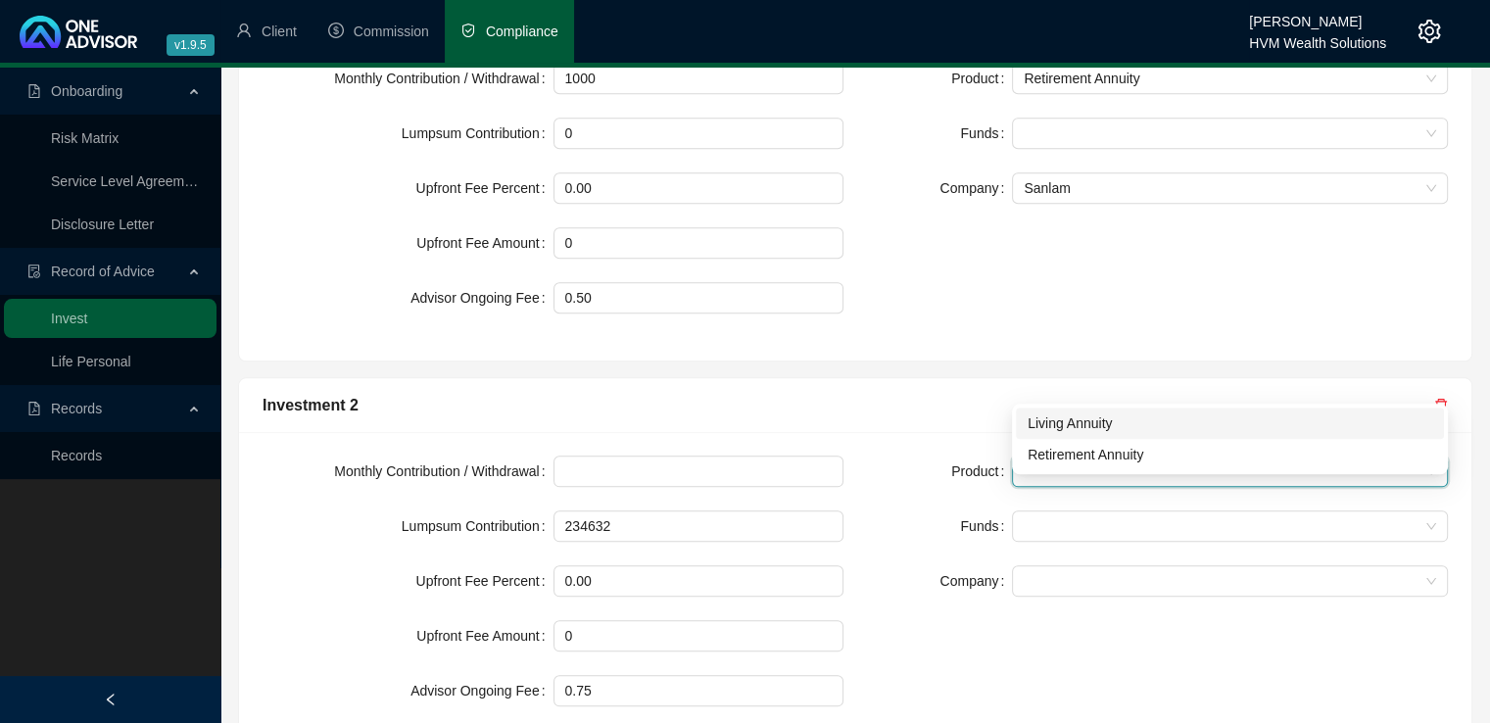
click at [1148, 424] on div "Living Annuity" at bounding box center [1229, 423] width 404 height 22
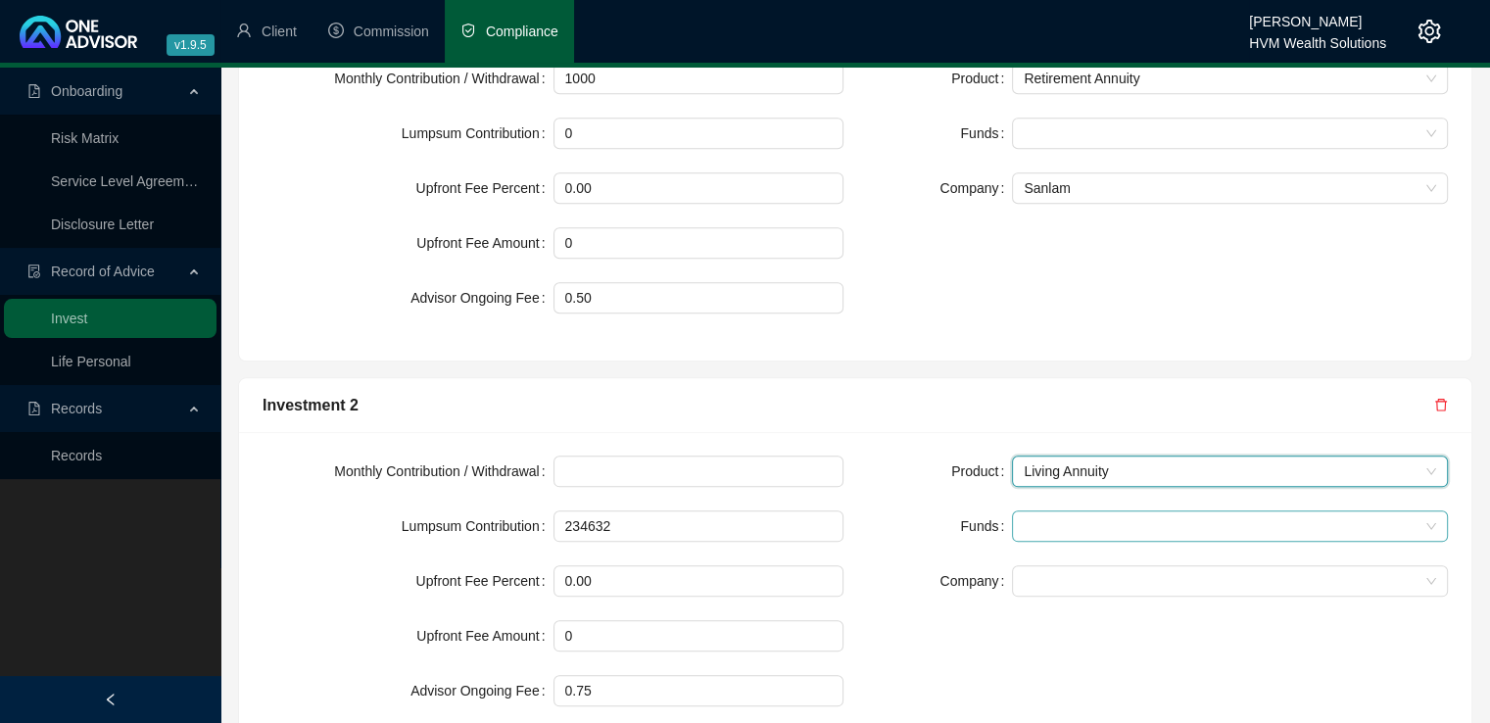
click at [1101, 519] on div at bounding box center [1219, 526] width 407 height 15
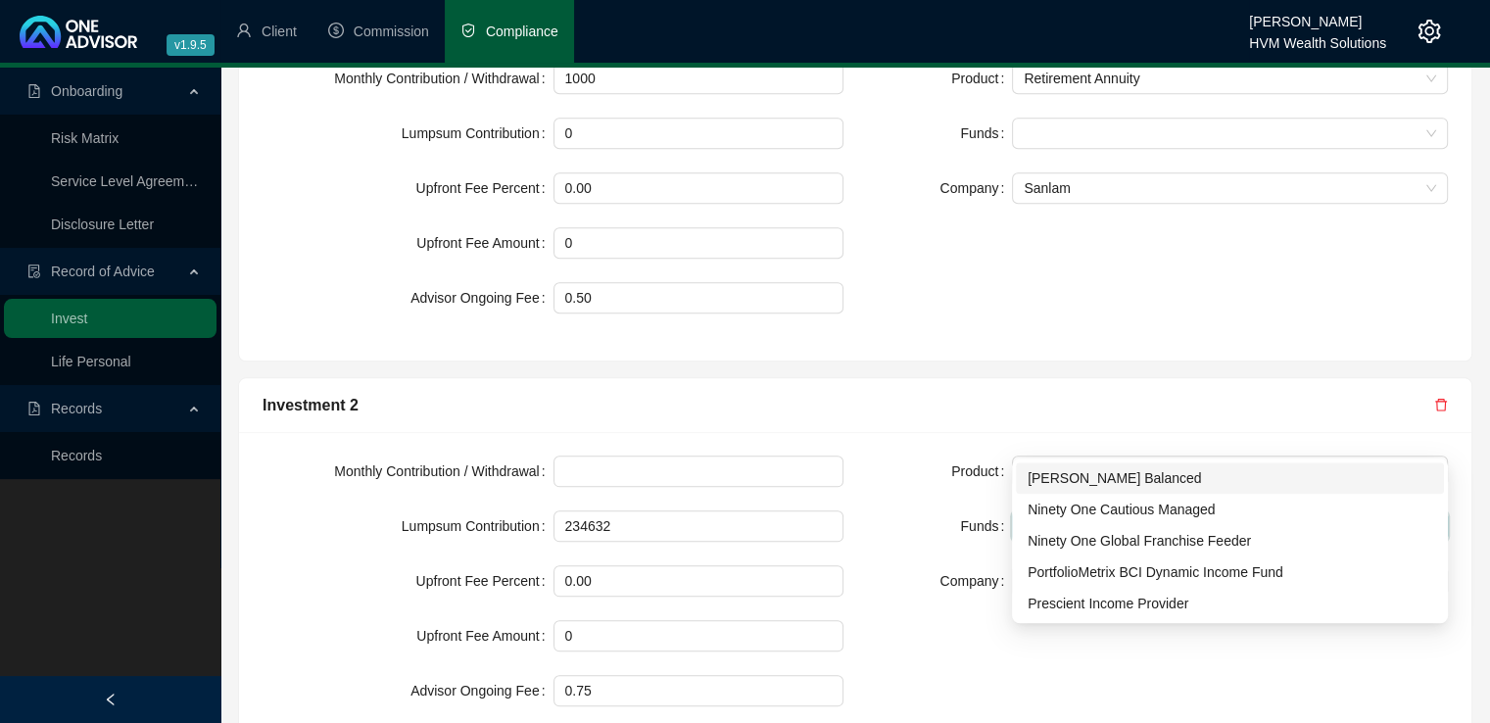
click at [1106, 474] on div "[PERSON_NAME] Balanced" at bounding box center [1229, 478] width 404 height 22
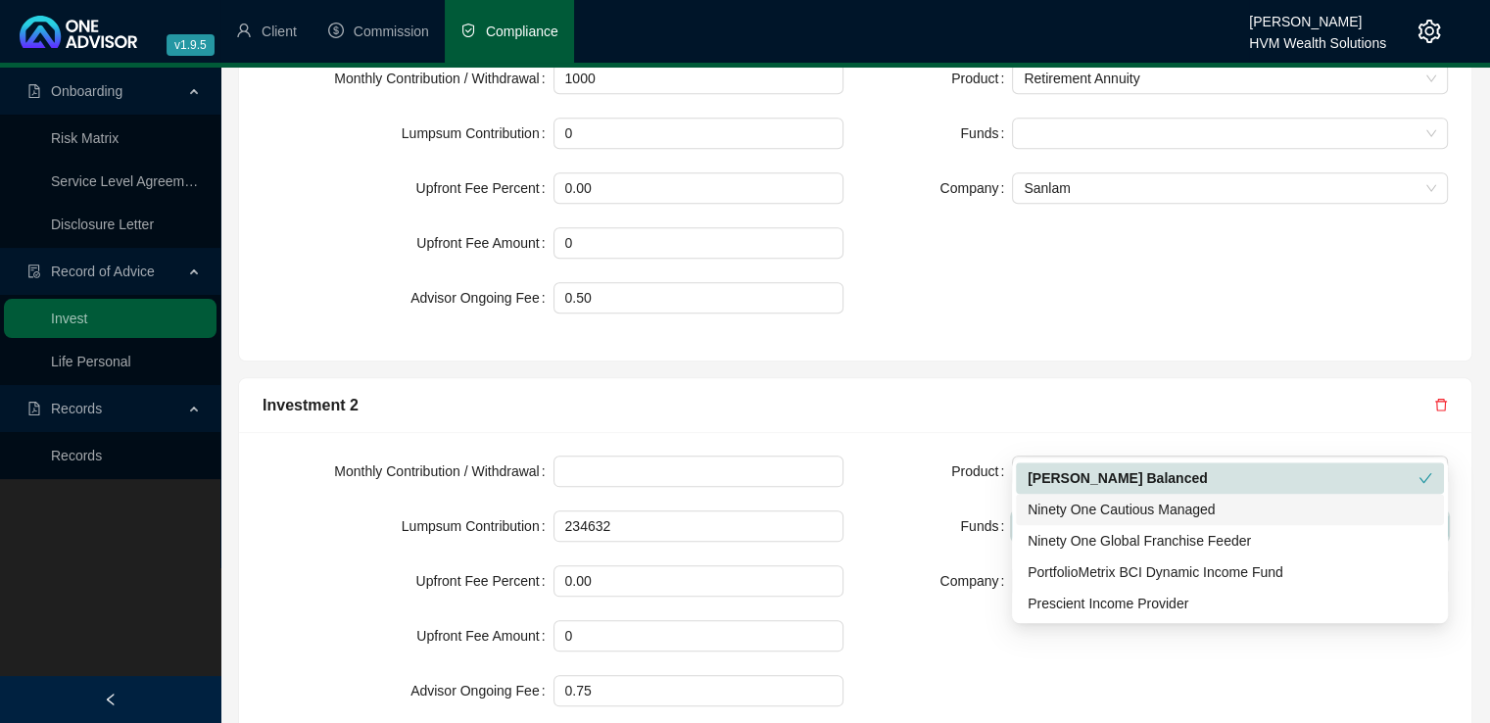
click at [1109, 500] on div "Ninety One Cautious Managed" at bounding box center [1229, 510] width 404 height 22
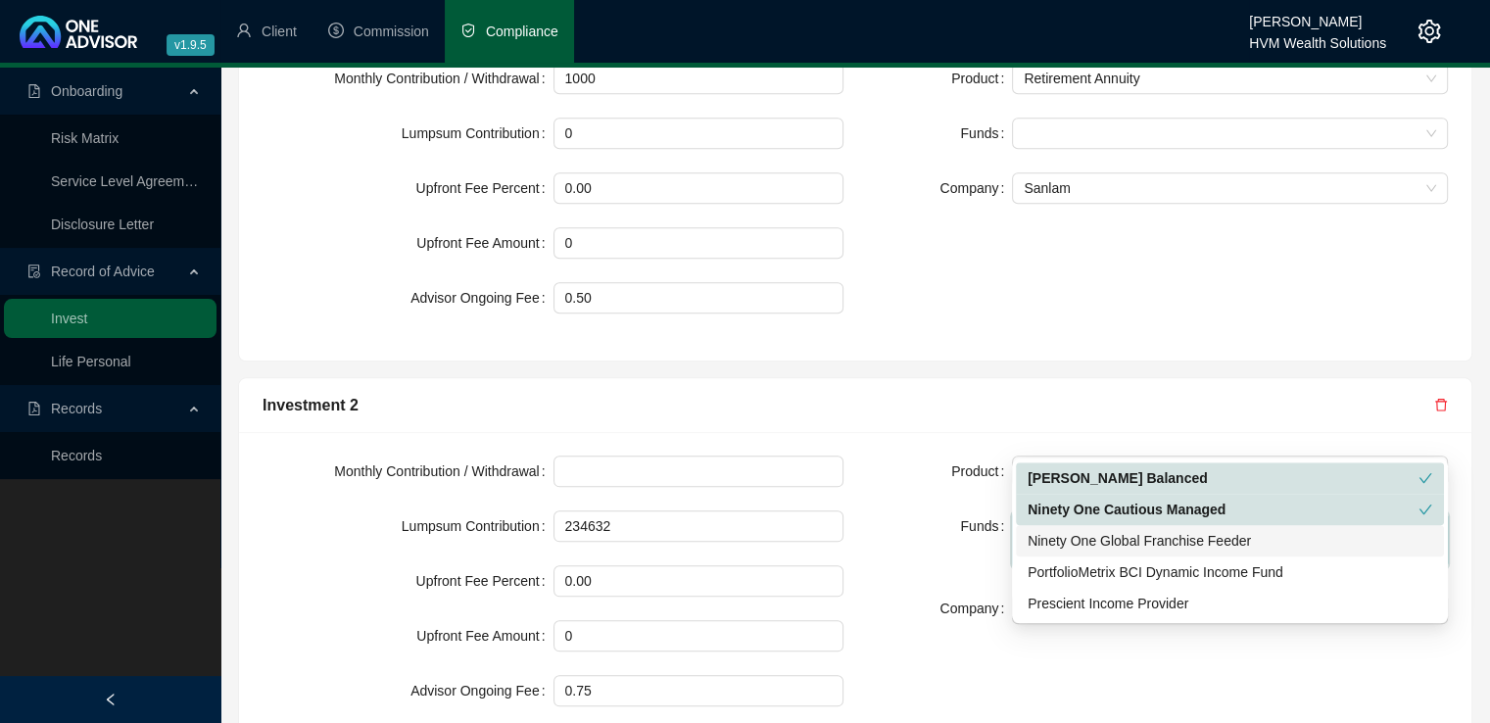
click at [1109, 537] on div "Ninety One Global Franchise Feeder" at bounding box center [1229, 541] width 404 height 22
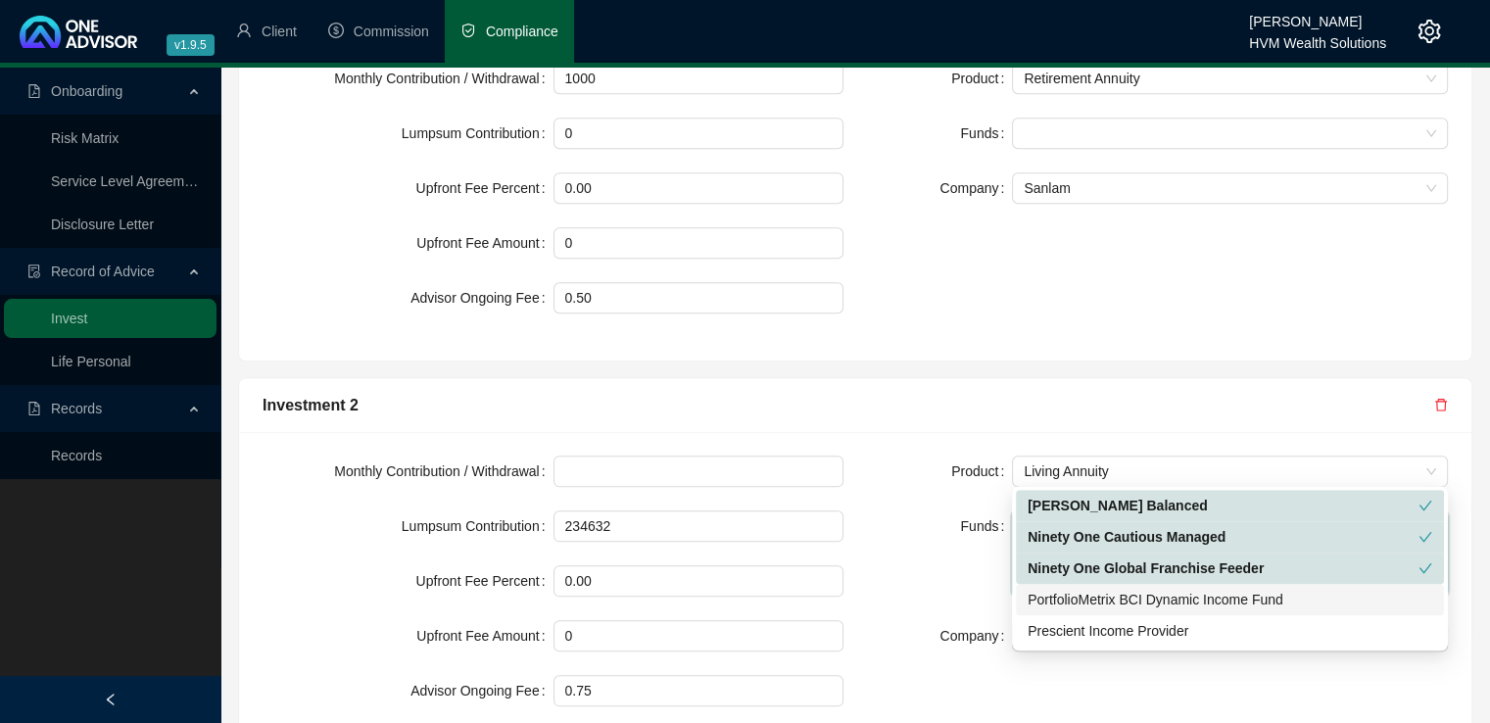
click at [1108, 592] on div "PortfolioMetrix BCI Dynamic Income Fund" at bounding box center [1229, 600] width 404 height 22
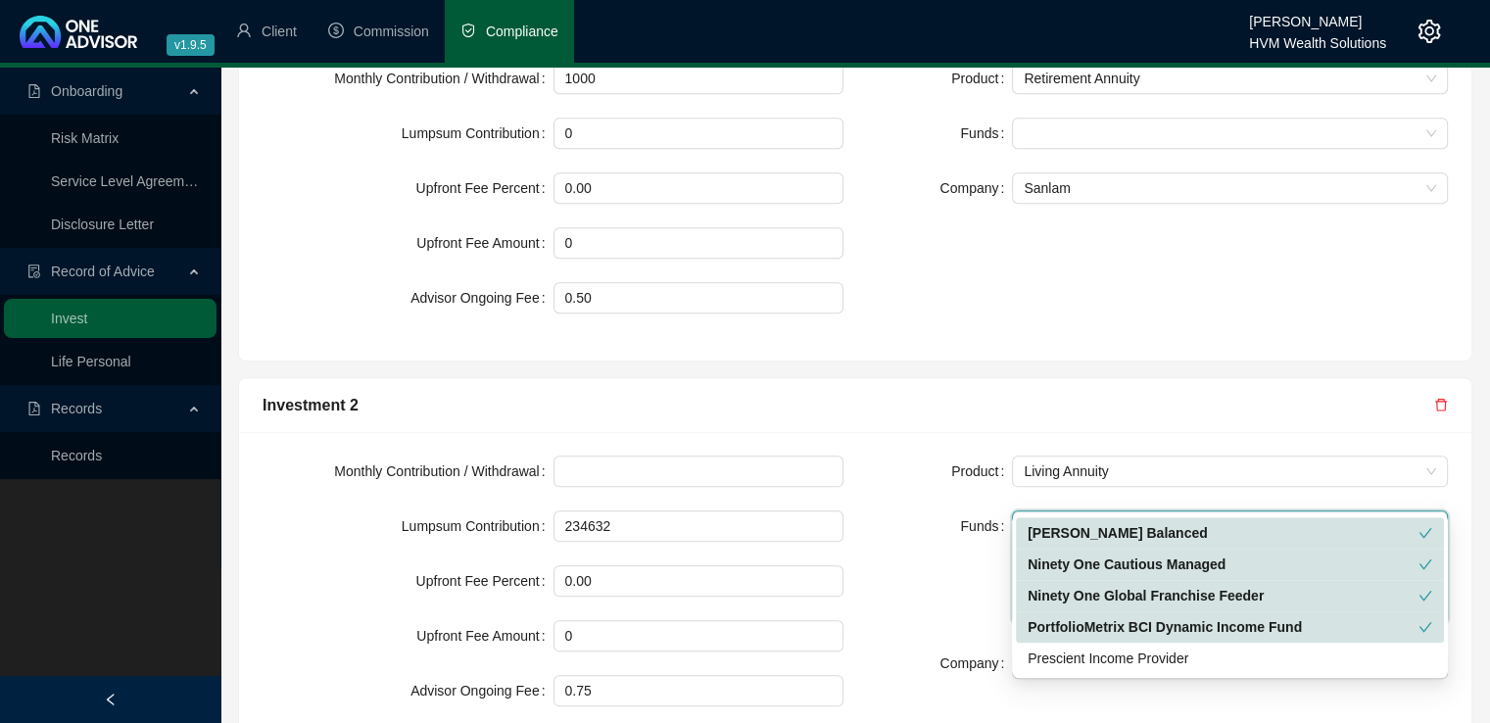
click at [968, 640] on div "Product Living Annuity Funds [PERSON_NAME] Balanced Ninety One Cautious Managed…" at bounding box center [1157, 592] width 604 height 274
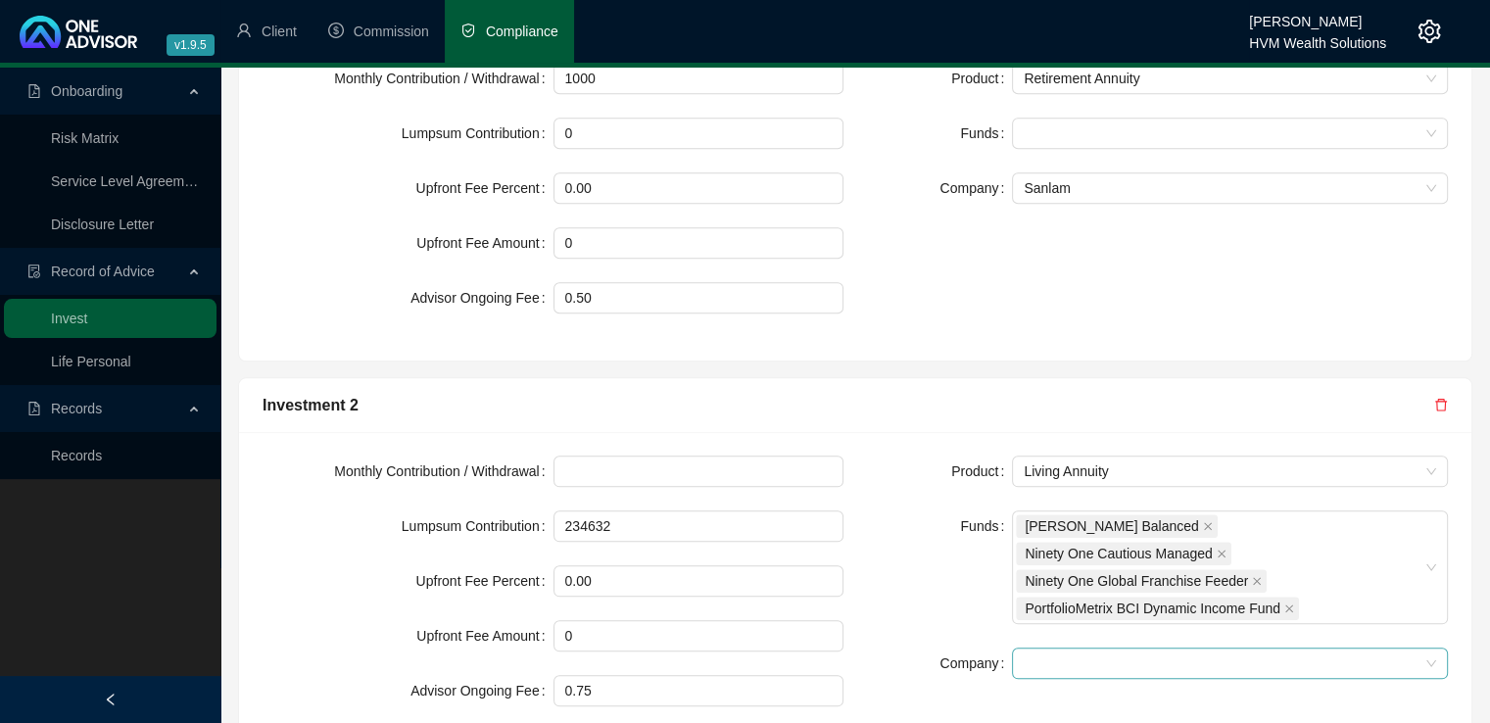
click at [1079, 648] on span at bounding box center [1229, 662] width 412 height 29
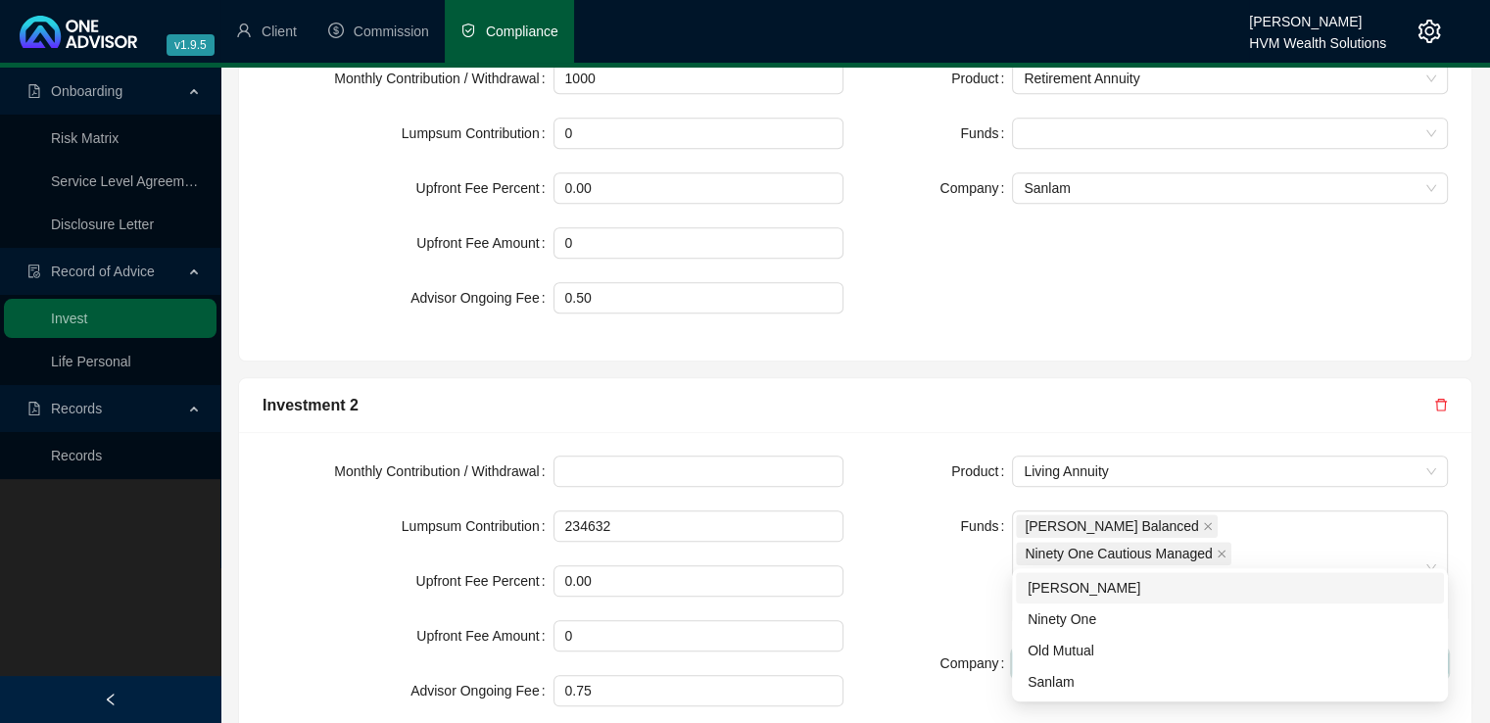
click at [1085, 590] on div "[PERSON_NAME]" at bounding box center [1229, 588] width 404 height 22
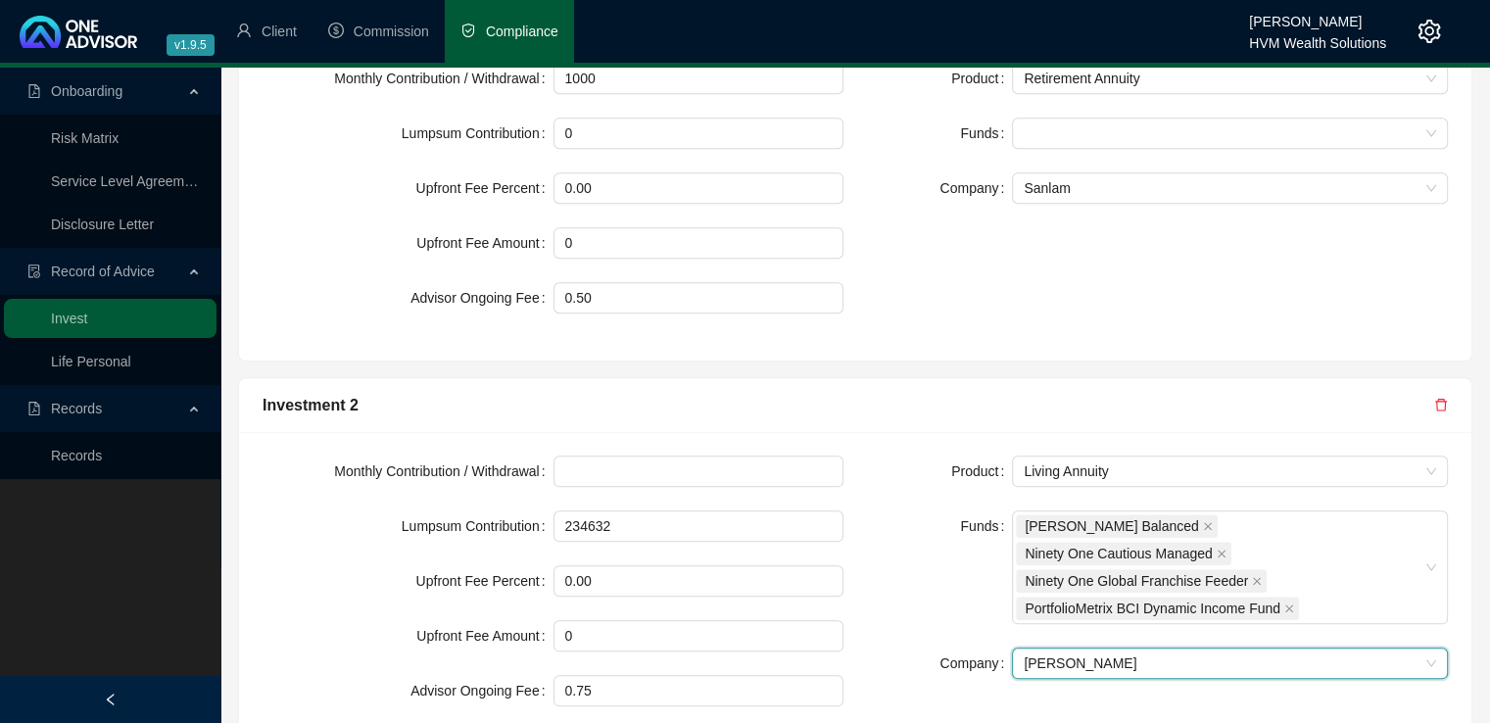
click at [1073, 378] on div "Investment 2" at bounding box center [855, 405] width 1232 height 55
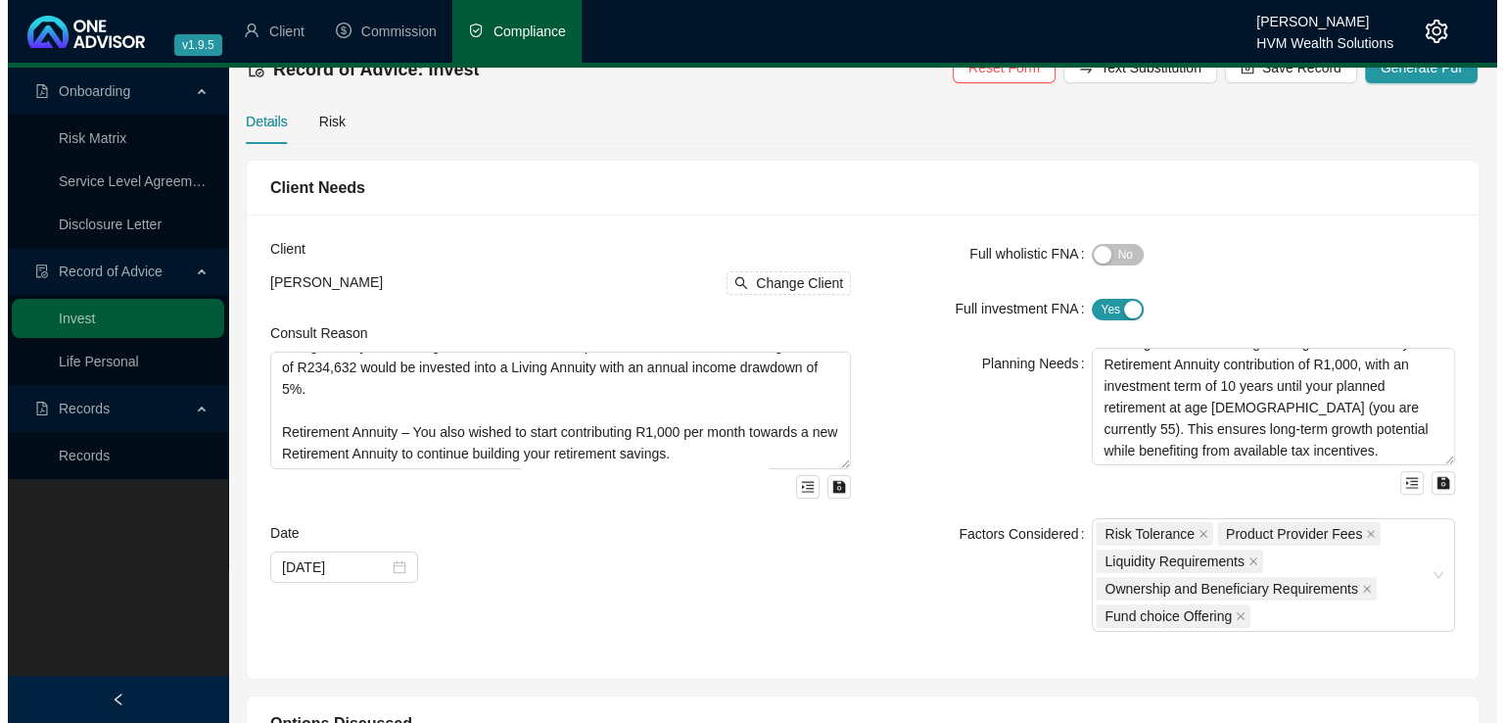
scroll to position [0, 0]
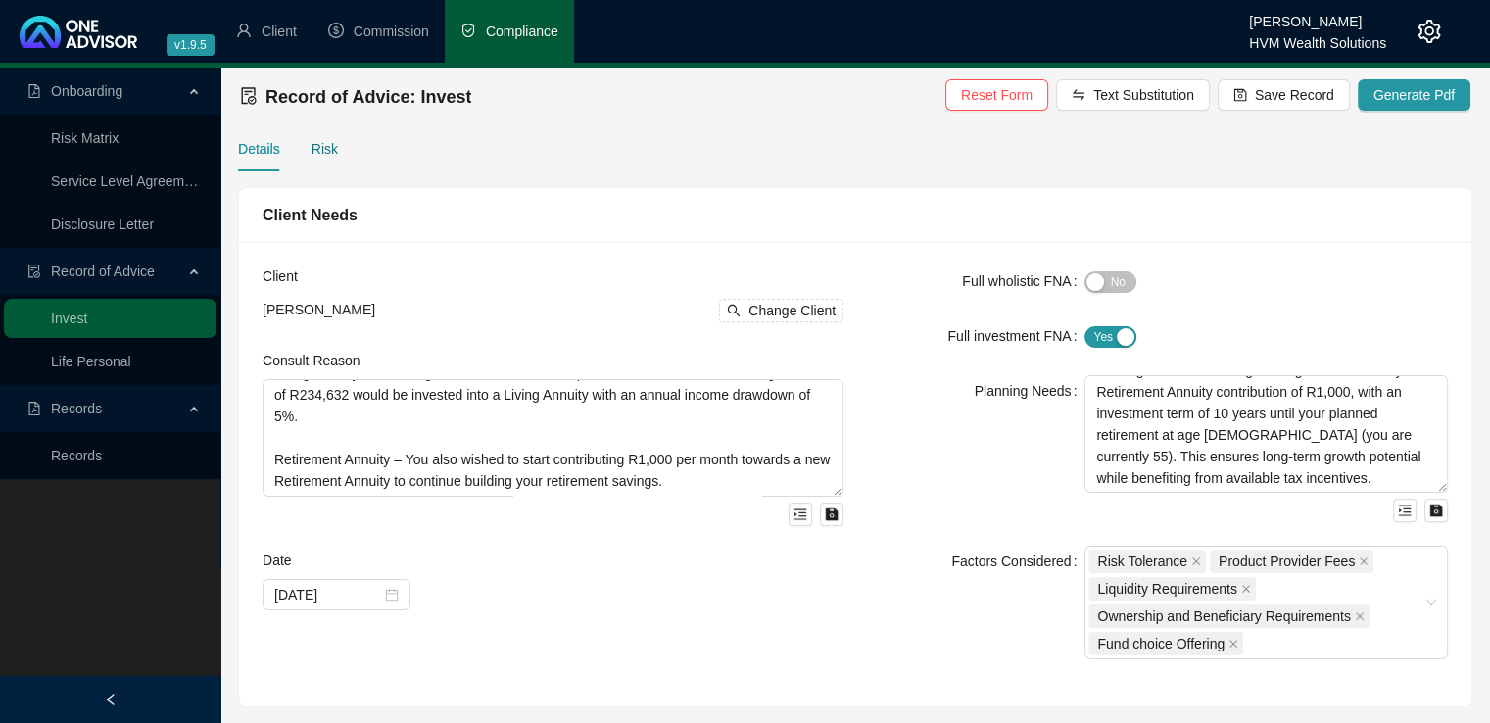
click at [327, 142] on div "Risk" at bounding box center [324, 149] width 26 height 22
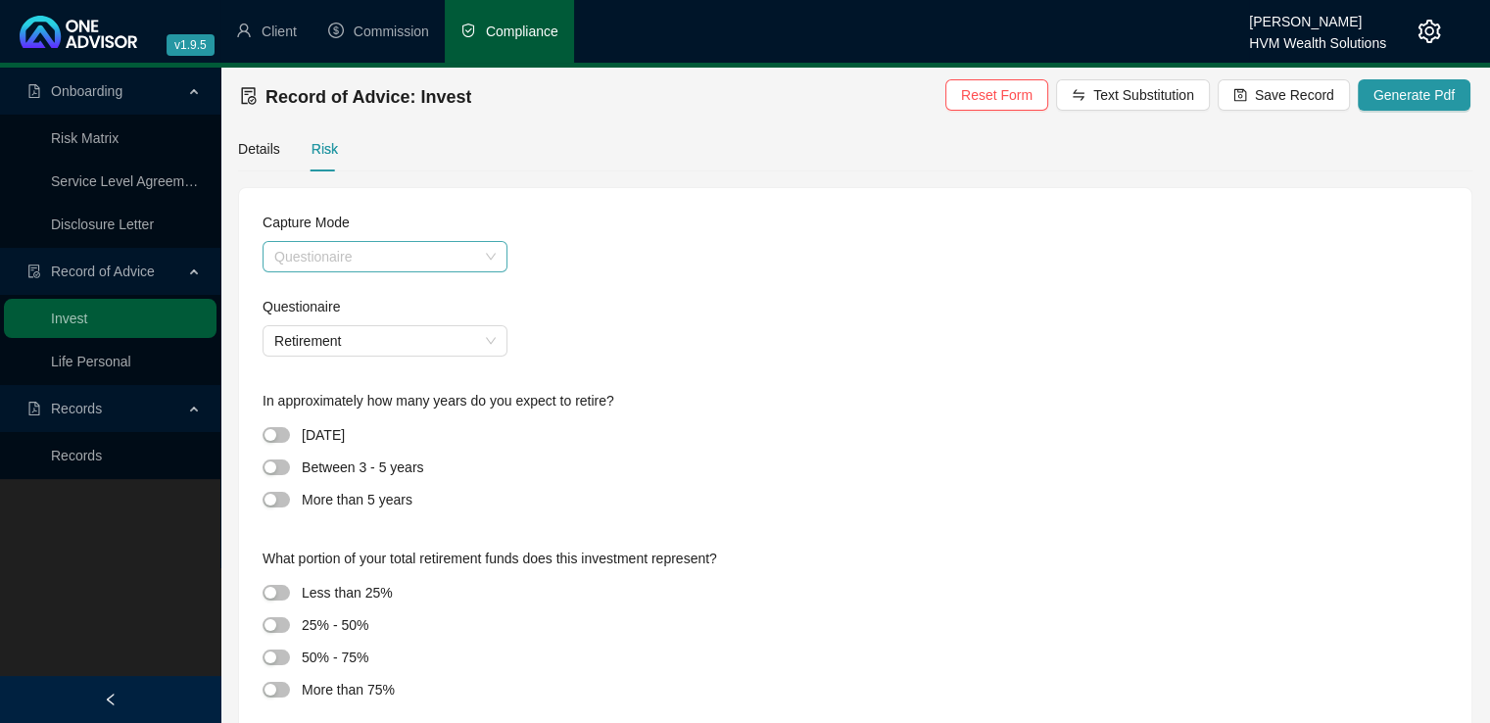
click at [472, 251] on span "Questionaire" at bounding box center [384, 256] width 221 height 29
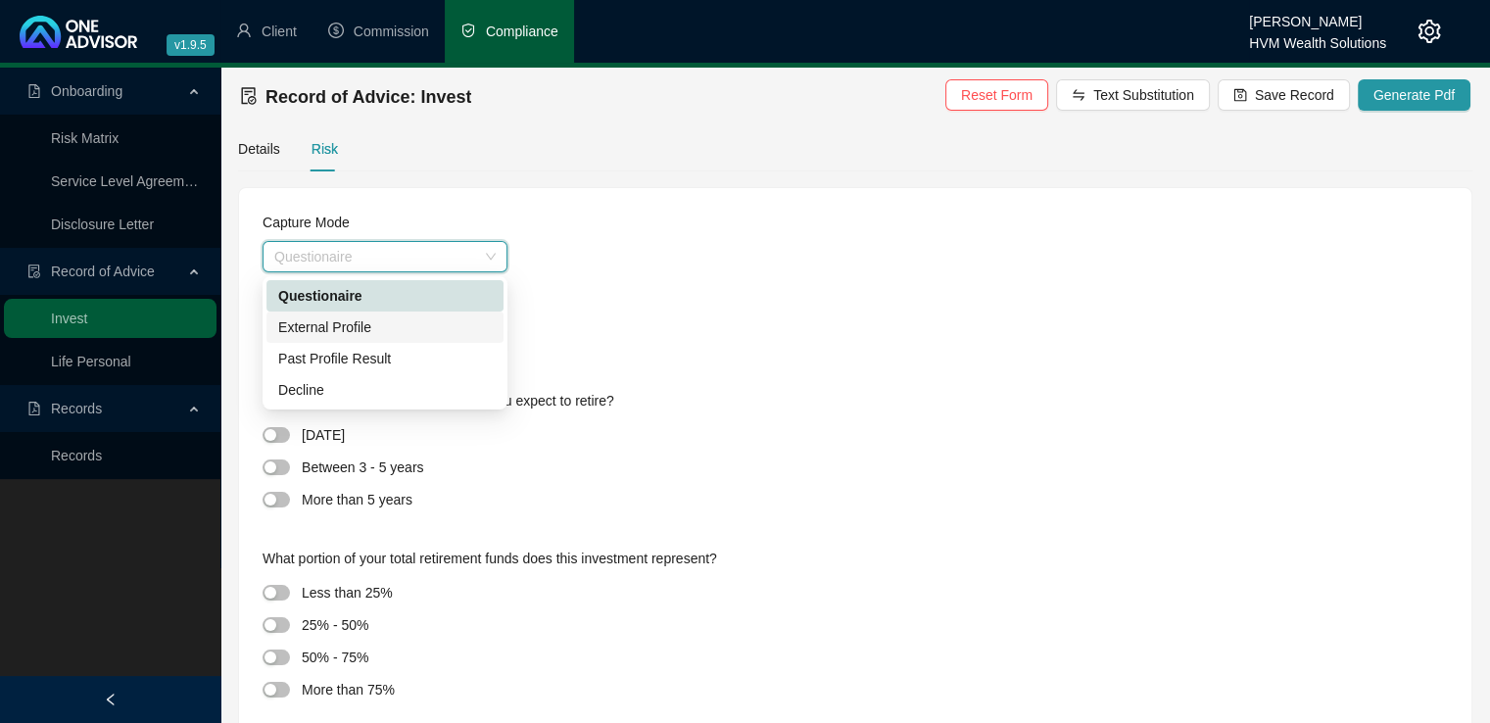
click at [400, 333] on div "External Profile" at bounding box center [385, 327] width 214 height 22
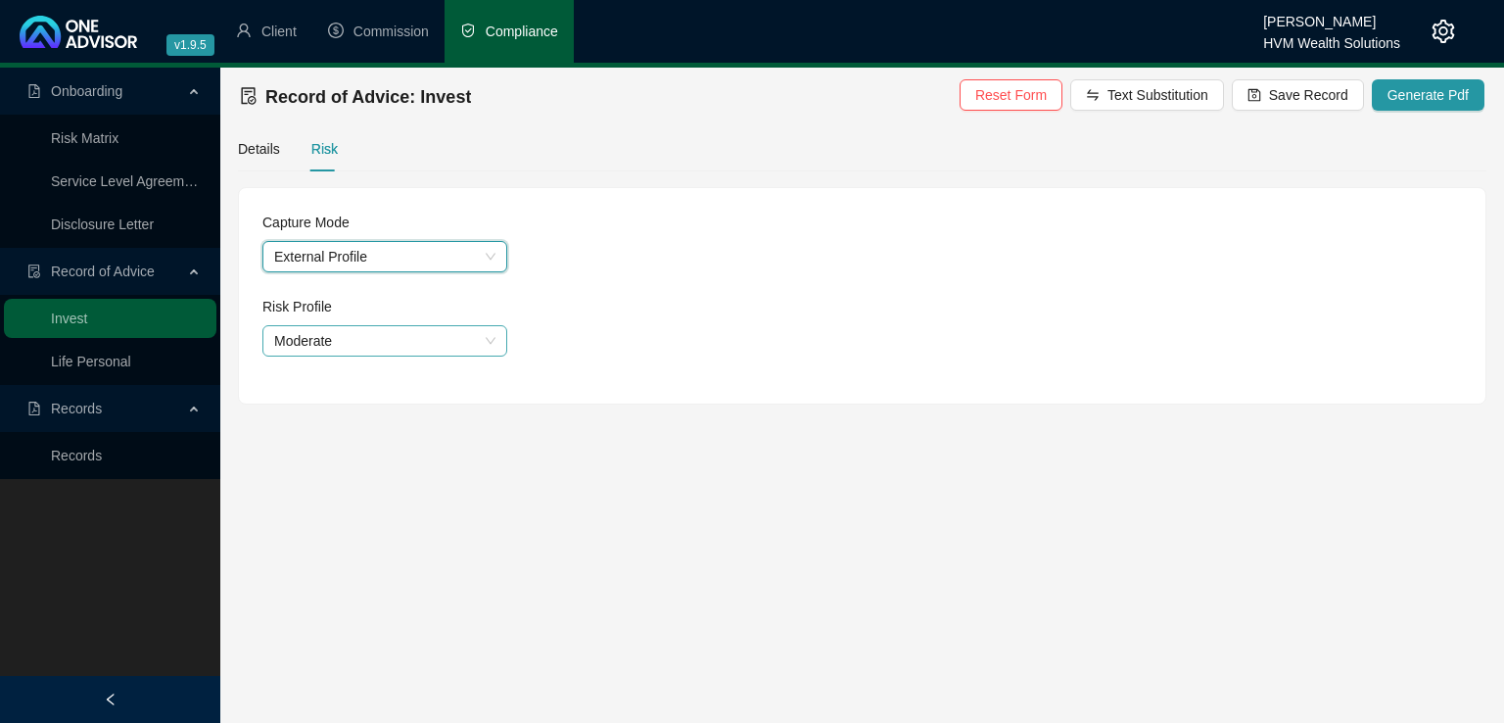
click at [400, 345] on span "Moderate" at bounding box center [384, 340] width 221 height 29
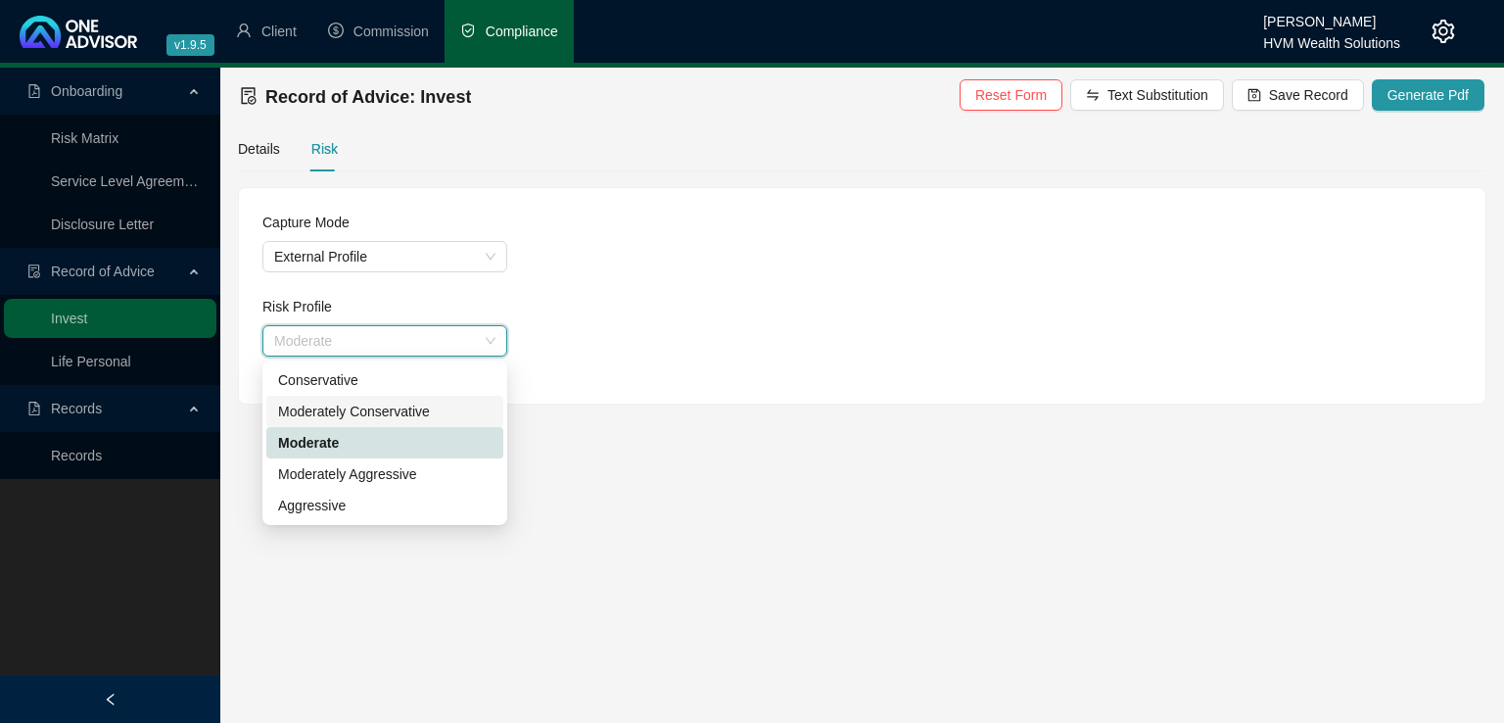
click at [404, 415] on div "Moderately Conservative" at bounding box center [385, 412] width 214 height 22
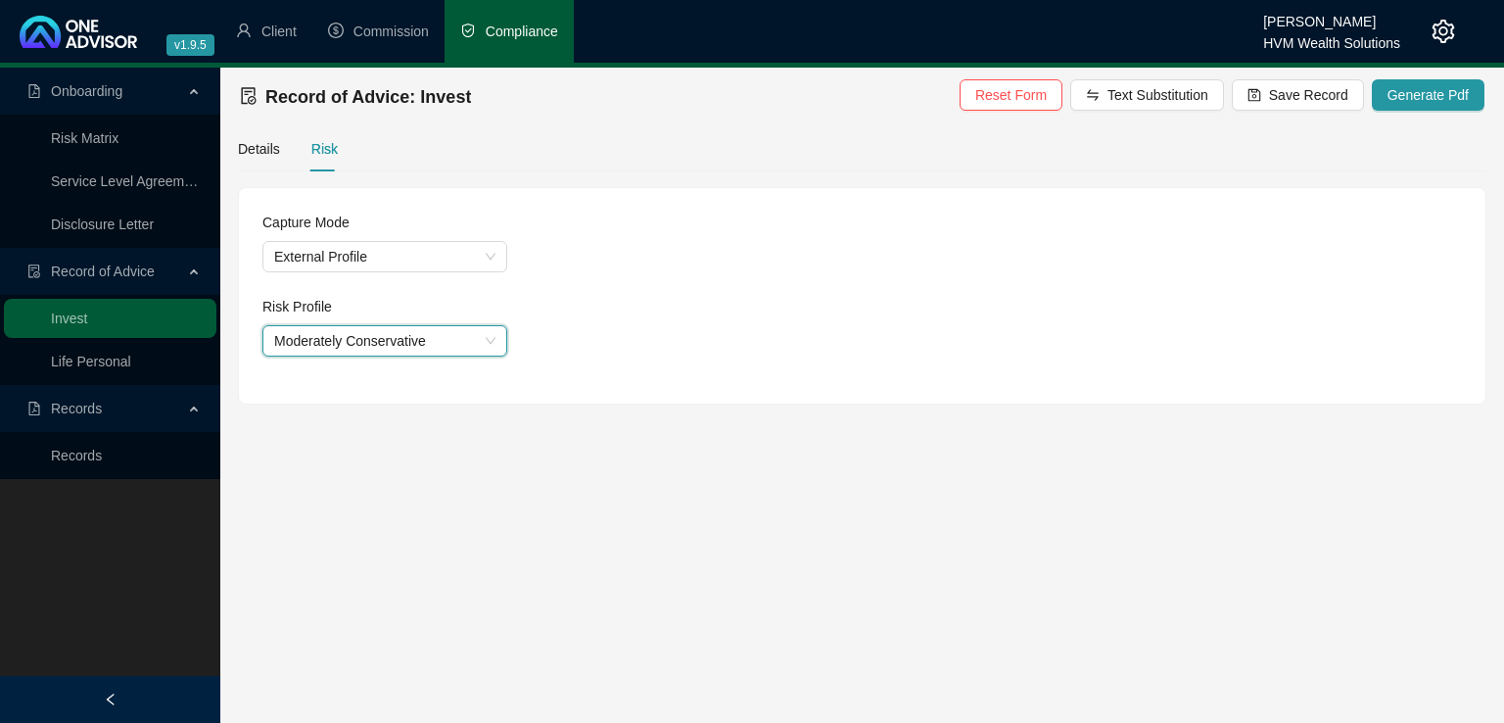
click at [1216, 360] on div "Capture Mode External Profile Risk Profile Moderately Conservative Moderately C…" at bounding box center [862, 295] width 1247 height 215
click at [1277, 98] on span "Save Record" at bounding box center [1308, 95] width 79 height 22
